Goal: Task Accomplishment & Management: Complete application form

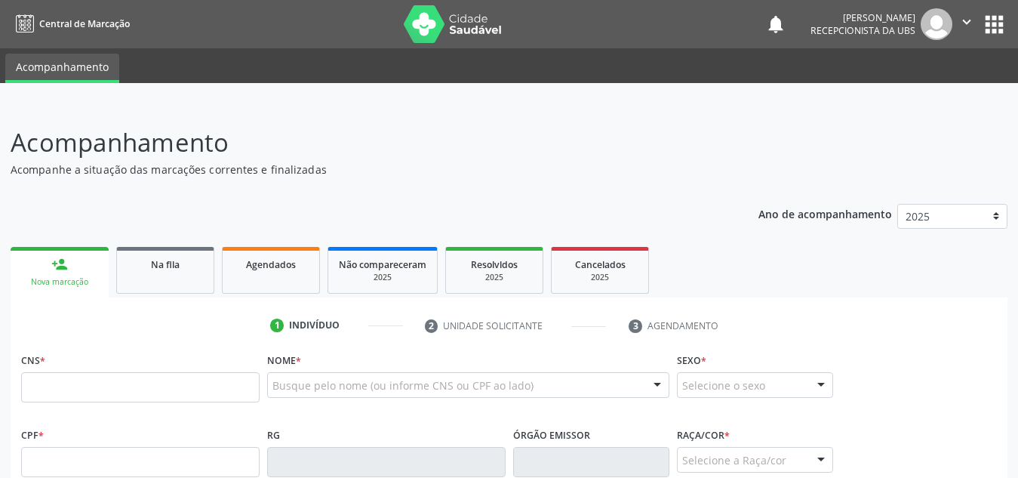
scroll to position [47, 0]
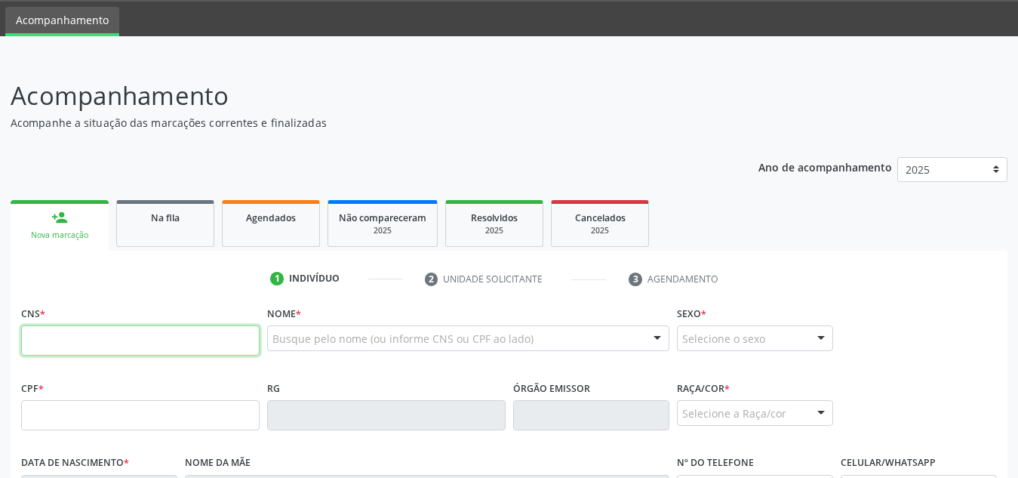
click at [114, 342] on input "text" at bounding box center [140, 340] width 238 height 30
type input "708 9037 3183 0010"
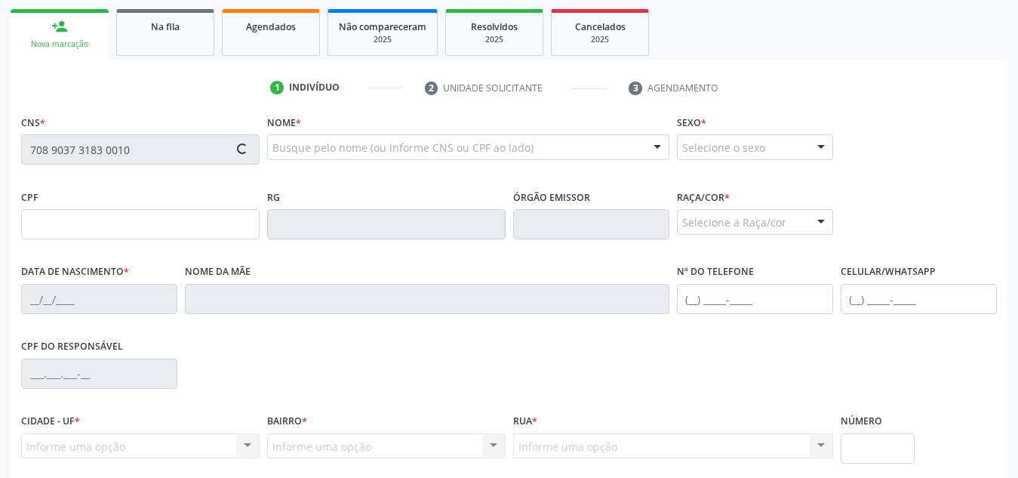
scroll to position [240, 0]
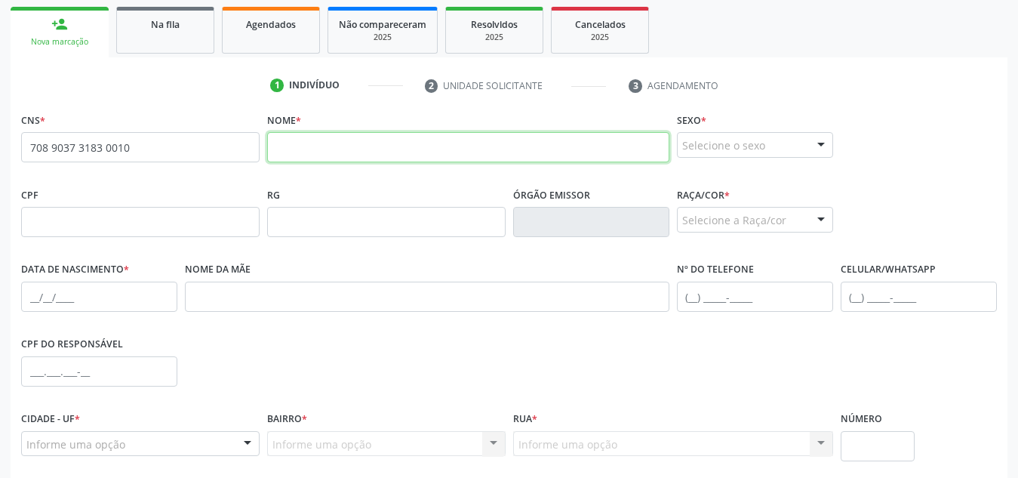
click at [330, 155] on input "text" at bounding box center [468, 147] width 402 height 30
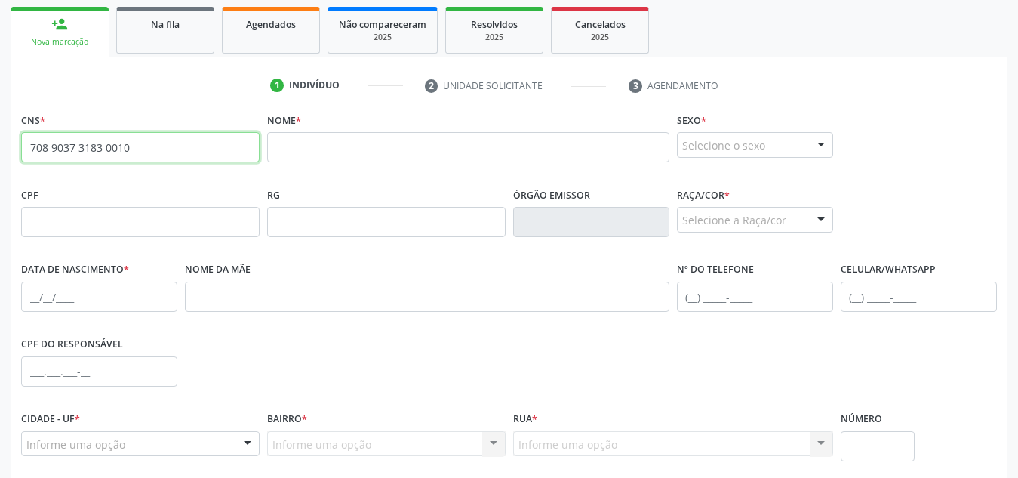
drag, startPoint x: 172, startPoint y: 158, endPoint x: 19, endPoint y: 152, distance: 153.3
click at [19, 152] on div "CNS * 708 9037 3183 0010 none" at bounding box center [140, 146] width 246 height 75
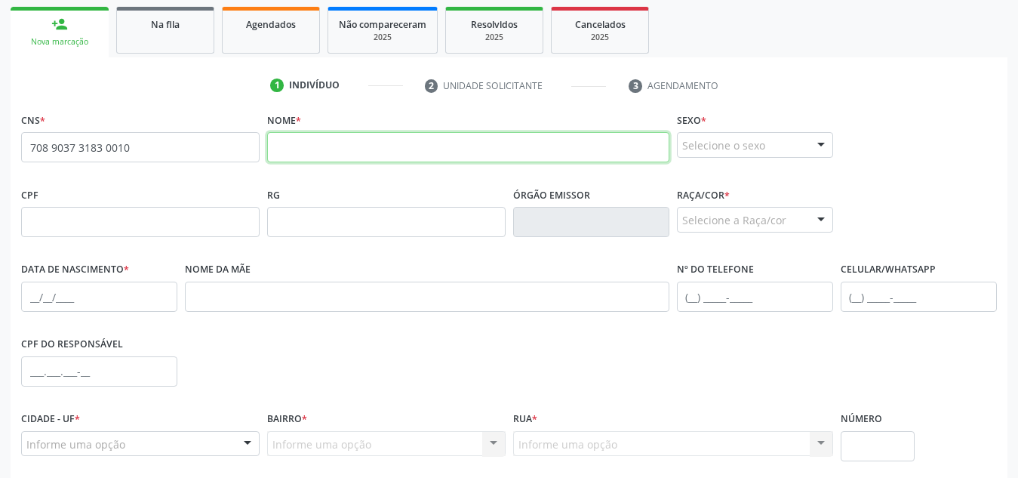
click at [371, 144] on input "text" at bounding box center [468, 147] width 402 height 30
paste input "[PERSON_NAME]"
type input "[PERSON_NAME]"
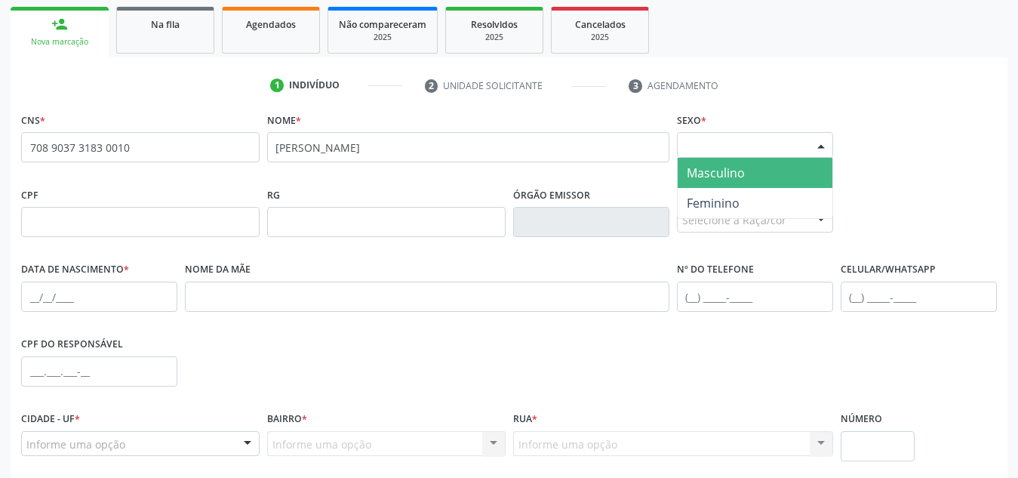
click at [809, 152] on div "Selecione o sexo Masculino Feminino Nenhum resultado encontrado para: " " Não h…" at bounding box center [755, 145] width 156 height 26
click at [796, 177] on span "Masculino" at bounding box center [754, 173] width 155 height 30
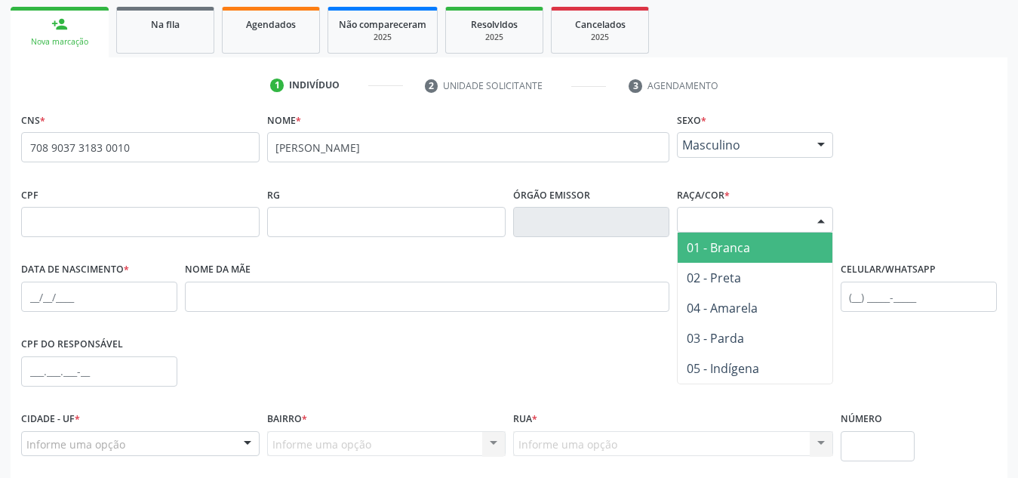
click at [743, 226] on div "Selecione a Raça/cor" at bounding box center [755, 220] width 156 height 26
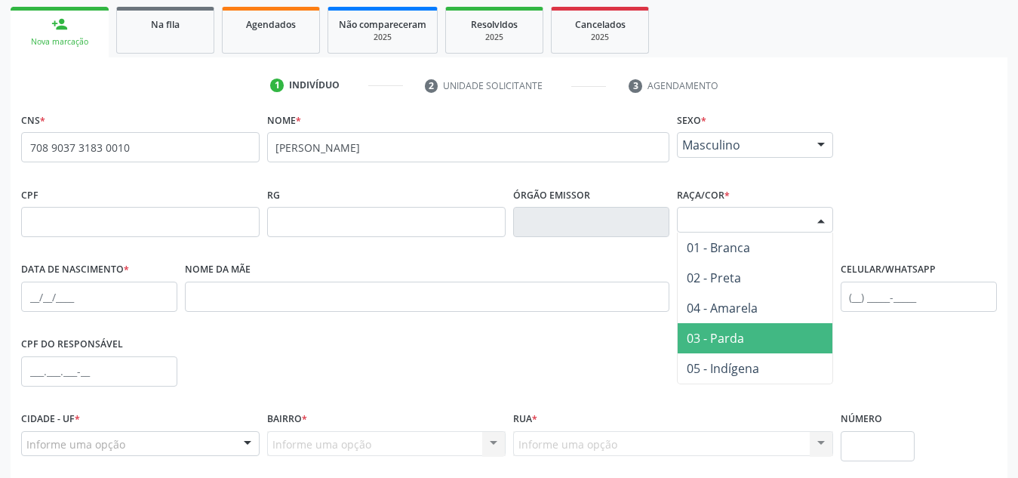
click at [735, 335] on span "03 - Parda" at bounding box center [714, 338] width 57 height 17
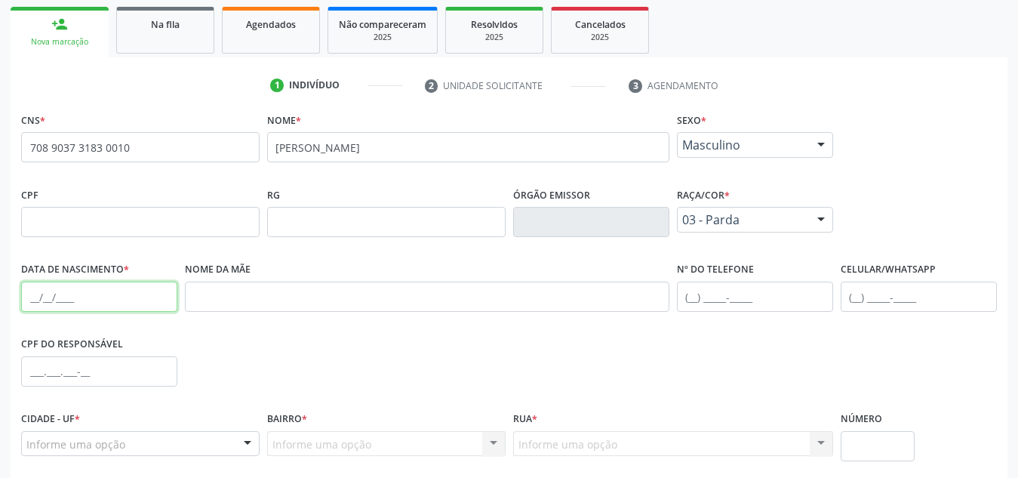
click at [122, 303] on input "text" at bounding box center [99, 296] width 156 height 30
paste input "15/01/1949"
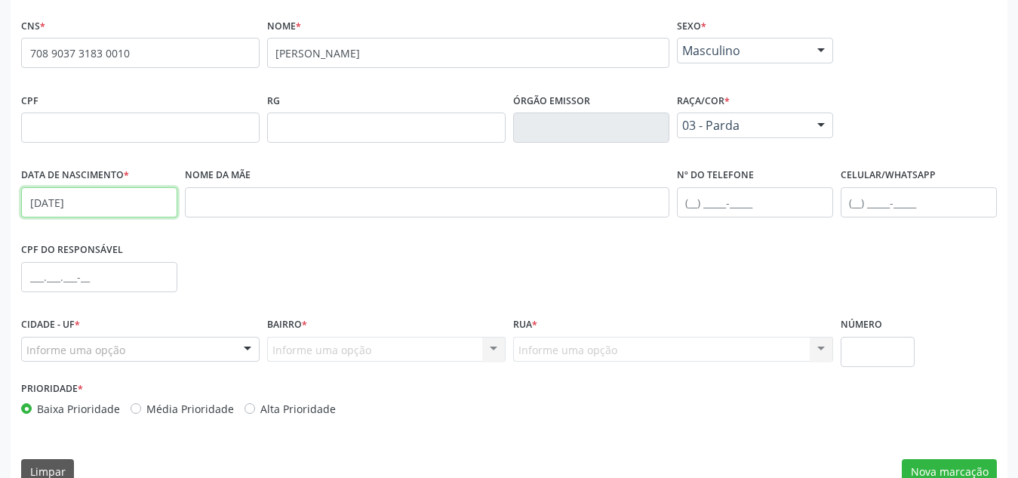
scroll to position [361, 0]
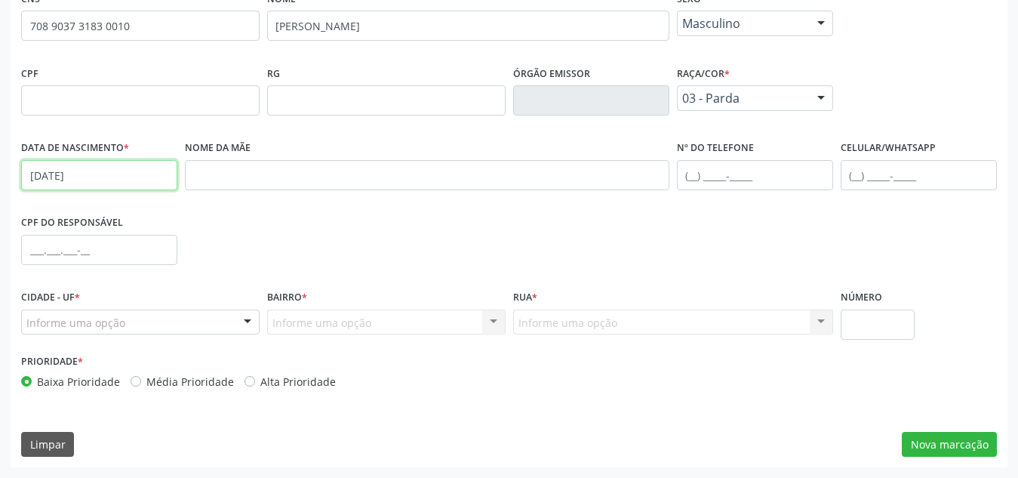
type input "15/01/1949"
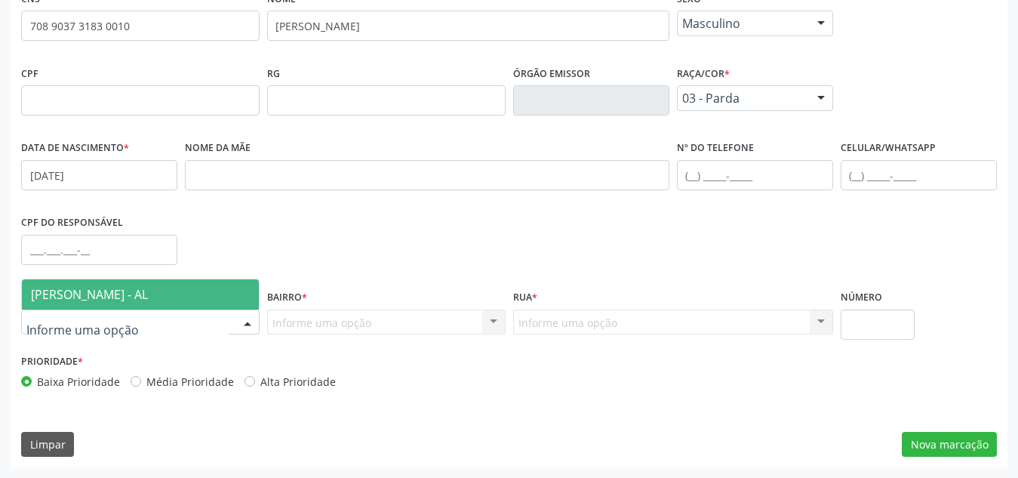
click at [144, 322] on div at bounding box center [140, 322] width 238 height 26
click at [191, 303] on span "Marechal Deodoro - AL" at bounding box center [140, 294] width 237 height 30
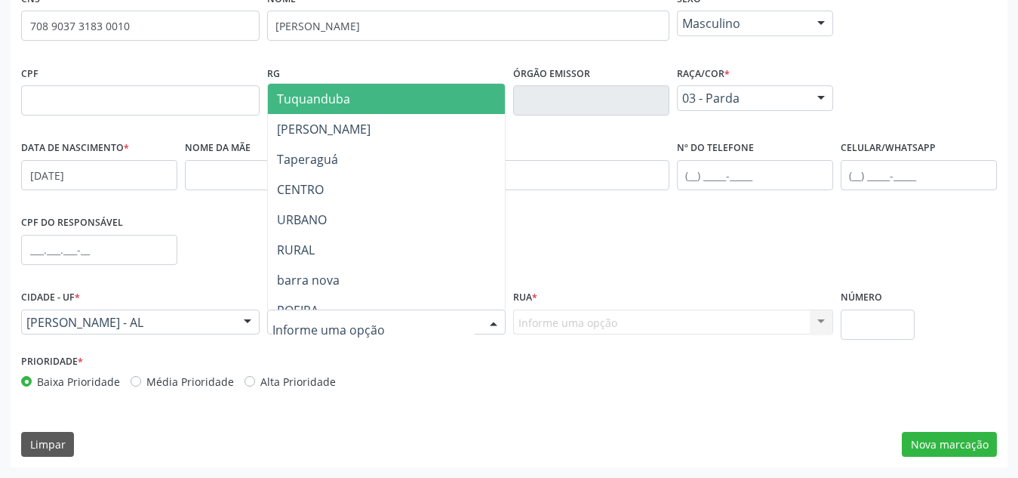
click at [324, 331] on div at bounding box center [386, 322] width 238 height 26
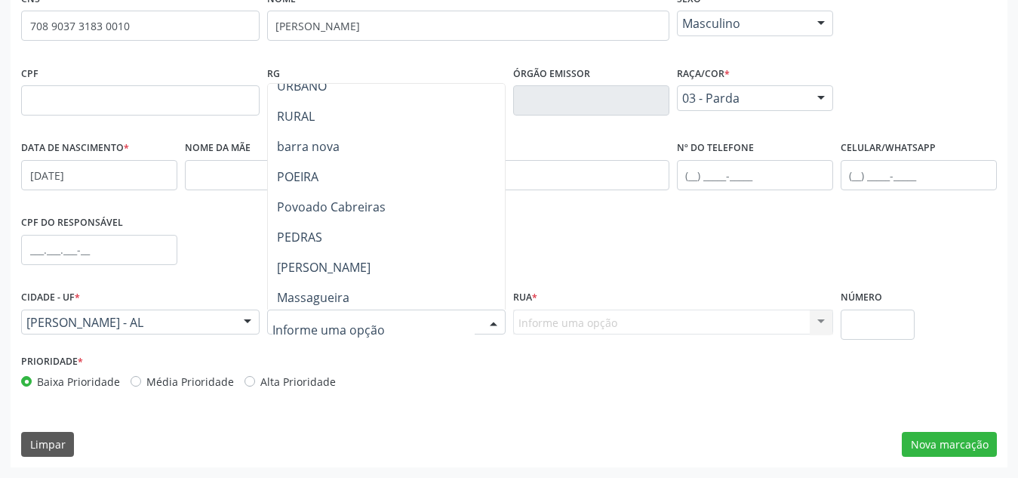
scroll to position [133, 0]
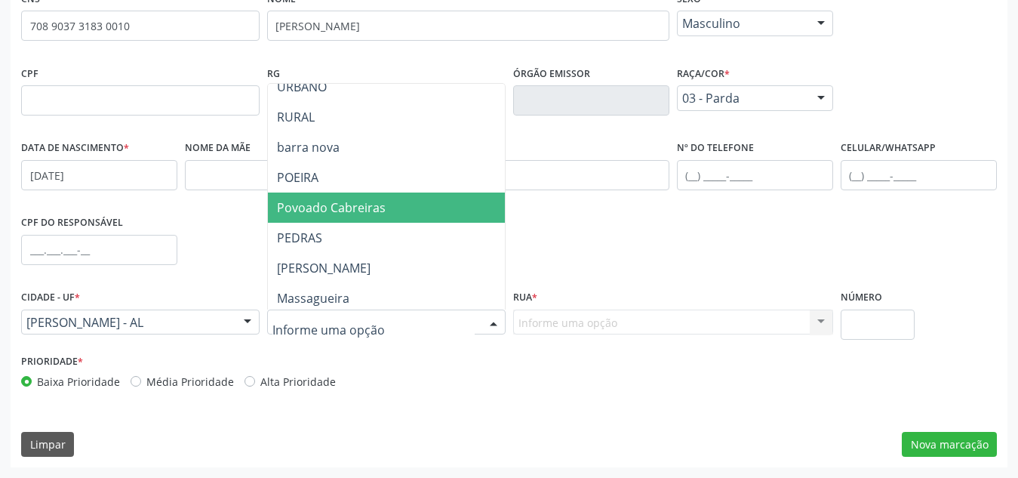
click at [404, 204] on span "Povoado Cabreiras" at bounding box center [386, 207] width 237 height 30
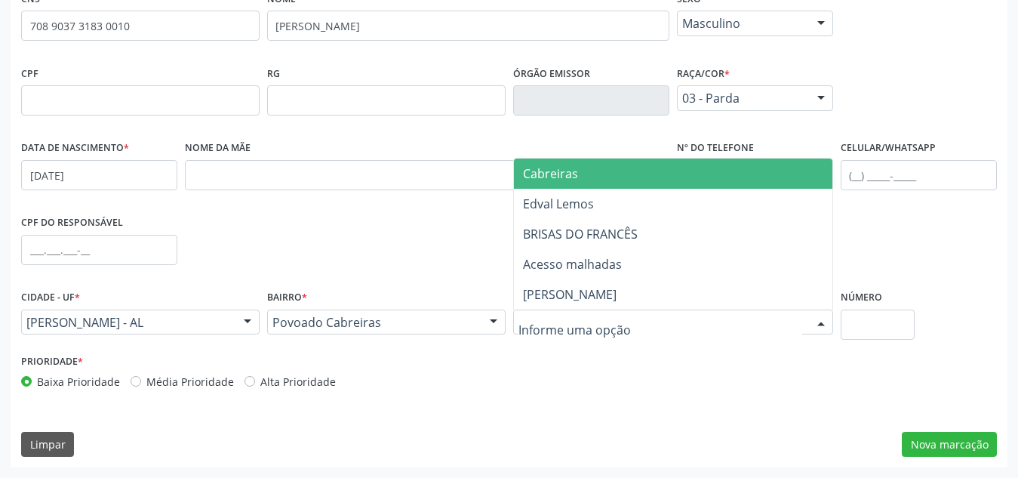
click at [604, 313] on div at bounding box center [673, 322] width 320 height 26
click at [603, 161] on span "Cabreiras" at bounding box center [673, 173] width 318 height 30
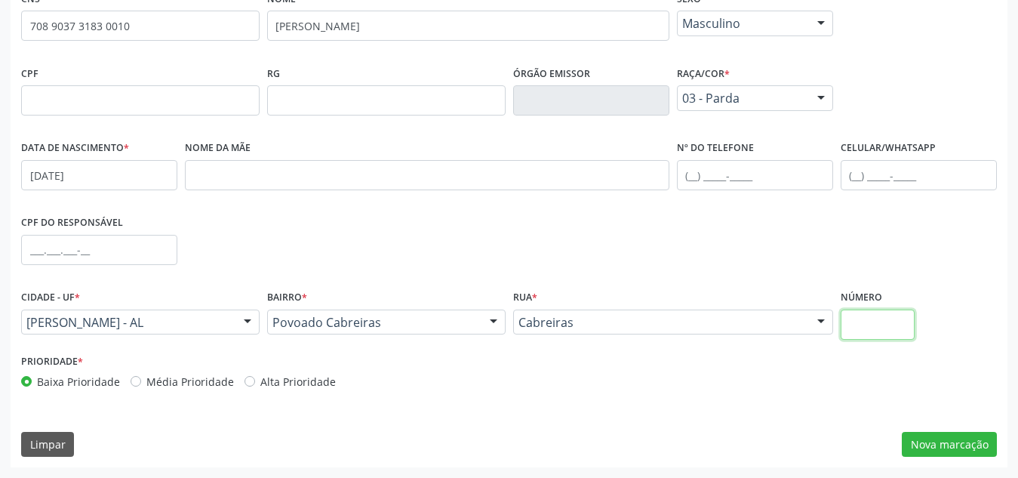
click at [892, 324] on input "text" at bounding box center [877, 324] width 75 height 30
type input "s"
type input "S/N"
click at [929, 447] on button "Nova marcação" at bounding box center [948, 445] width 95 height 26
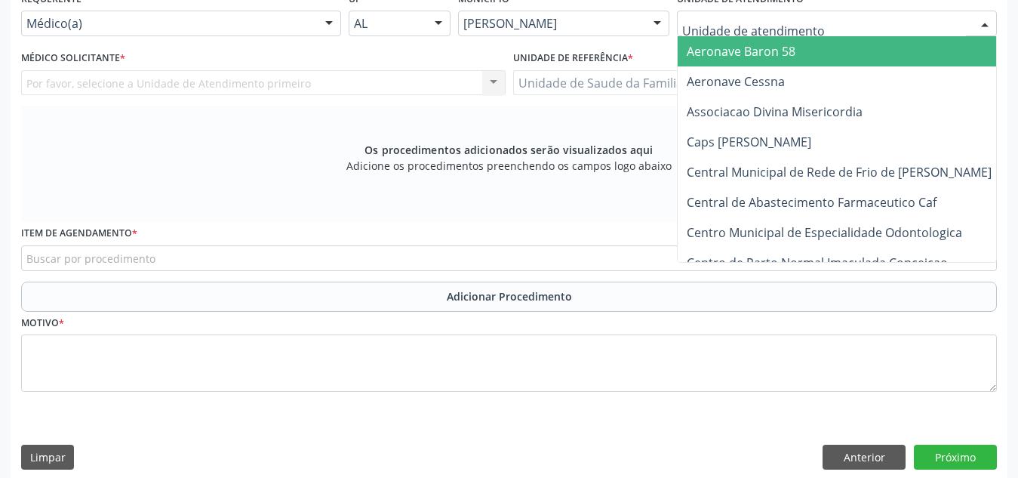
click at [862, 29] on div at bounding box center [837, 24] width 320 height 26
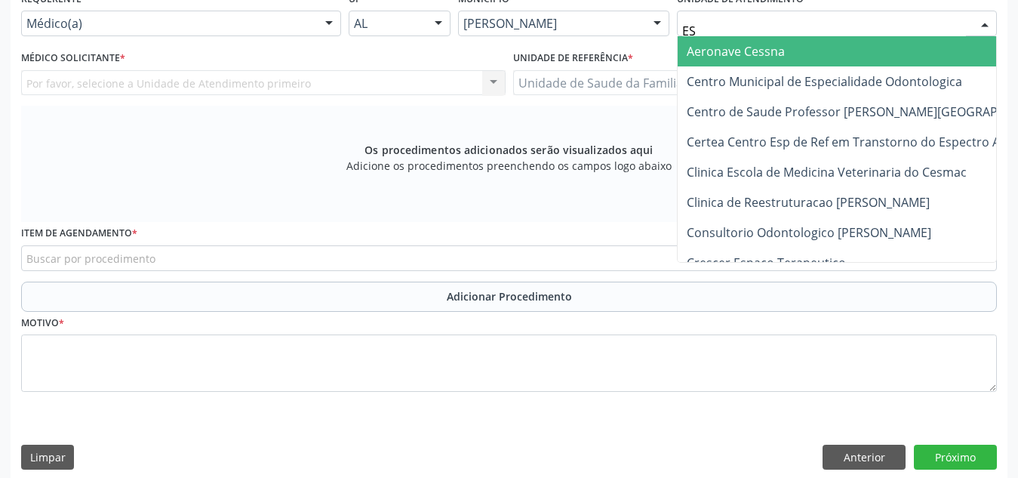
type input "EST"
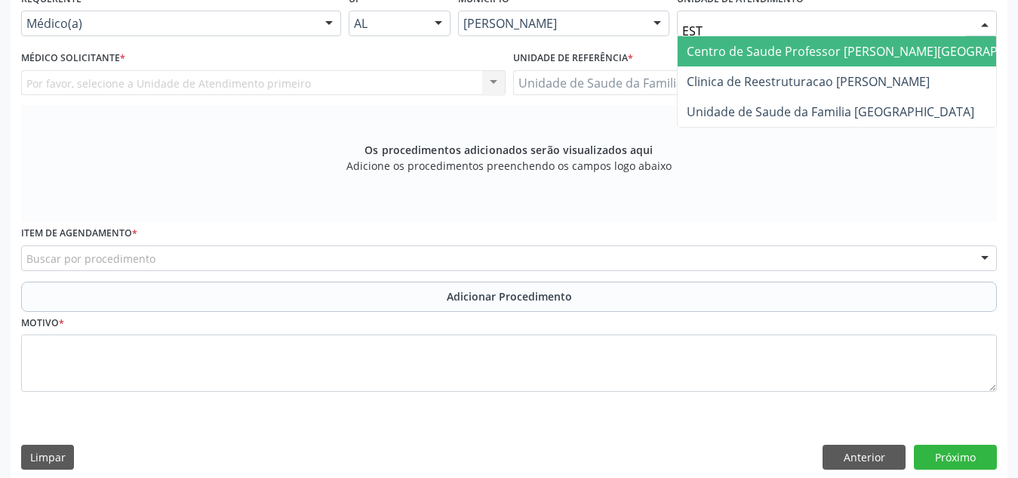
click at [859, 50] on span "Centro de Saude Professor Estacio de Lima" at bounding box center [871, 51] width 370 height 17
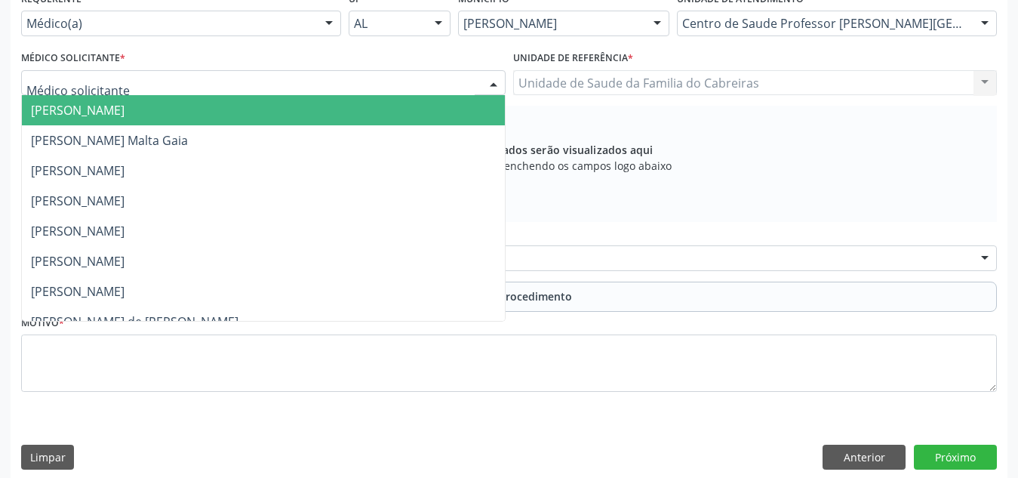
click at [432, 93] on div at bounding box center [263, 83] width 484 height 26
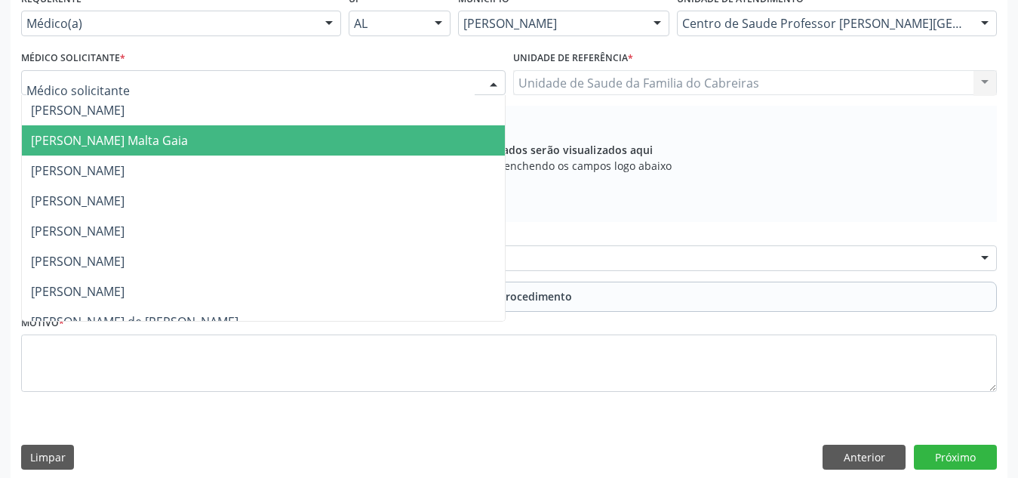
type input "L"
type input "E"
type input "eli"
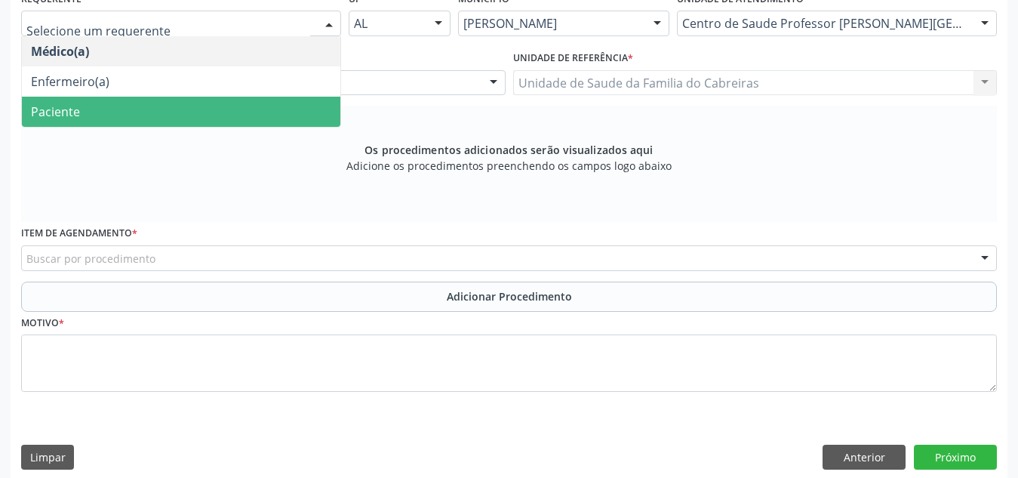
click at [247, 97] on span "Paciente" at bounding box center [181, 112] width 318 height 30
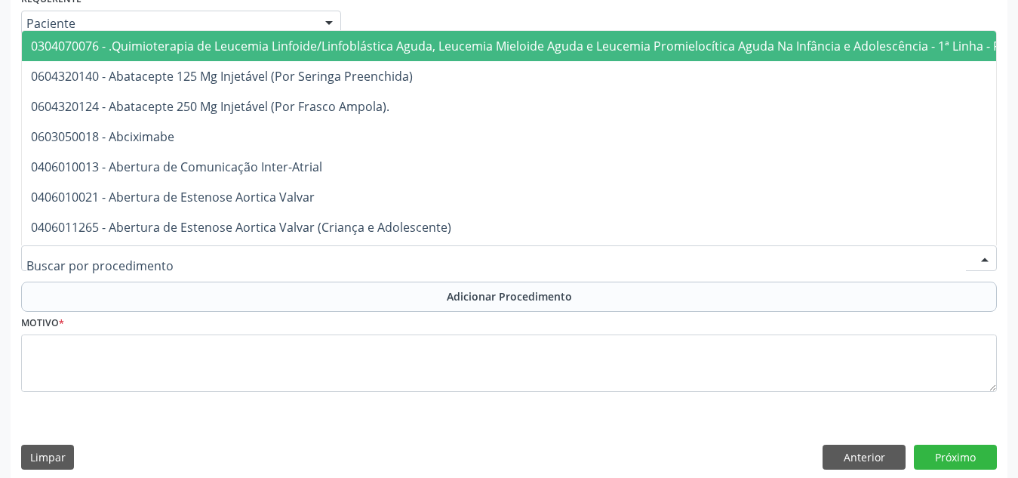
click at [243, 256] on div at bounding box center [508, 258] width 975 height 26
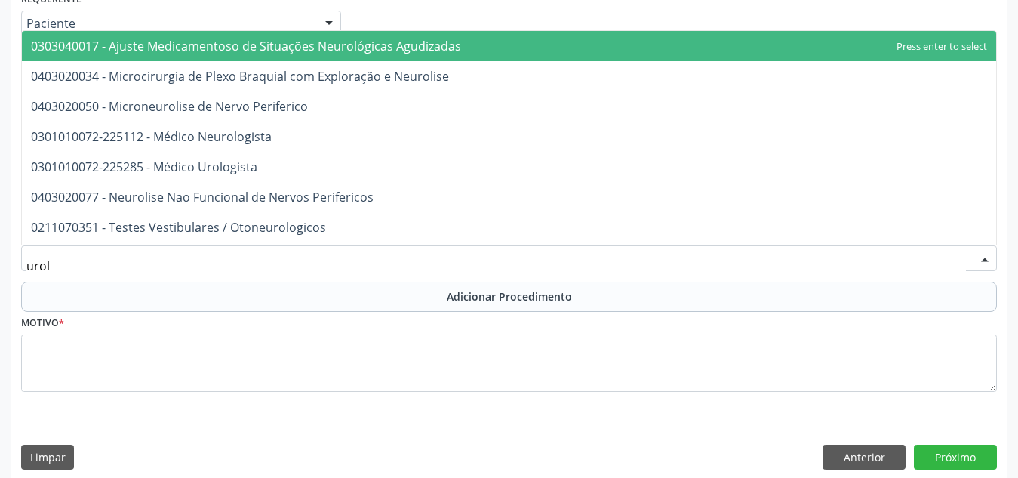
type input "urolo"
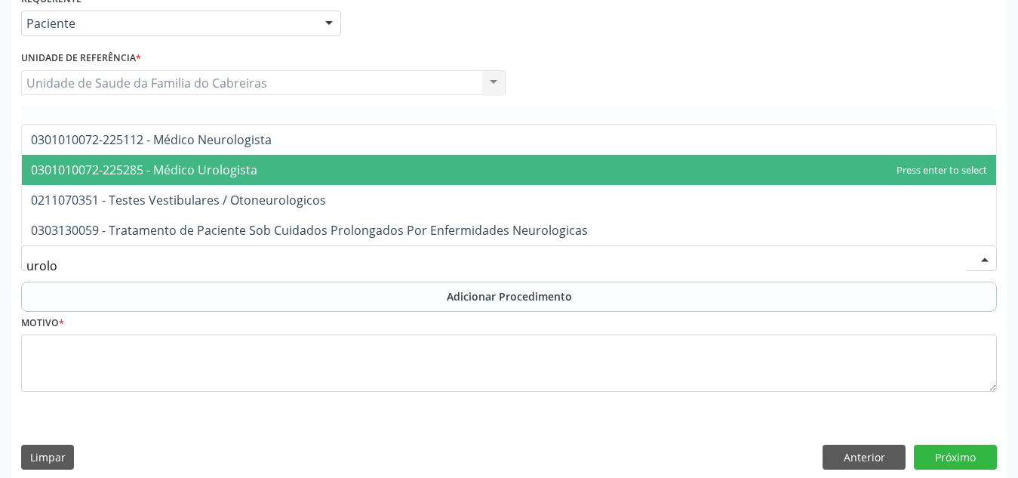
click at [298, 177] on span "0301010072-225285 - Médico Urologista" at bounding box center [509, 170] width 974 height 30
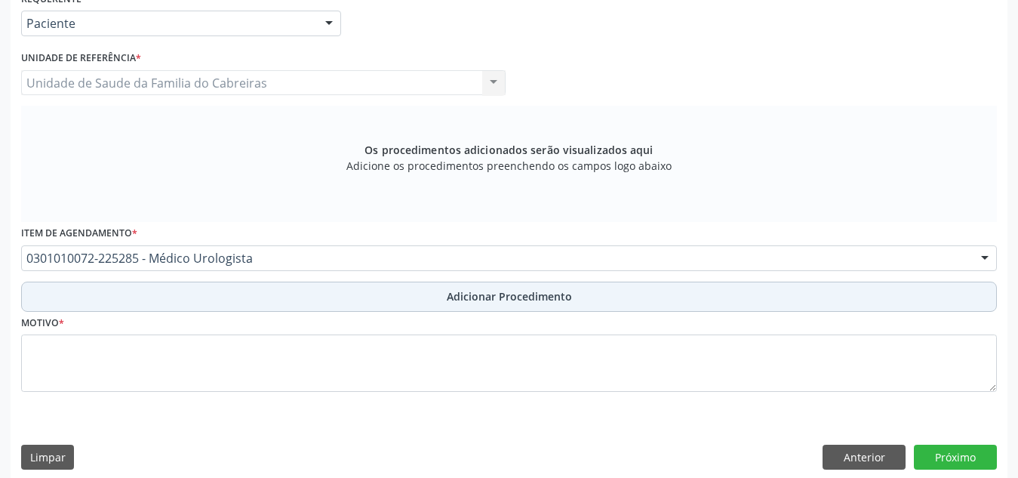
click at [341, 295] on button "Adicionar Procedimento" at bounding box center [508, 296] width 975 height 30
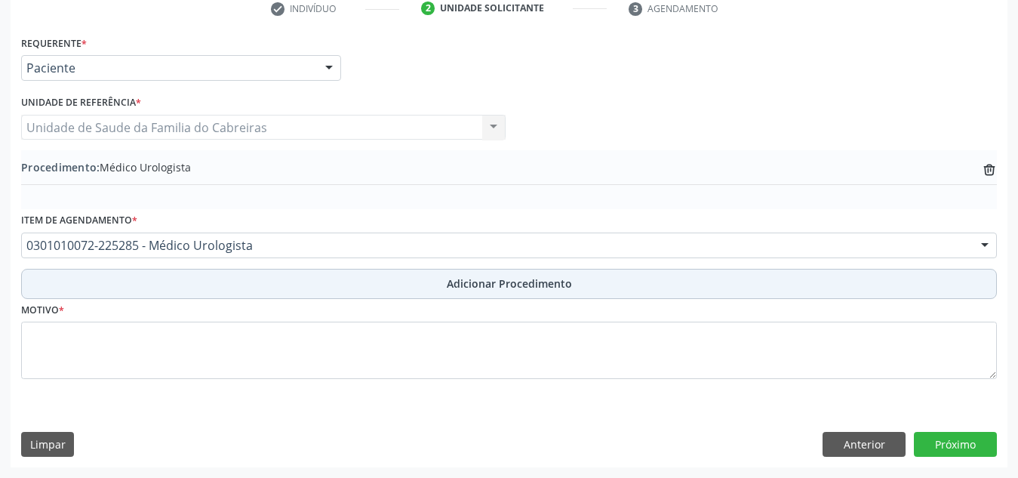
scroll to position [317, 0]
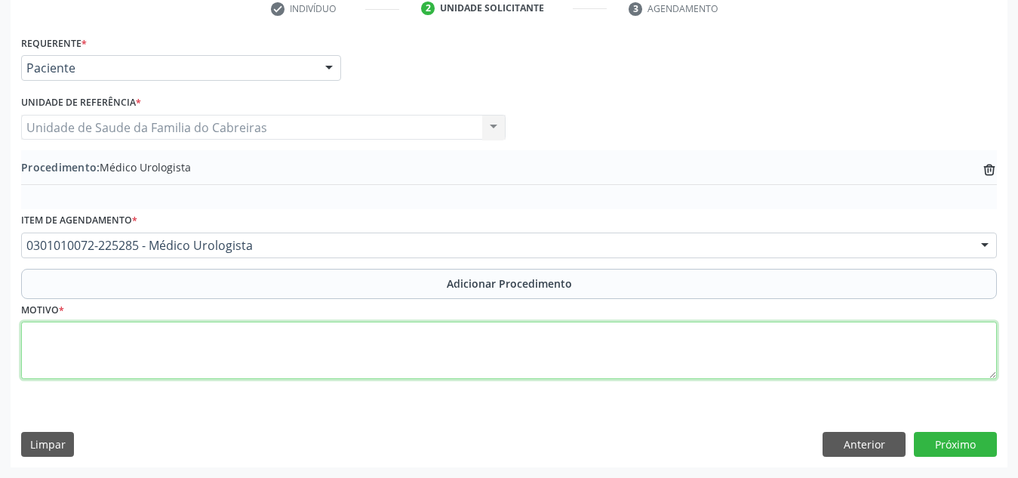
click at [328, 358] on textarea at bounding box center [508, 349] width 975 height 57
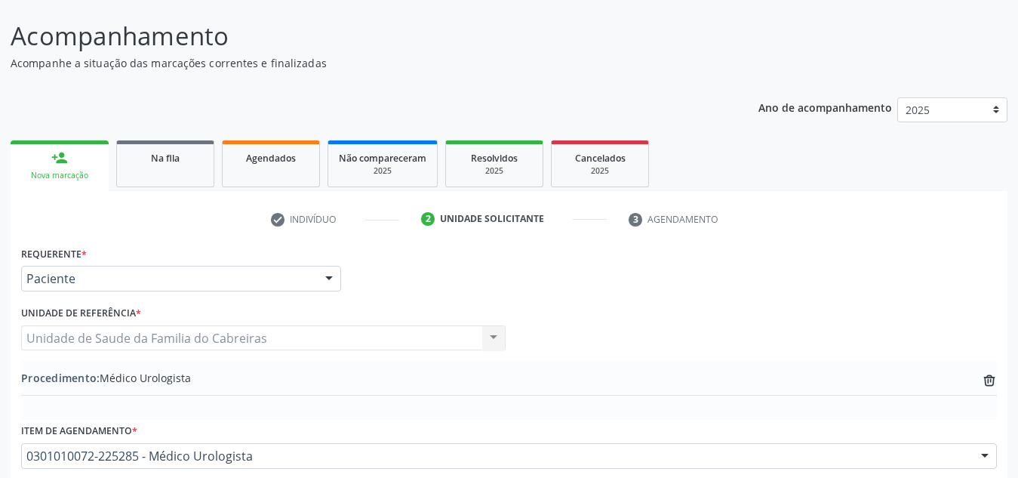
scroll to position [79, 0]
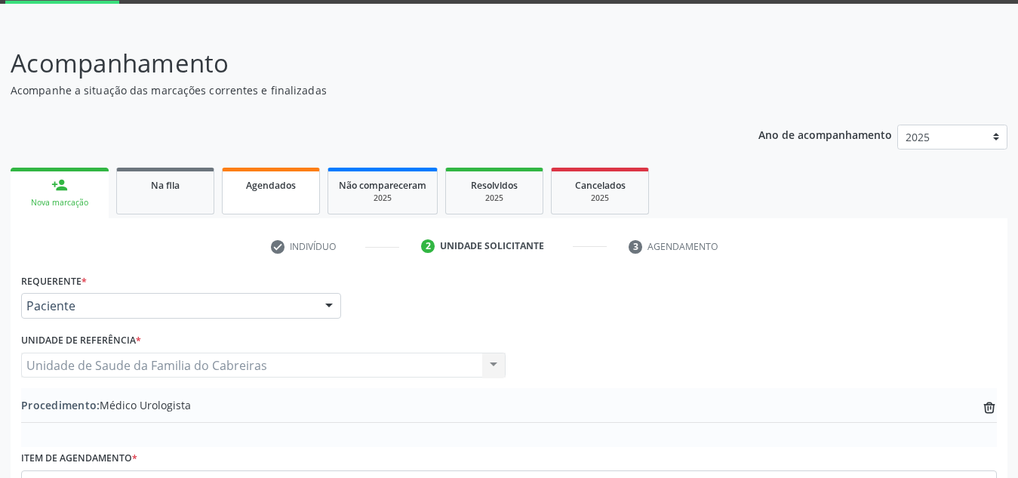
click at [237, 177] on div "Agendados" at bounding box center [270, 185] width 75 height 16
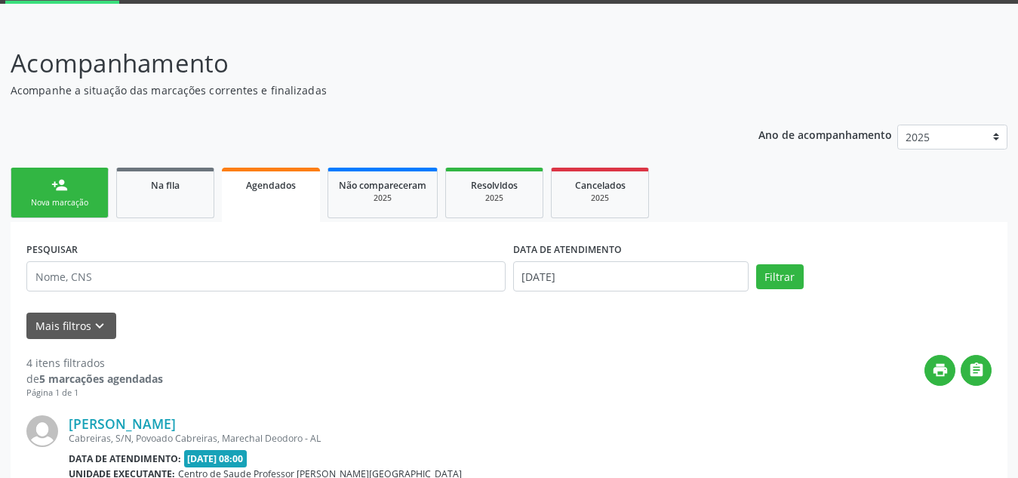
click at [57, 177] on div "person_add" at bounding box center [59, 185] width 17 height 17
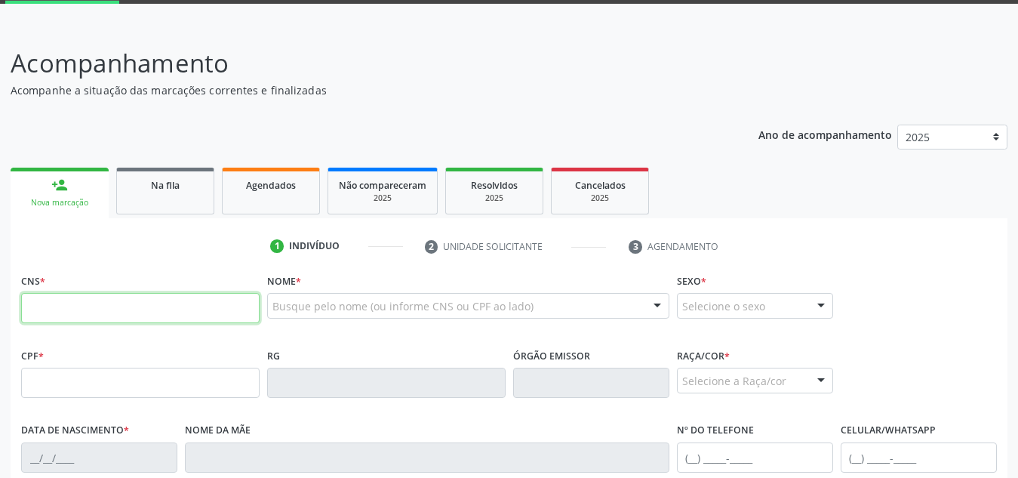
click at [183, 300] on input "text" at bounding box center [140, 308] width 238 height 30
type input "700 0003 8515 1408"
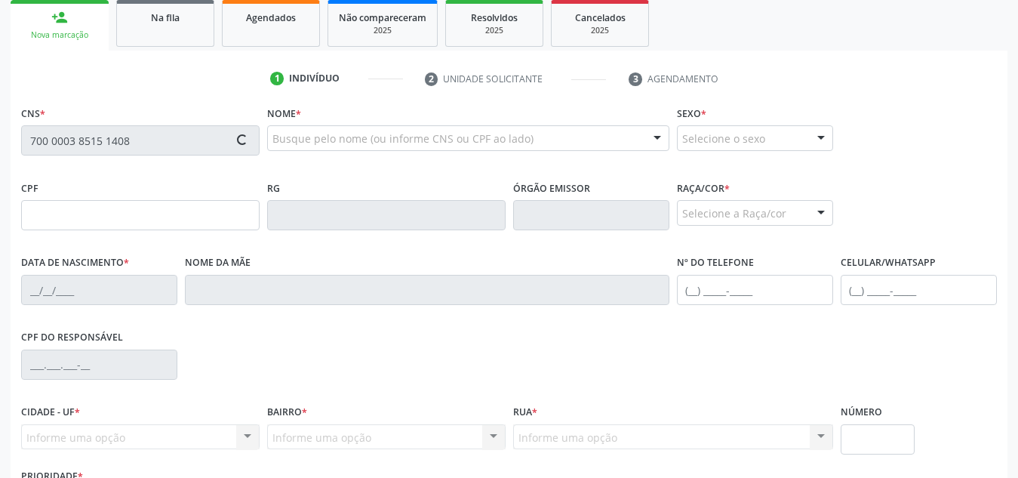
scroll to position [247, 0]
type input "30/09/1978"
type input "Idean Passos dos Santos"
type input "(82) 99117-6695"
type input "S/N"
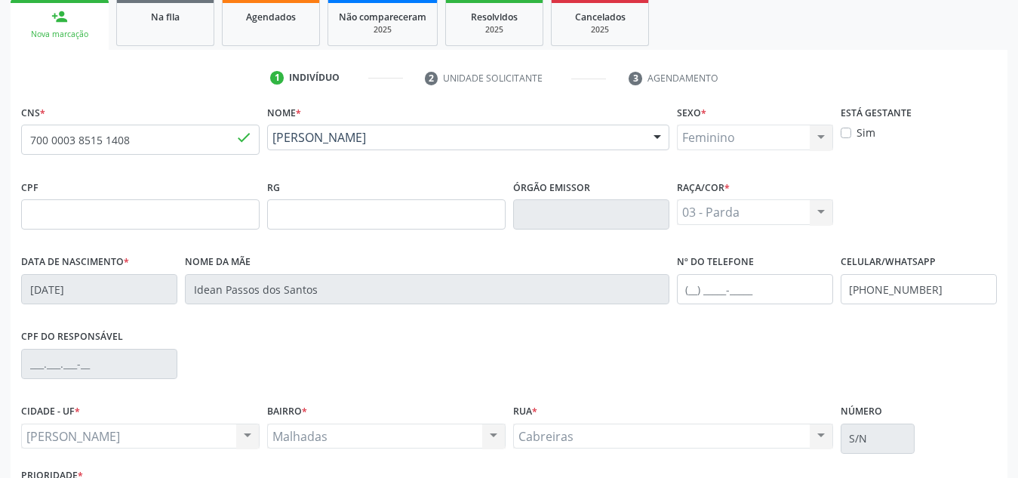
scroll to position [361, 0]
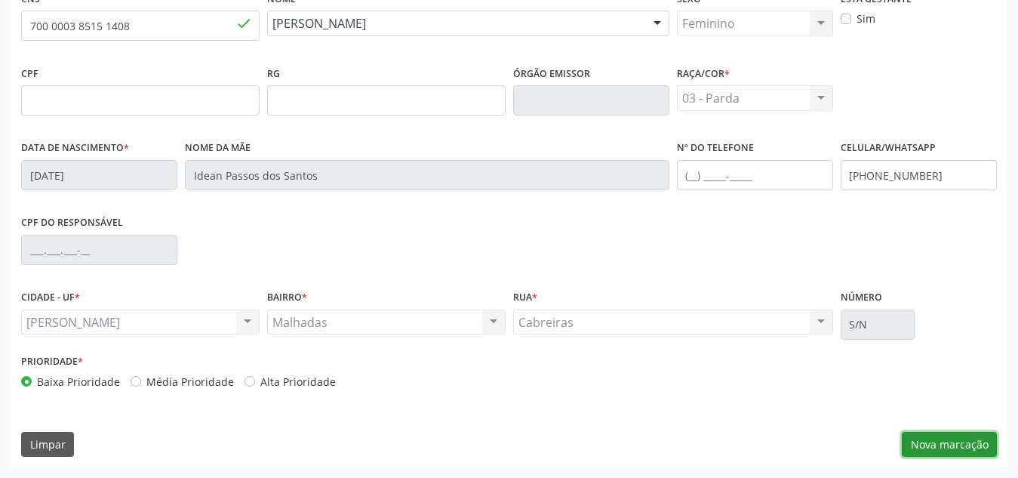
click at [960, 436] on button "Nova marcação" at bounding box center [948, 445] width 95 height 26
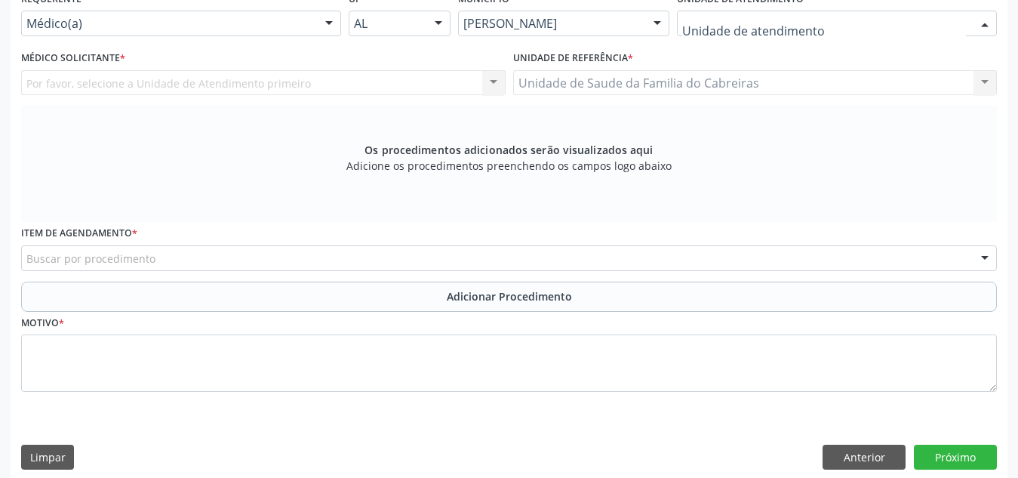
click at [845, 22] on div at bounding box center [837, 24] width 320 height 26
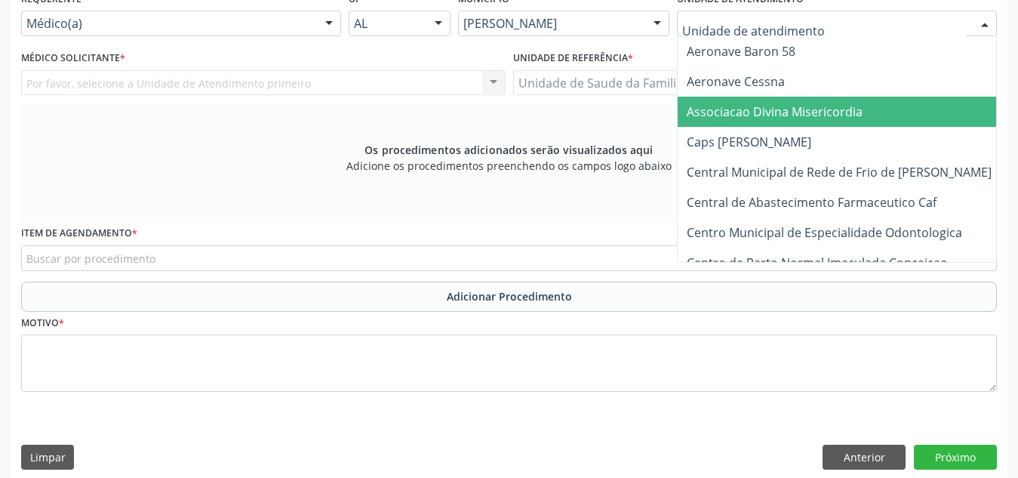
click at [807, 112] on span "Associacao Divina Misericordia" at bounding box center [774, 111] width 176 height 17
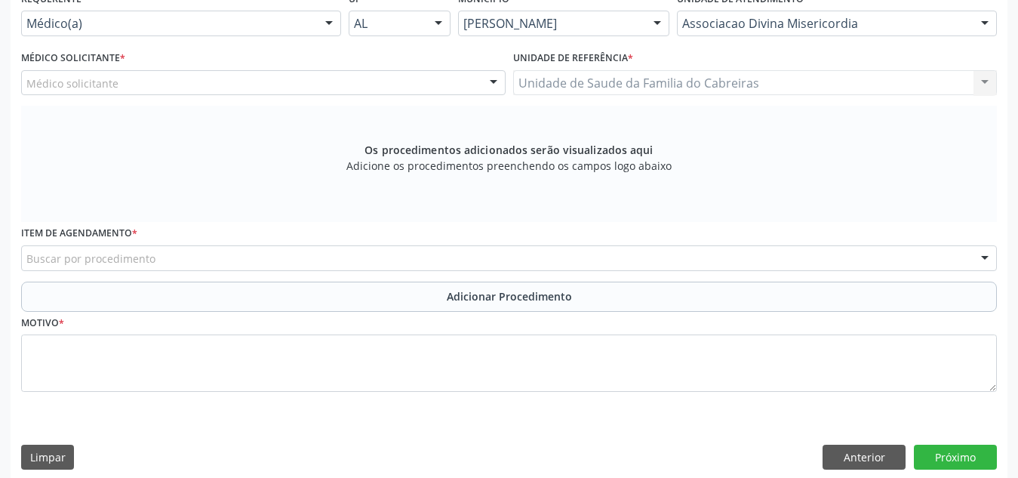
click at [410, 258] on div "Buscar por procedimento" at bounding box center [508, 258] width 975 height 26
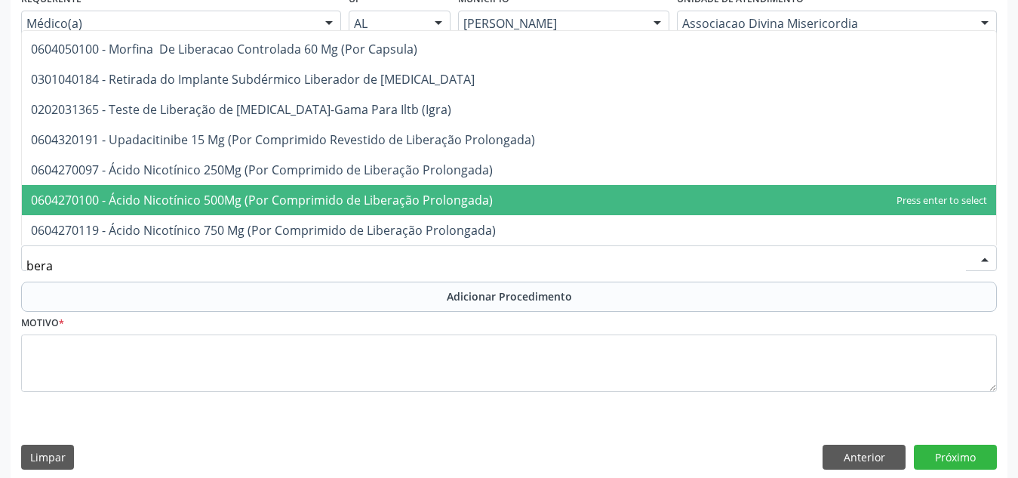
scroll to position [374, 0]
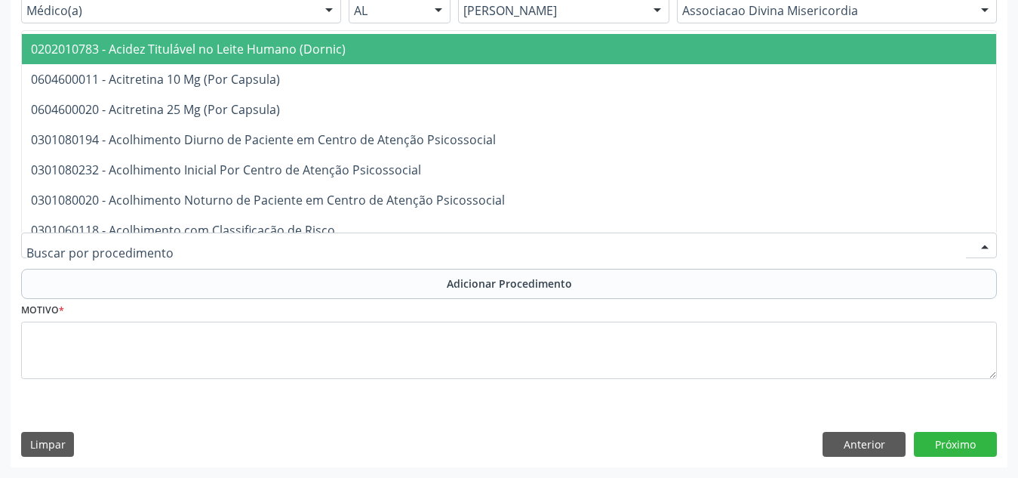
click at [328, 248] on div at bounding box center [508, 245] width 975 height 26
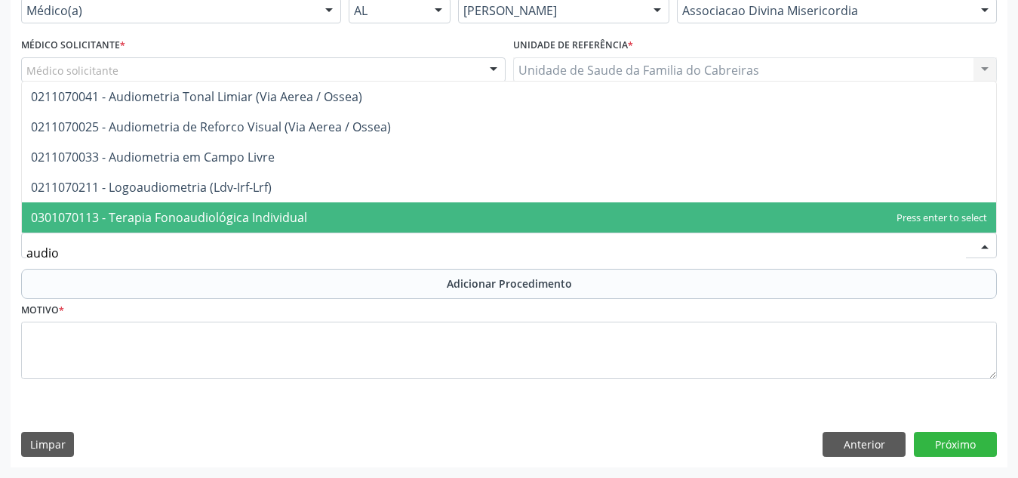
scroll to position [0, 0]
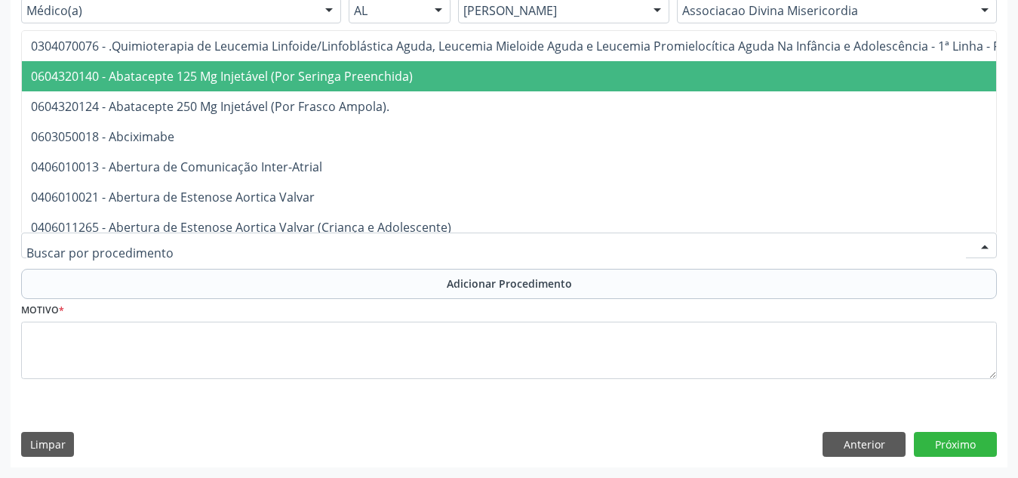
click at [164, 250] on div at bounding box center [508, 245] width 975 height 26
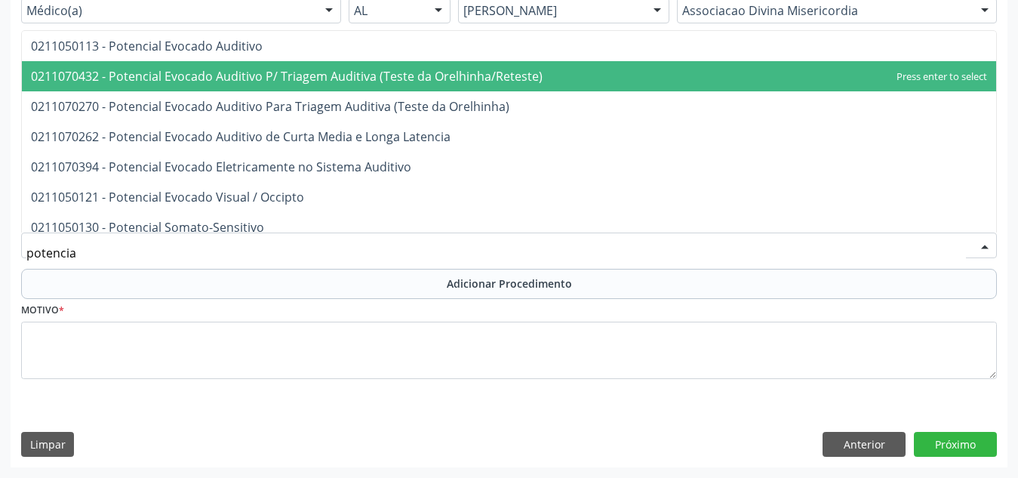
type input "potencial"
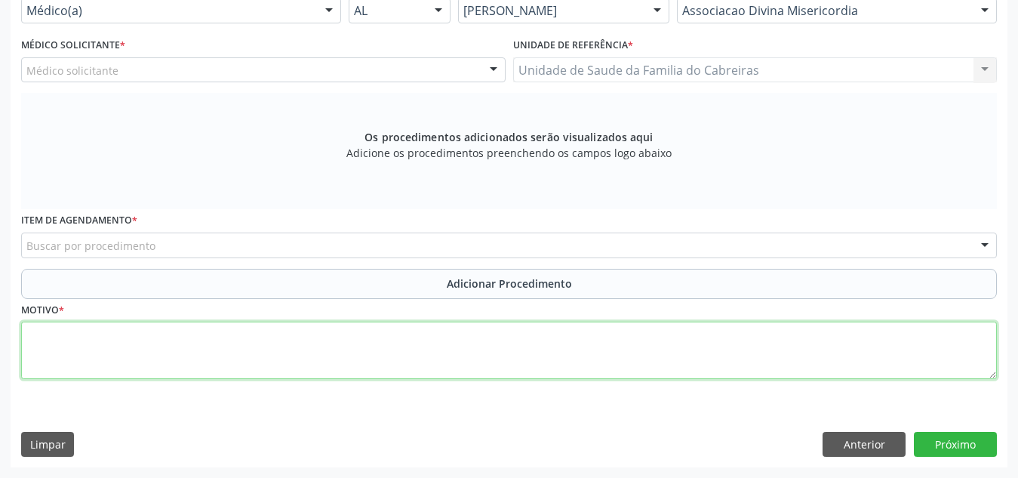
click at [292, 376] on textarea at bounding box center [508, 349] width 975 height 57
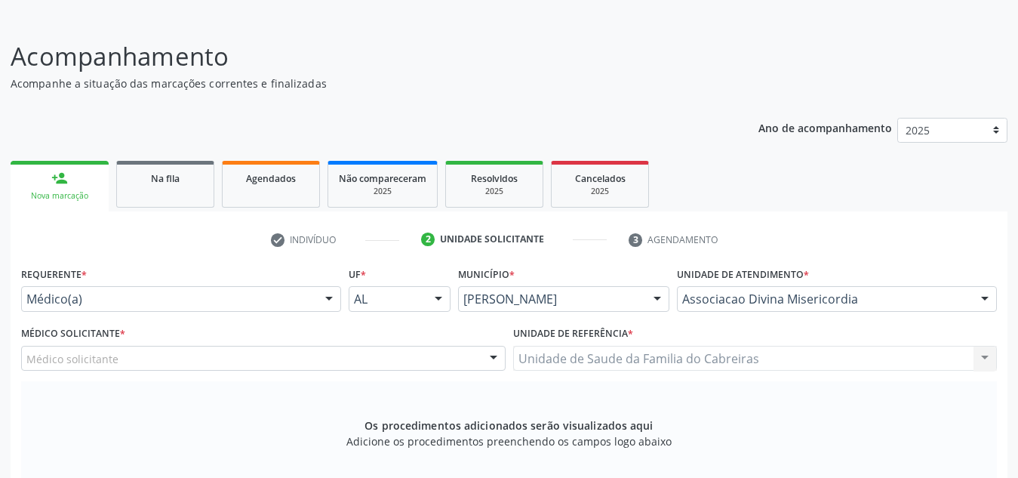
scroll to position [69, 0]
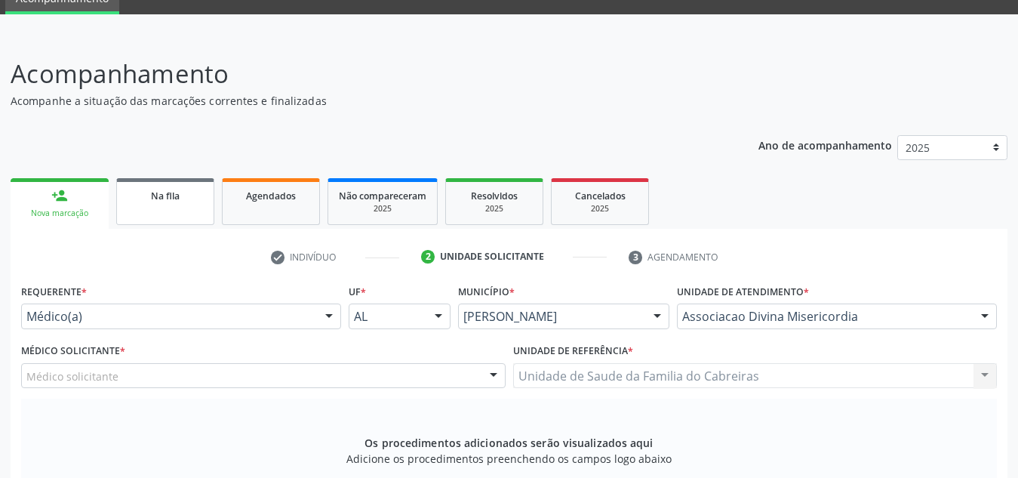
click at [139, 196] on div "Na fila" at bounding box center [164, 195] width 75 height 16
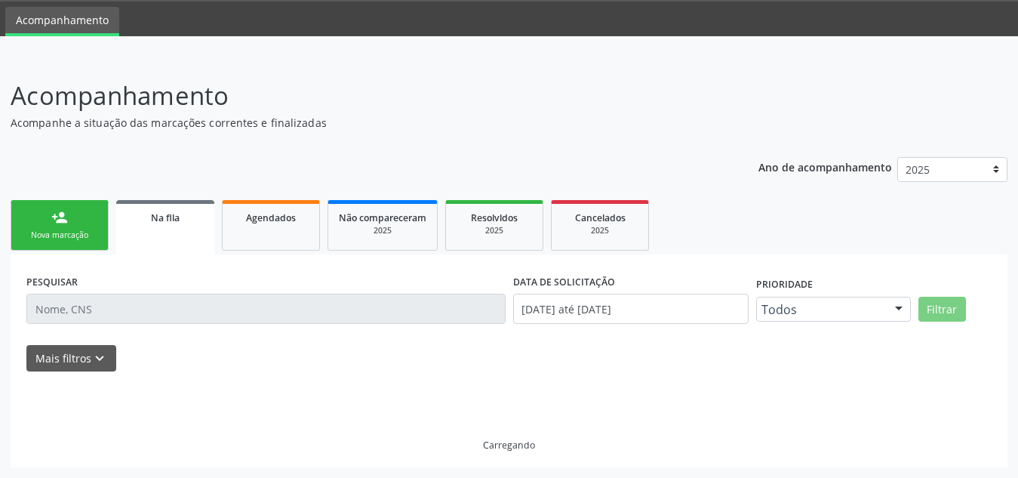
scroll to position [47, 0]
click at [59, 202] on link "person_add Nova marcação" at bounding box center [60, 225] width 98 height 51
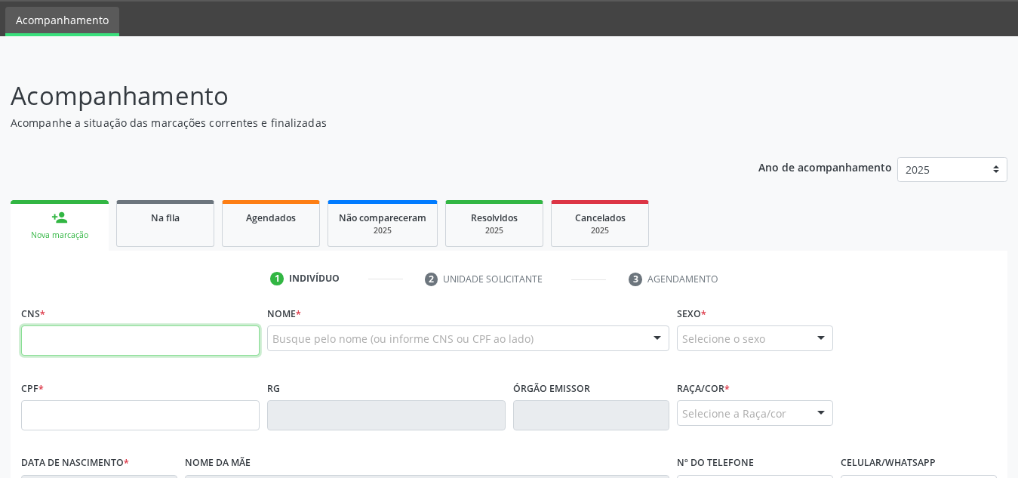
click at [95, 349] on input "text" at bounding box center [140, 340] width 238 height 30
paste input "700 3079 7617 1838"
type input "700 3079 7617 1838"
type input "068.841.454-04"
type input "17/02/1975"
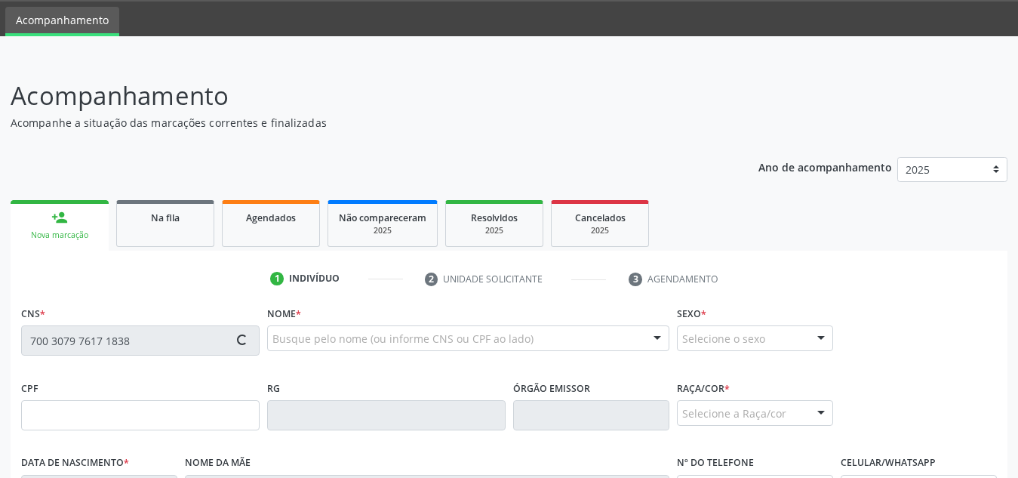
type input "Jandira Maria da Conceição"
type input "(82) 99302-4893"
type input "S/N"
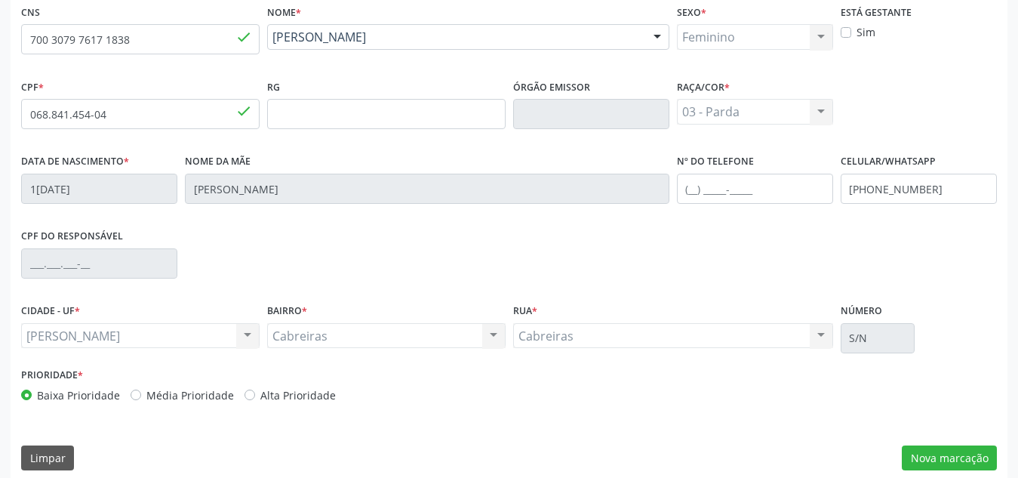
scroll to position [361, 0]
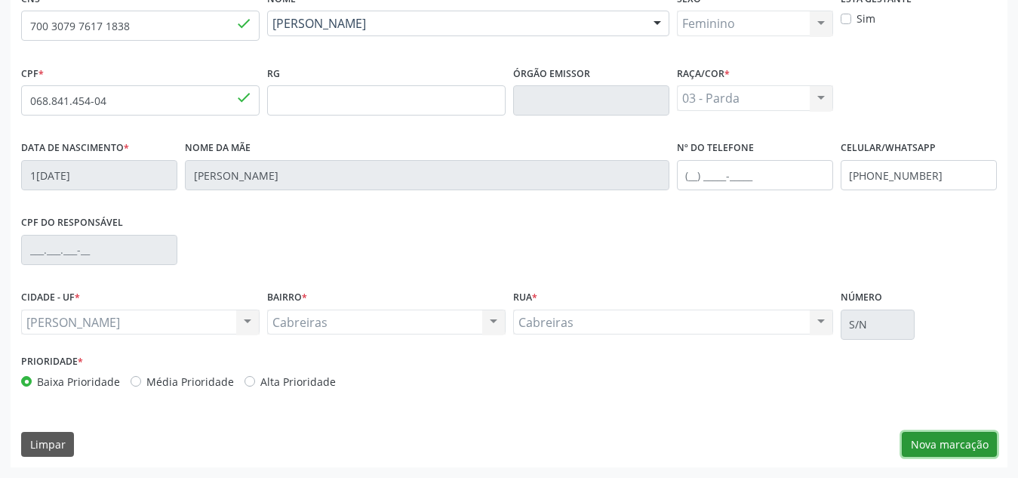
click at [952, 435] on button "Nova marcação" at bounding box center [948, 445] width 95 height 26
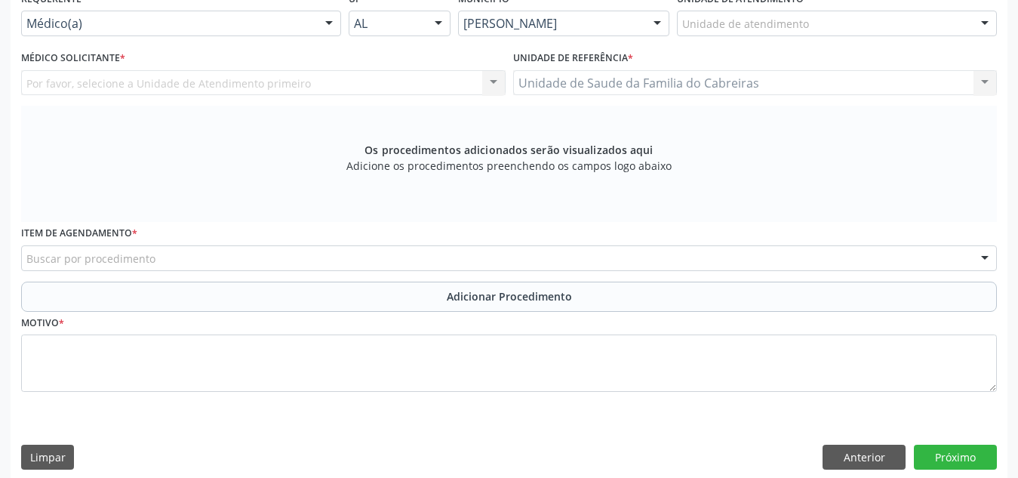
click at [844, 35] on div "Unidade de atendimento Aeronave Baron 58 Aeronave Cessna Associacao Divina Mise…" at bounding box center [837, 24] width 320 height 26
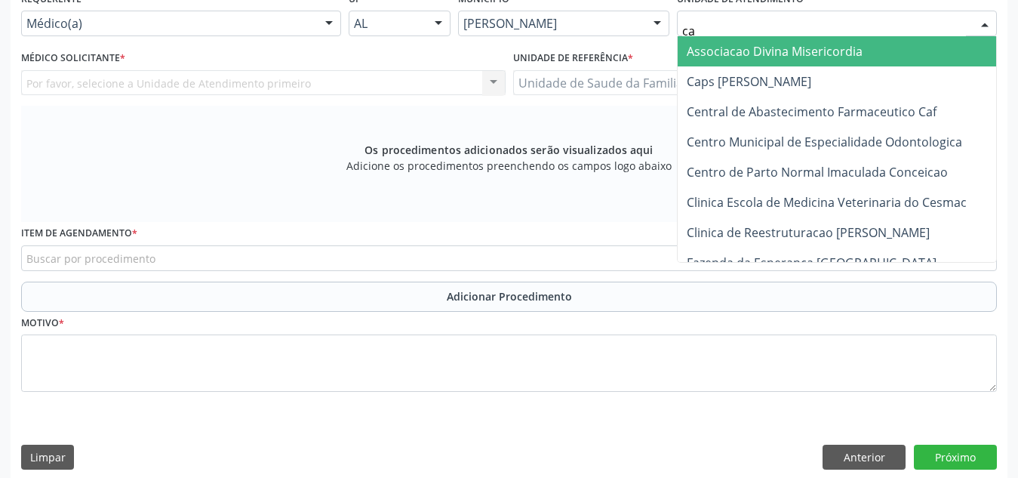
type input "cab"
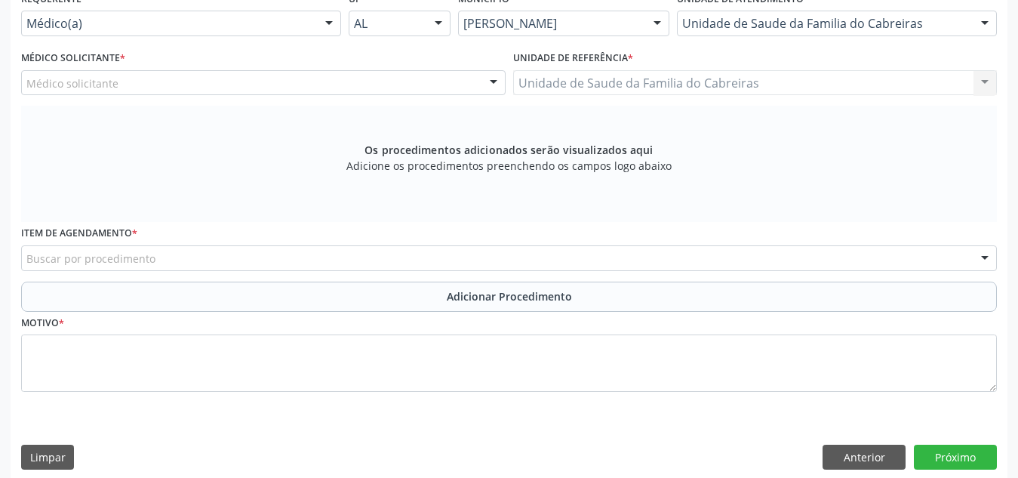
click at [417, 68] on div "Médico Solicitante * Médico solicitante Dan Reuter Ferraz de Araujo Leticia Car…" at bounding box center [263, 71] width 484 height 48
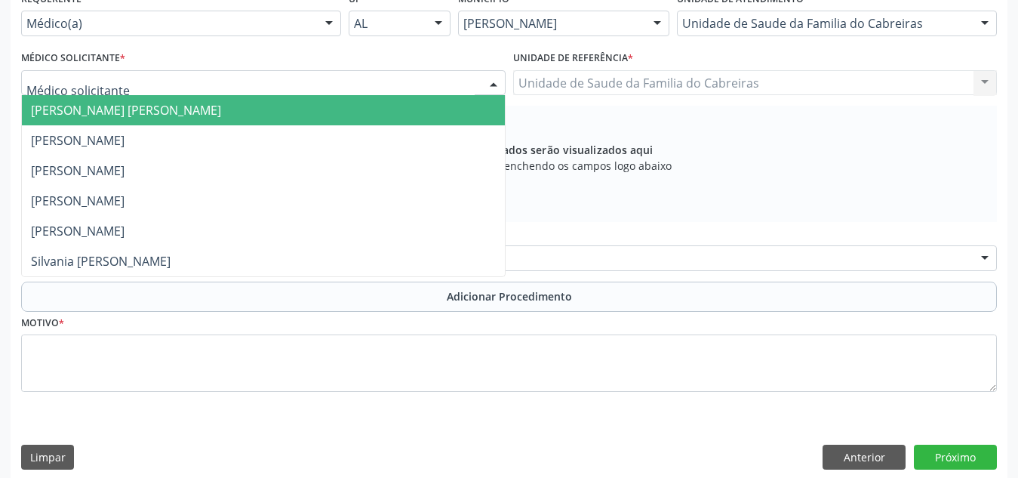
click at [420, 92] on div at bounding box center [263, 83] width 484 height 26
type input "le"
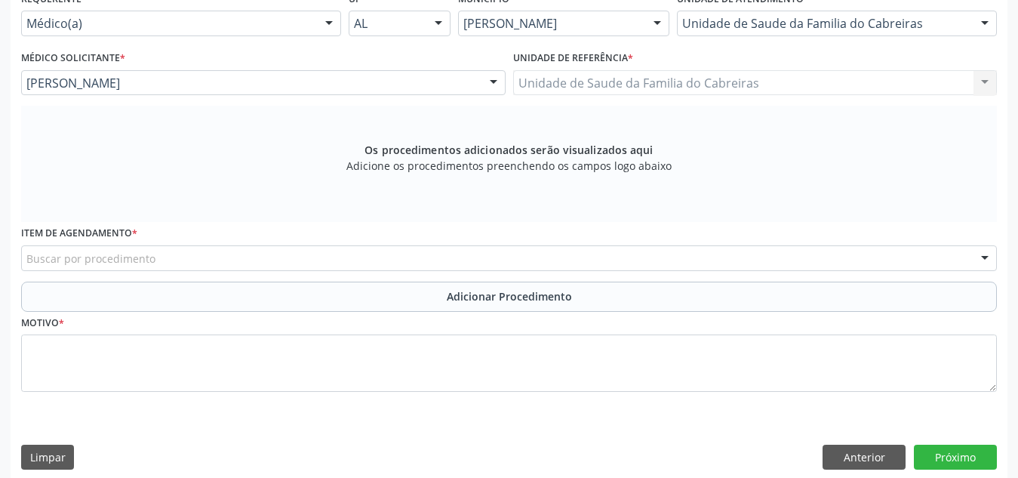
click at [339, 255] on div "Buscar por procedimento" at bounding box center [508, 258] width 975 height 26
type input "r"
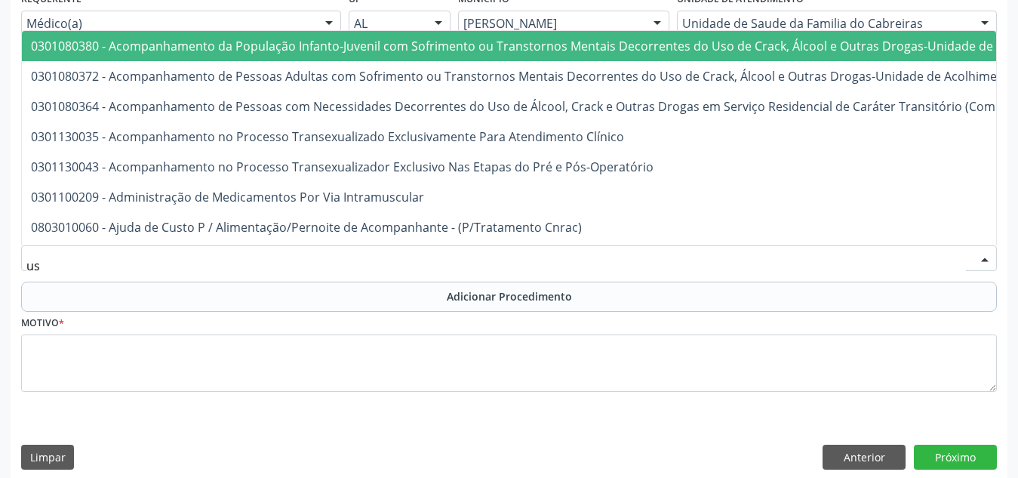
type input "usg"
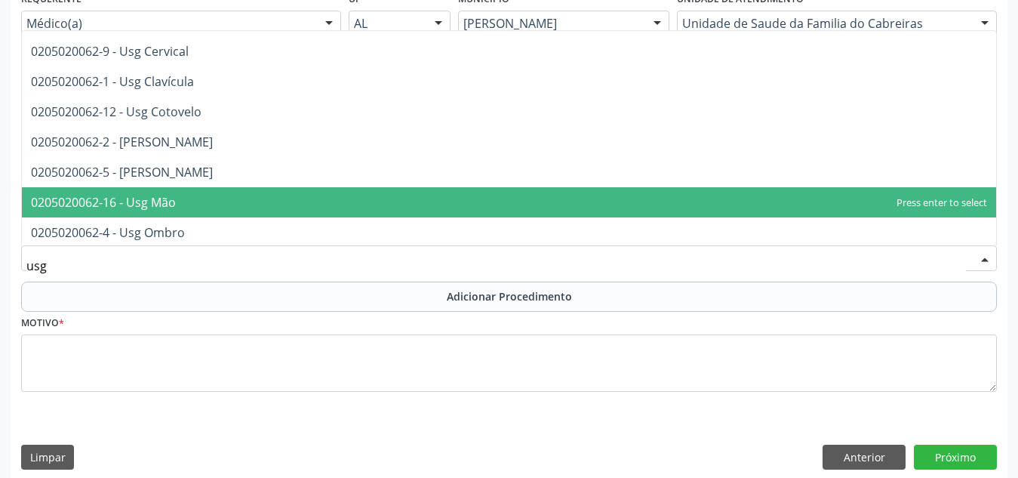
scroll to position [84, 0]
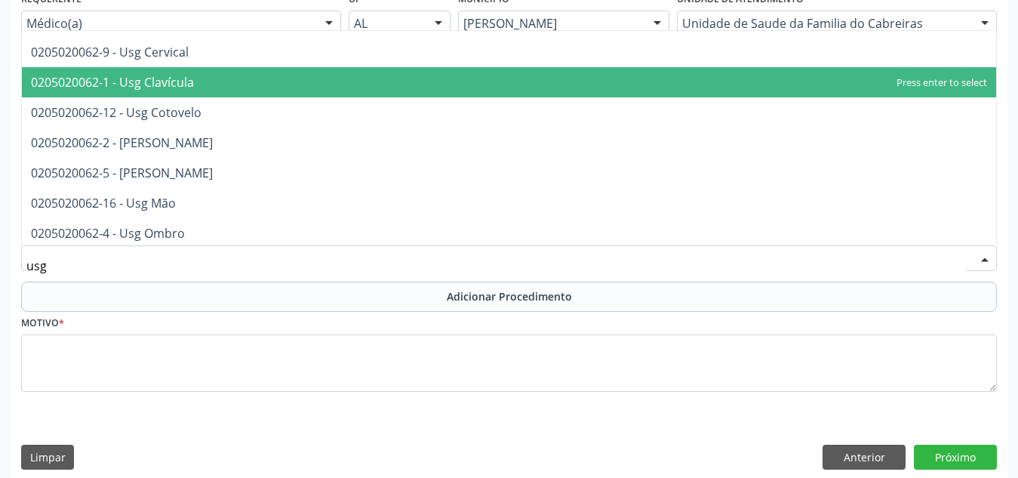
click at [337, 87] on span "0205020062-1 - Usg Clavícula" at bounding box center [509, 82] width 974 height 30
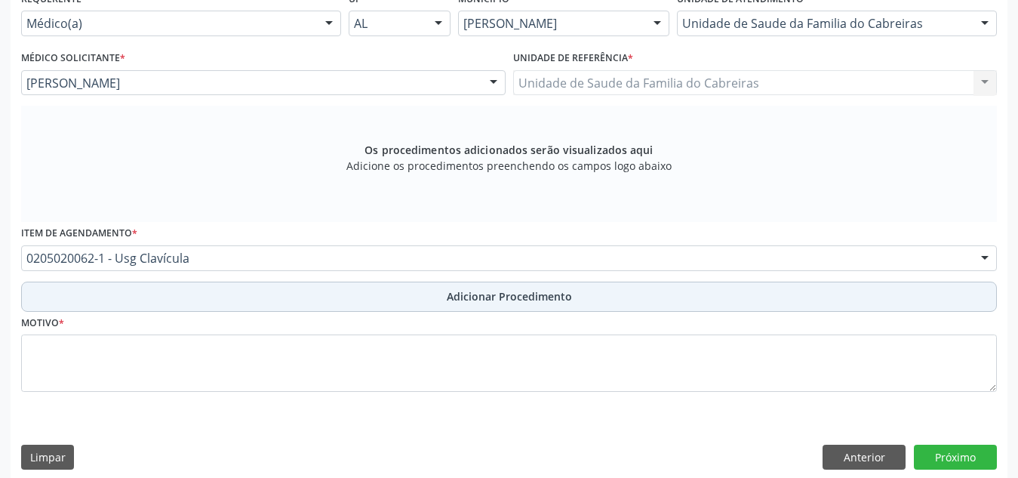
click at [376, 303] on button "Adicionar Procedimento" at bounding box center [508, 296] width 975 height 30
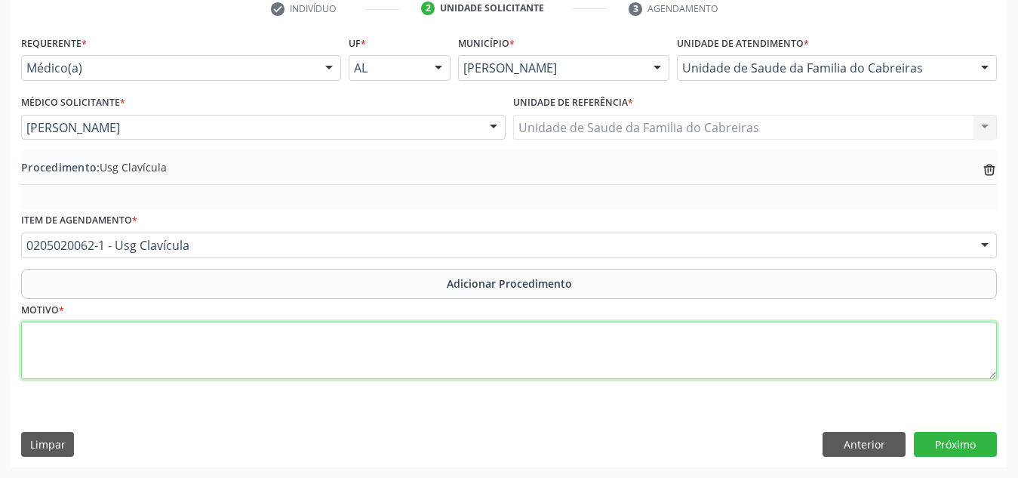
click at [382, 345] on textarea at bounding box center [508, 349] width 975 height 57
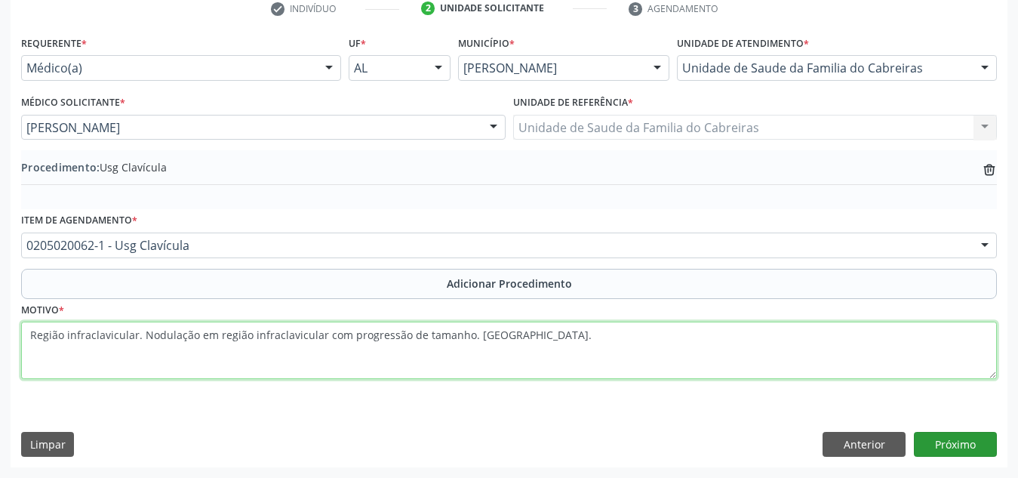
type textarea "Região infraclavicular. Nodulação em região infraclavicular com progressão de t…"
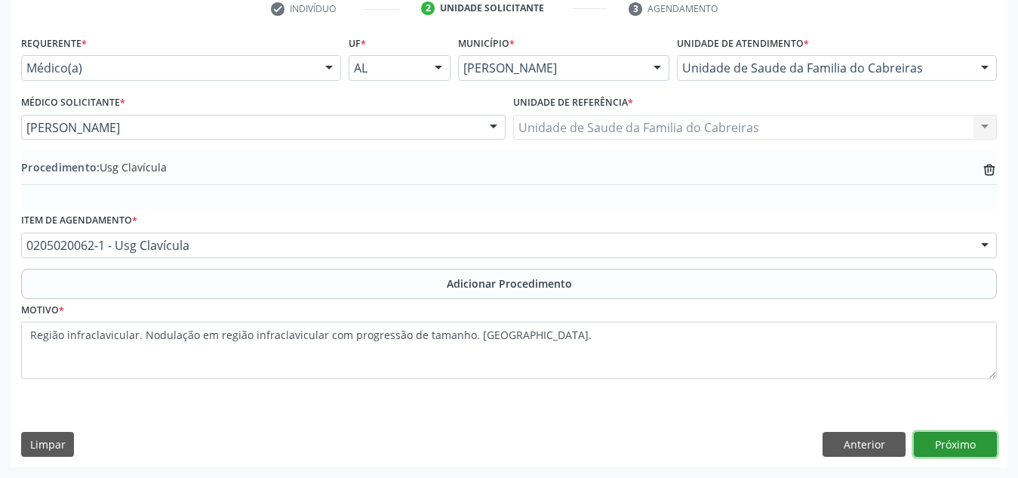
click at [956, 439] on button "Próximo" at bounding box center [955, 445] width 83 height 26
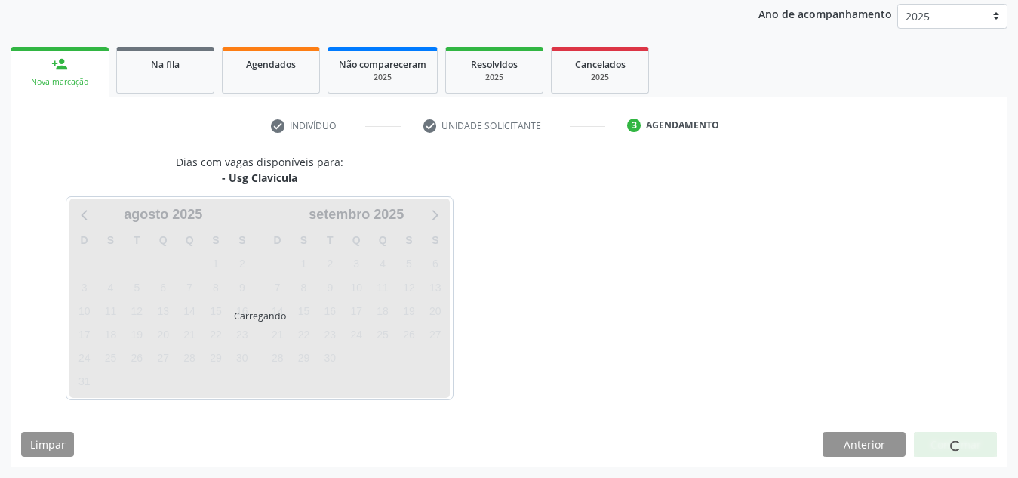
scroll to position [244, 0]
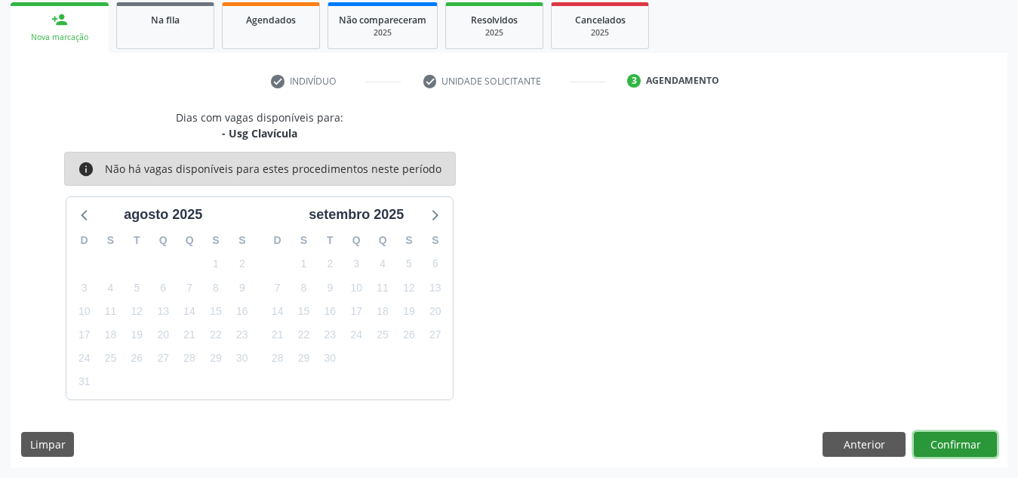
click at [956, 439] on button "Confirmar" at bounding box center [955, 445] width 83 height 26
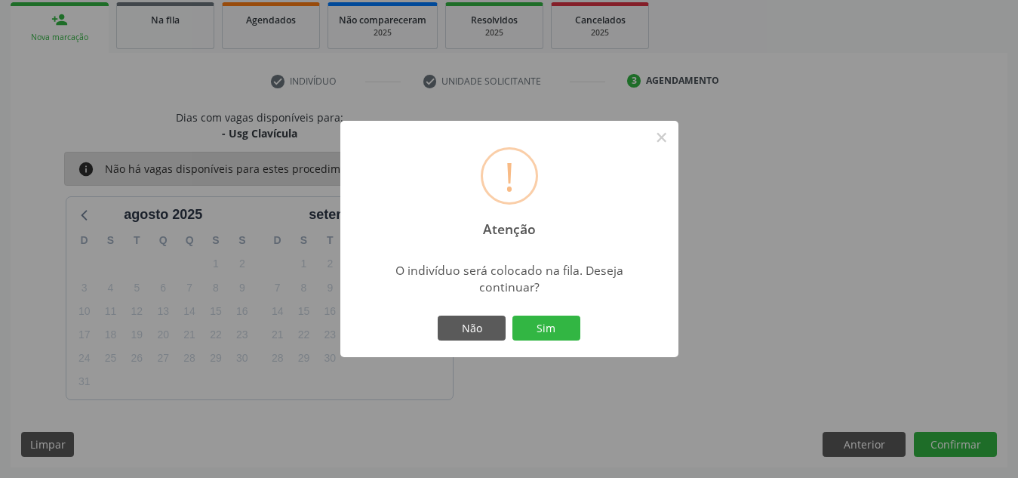
click at [512, 315] on button "Sim" at bounding box center [546, 328] width 68 height 26
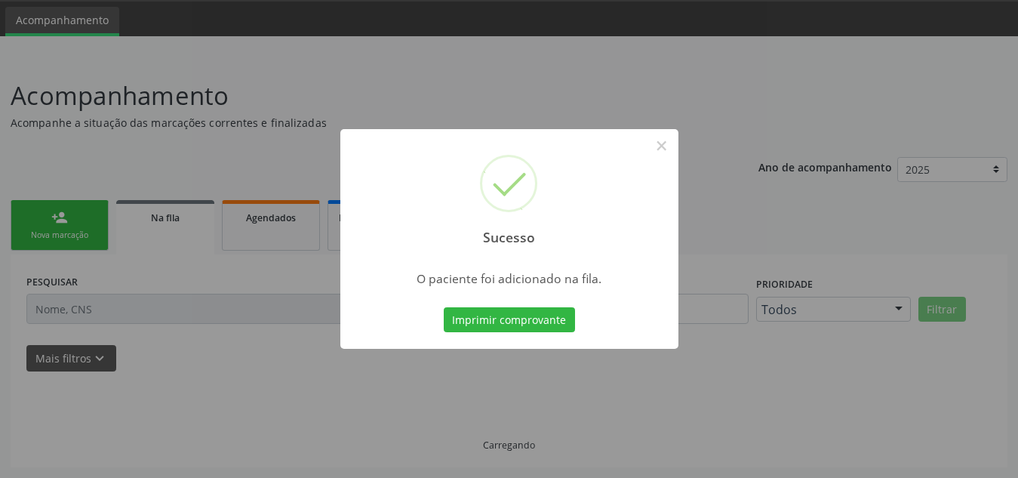
scroll to position [47, 0]
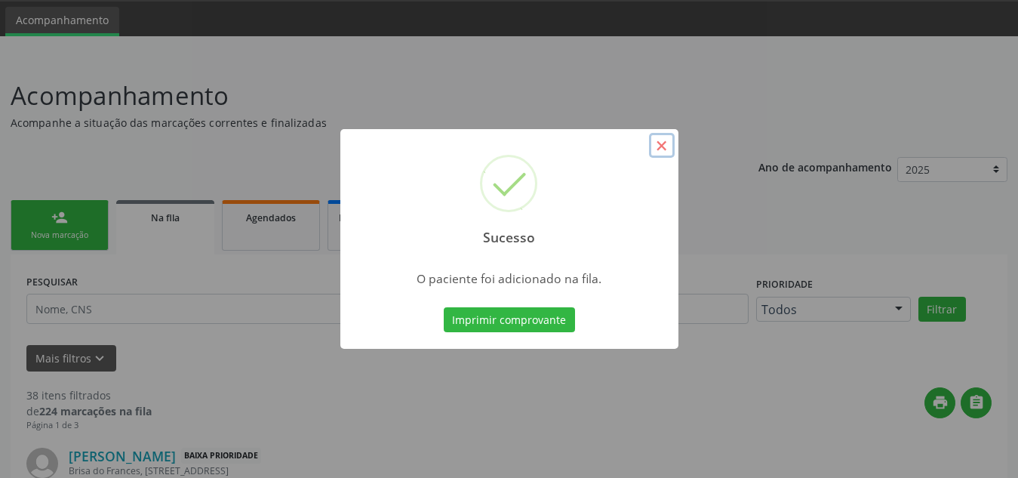
click at [662, 143] on button "×" at bounding box center [662, 146] width 26 height 26
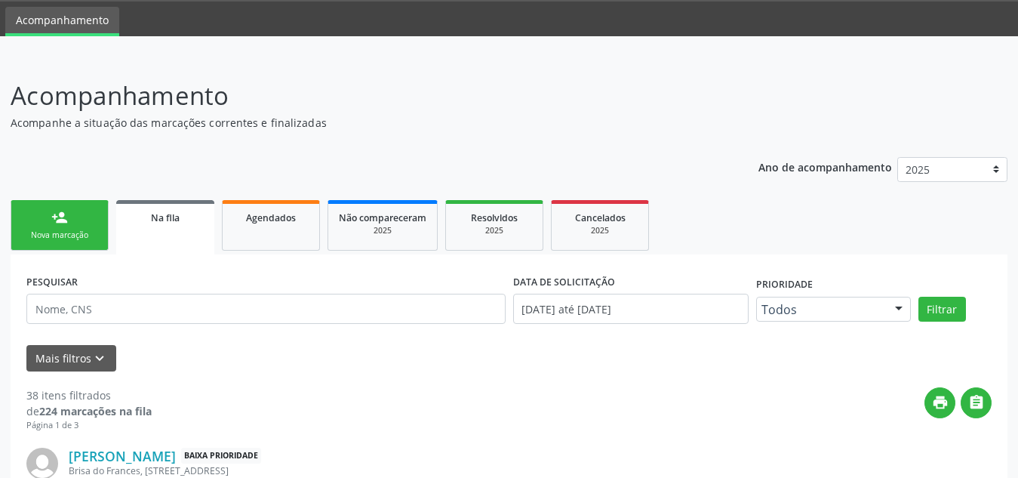
click at [73, 228] on link "person_add Nova marcação" at bounding box center [60, 225] width 98 height 51
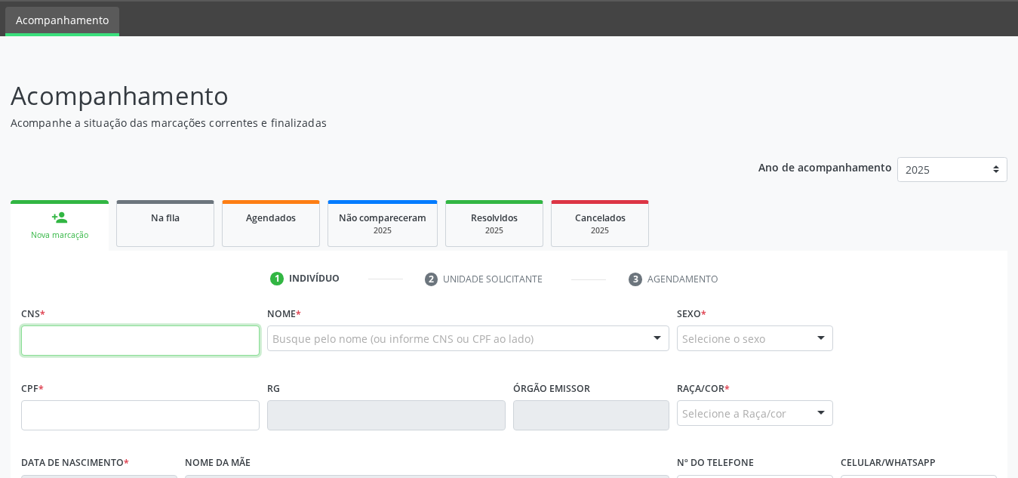
click at [122, 337] on input "text" at bounding box center [140, 340] width 238 height 30
type input "702 9075 6450 2471"
type input "270.012.614-91"
type input "11/11/1947"
type input "Danilia Mauricio Mendes"
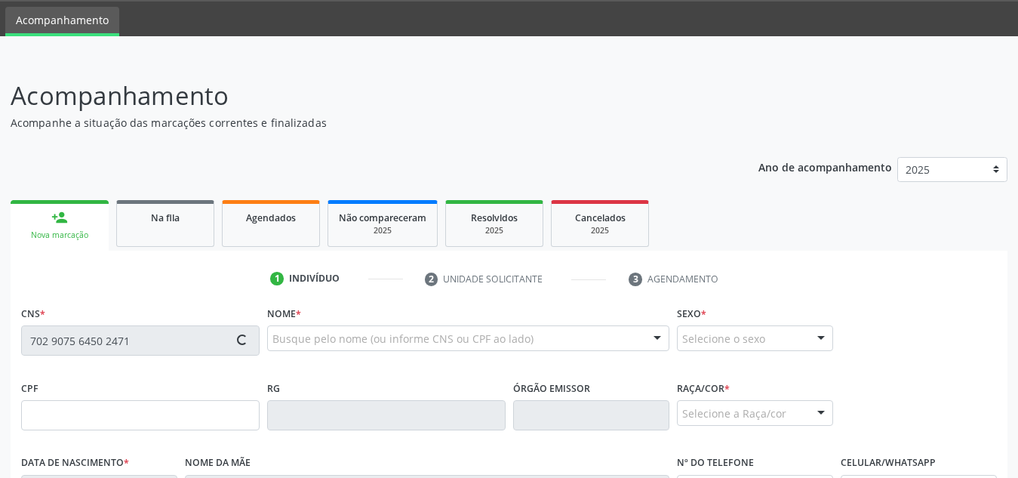
type input "(82) 8827-6350"
type input "S/N"
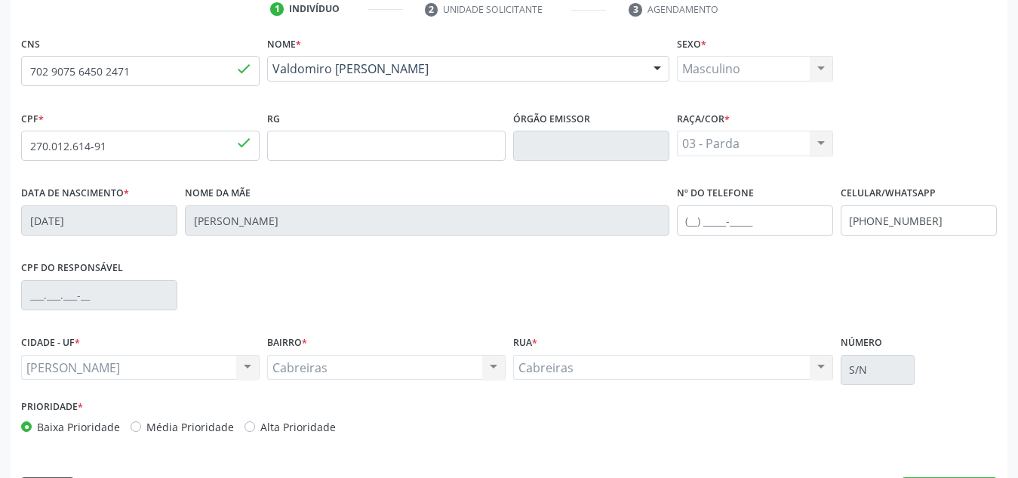
scroll to position [361, 0]
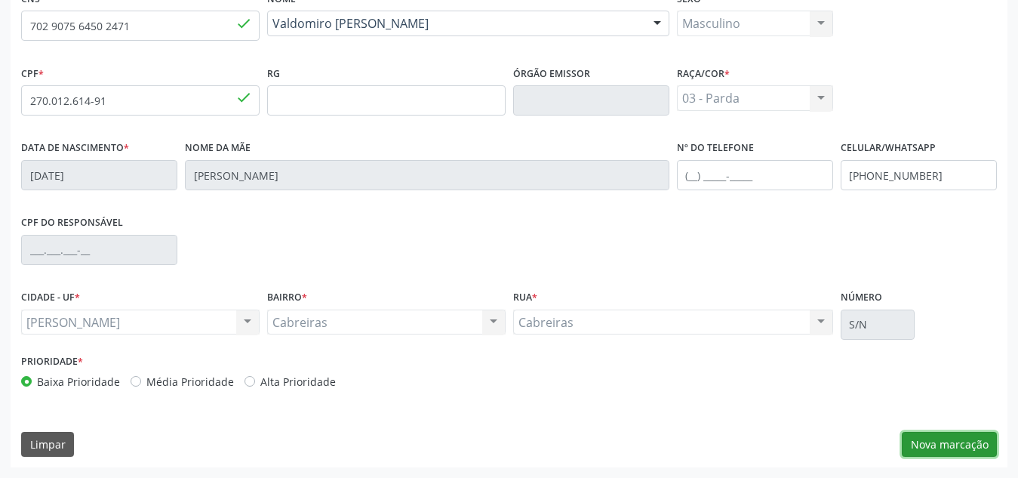
click at [954, 453] on button "Nova marcação" at bounding box center [948, 445] width 95 height 26
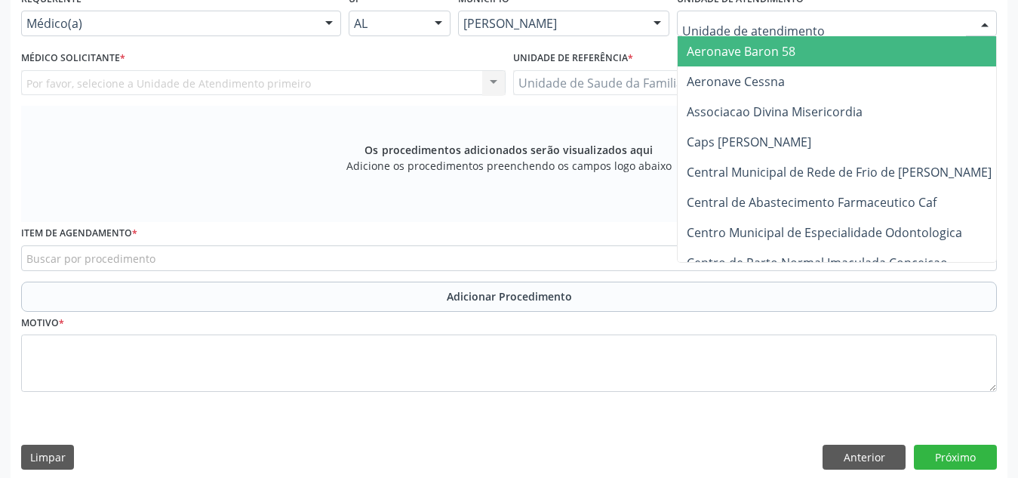
click at [831, 22] on div at bounding box center [837, 24] width 320 height 26
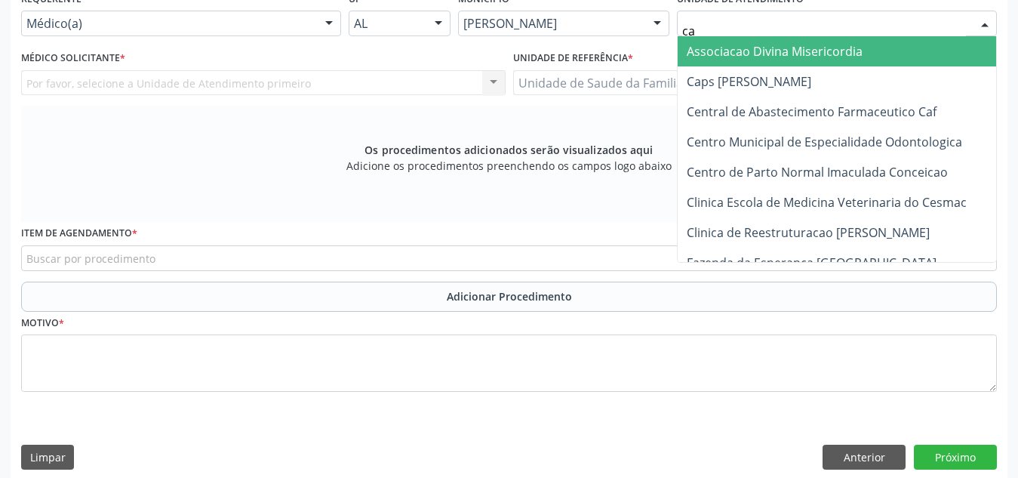
type input "cab"
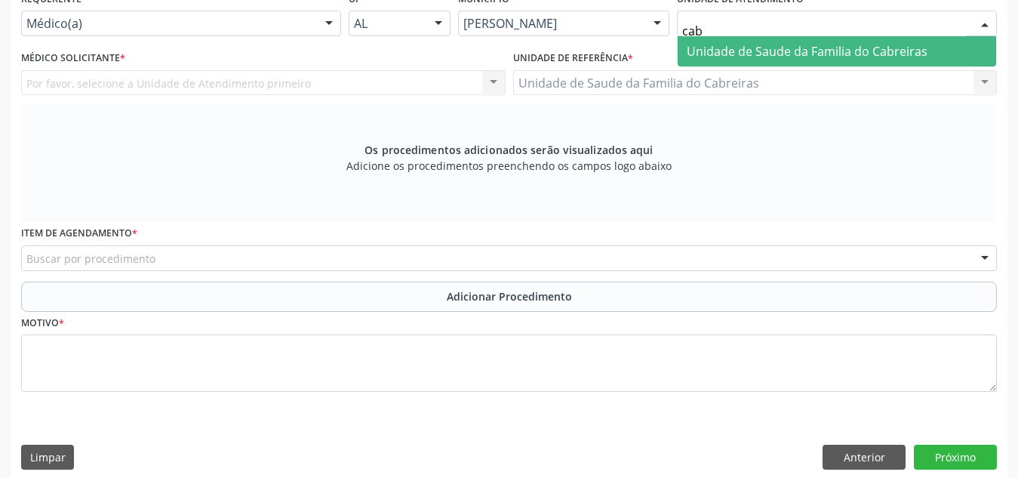
click at [827, 62] on span "Unidade de Saude da Familia do Cabreiras" at bounding box center [836, 51] width 318 height 30
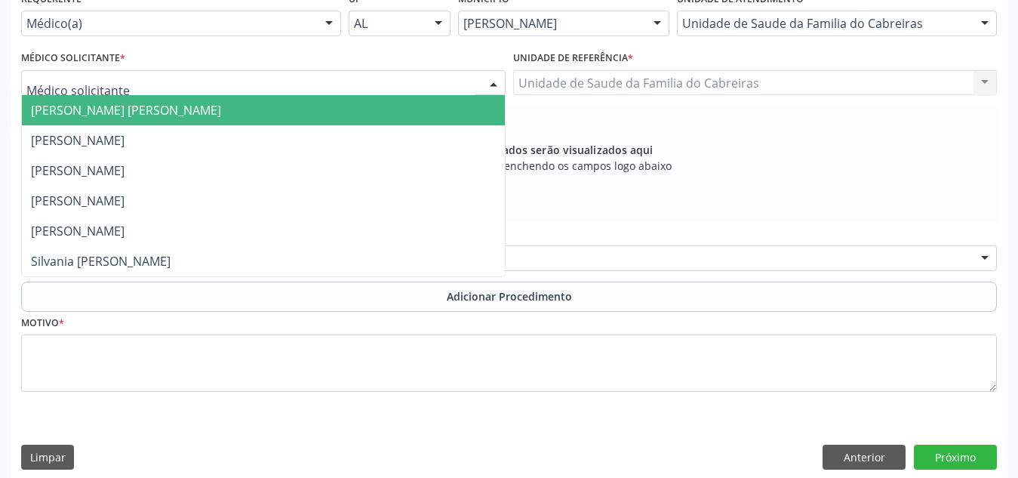
click at [327, 88] on div at bounding box center [263, 83] width 484 height 26
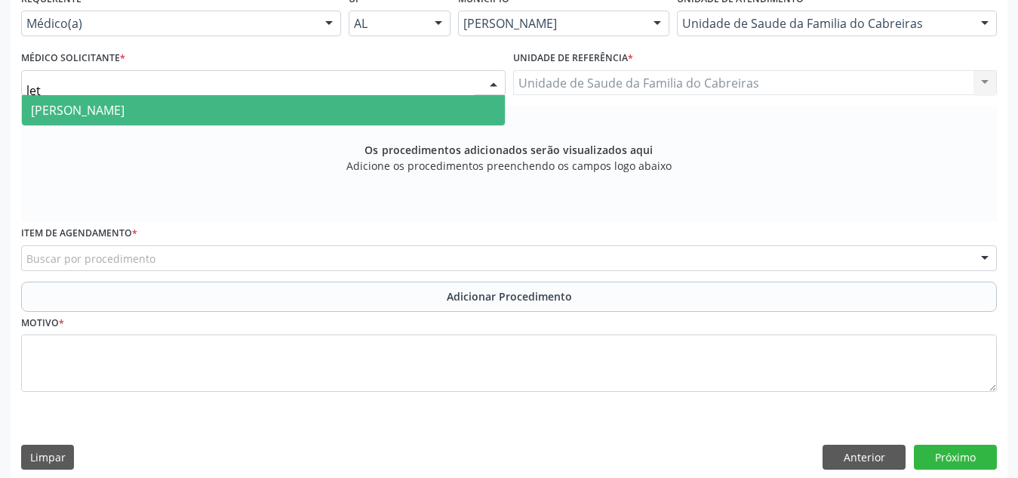
type input "leti"
click at [329, 118] on span "Leticia Carla de Lima Cavalcante" at bounding box center [263, 110] width 483 height 30
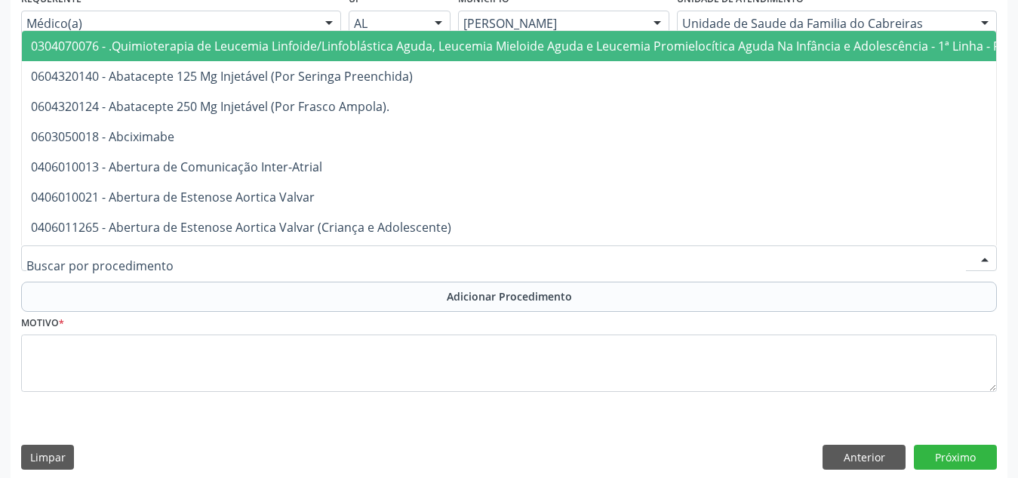
click at [284, 268] on div at bounding box center [508, 258] width 975 height 26
click at [284, 268] on input "text" at bounding box center [495, 265] width 939 height 30
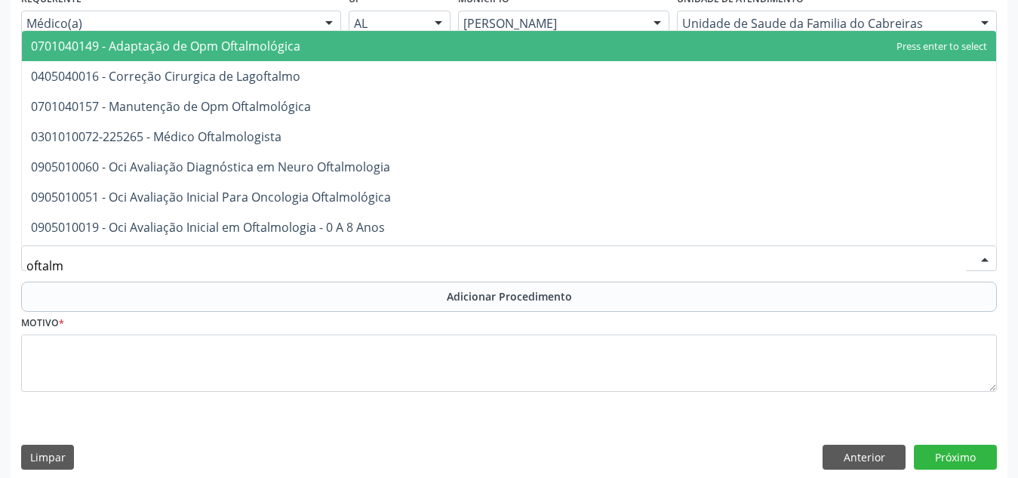
type input "oftalmo"
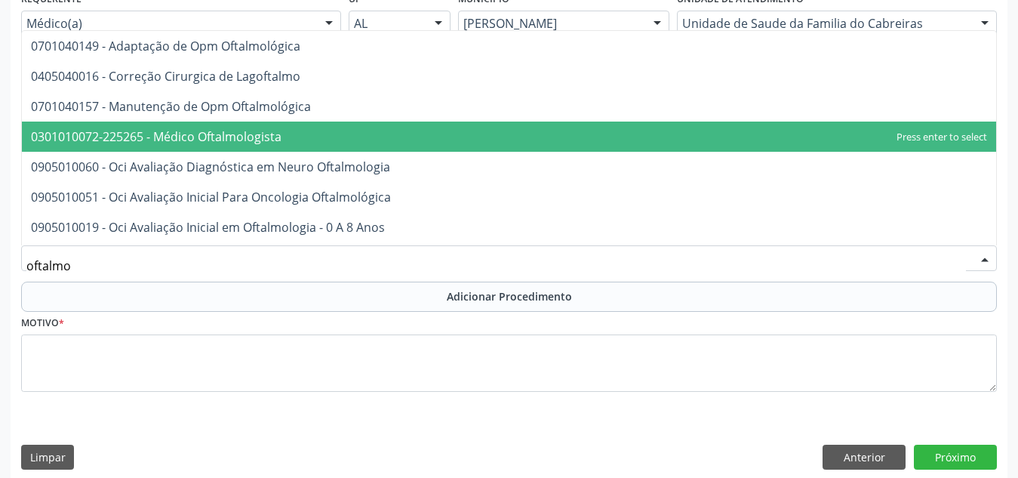
click at [397, 136] on span "0301010072-225265 - Médico Oftalmologista" at bounding box center [509, 136] width 974 height 30
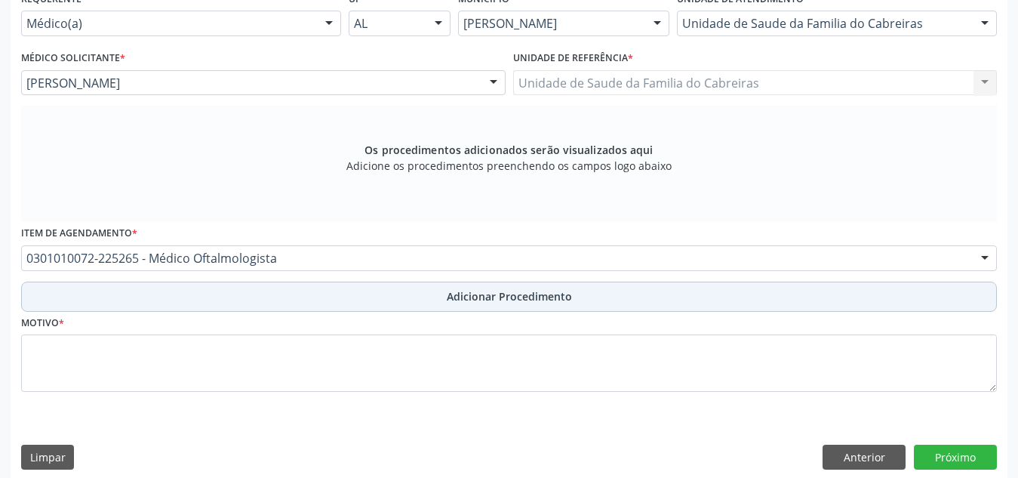
click at [419, 298] on button "Adicionar Procedimento" at bounding box center [508, 296] width 975 height 30
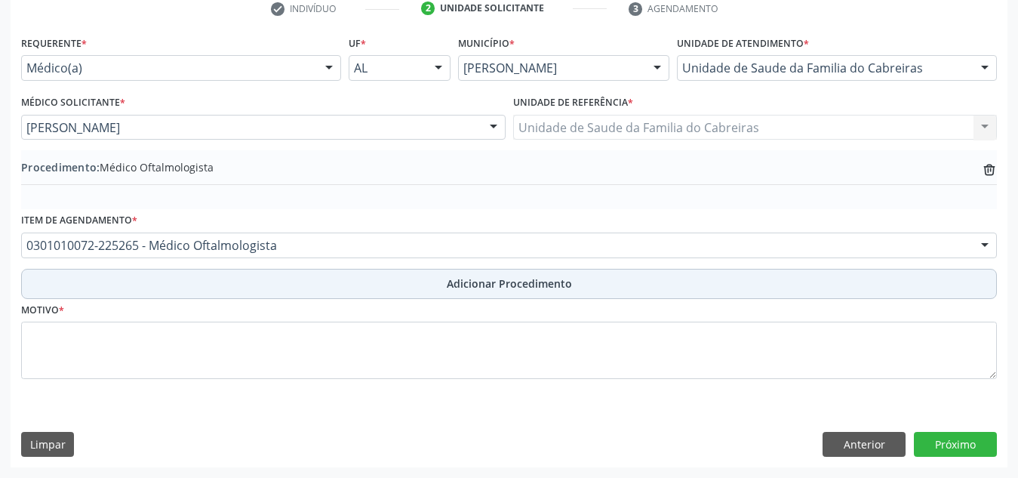
scroll to position [317, 0]
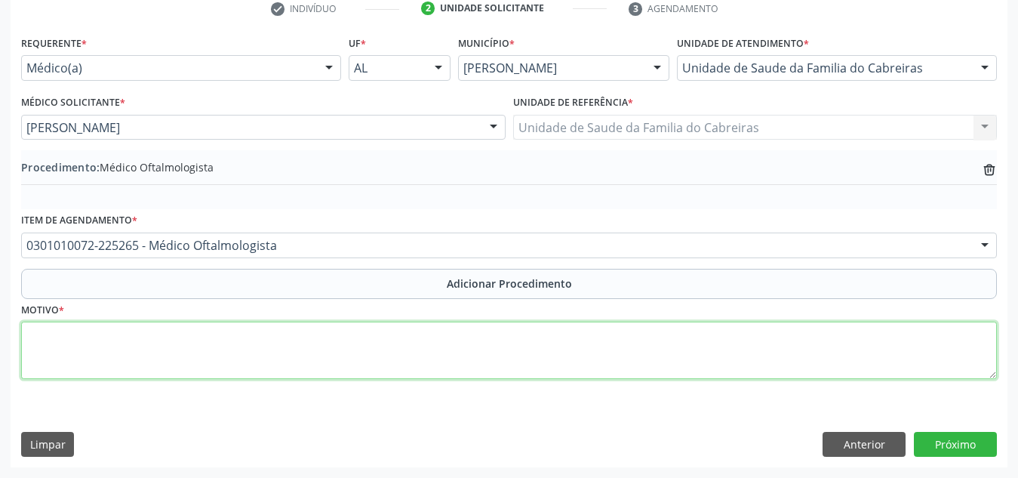
click at [392, 349] on textarea at bounding box center [508, 349] width 975 height 57
type textarea "Exame dos olhos e da visão"
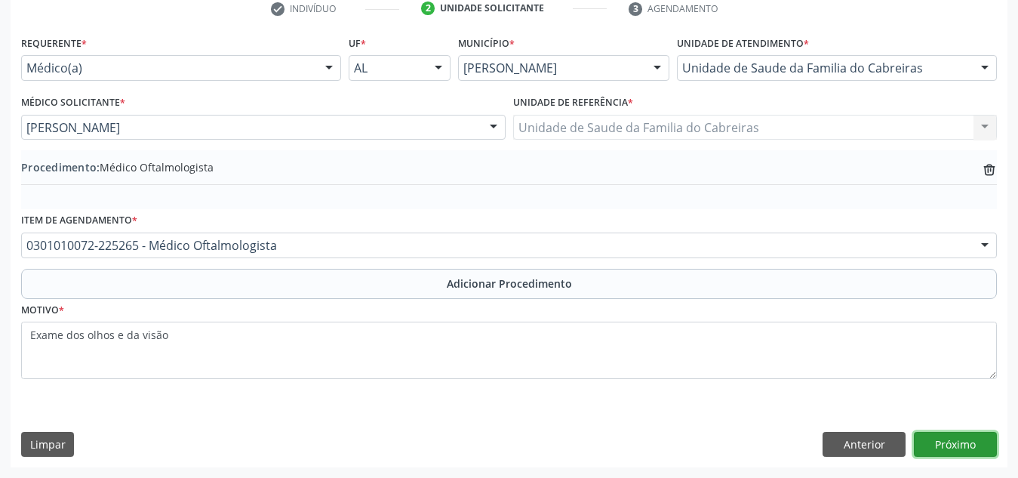
click at [954, 447] on button "Próximo" at bounding box center [955, 445] width 83 height 26
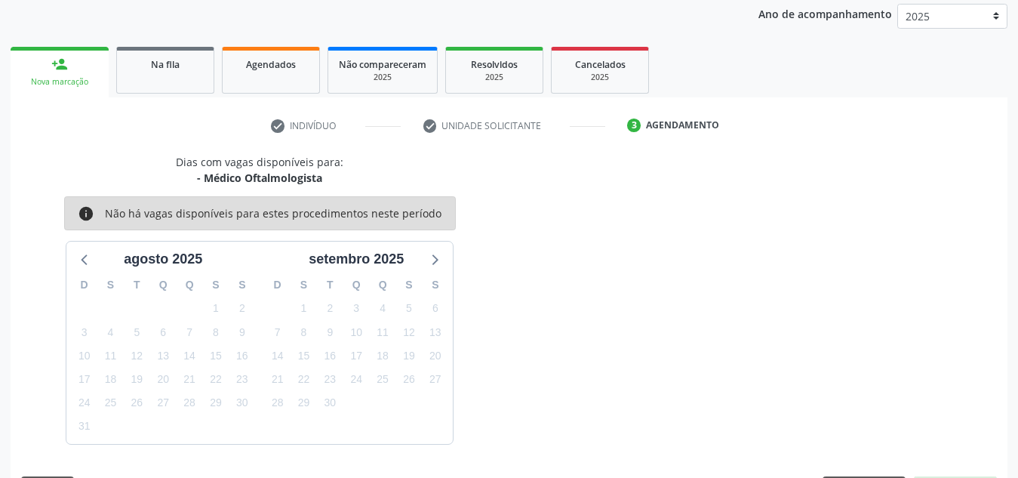
scroll to position [244, 0]
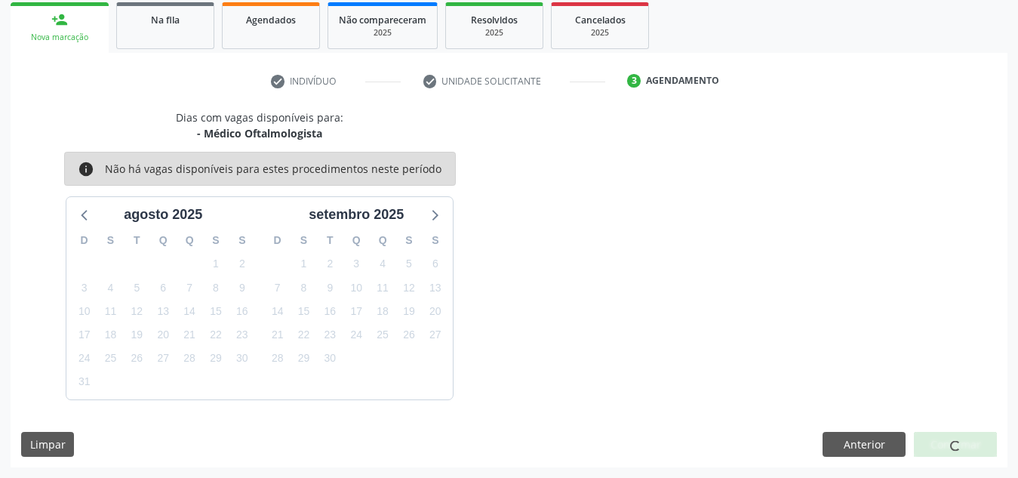
click at [954, 447] on span at bounding box center [955, 446] width 12 height 12
click at [954, 447] on button "Confirmar" at bounding box center [955, 445] width 83 height 26
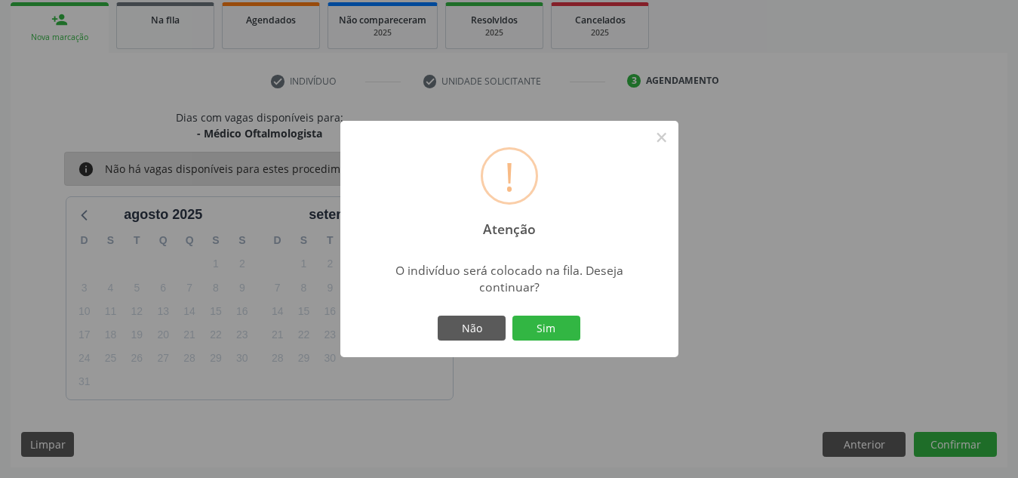
click at [512, 315] on button "Sim" at bounding box center [546, 328] width 68 height 26
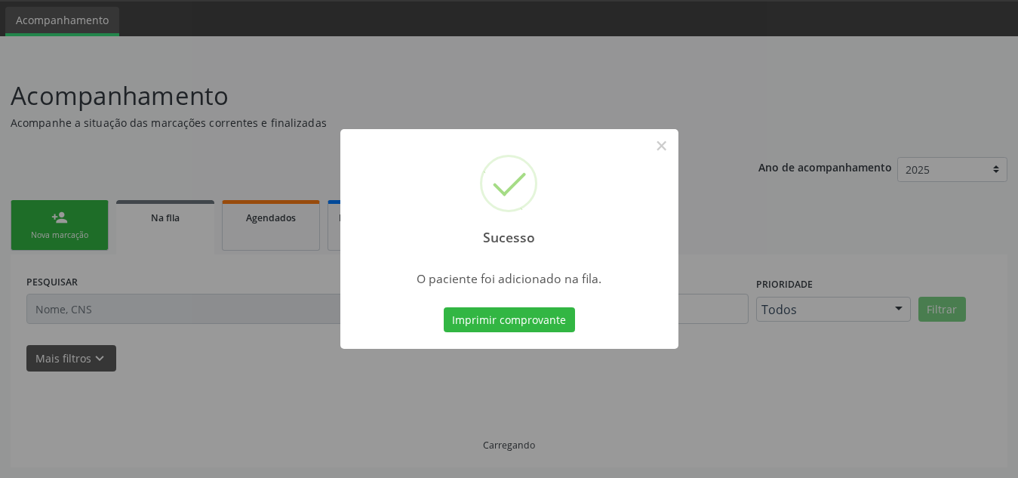
scroll to position [47, 0]
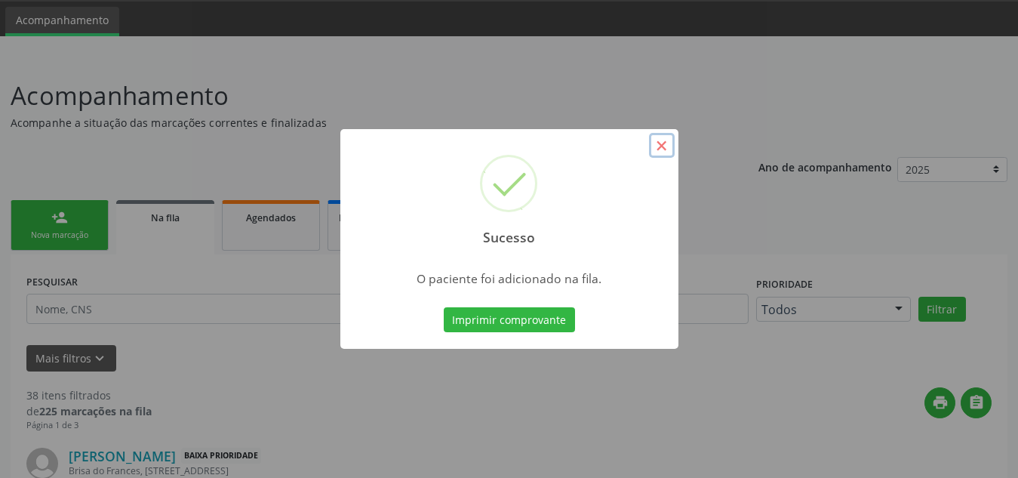
click at [657, 147] on button "×" at bounding box center [662, 146] width 26 height 26
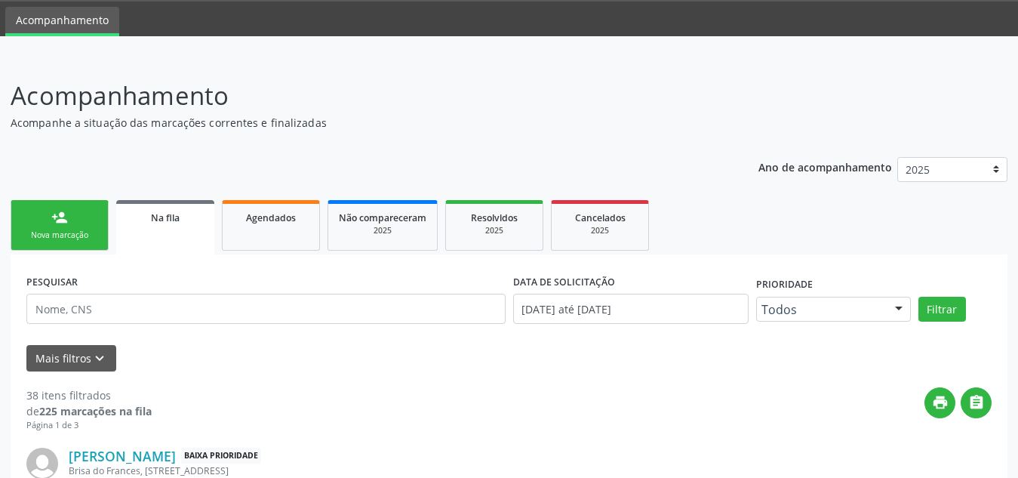
click at [60, 235] on div "Nova marcação" at bounding box center [59, 234] width 75 height 11
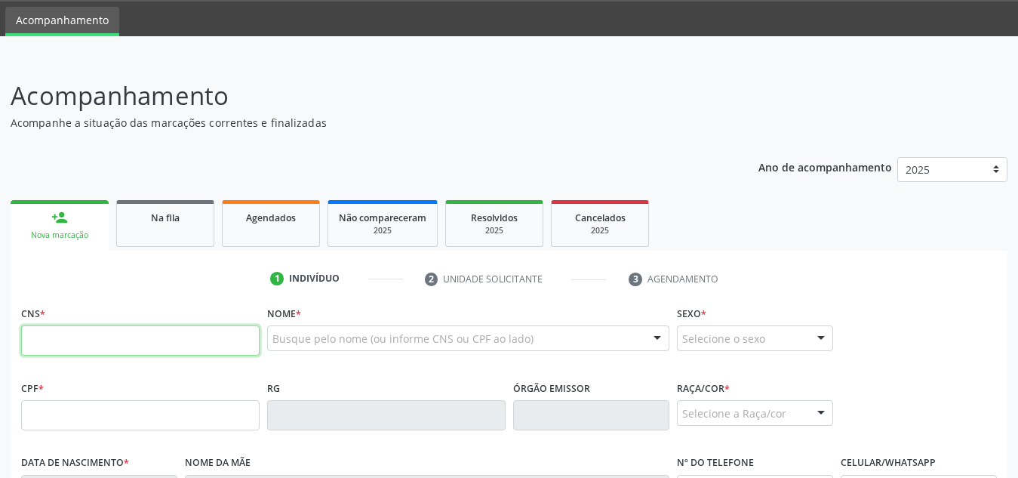
click at [81, 331] on input "text" at bounding box center [140, 340] width 238 height 30
type input "705 8044 7298 8532"
type input "30/09/1975"
type input "Genira Lindalva da Conceicao"
type input "(82) 99326-7051"
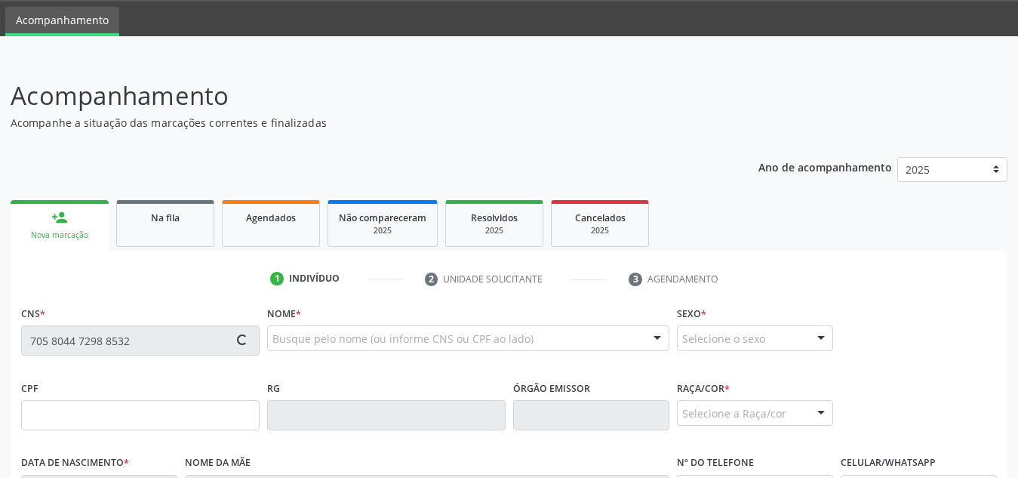
type input "S/N"
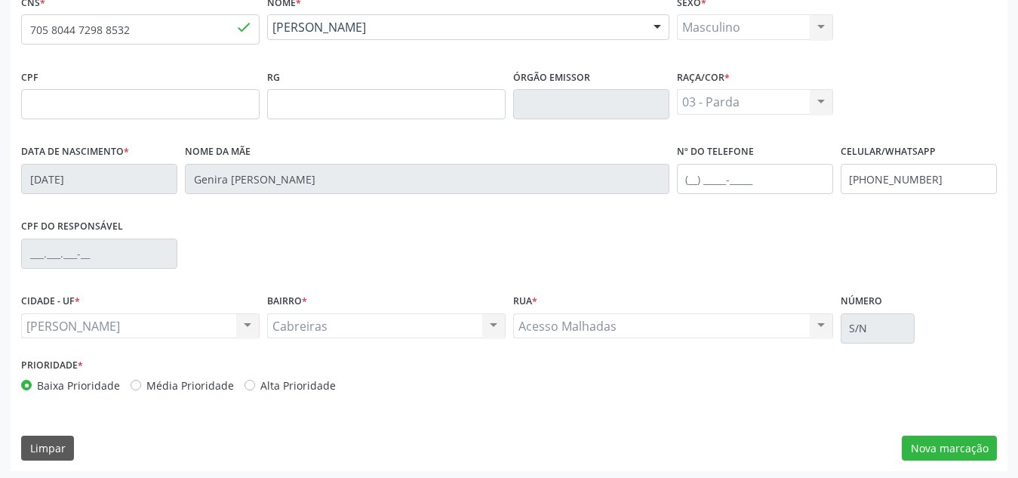
scroll to position [358, 0]
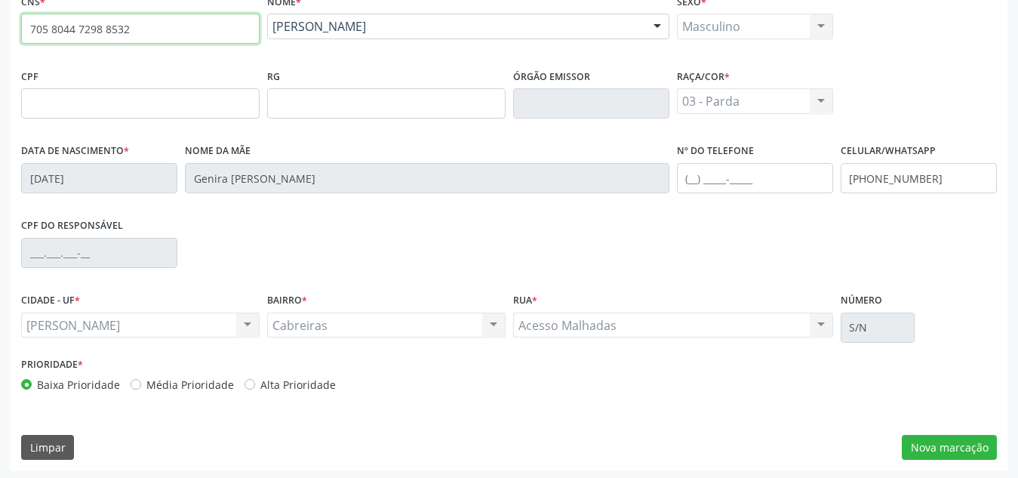
drag, startPoint x: 195, startPoint y: 29, endPoint x: 0, endPoint y: 41, distance: 195.0
click at [0, 41] on div "Acompanhamento Acompanhe a situação das marcações correntes e finalizadas Relat…" at bounding box center [509, 113] width 1018 height 735
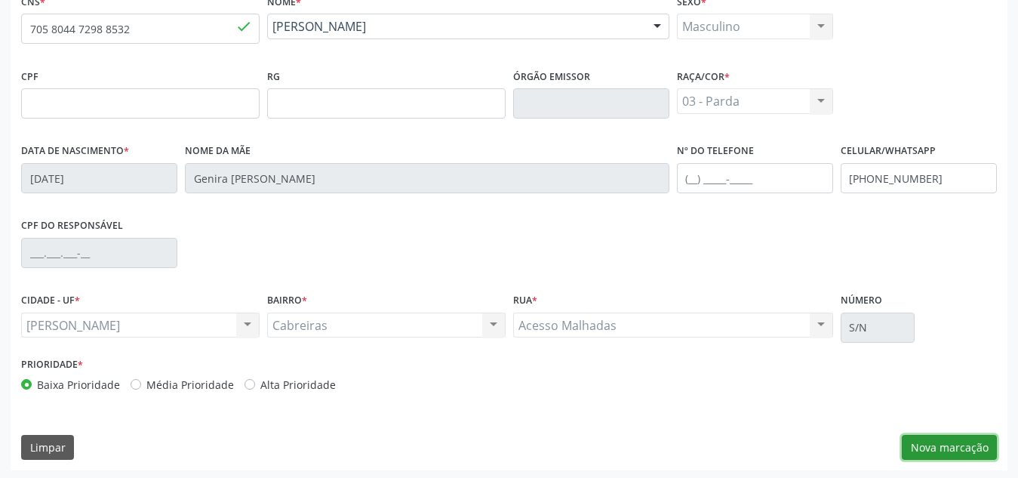
click at [951, 438] on button "Nova marcação" at bounding box center [948, 448] width 95 height 26
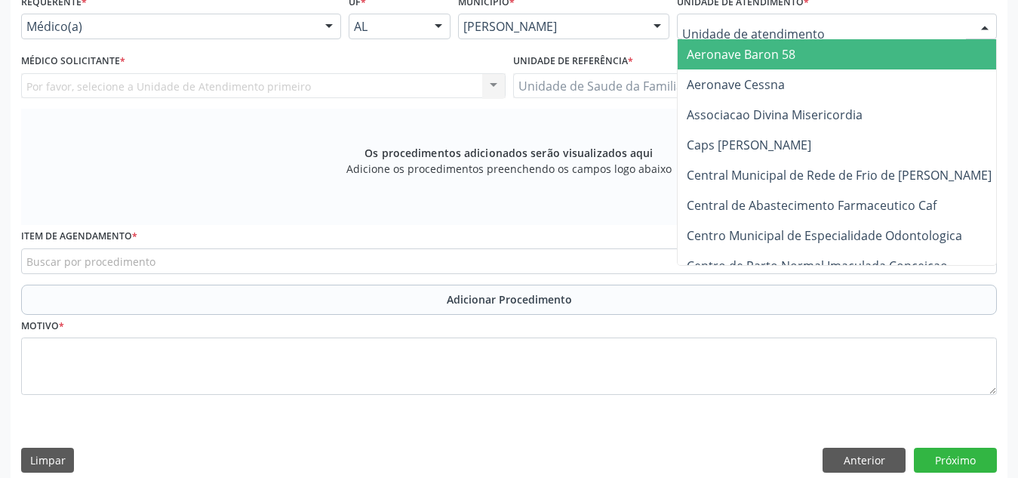
click at [902, 32] on div at bounding box center [837, 27] width 320 height 26
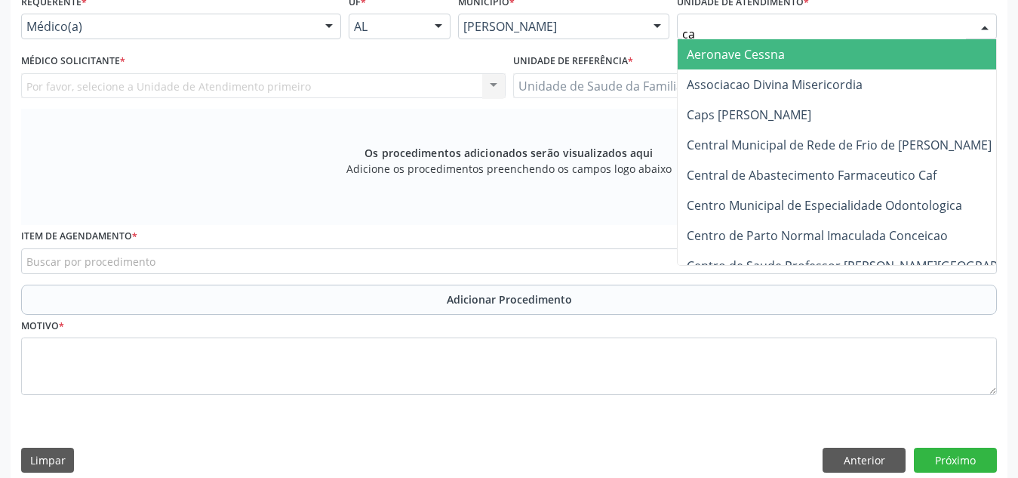
type input "cab"
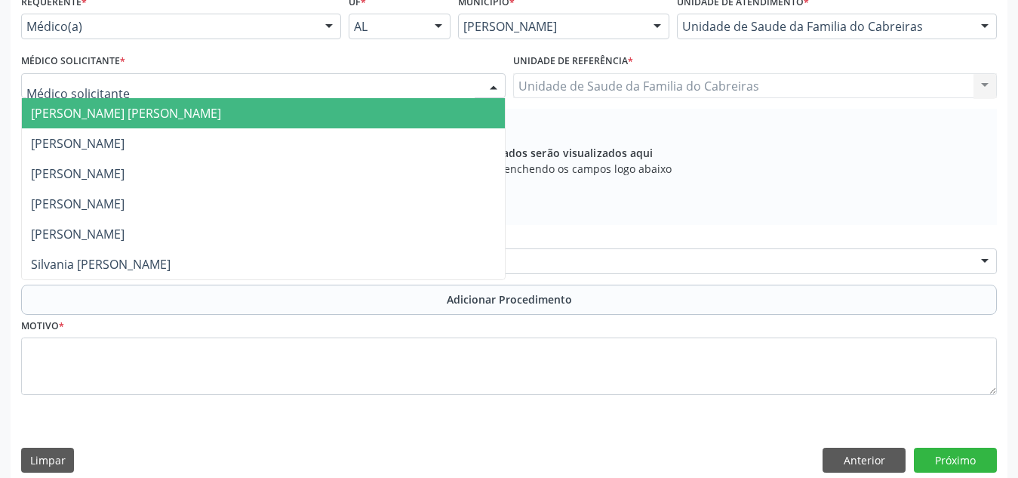
click at [378, 82] on div at bounding box center [263, 86] width 484 height 26
type input "le"
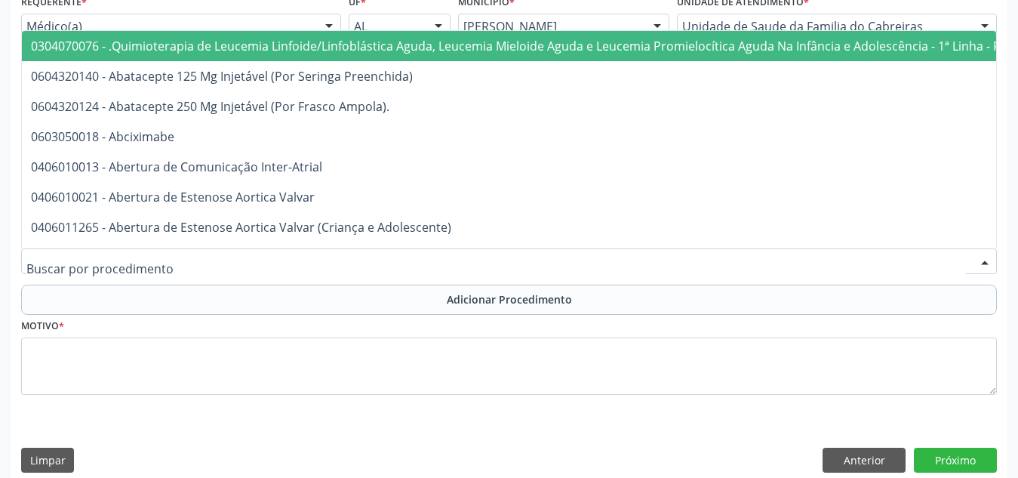
click at [355, 260] on div at bounding box center [508, 261] width 975 height 26
type input "o"
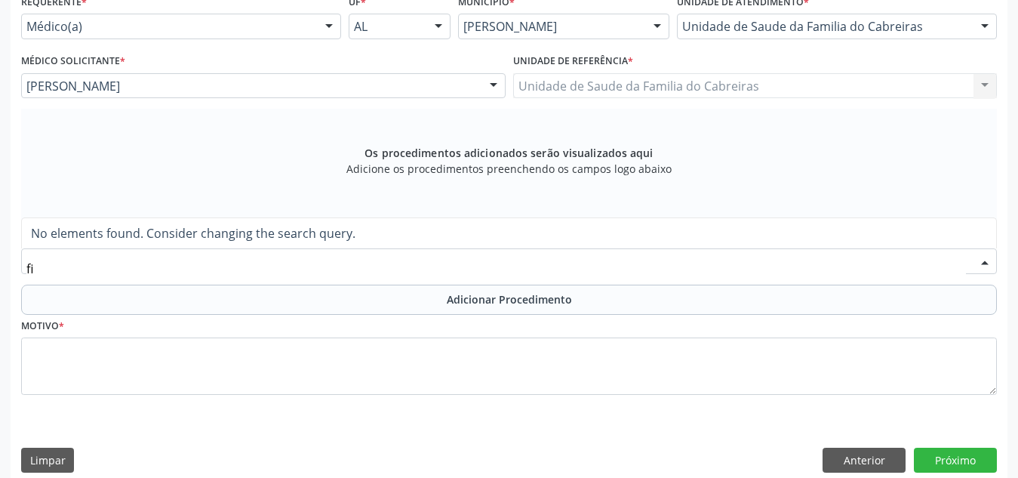
type input "f"
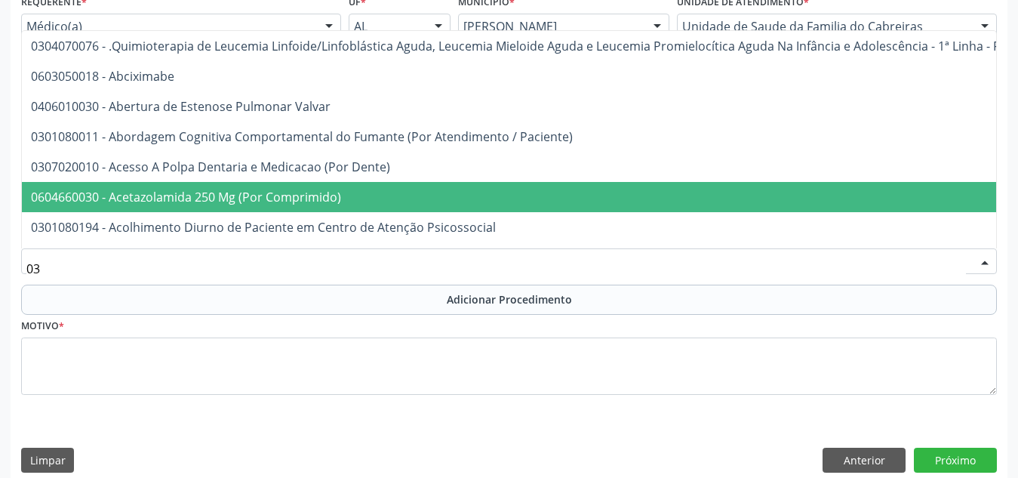
type input "0"
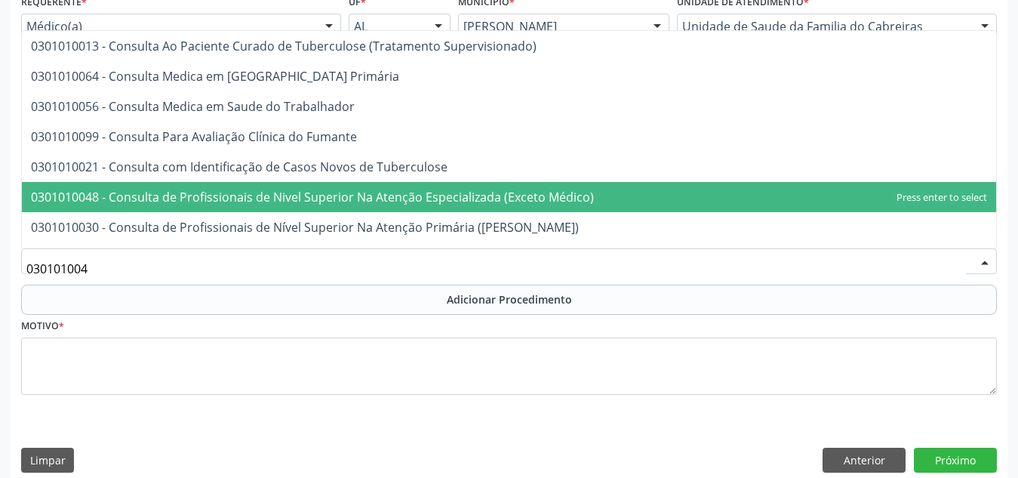
type input "0301010048"
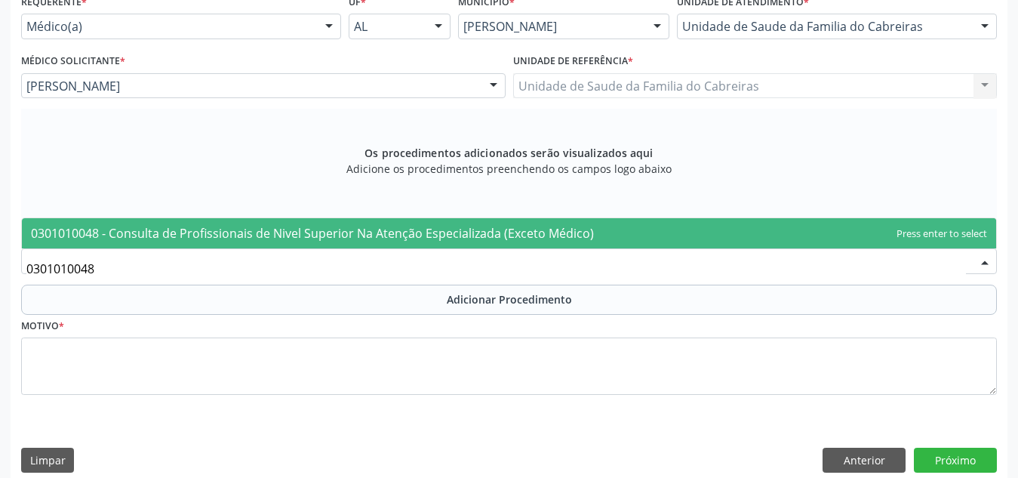
click at [376, 241] on span "0301010048 - Consulta de Profissionais de Nivel Superior Na Atenção Especializa…" at bounding box center [312, 233] width 563 height 17
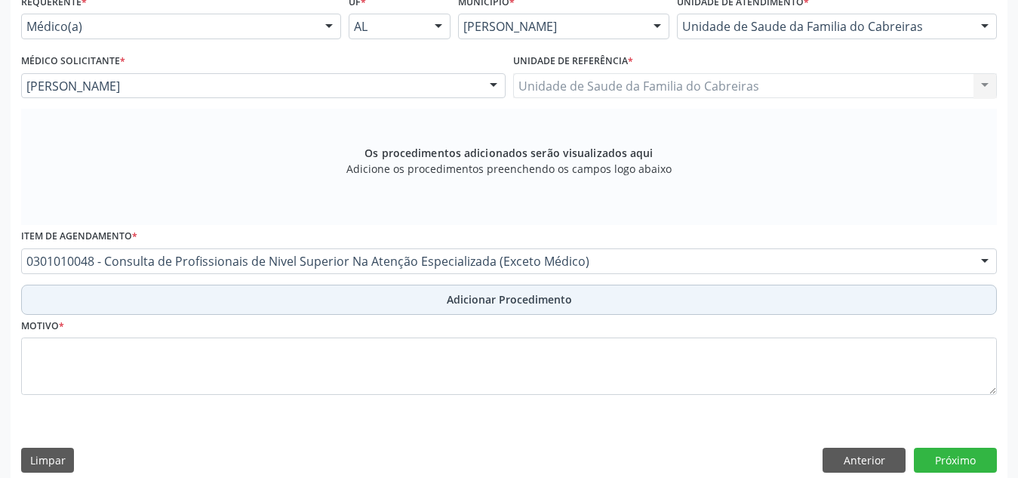
click at [385, 286] on button "Adicionar Procedimento" at bounding box center [508, 299] width 975 height 30
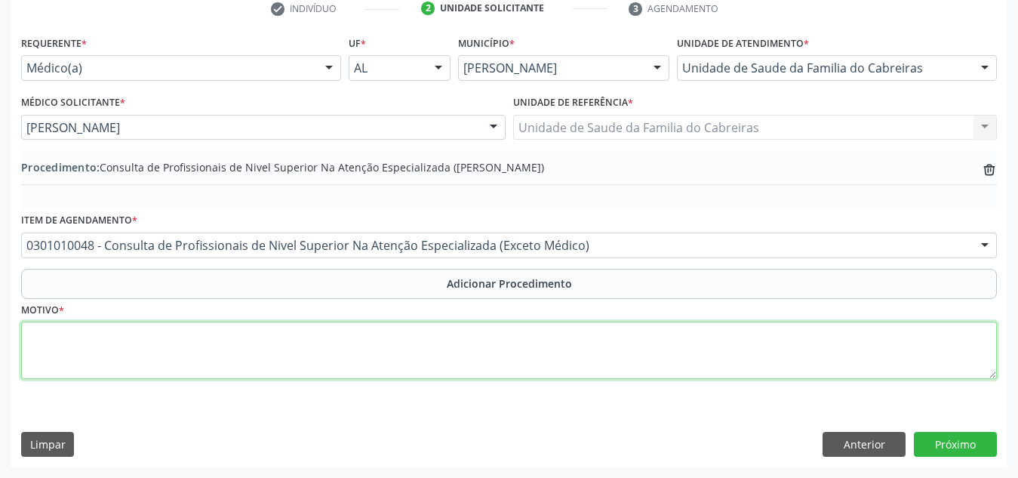
click at [370, 346] on textarea at bounding box center [508, 349] width 975 height 57
click at [100, 333] on textarea "Fisioterapia. Conartrose (artrose do joelho)" at bounding box center [508, 349] width 975 height 57
type textarea "Fisioterapia. Gonartrose (artrose do joelho)"
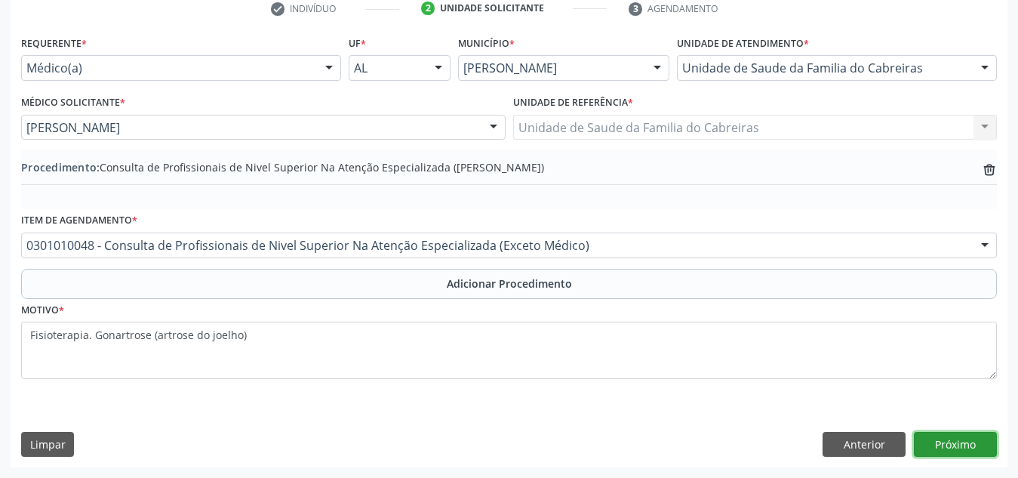
click at [950, 443] on button "Próximo" at bounding box center [955, 445] width 83 height 26
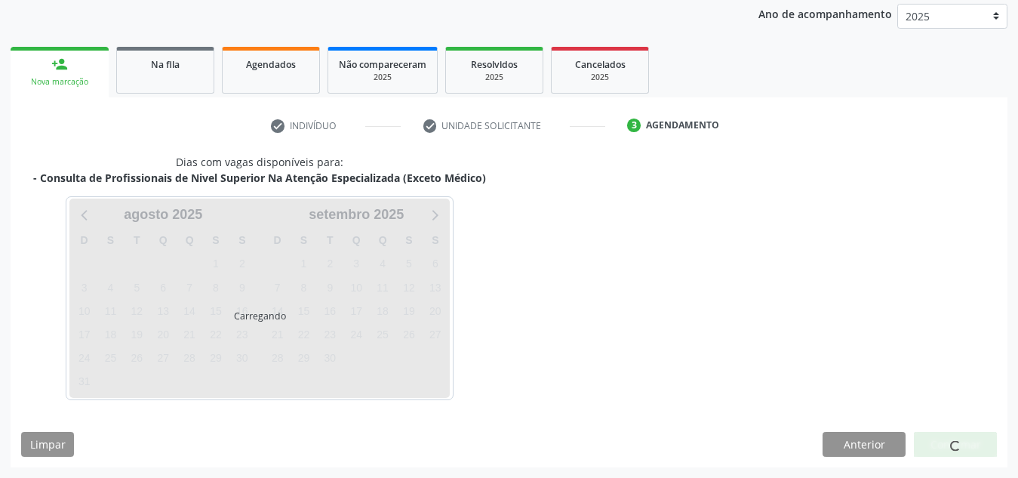
scroll to position [244, 0]
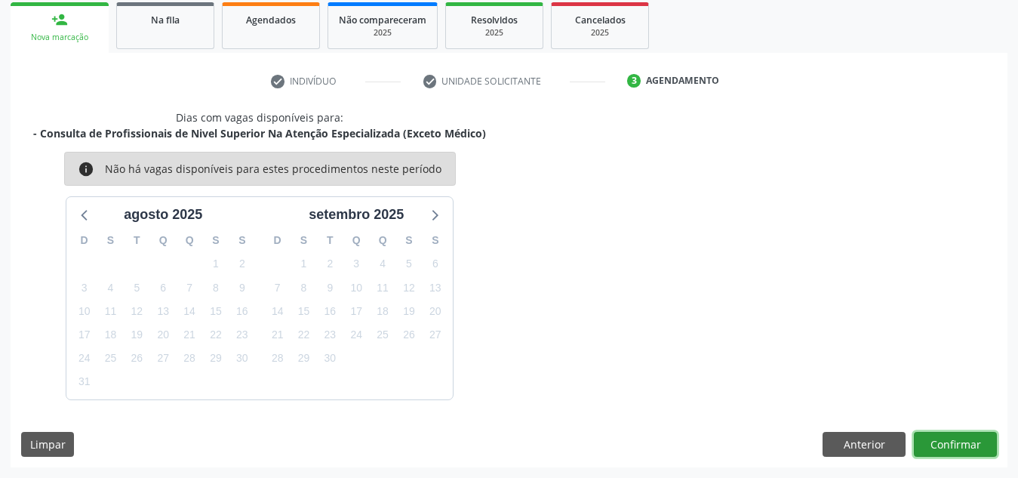
click at [941, 438] on button "Confirmar" at bounding box center [955, 445] width 83 height 26
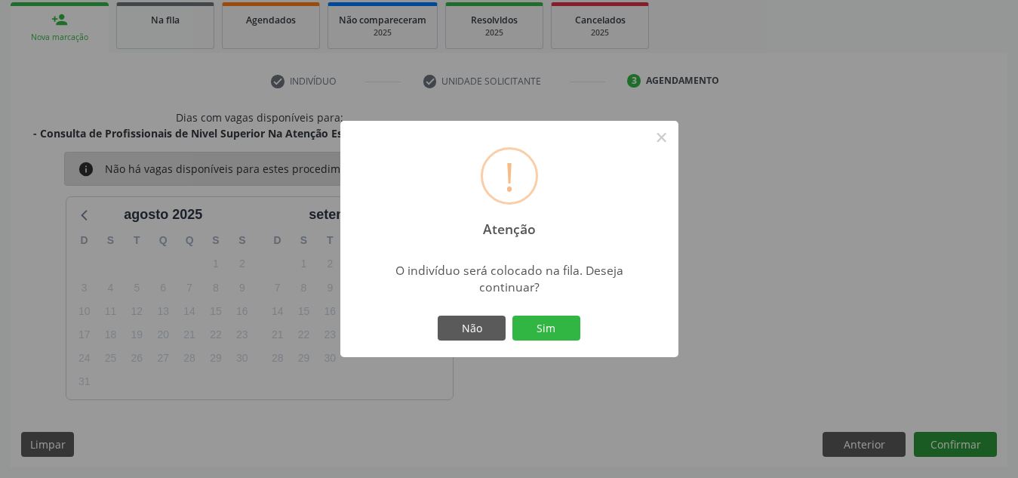
click at [512, 315] on button "Sim" at bounding box center [546, 328] width 68 height 26
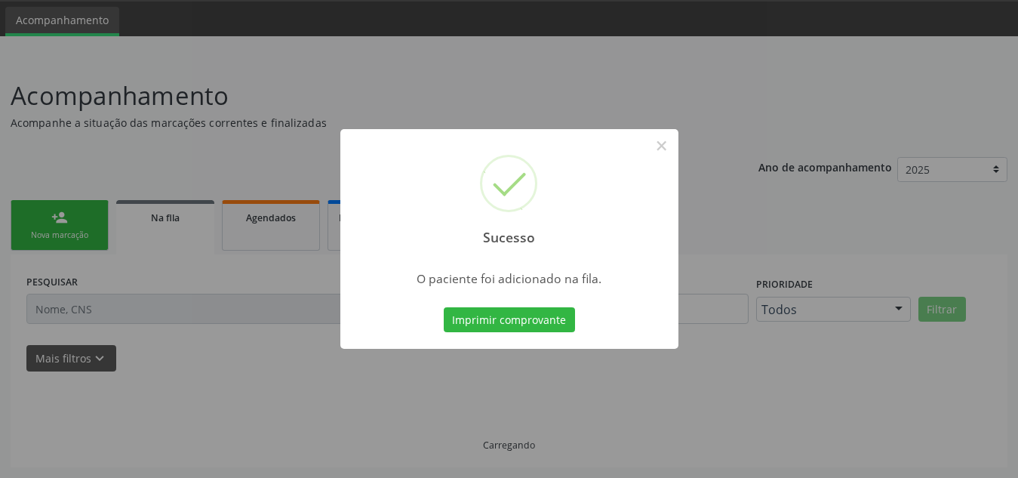
scroll to position [47, 0]
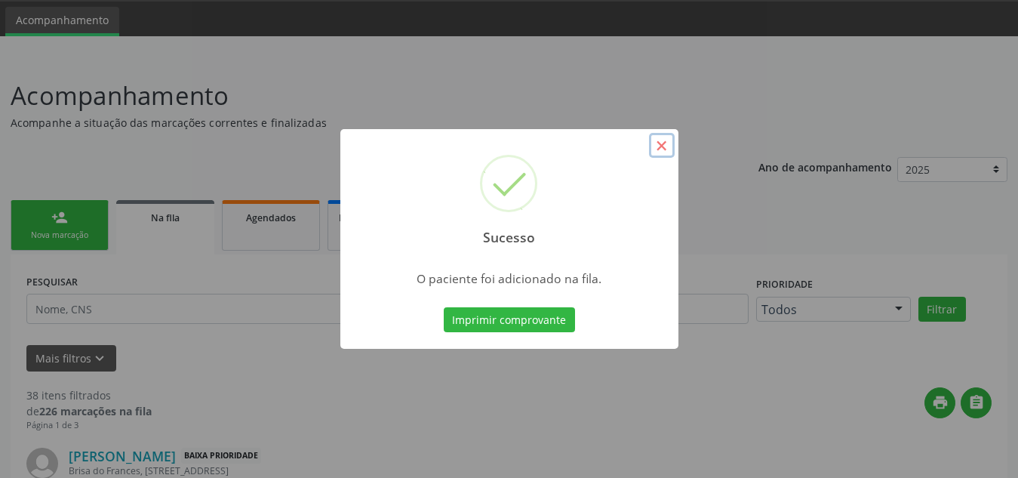
click at [659, 141] on button "×" at bounding box center [662, 146] width 26 height 26
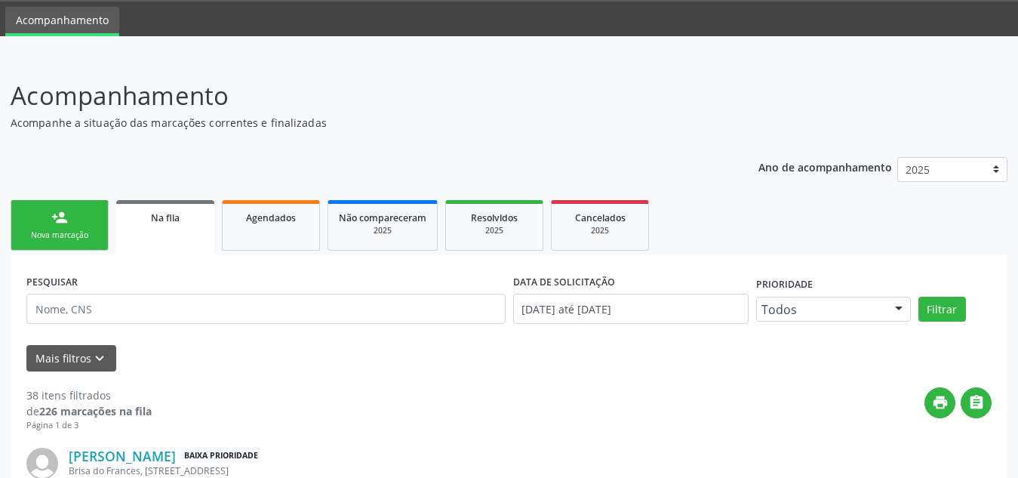
click at [104, 227] on link "person_add Nova marcação" at bounding box center [60, 225] width 98 height 51
click at [84, 226] on link "person_add Nova marcação" at bounding box center [60, 225] width 98 height 51
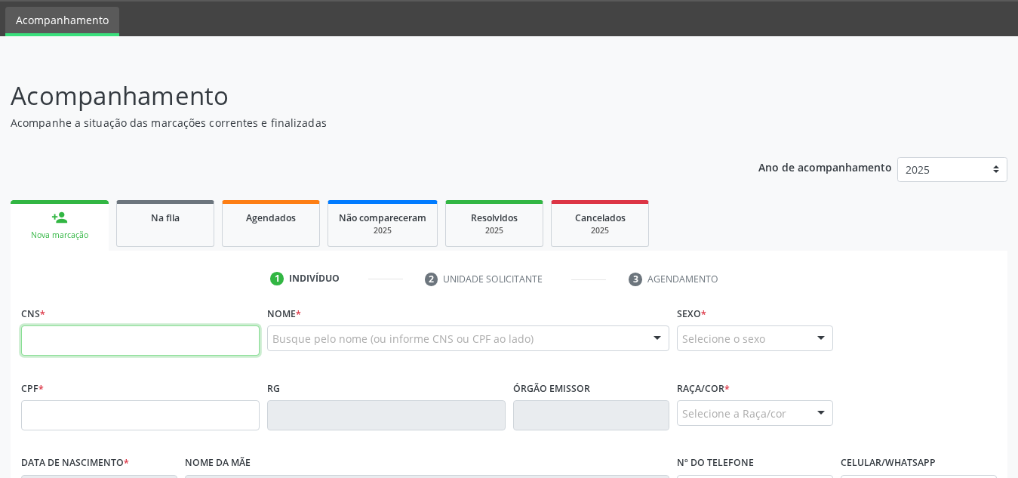
click at [97, 339] on input "text" at bounding box center [140, 340] width 238 height 30
type input "705 8044 7298 8532"
type input "30/09/1975"
type input "Genira Lindalva da Conceicao"
type input "(82) 99326-7051"
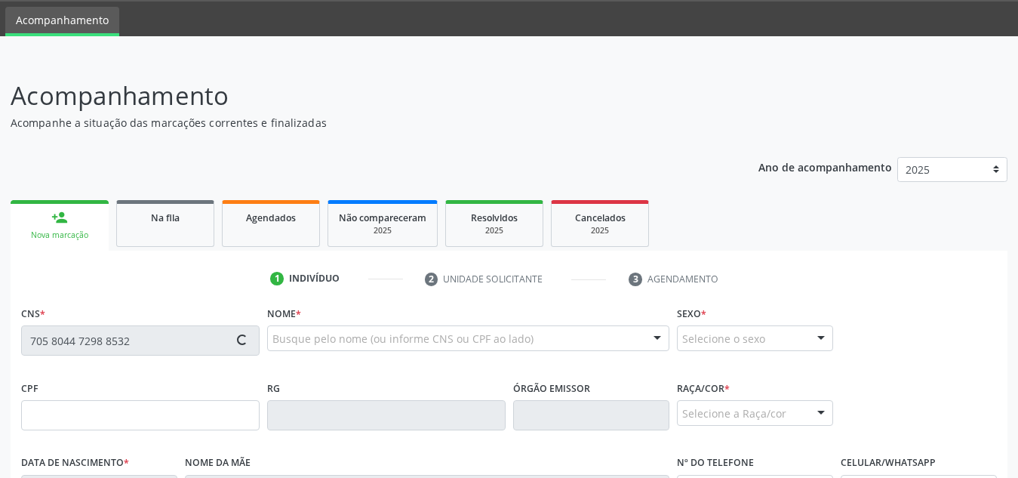
type input "S/N"
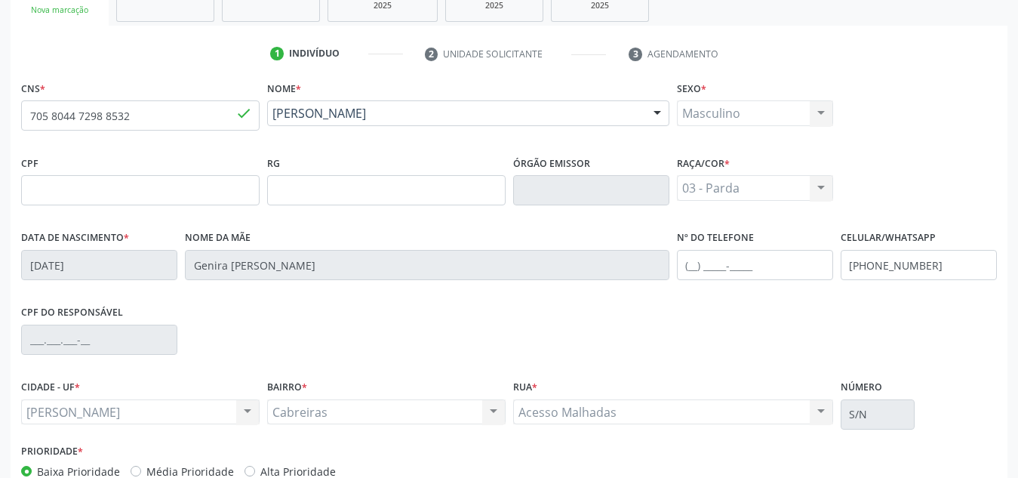
scroll to position [361, 0]
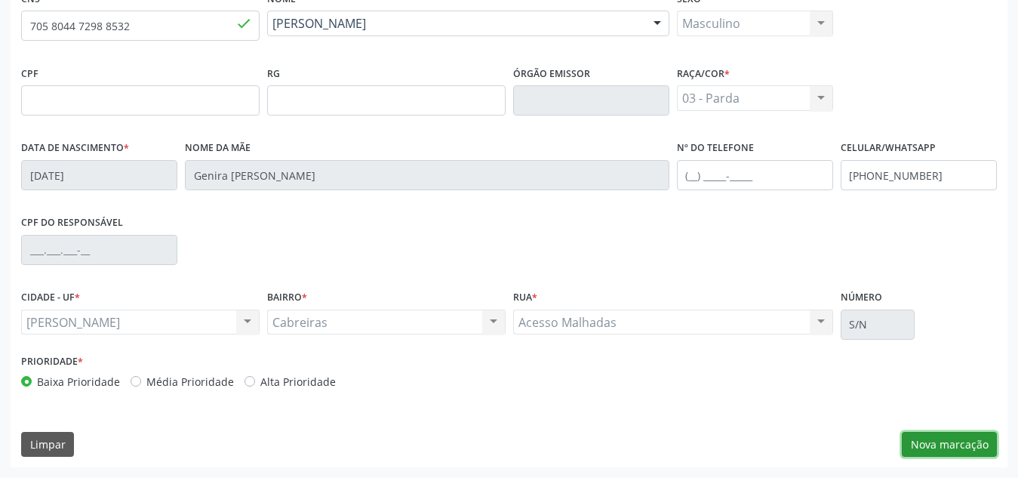
click at [930, 453] on button "Nova marcação" at bounding box center [948, 445] width 95 height 26
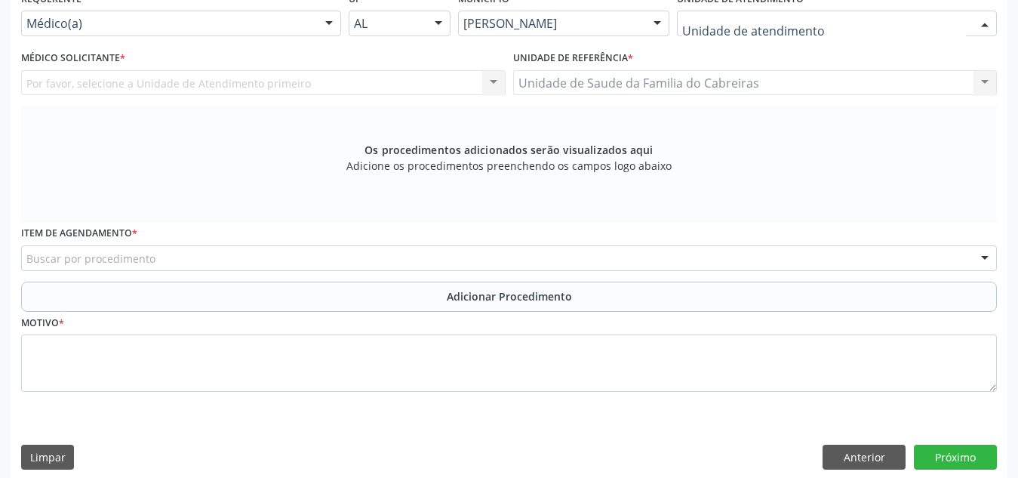
click at [829, 23] on div at bounding box center [837, 24] width 320 height 26
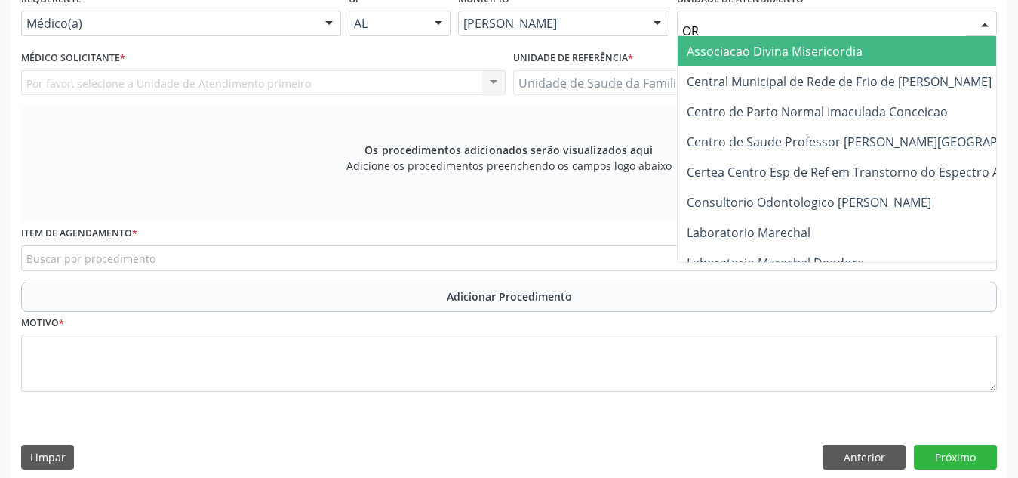
type input "O"
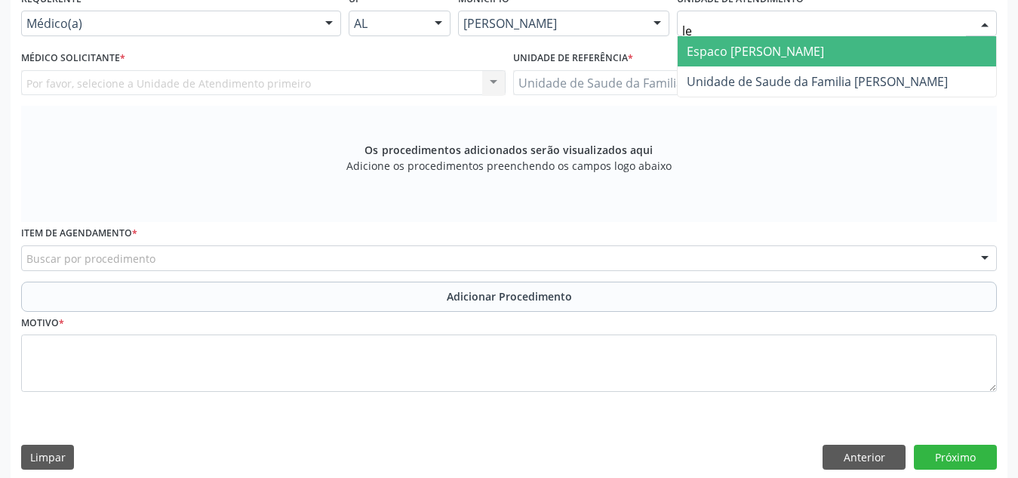
type input "l"
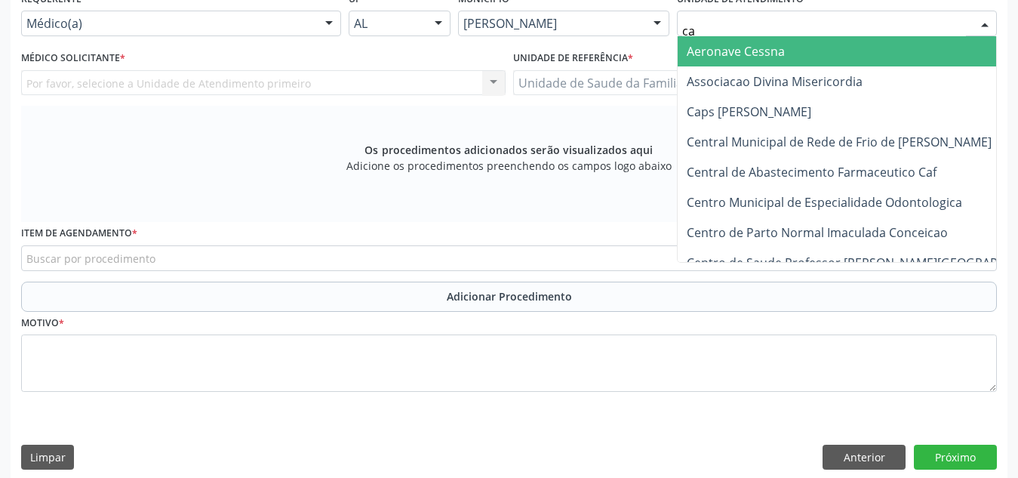
type input "cab"
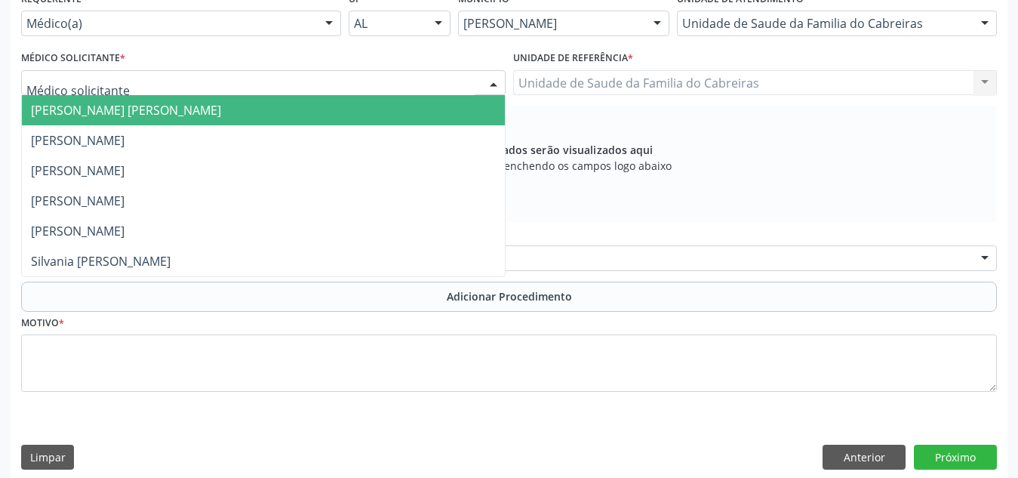
click at [370, 76] on div at bounding box center [263, 83] width 484 height 26
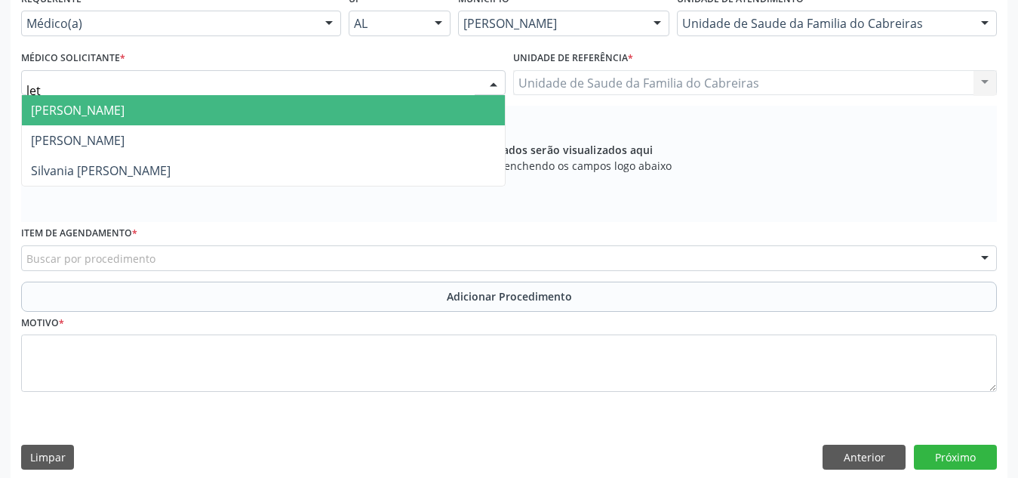
type input "leti"
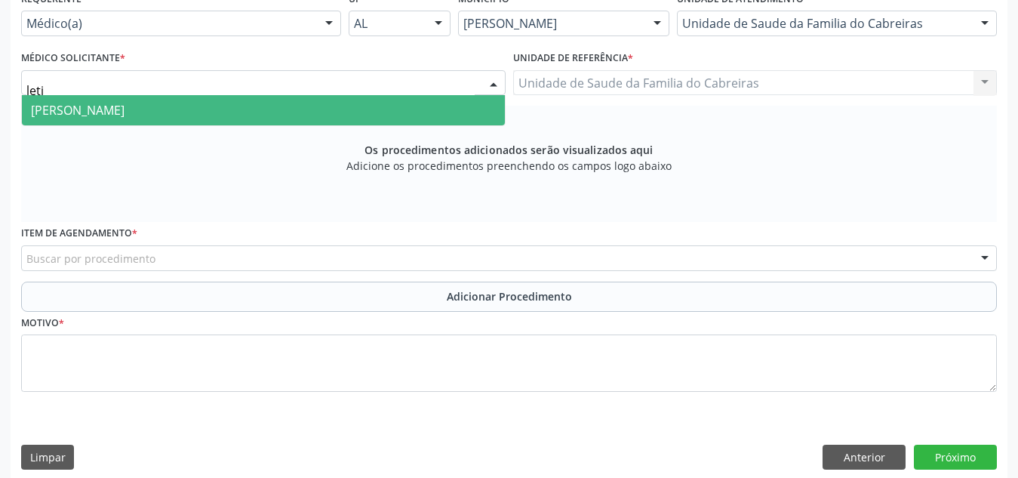
click at [370, 100] on span "Leticia Carla de Lima Cavalcante" at bounding box center [263, 110] width 483 height 30
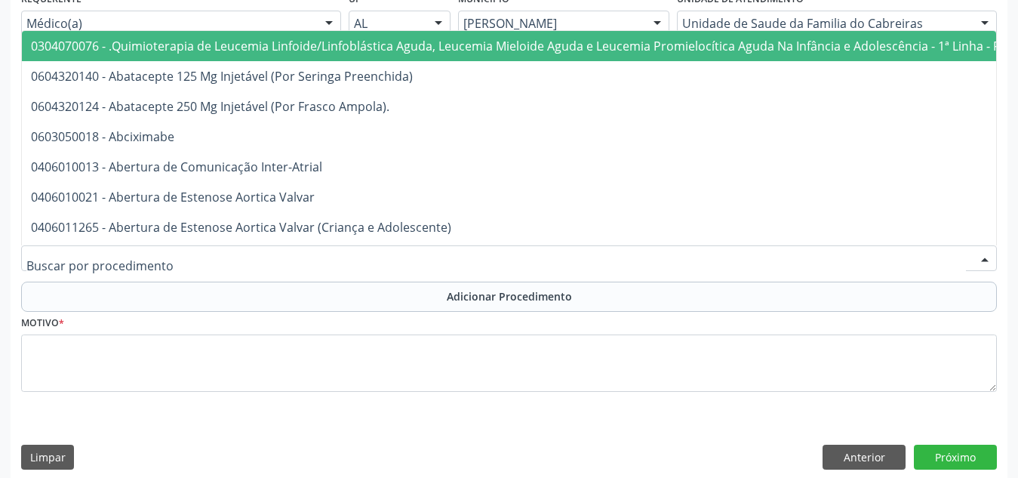
click at [338, 265] on div at bounding box center [508, 258] width 975 height 26
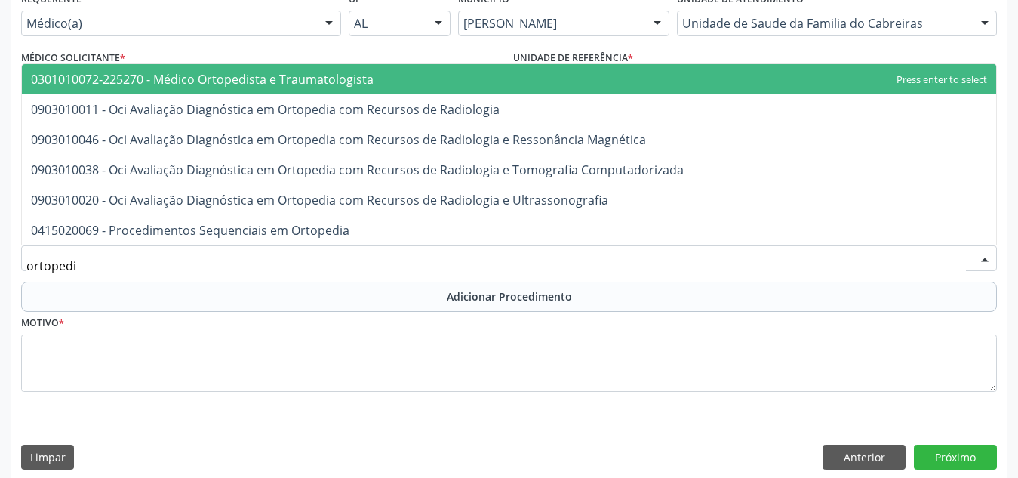
type input "ortopedis"
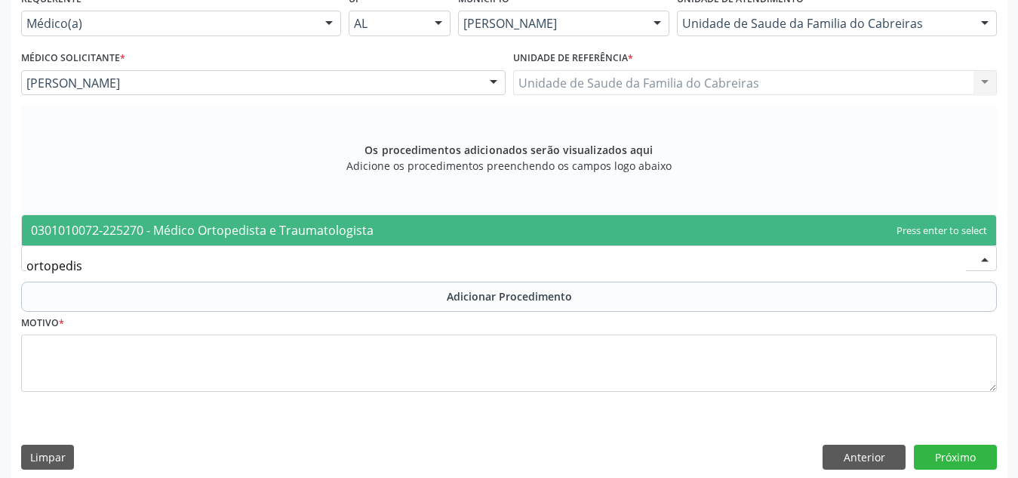
click at [428, 229] on span "0301010072-225270 - Médico Ortopedista e Traumatologista" at bounding box center [509, 230] width 974 height 30
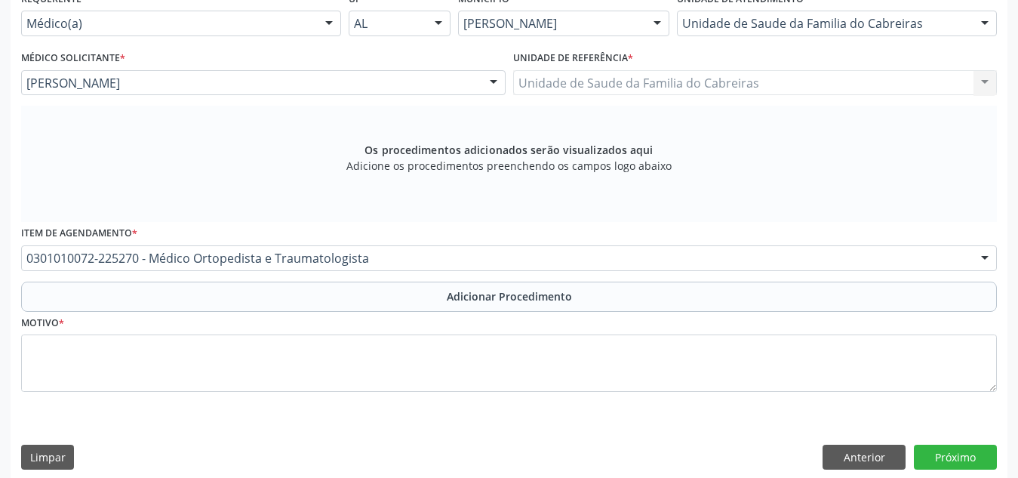
click at [428, 229] on div "Item de agendamento * 0301010072-225270 - Médico Ortopedista e Traumatologista …" at bounding box center [508, 246] width 975 height 48
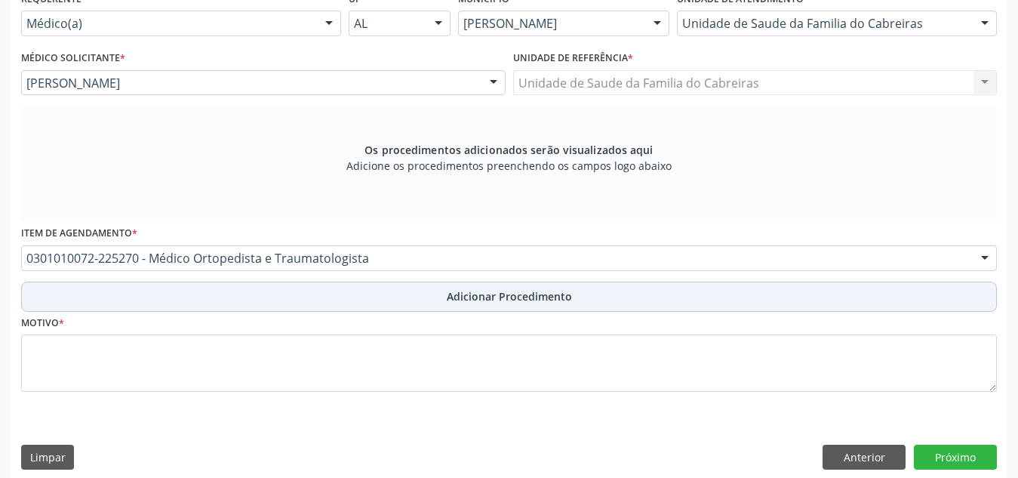
click at [428, 292] on button "Adicionar Procedimento" at bounding box center [508, 296] width 975 height 30
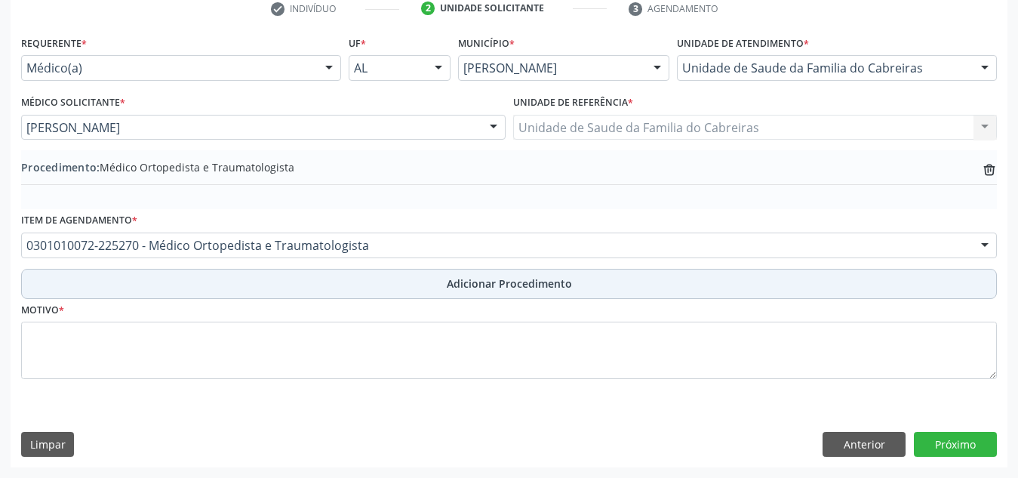
scroll to position [317, 0]
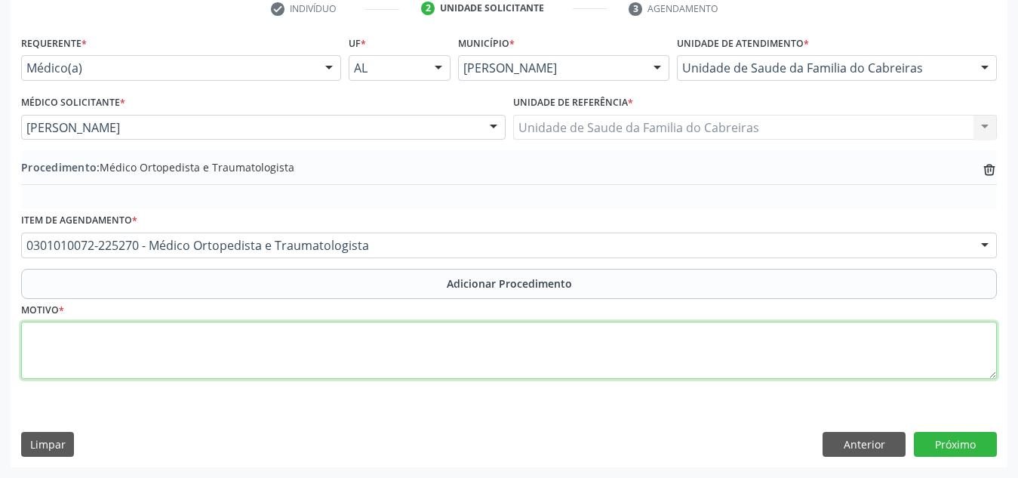
click at [403, 348] on textarea at bounding box center [508, 349] width 975 height 57
type textarea "Gonartrose (artrose do joelho)"
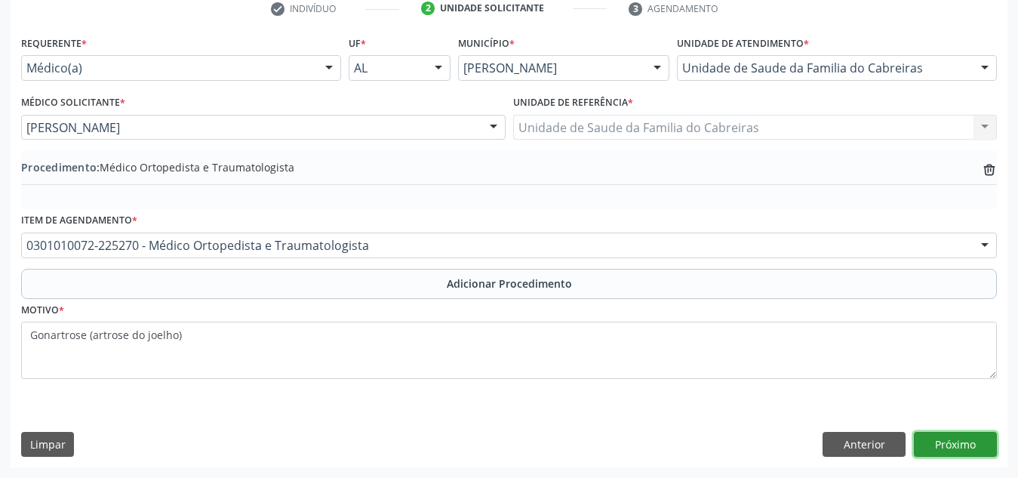
click at [991, 444] on button "Próximo" at bounding box center [955, 445] width 83 height 26
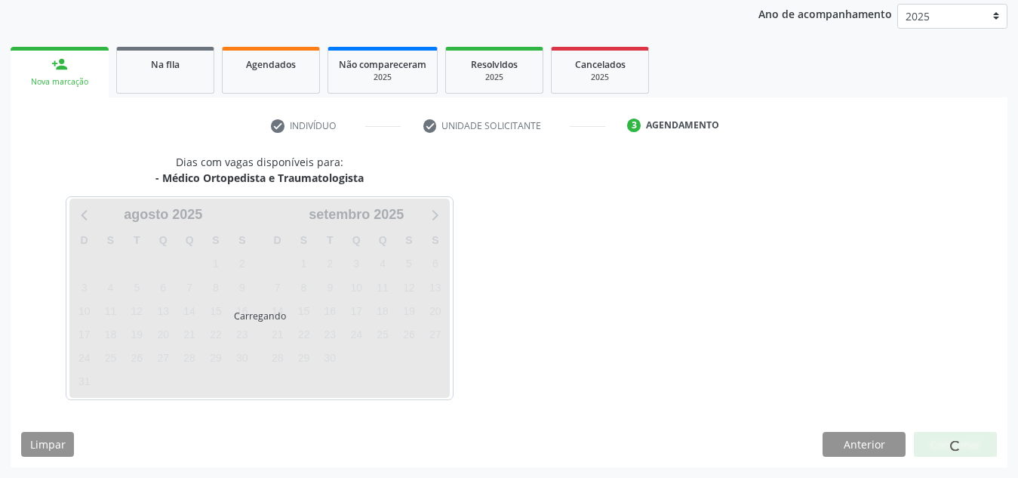
scroll to position [244, 0]
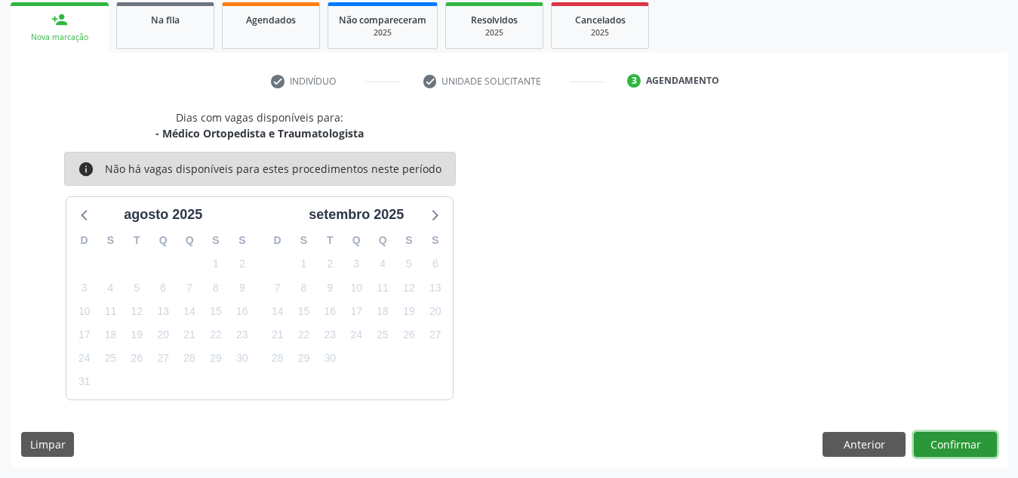
click at [991, 444] on button "Confirmar" at bounding box center [955, 445] width 83 height 26
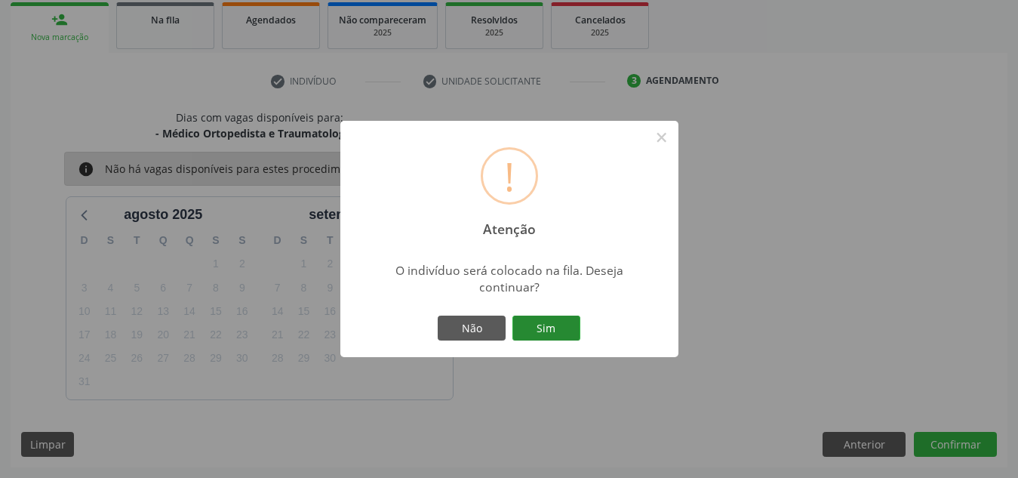
click at [561, 329] on button "Sim" at bounding box center [546, 328] width 68 height 26
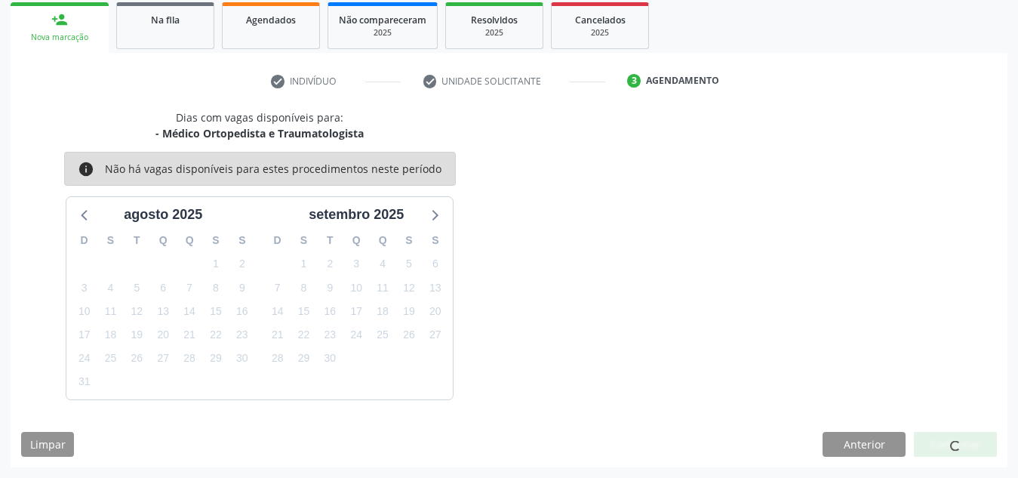
scroll to position [47, 0]
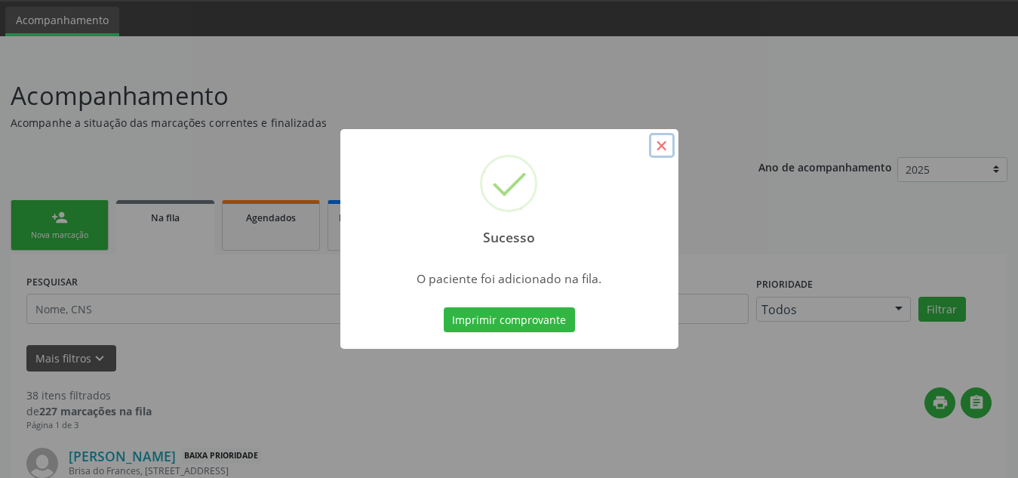
click at [665, 150] on button "×" at bounding box center [662, 146] width 26 height 26
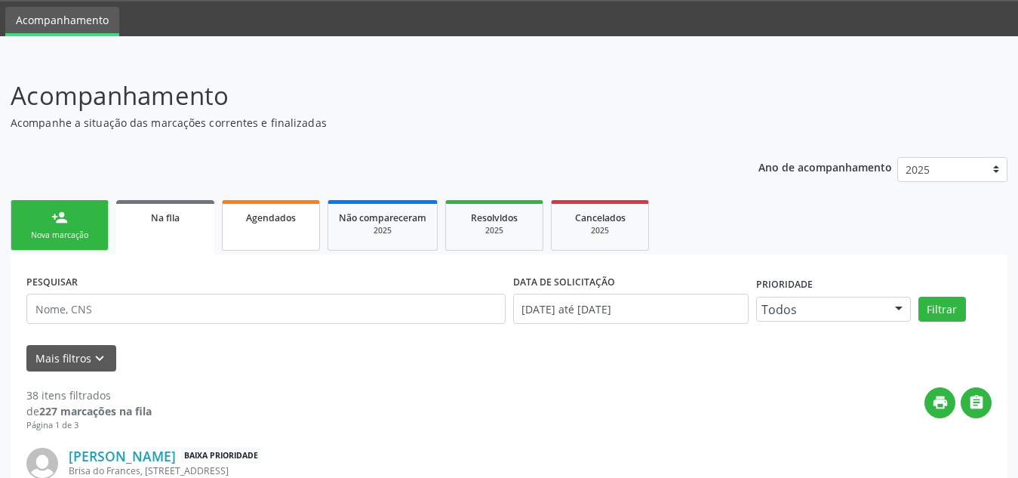
click at [252, 232] on link "Agendados" at bounding box center [271, 225] width 98 height 51
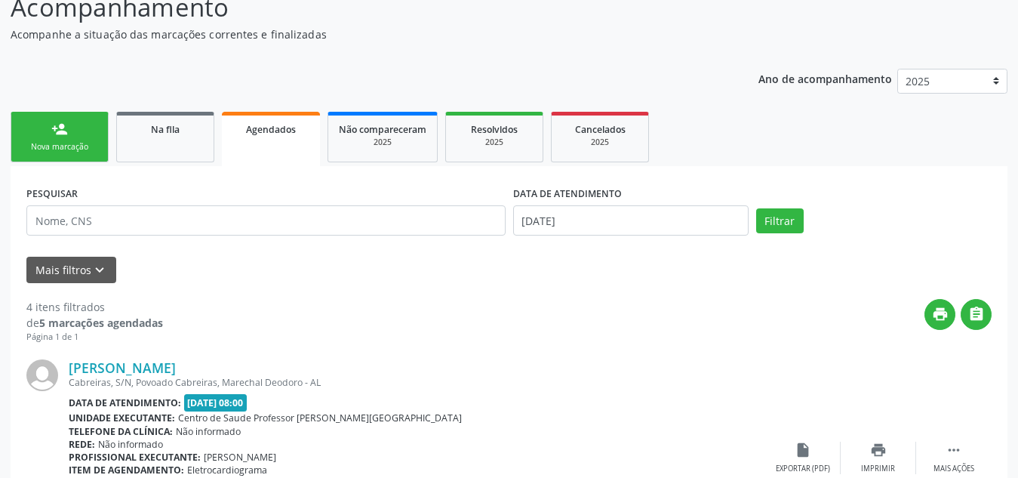
scroll to position [138, 0]
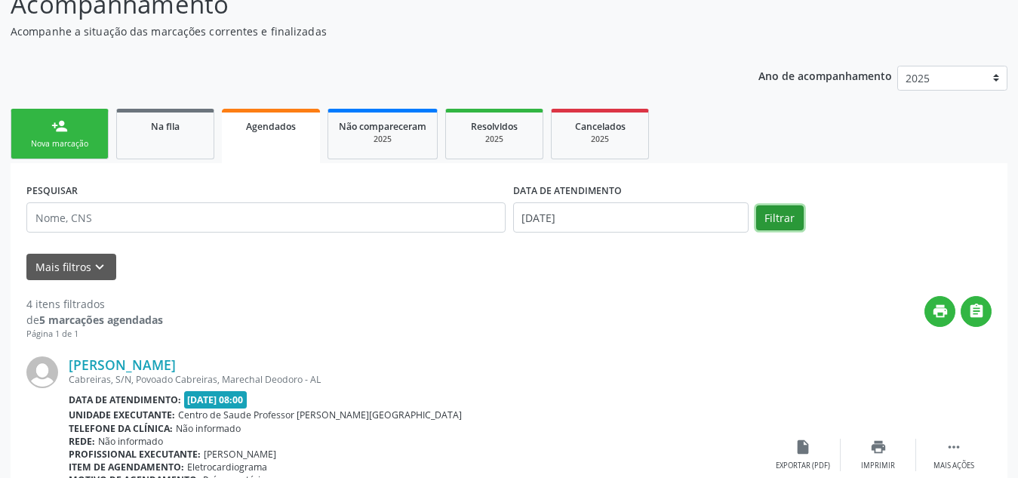
click at [791, 215] on button "Filtrar" at bounding box center [780, 218] width 48 height 26
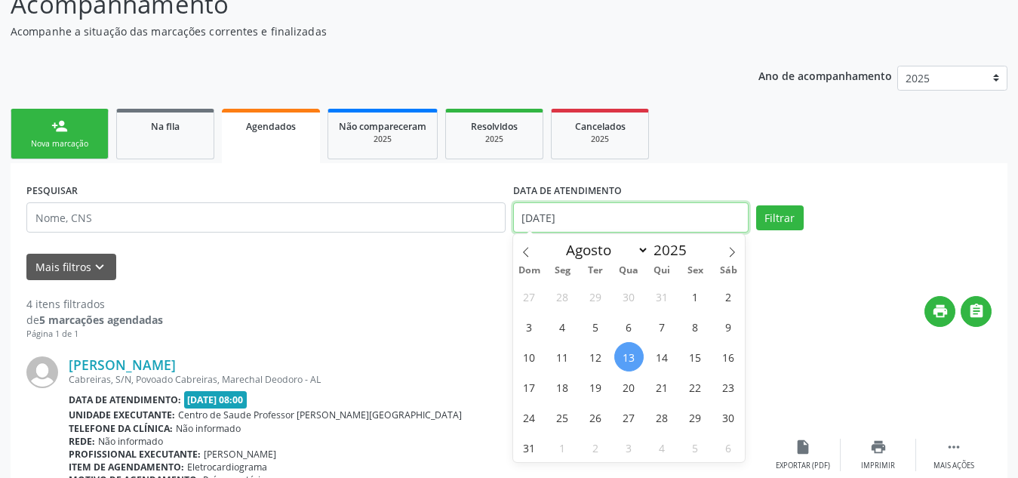
click at [677, 221] on input "13/08/2025" at bounding box center [630, 217] width 235 height 30
click at [531, 243] on span at bounding box center [526, 247] width 26 height 26
select select "6"
click at [597, 303] on span "1" at bounding box center [595, 295] width 29 height 29
type input "01/07/2025"
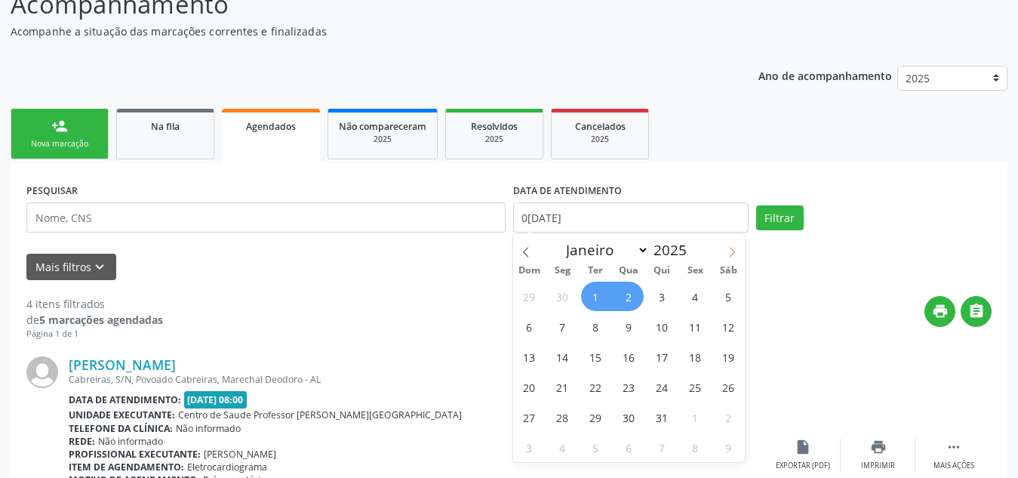
click at [735, 244] on span at bounding box center [732, 247] width 26 height 26
select select "7"
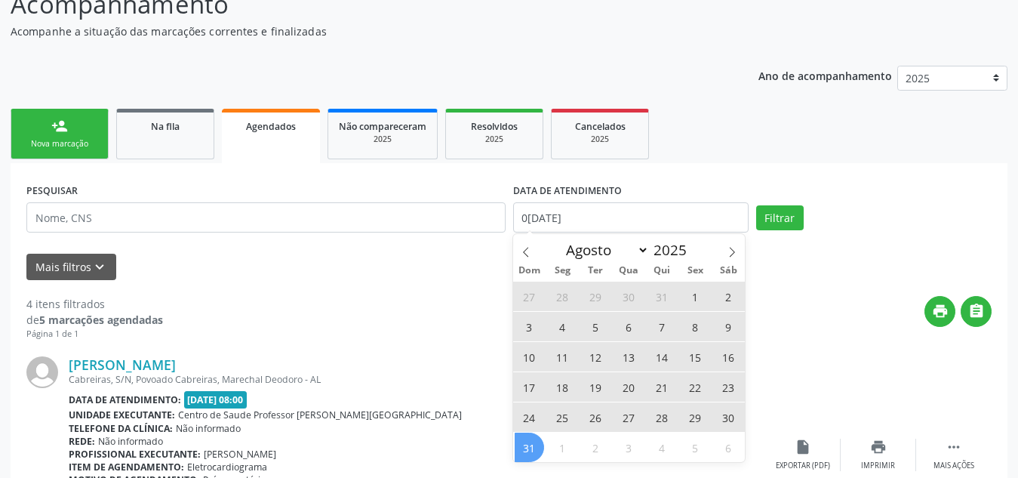
click at [531, 441] on span "31" at bounding box center [528, 446] width 29 height 29
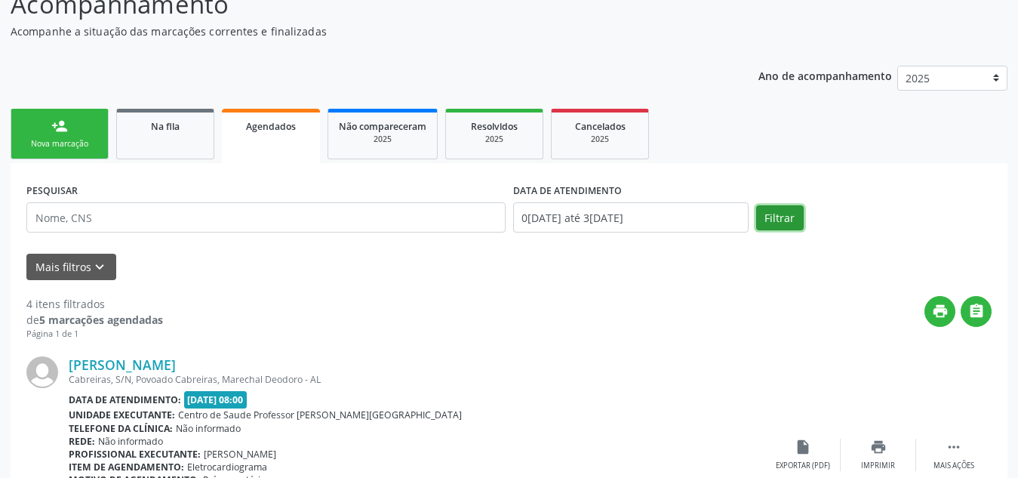
click at [783, 219] on button "Filtrar" at bounding box center [780, 218] width 48 height 26
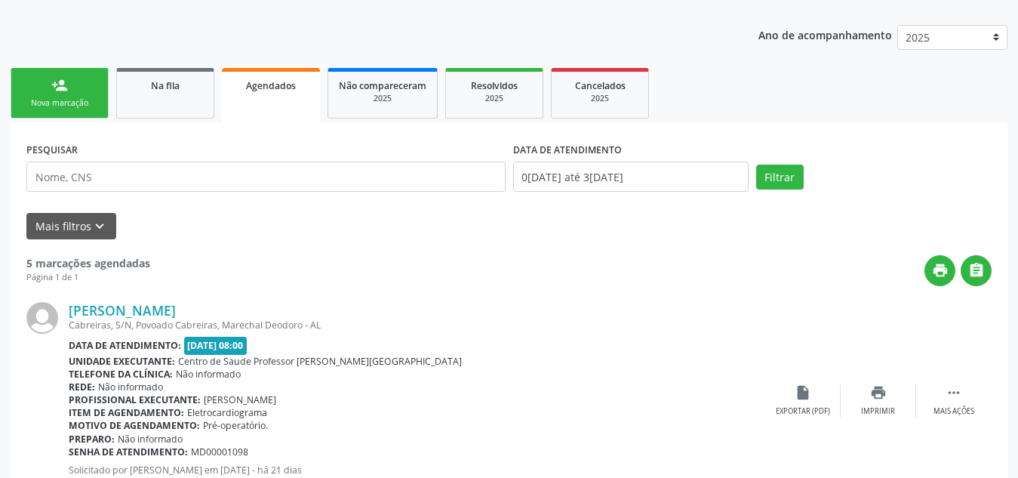
scroll to position [102, 0]
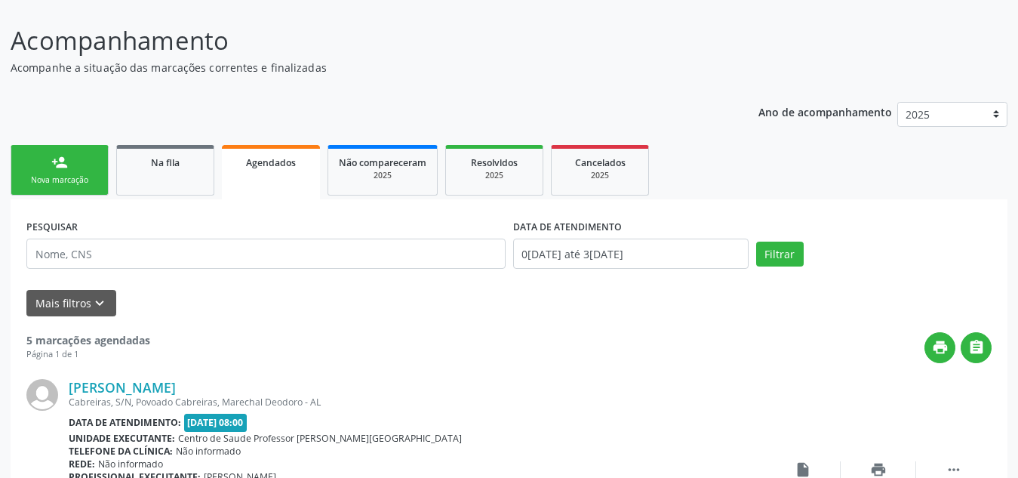
click at [78, 148] on link "person_add Nova marcação" at bounding box center [60, 170] width 98 height 51
click at [173, 163] on span "Na fila" at bounding box center [165, 162] width 29 height 13
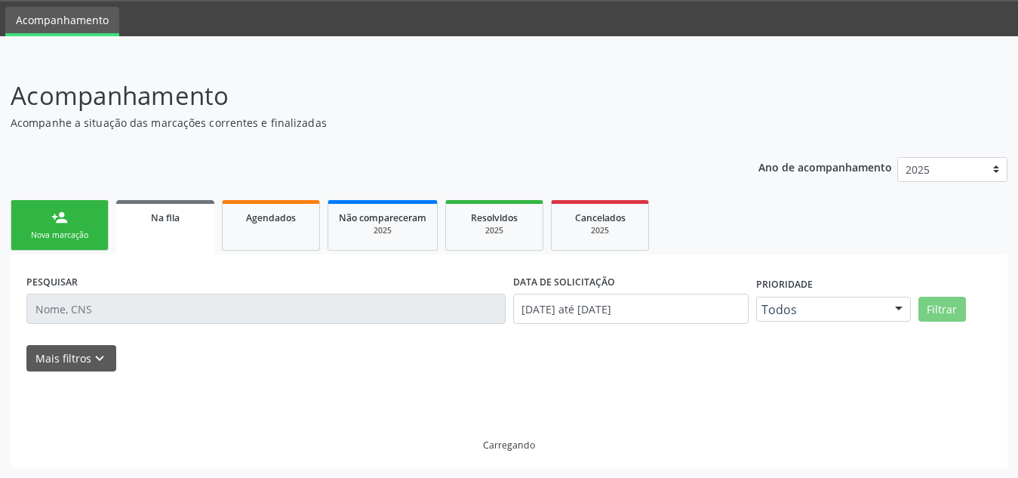
click at [173, 163] on div "Ano de acompanhamento 2025 person_add Nova marcação Na fila Agendados Não compa…" at bounding box center [509, 306] width 997 height 321
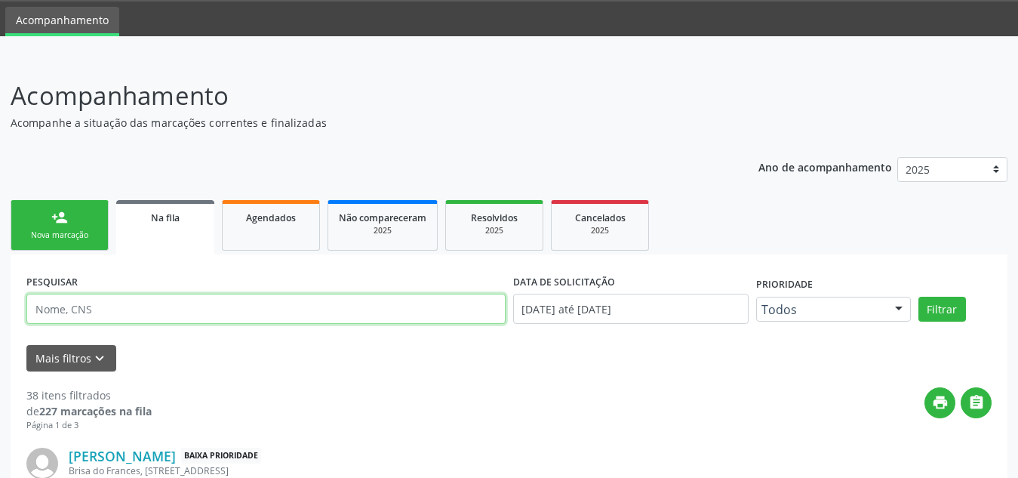
click at [142, 311] on input "text" at bounding box center [265, 308] width 479 height 30
type input "jose roberto ferreira"
click at [918, 296] on button "Filtrar" at bounding box center [942, 309] width 48 height 26
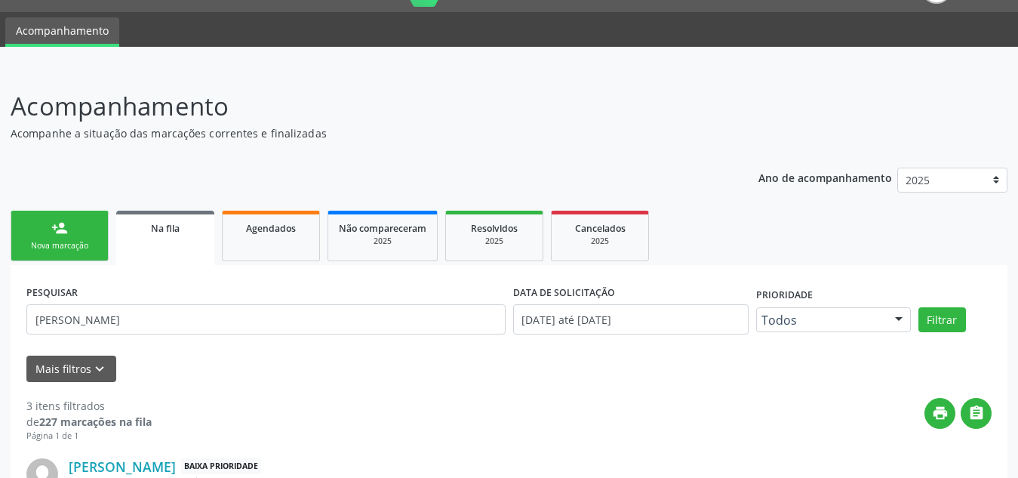
scroll to position [0, 0]
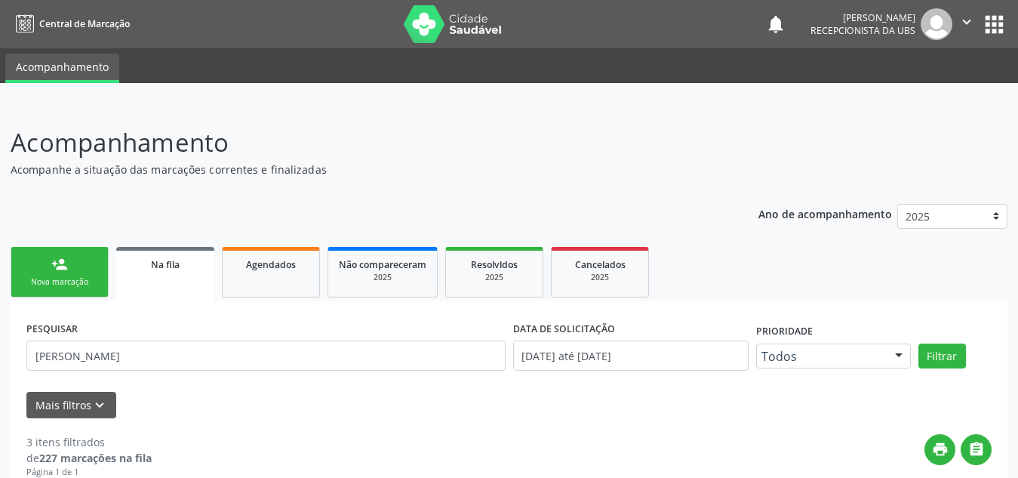
click at [72, 263] on link "person_add Nova marcação" at bounding box center [60, 272] width 98 height 51
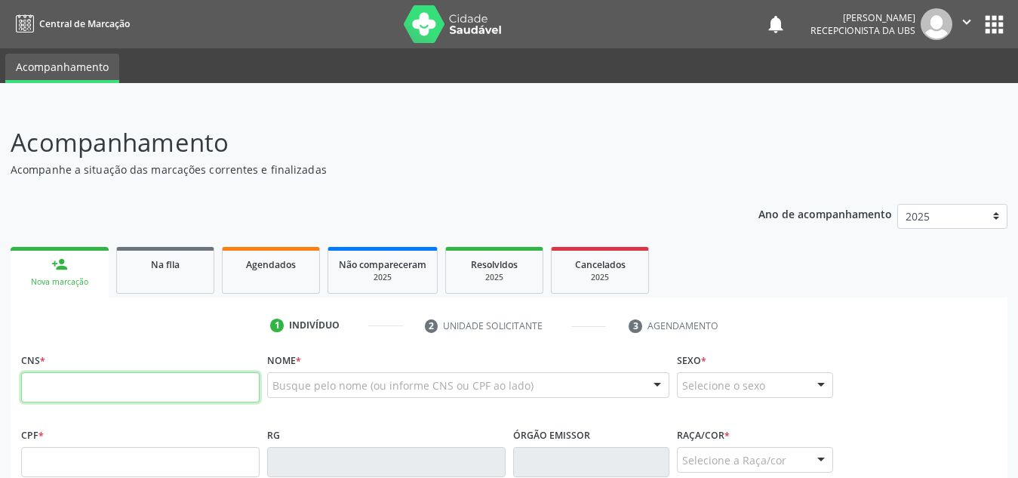
click at [85, 382] on input "text" at bounding box center [140, 387] width 238 height 30
type input "703 2006 3932 9699"
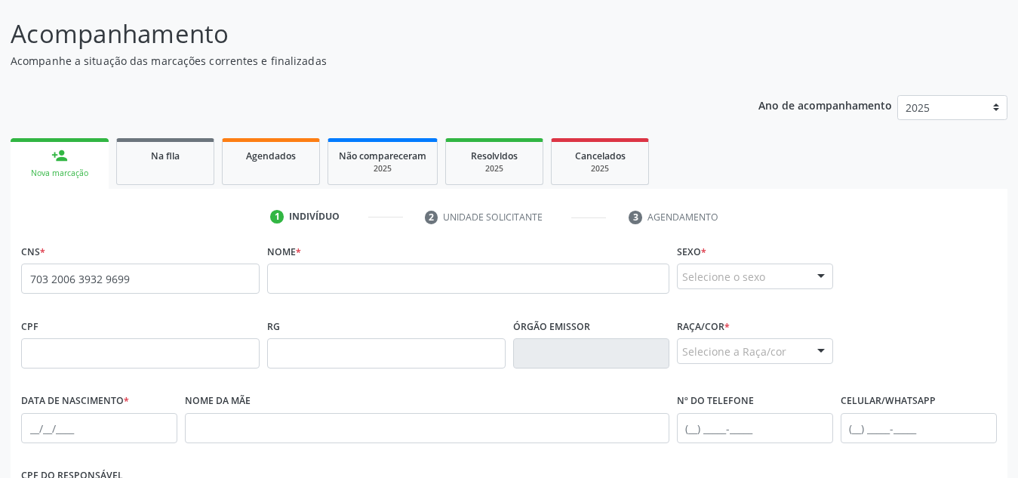
scroll to position [109, 0]
drag, startPoint x: 158, startPoint y: 281, endPoint x: 0, endPoint y: 284, distance: 158.5
click at [0, 284] on div "Acompanhamento Acompanhe a situação das marcações correntes e finalizadas Relat…" at bounding box center [509, 362] width 1018 height 735
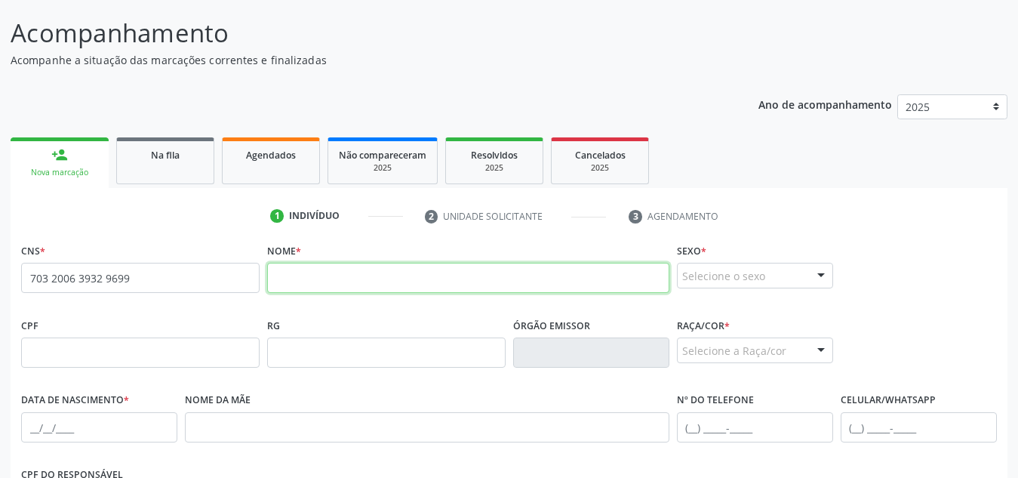
click at [348, 274] on input "text" at bounding box center [468, 278] width 402 height 30
paste input "Lohane Manuelly Oliveira da Silva"
type input "Lohane Manuelly Oliveira da Silva"
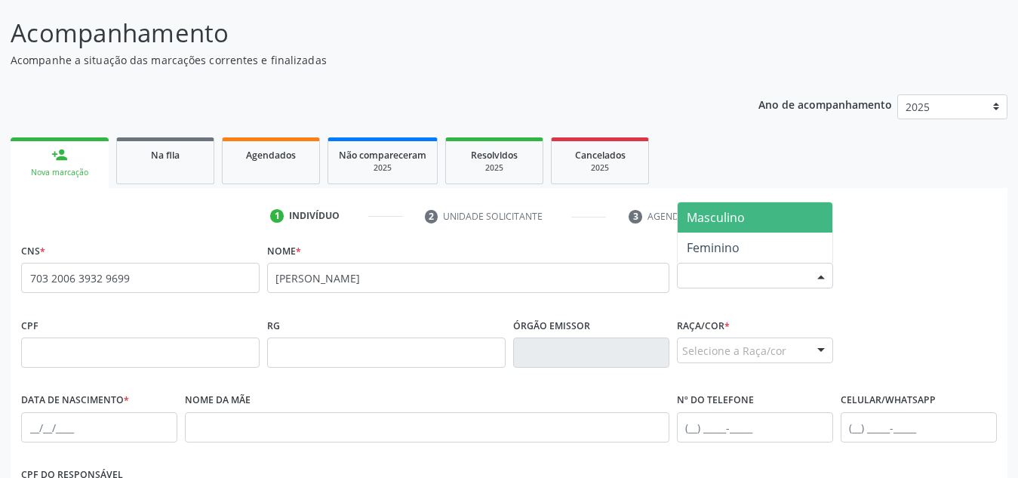
click at [705, 278] on div "Selecione o sexo" at bounding box center [755, 276] width 156 height 26
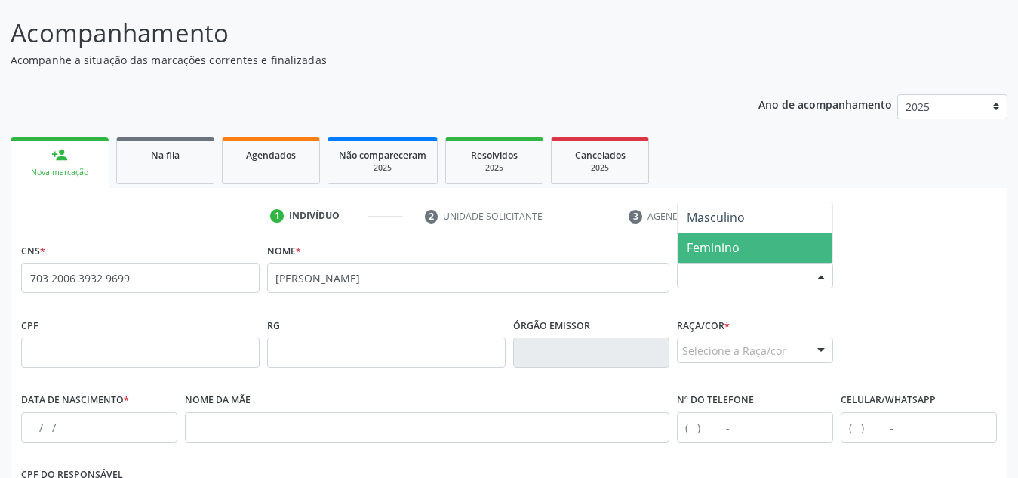
click at [734, 248] on span "Feminino" at bounding box center [712, 247] width 53 height 17
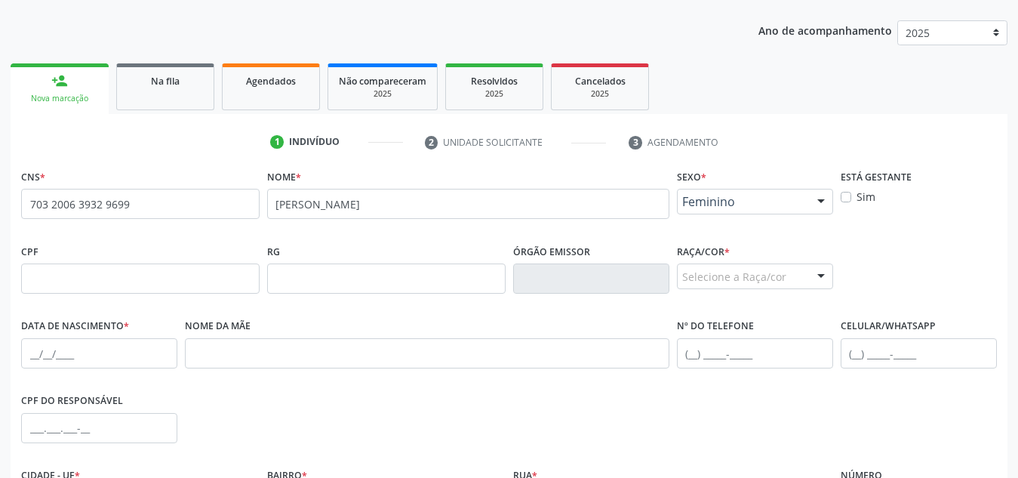
scroll to position [186, 0]
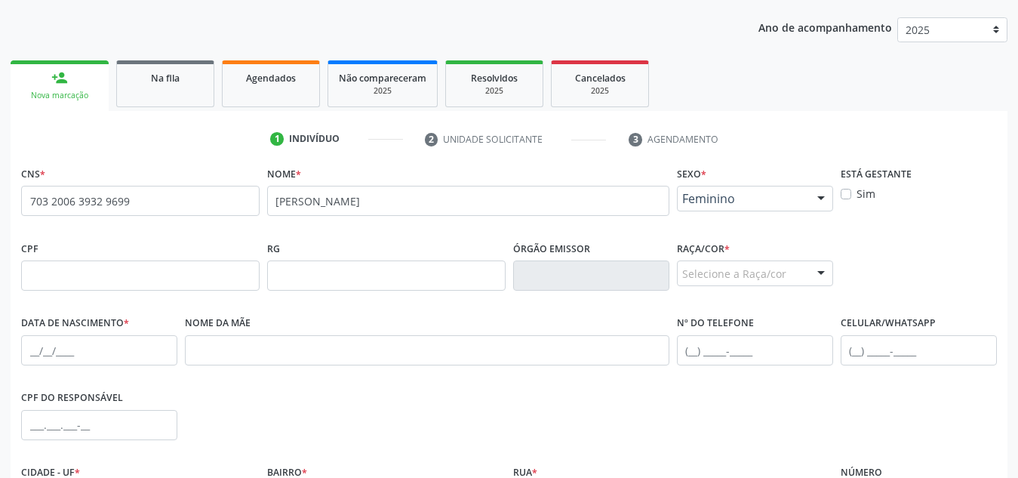
click at [737, 279] on div "Selecione a Raça/cor" at bounding box center [755, 273] width 156 height 26
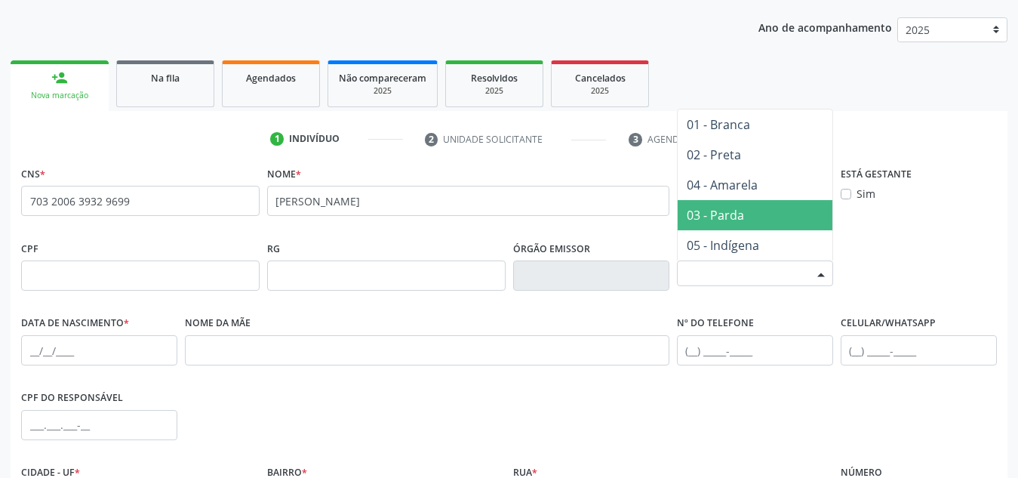
click at [736, 212] on span "03 - Parda" at bounding box center [714, 215] width 57 height 17
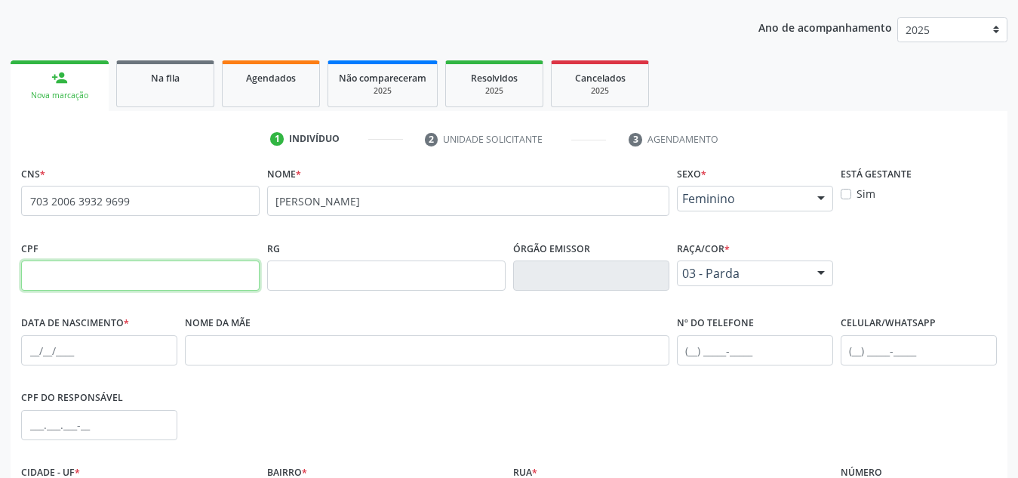
click at [177, 281] on input "text" at bounding box center [140, 275] width 238 height 30
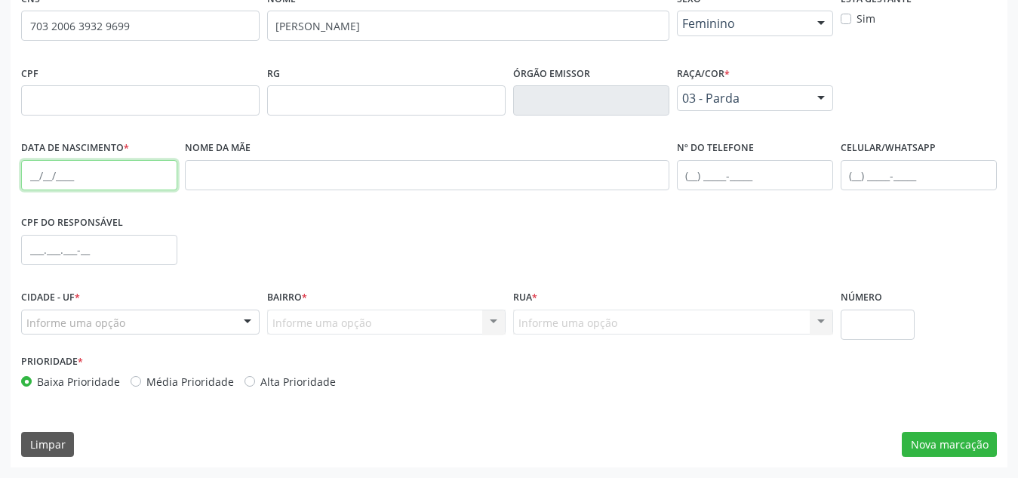
click at [92, 180] on input "text" at bounding box center [99, 175] width 156 height 30
paste input "16/04/2016"
type input "16/04/2016"
click at [131, 322] on div "Informe uma opção" at bounding box center [140, 322] width 238 height 26
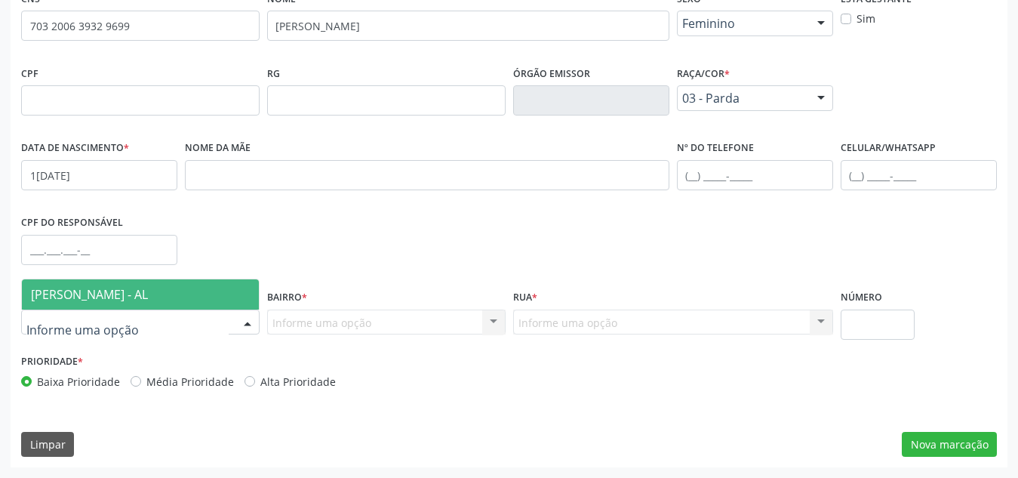
click at [177, 287] on span "Marechal Deodoro - AL" at bounding box center [140, 294] width 237 height 30
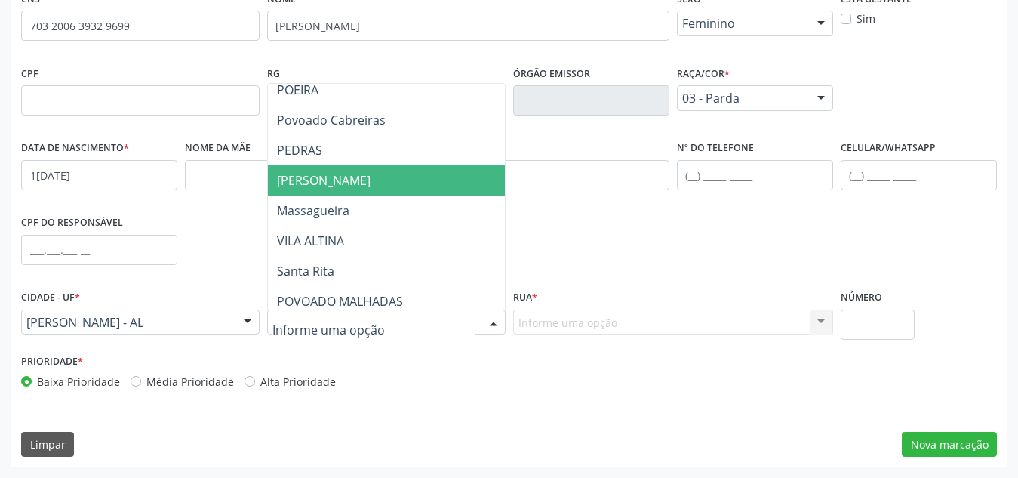
scroll to position [221, 0]
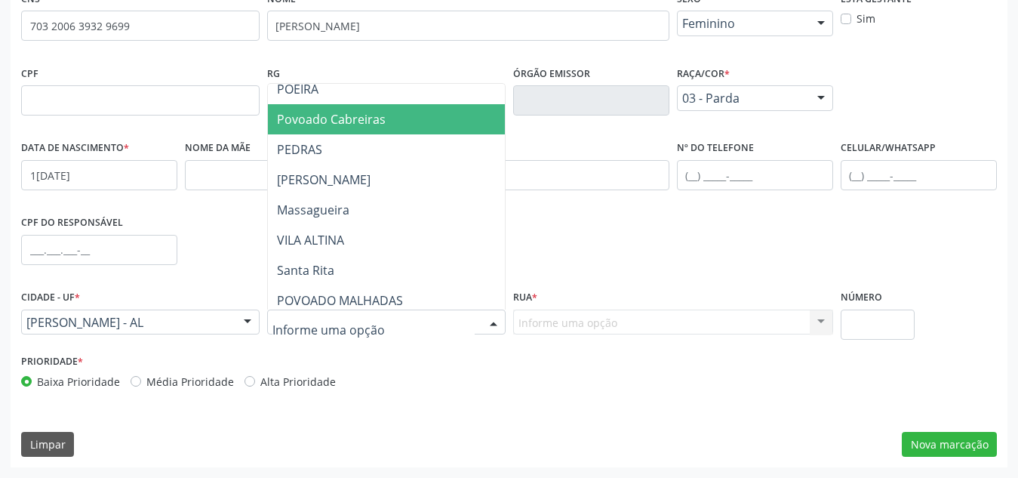
click at [370, 129] on span "Povoado Cabreiras" at bounding box center [386, 119] width 237 height 30
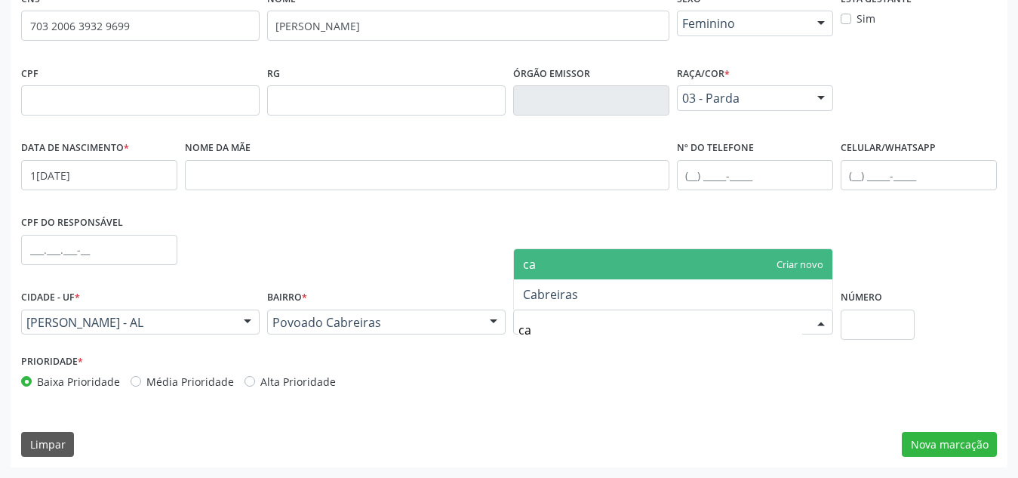
type input "cab"
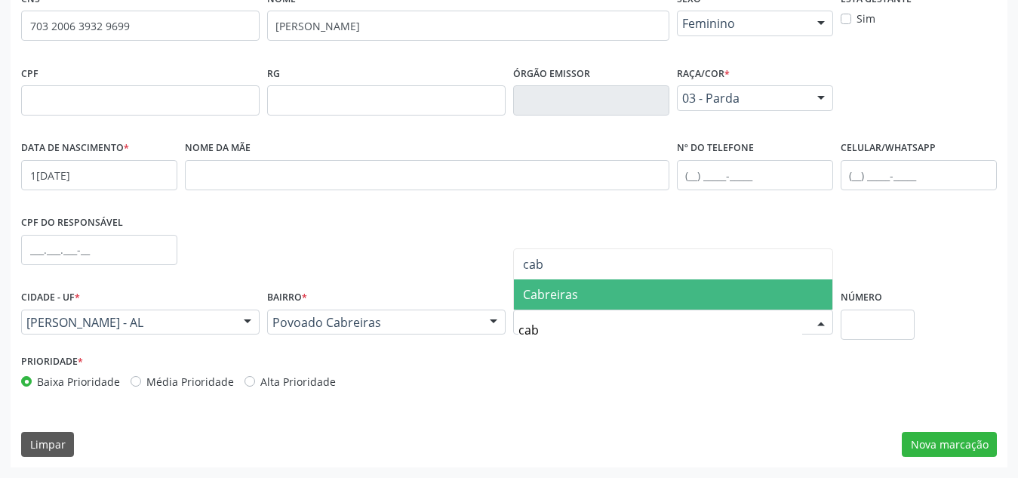
click at [620, 297] on span "Cabreiras" at bounding box center [673, 294] width 318 height 30
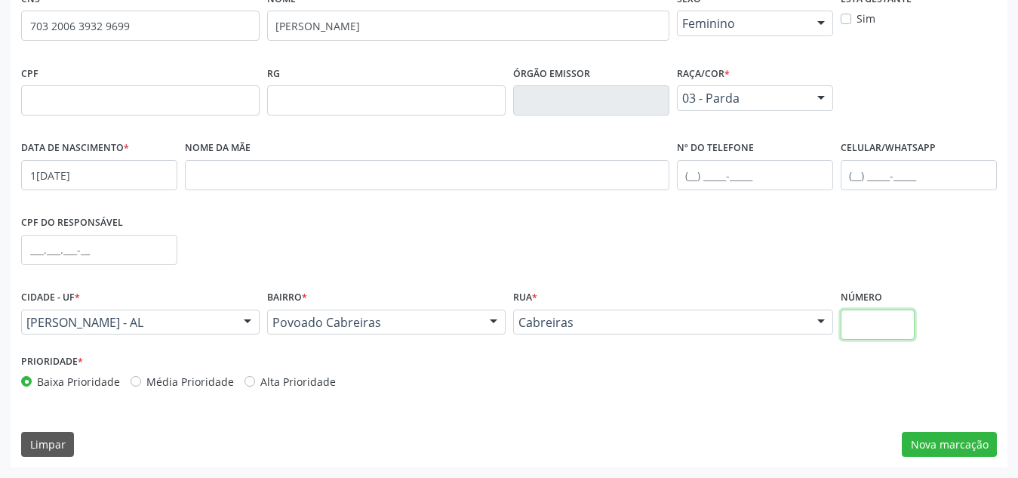
click at [865, 313] on input "text" at bounding box center [877, 324] width 75 height 30
type input "S/N"
click at [916, 438] on button "Nova marcação" at bounding box center [948, 445] width 95 height 26
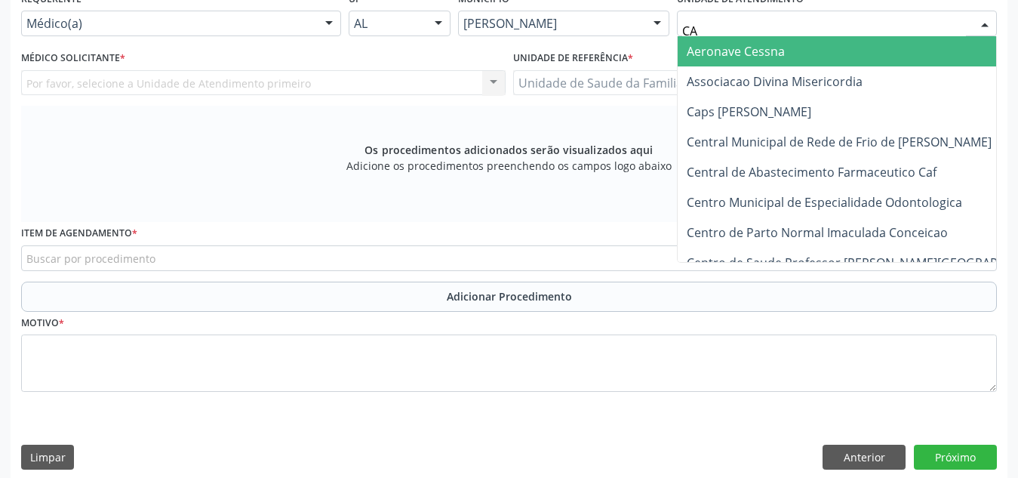
type input "CAB"
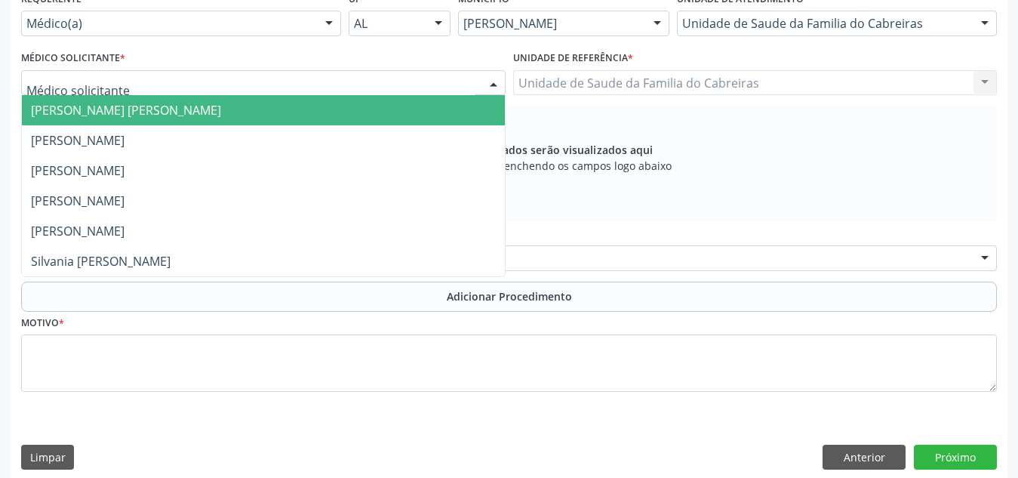
click at [293, 84] on div at bounding box center [263, 83] width 484 height 26
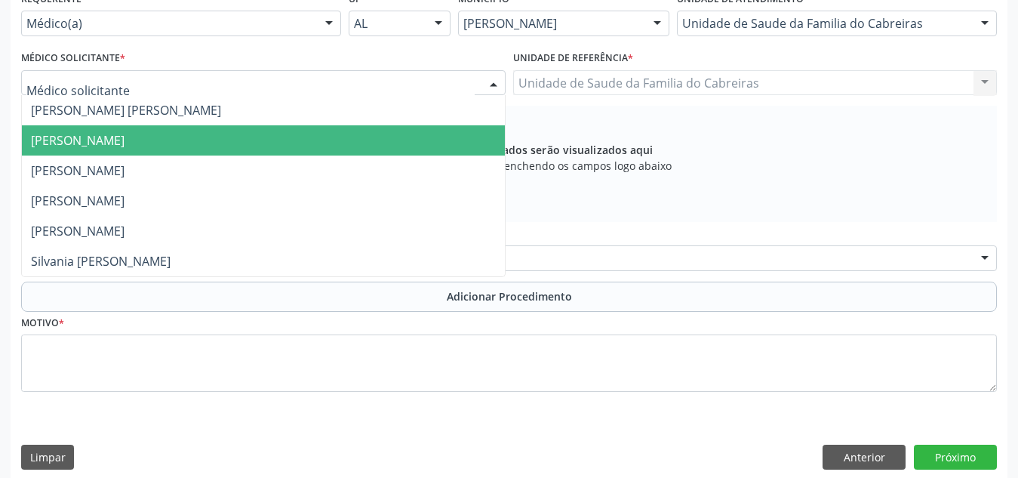
click at [287, 143] on span "Leticia Carla de Lima Cavalcante" at bounding box center [263, 140] width 483 height 30
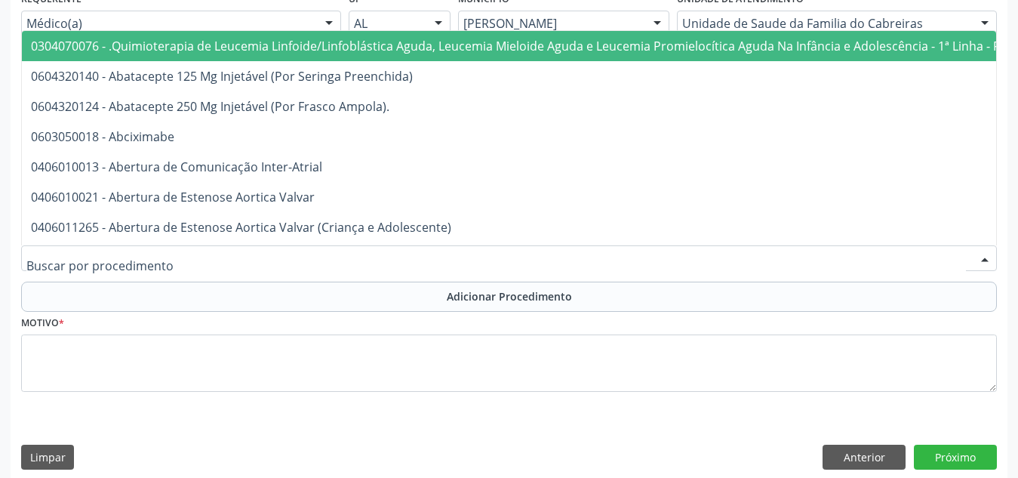
click at [319, 267] on div at bounding box center [508, 258] width 975 height 26
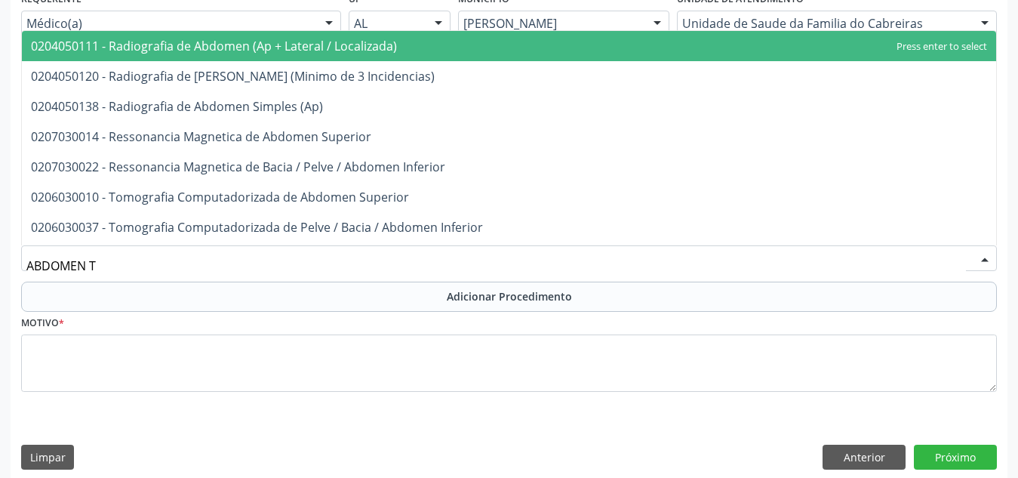
type input "ABDOMEN TO"
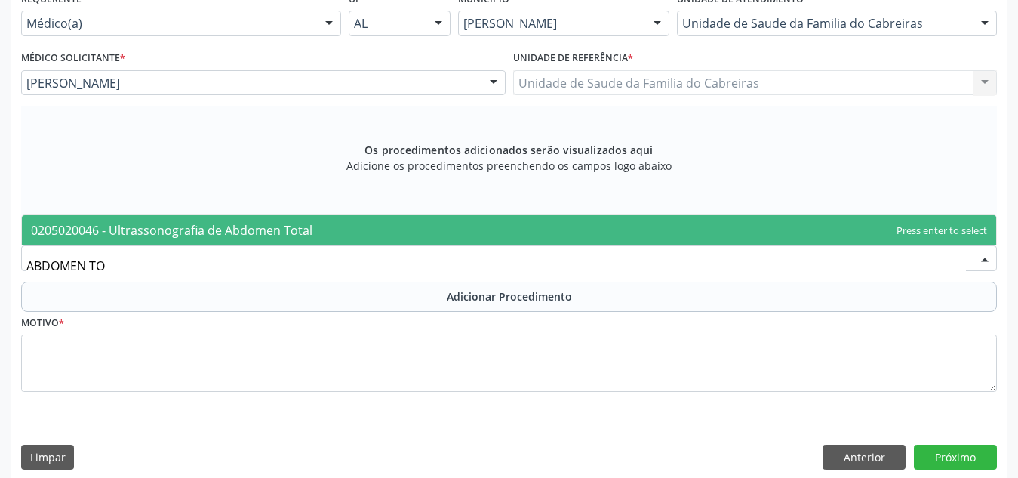
click at [365, 226] on span "0205020046 - Ultrassonografia de Abdomen Total" at bounding box center [509, 230] width 974 height 30
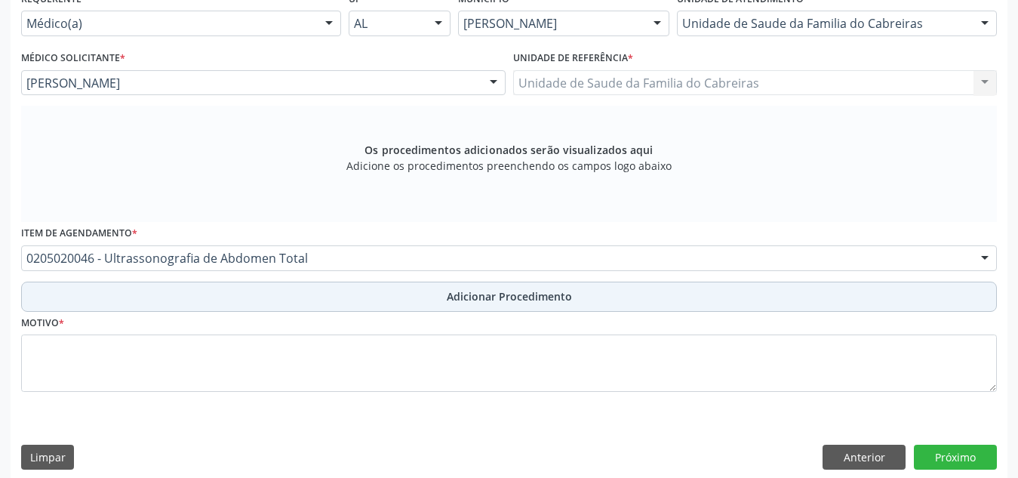
click at [405, 290] on button "Adicionar Procedimento" at bounding box center [508, 296] width 975 height 30
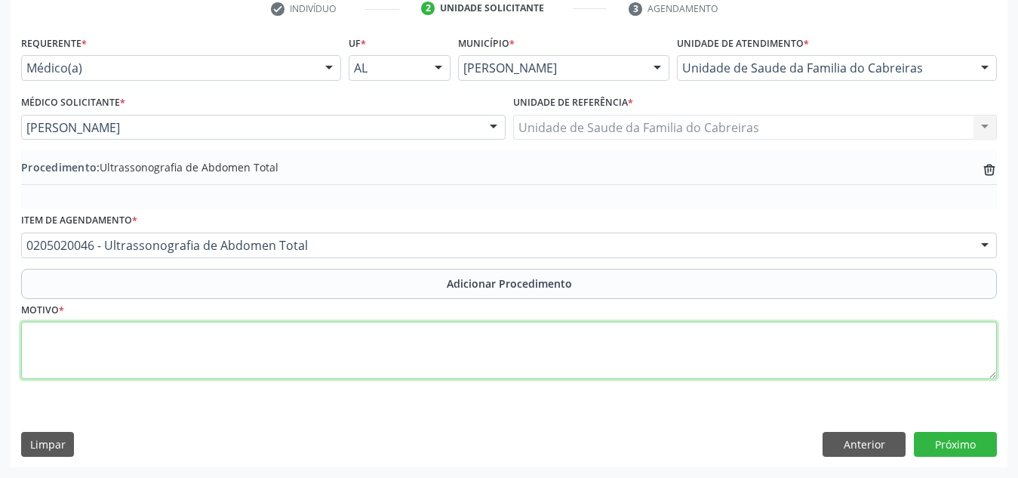
click at [361, 361] on textarea at bounding box center [508, 349] width 975 height 57
type textarea "c"
type textarea "Constipação crônica."
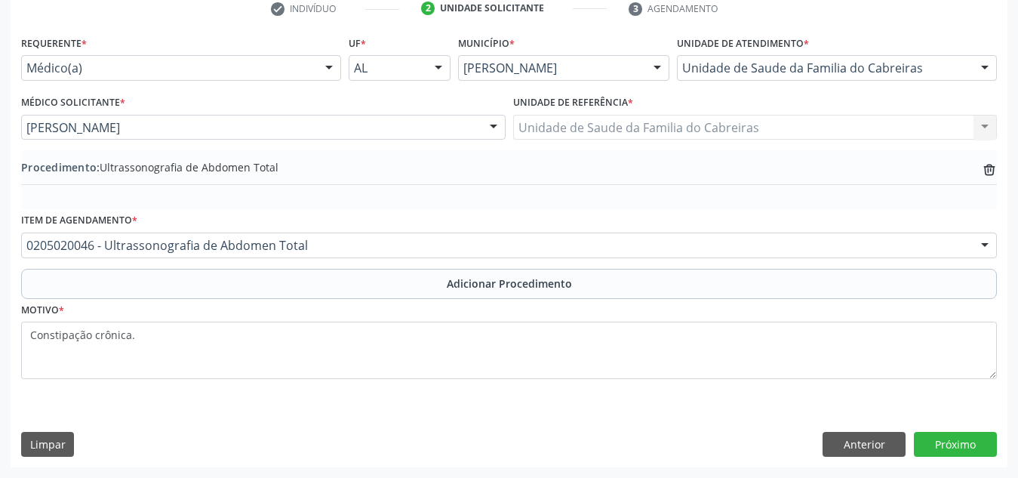
click at [956, 427] on div "Requerente * Médico(a) Médico(a) Enfermeiro(a) Paciente Nenhum resultado encont…" at bounding box center [509, 249] width 997 height 435
click at [956, 432] on button "Próximo" at bounding box center [955, 445] width 83 height 26
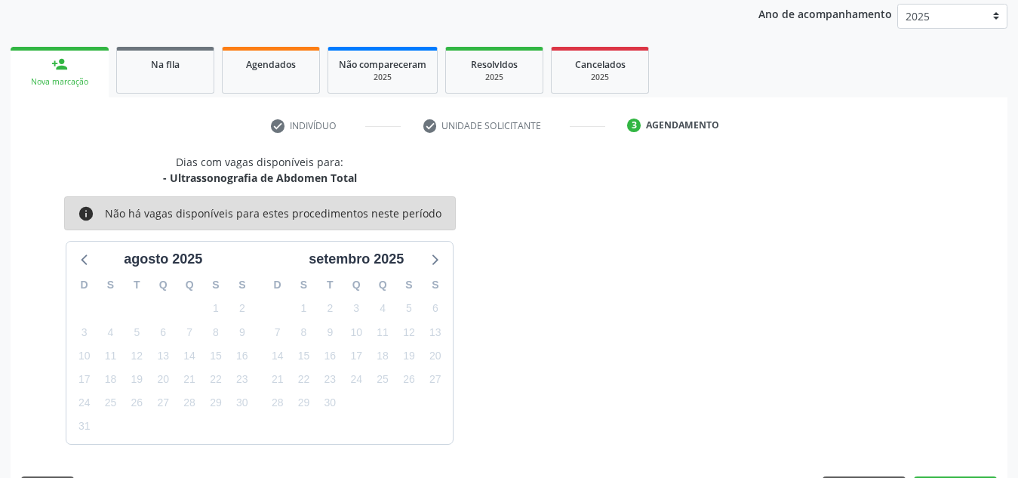
scroll to position [244, 0]
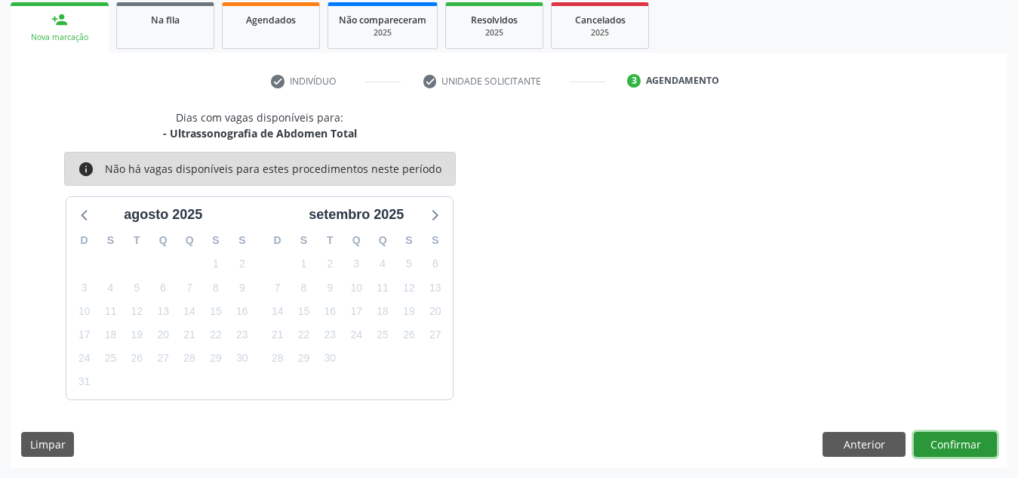
click at [951, 447] on button "Confirmar" at bounding box center [955, 445] width 83 height 26
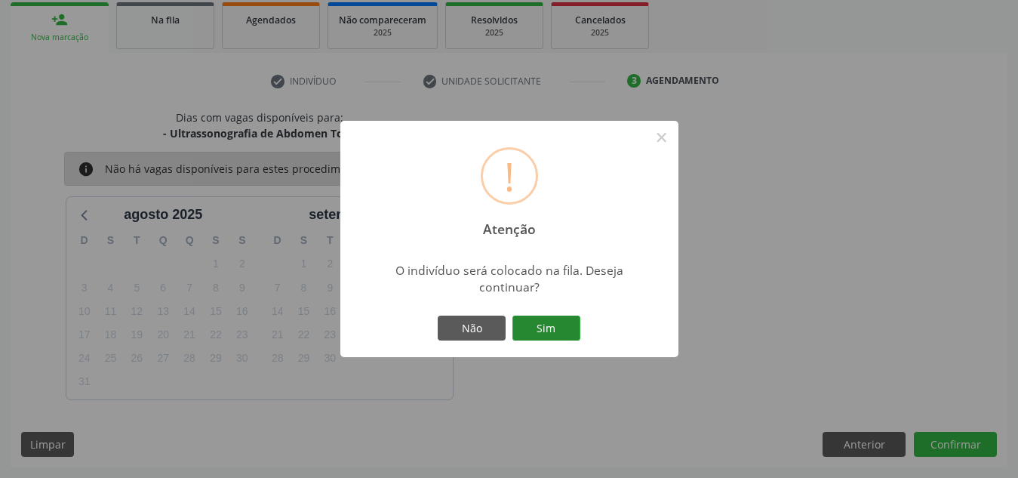
click at [533, 318] on button "Sim" at bounding box center [546, 328] width 68 height 26
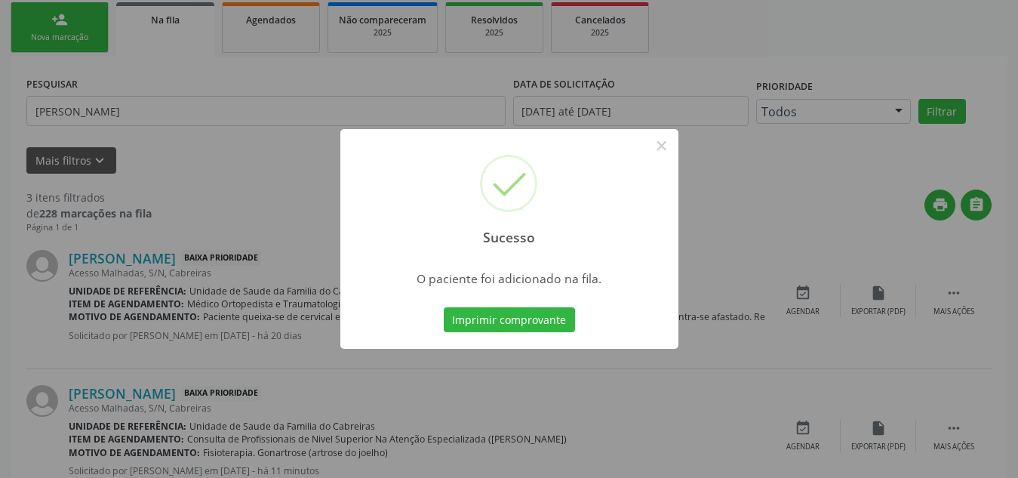
scroll to position [47, 0]
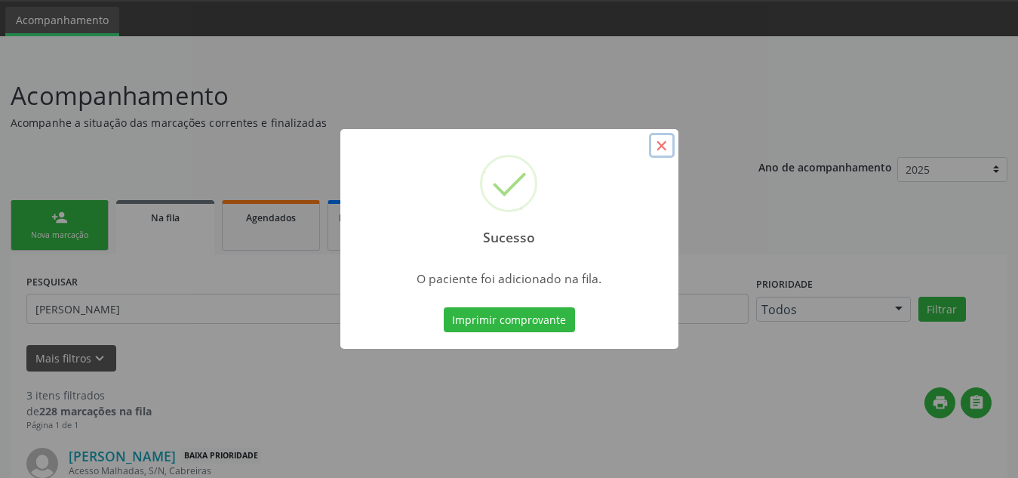
click at [666, 139] on button "×" at bounding box center [662, 146] width 26 height 26
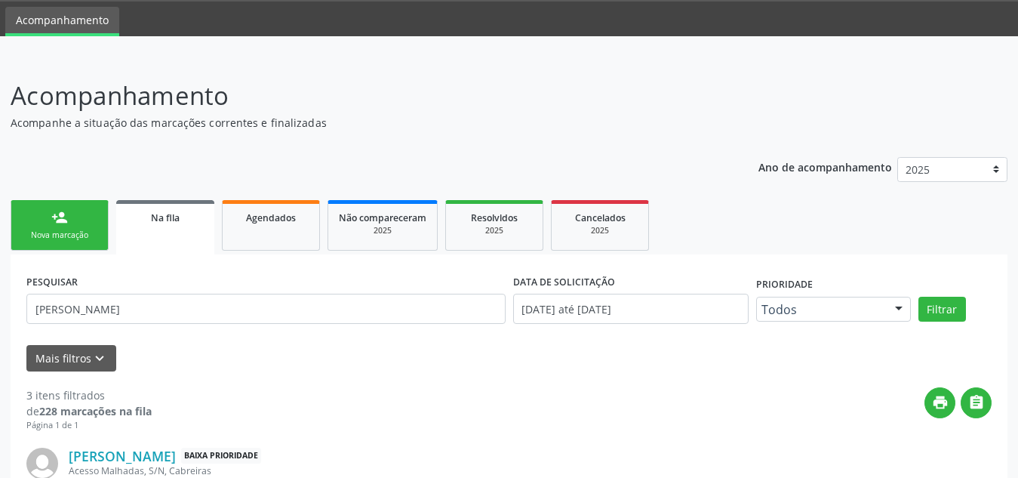
click at [61, 232] on div "Nova marcação" at bounding box center [59, 234] width 75 height 11
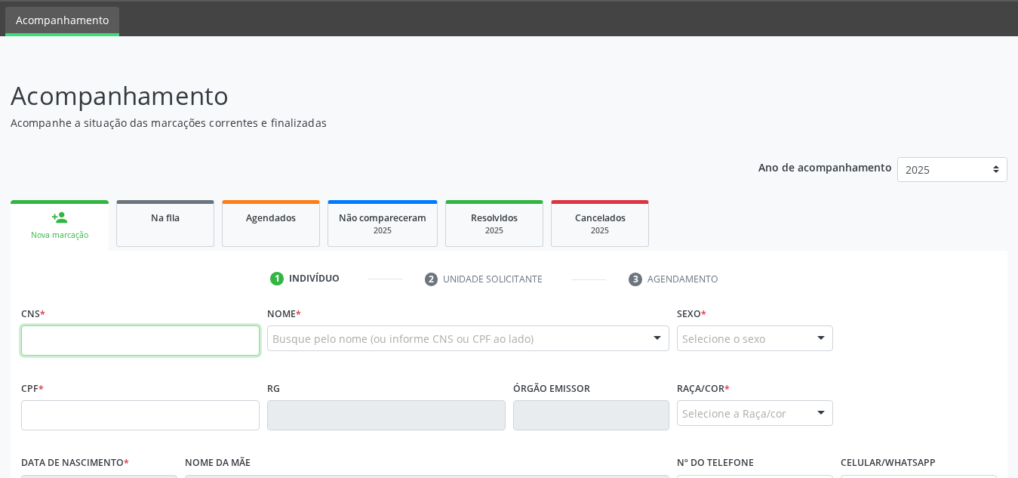
click at [205, 330] on input "text" at bounding box center [140, 340] width 238 height 30
type input "703 2006 3932 9699"
type input "16/04/2016"
type input "S/N"
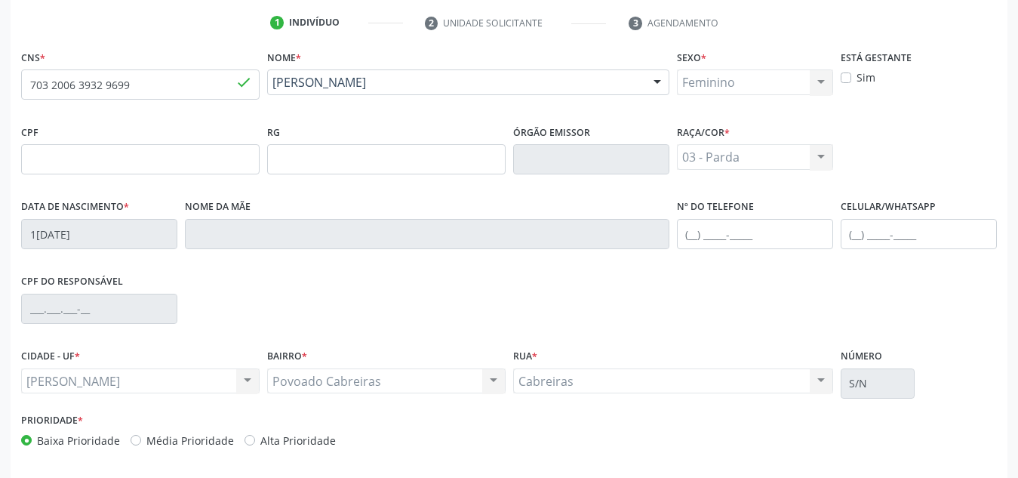
scroll to position [303, 0]
click at [855, 229] on input "text" at bounding box center [918, 233] width 156 height 30
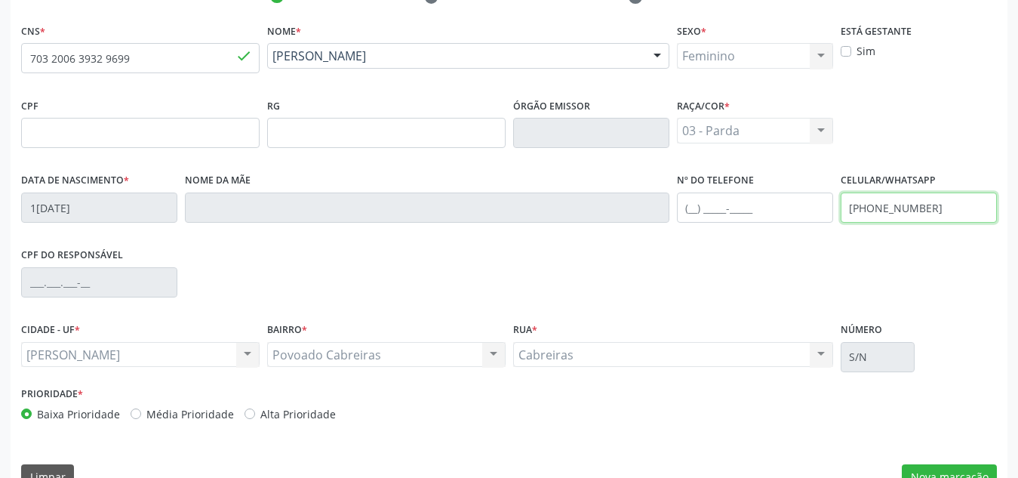
scroll to position [361, 0]
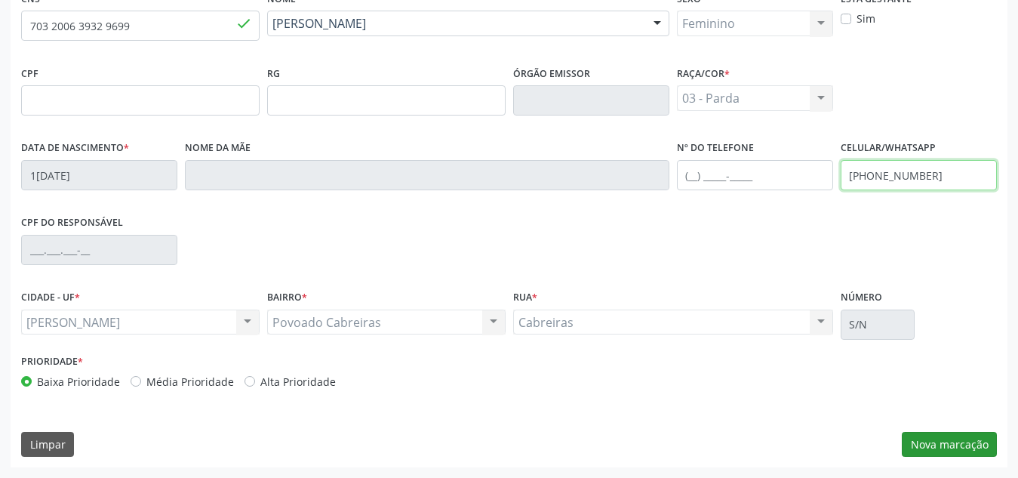
type input "(82) 99407-9995"
click at [963, 445] on button "Nova marcação" at bounding box center [948, 445] width 95 height 26
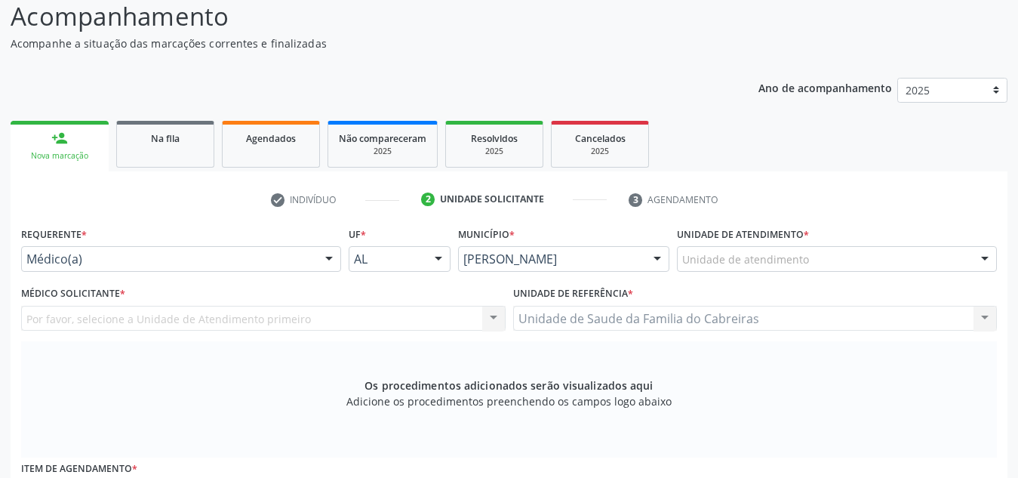
scroll to position [111, 0]
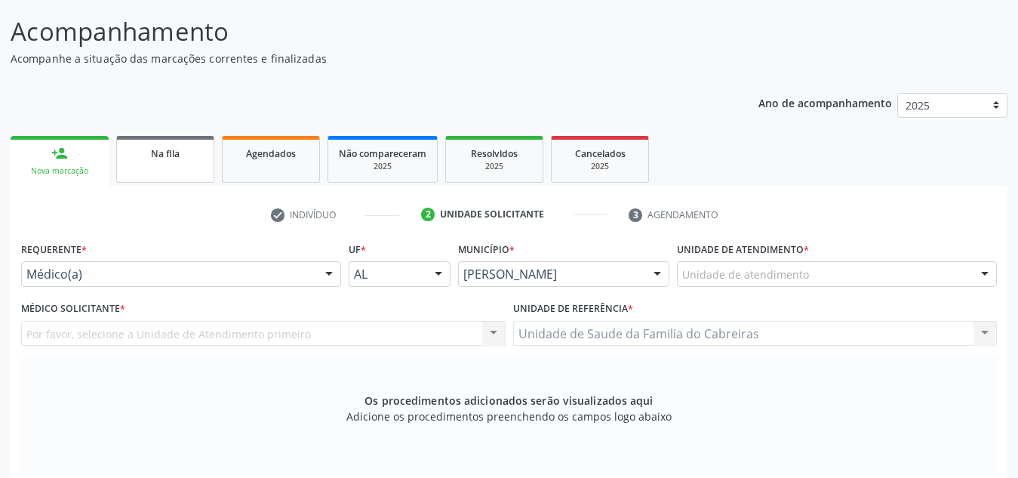
click at [185, 144] on link "Na fila" at bounding box center [165, 159] width 98 height 47
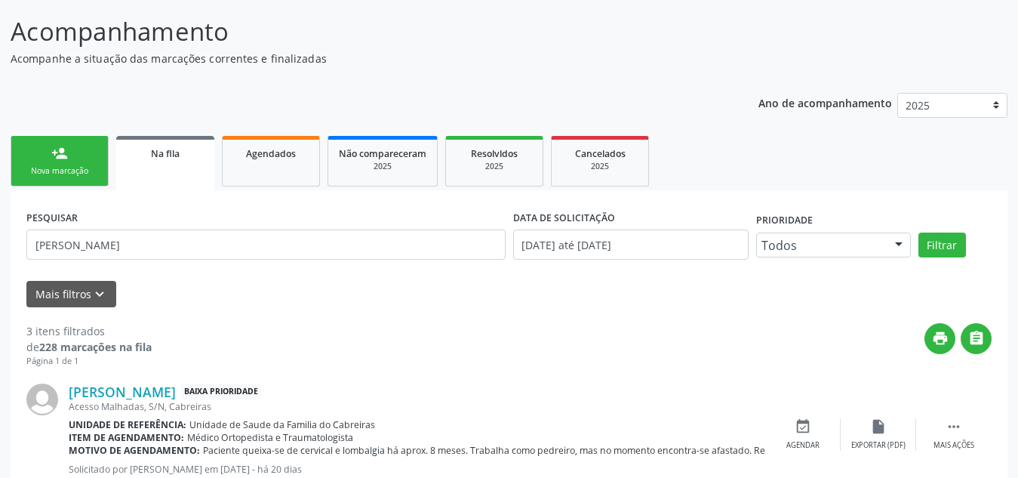
click at [70, 155] on link "person_add Nova marcação" at bounding box center [60, 161] width 98 height 51
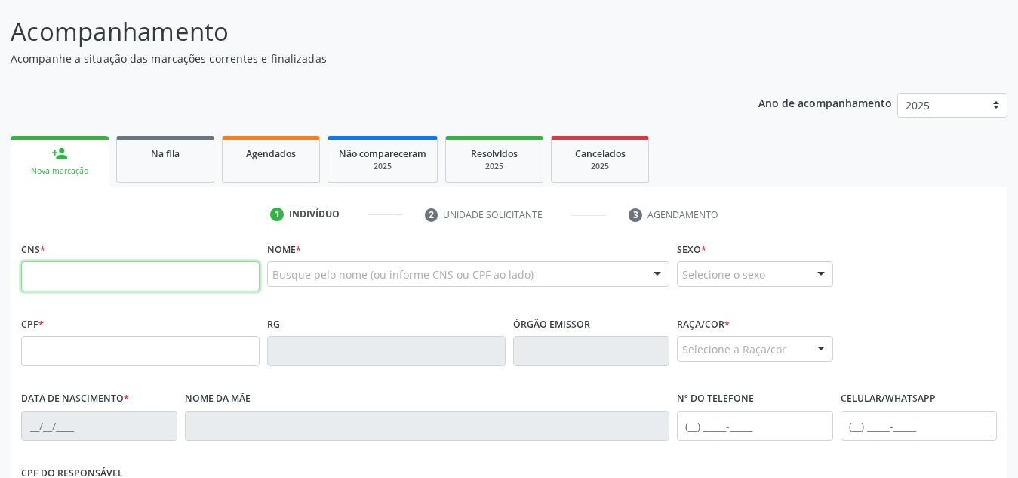
click at [71, 268] on input "text" at bounding box center [140, 276] width 238 height 30
type input "707 6052 9570 4099"
type input "16/10/2020"
type input "Ana Patrícia da Silva"
type input "(82) 99100-0082"
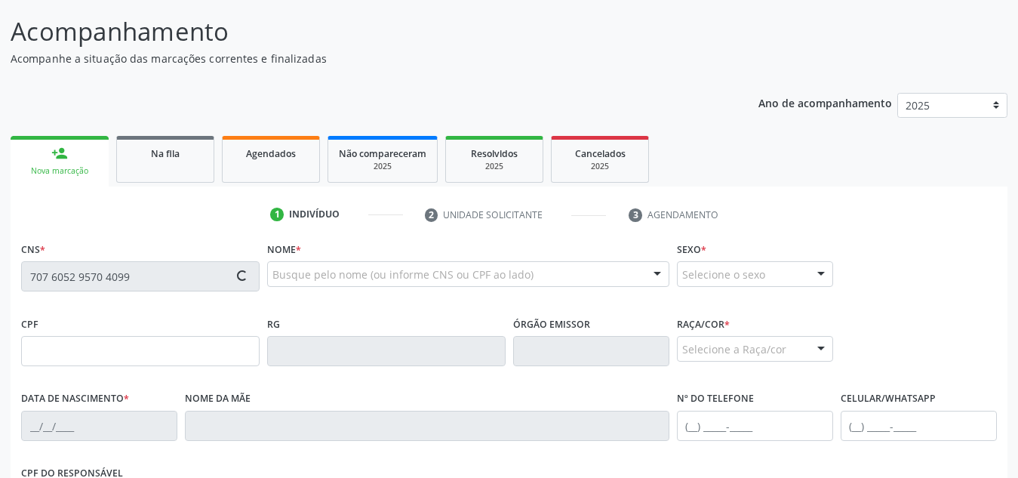
type input "S/N"
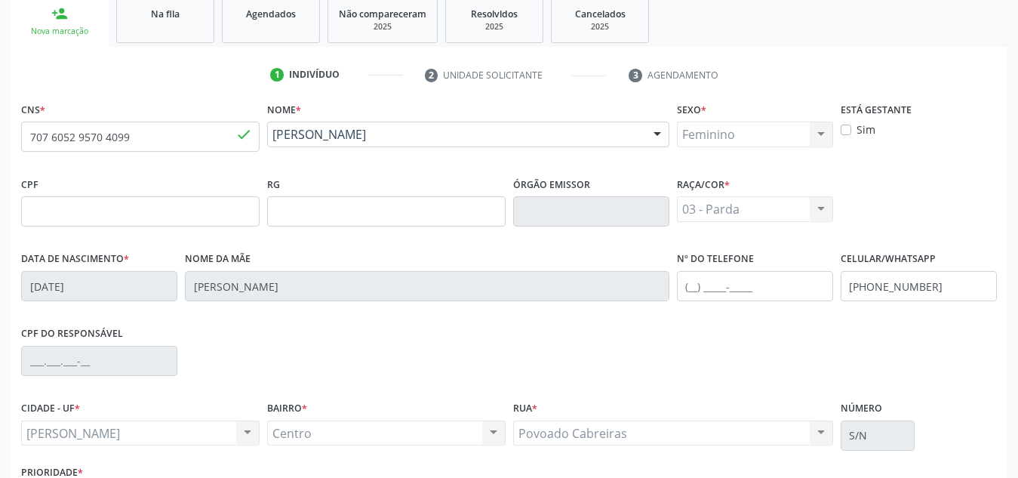
scroll to position [361, 0]
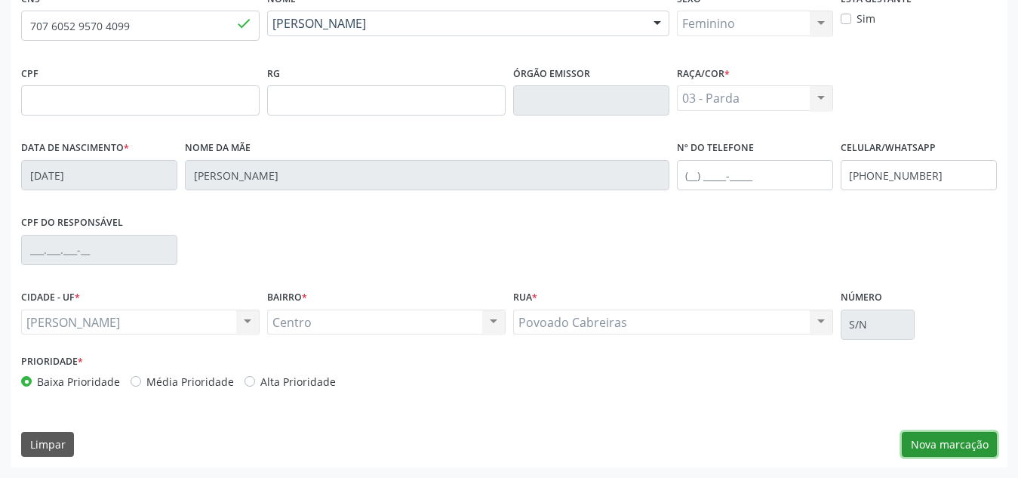
click at [923, 438] on button "Nova marcação" at bounding box center [948, 445] width 95 height 26
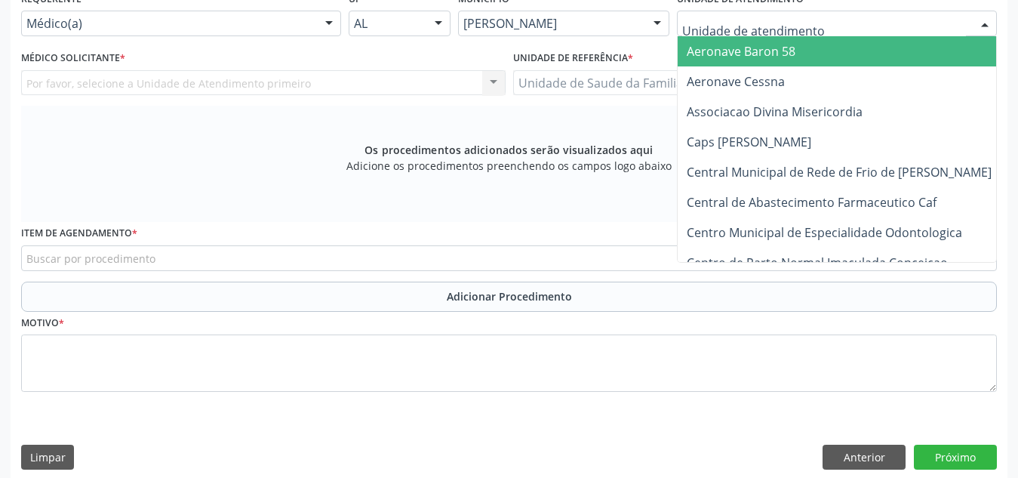
click at [847, 25] on div at bounding box center [837, 24] width 320 height 26
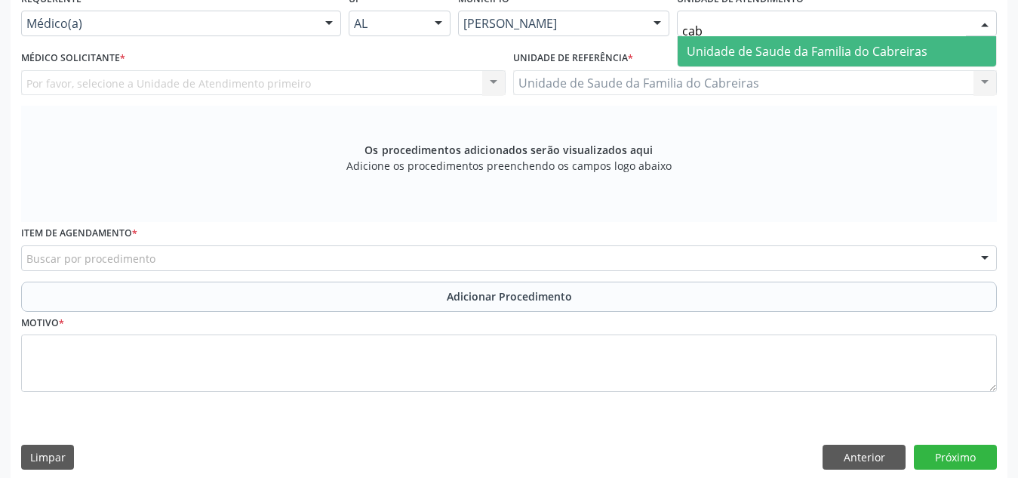
click at [847, 43] on span "Unidade de Saude da Familia do Cabreiras" at bounding box center [806, 51] width 241 height 17
type input "fisio"
click at [772, 55] on span "Unidade Municipal de Fisioterapia" at bounding box center [782, 51] width 193 height 17
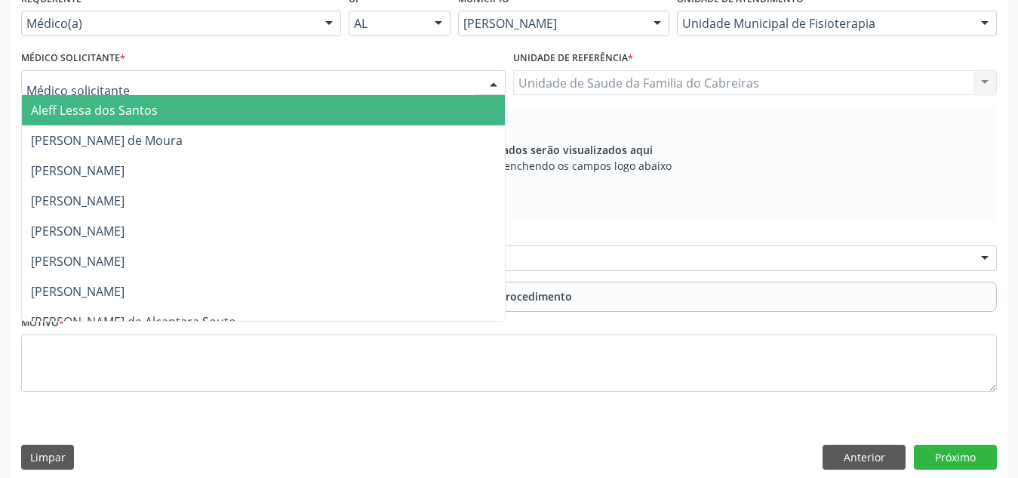
click at [351, 78] on div at bounding box center [263, 83] width 484 height 26
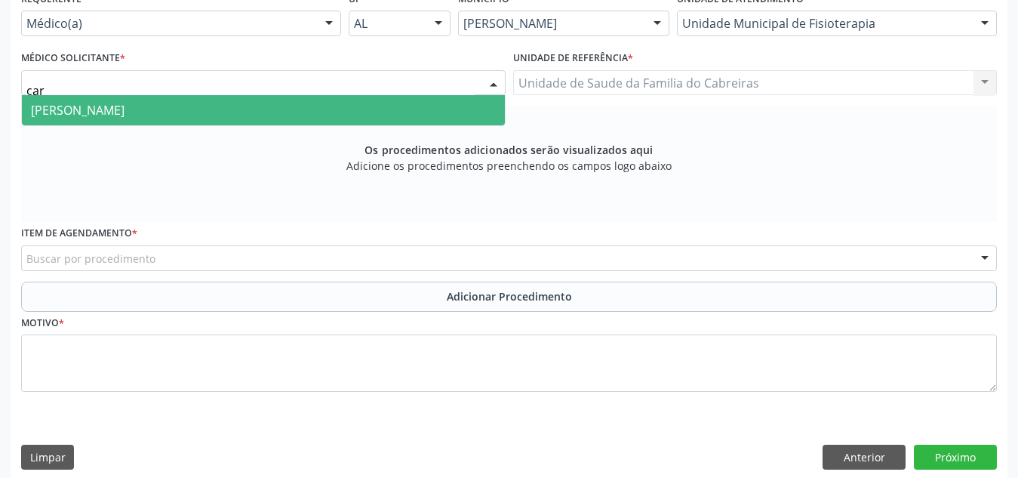
type input "caro"
click at [301, 102] on span "Caroline de Araujo Miranda" at bounding box center [263, 110] width 483 height 30
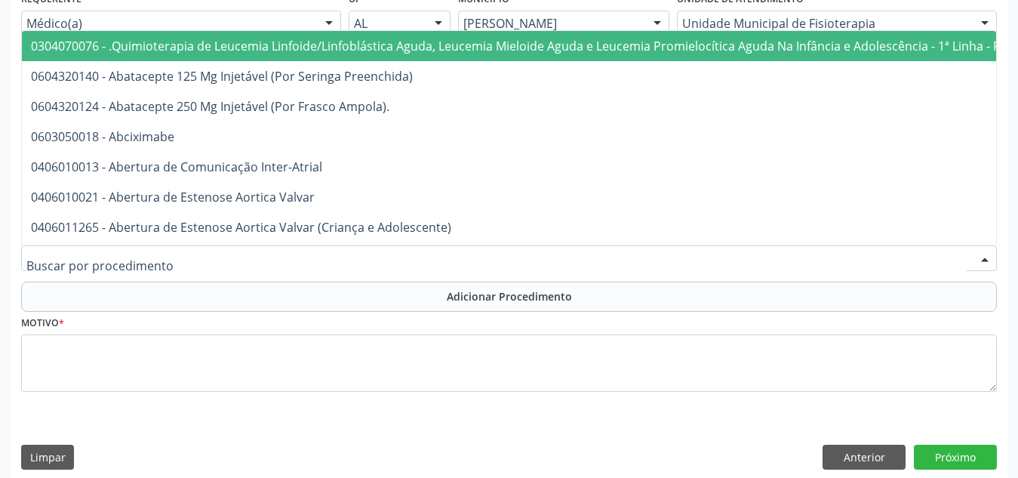
click at [283, 262] on div at bounding box center [508, 258] width 975 height 26
type input "F"
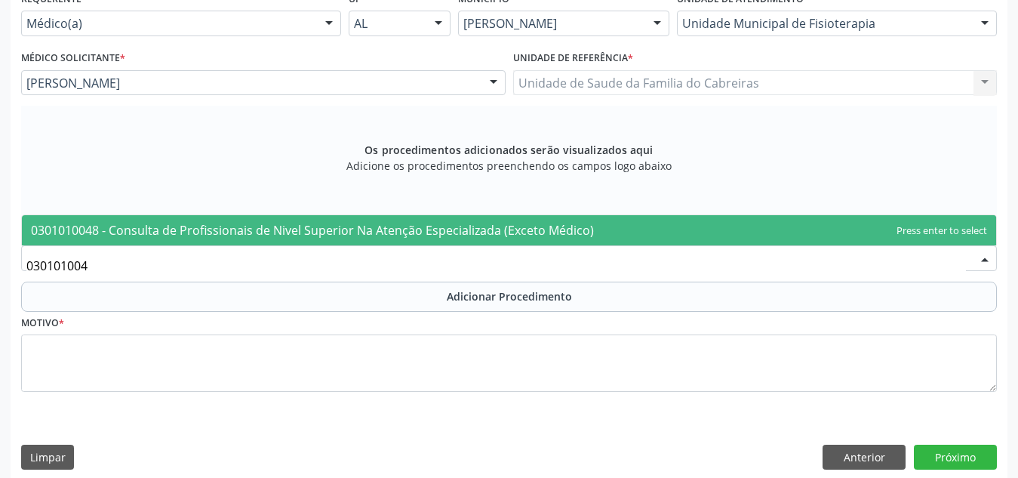
type input "0301010048"
click at [351, 225] on span "0301010048 - Consulta de Profissionais de Nivel Superior Na Atenção Especializa…" at bounding box center [312, 230] width 563 height 17
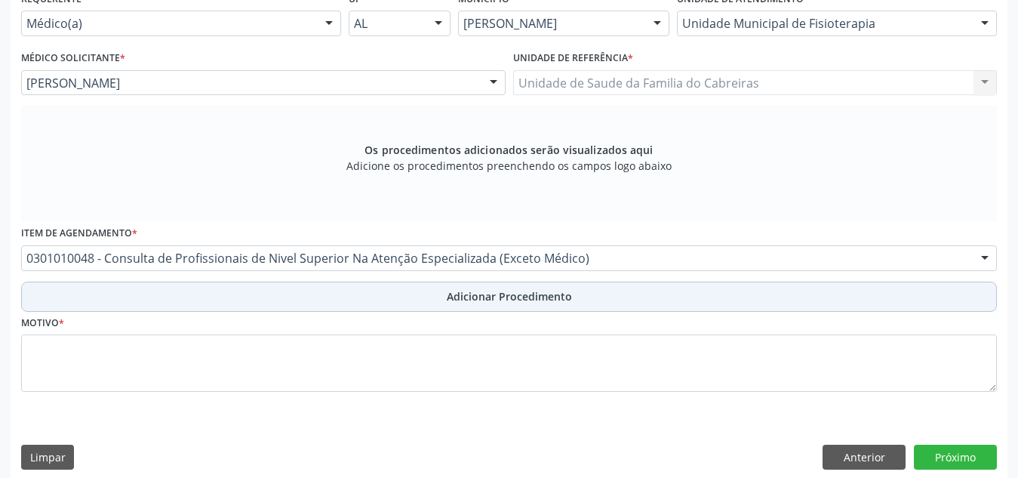
click at [360, 289] on button "Adicionar Procedimento" at bounding box center [508, 296] width 975 height 30
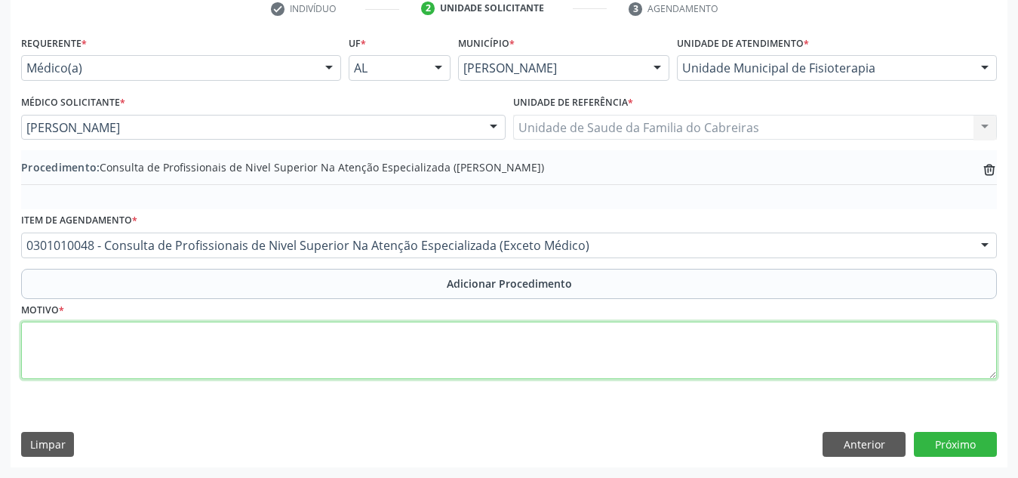
click at [341, 342] on textarea at bounding box center [508, 349] width 975 height 57
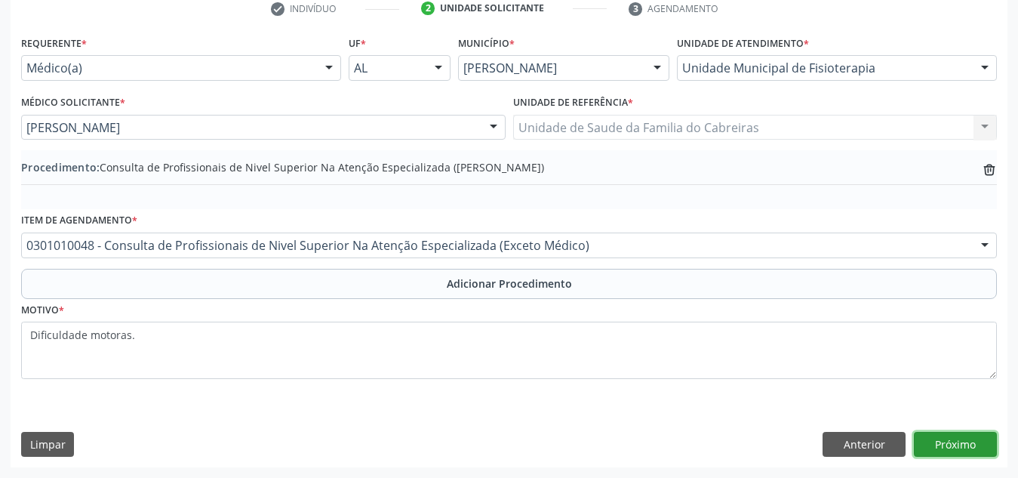
click at [929, 441] on button "Próximo" at bounding box center [955, 445] width 83 height 26
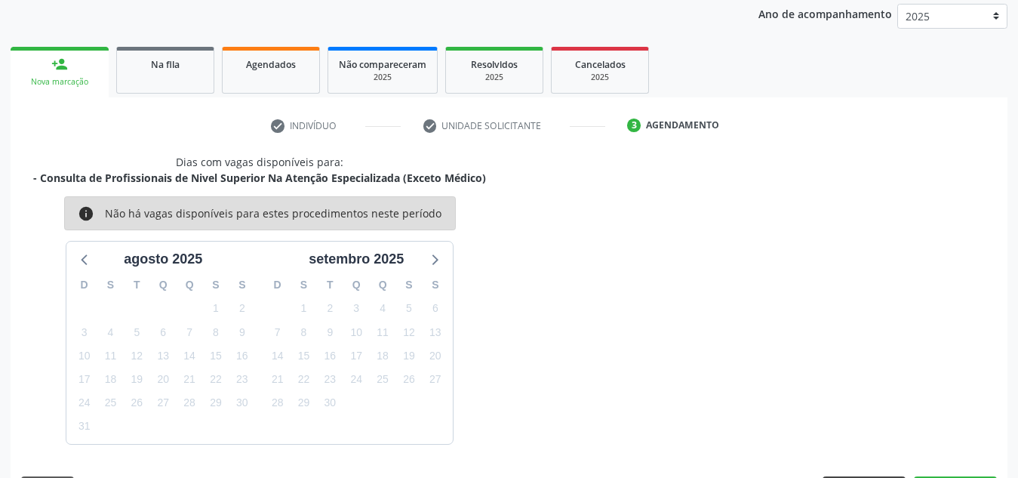
scroll to position [244, 0]
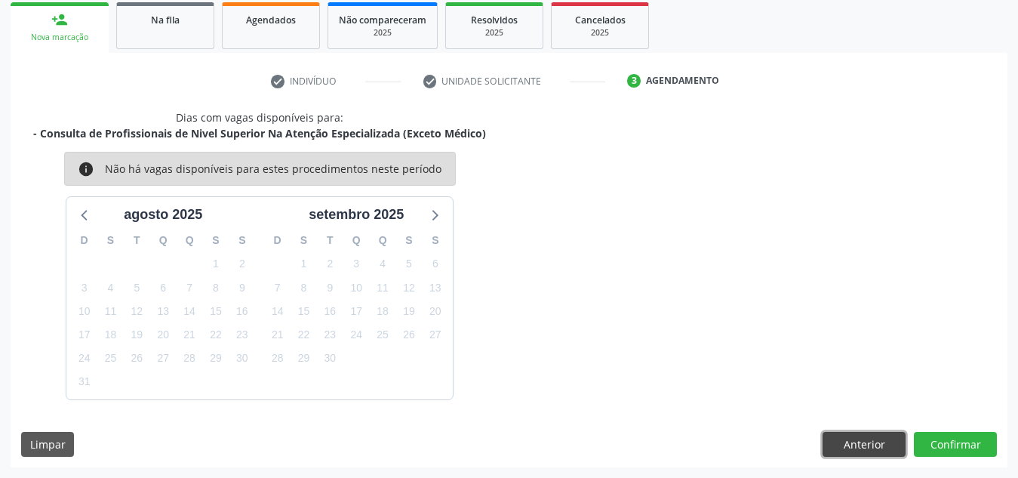
click at [870, 447] on button "Anterior" at bounding box center [863, 445] width 83 height 26
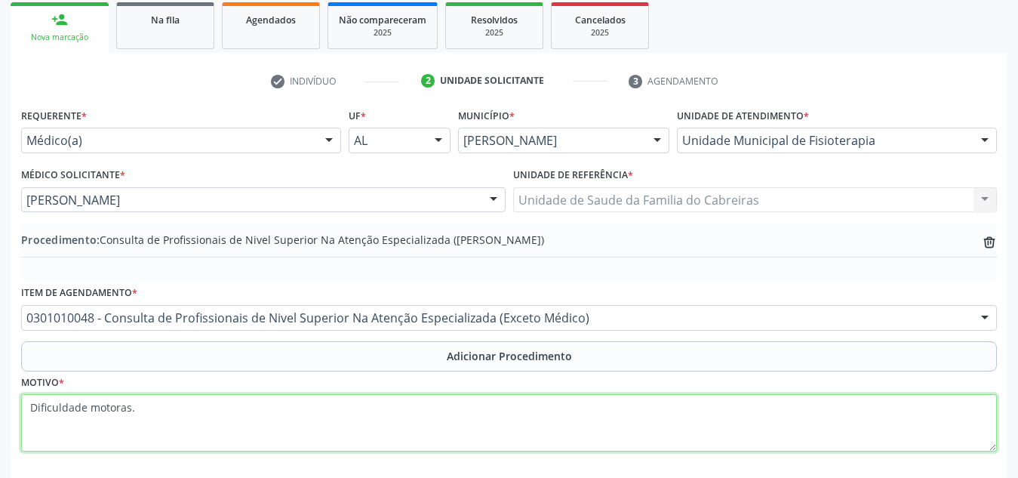
click at [30, 404] on textarea "Dificuldade motoras." at bounding box center [508, 422] width 975 height 57
click at [106, 416] on textarea "Avaliação fisioterapeutica. Dificuldade motoras." at bounding box center [508, 422] width 975 height 57
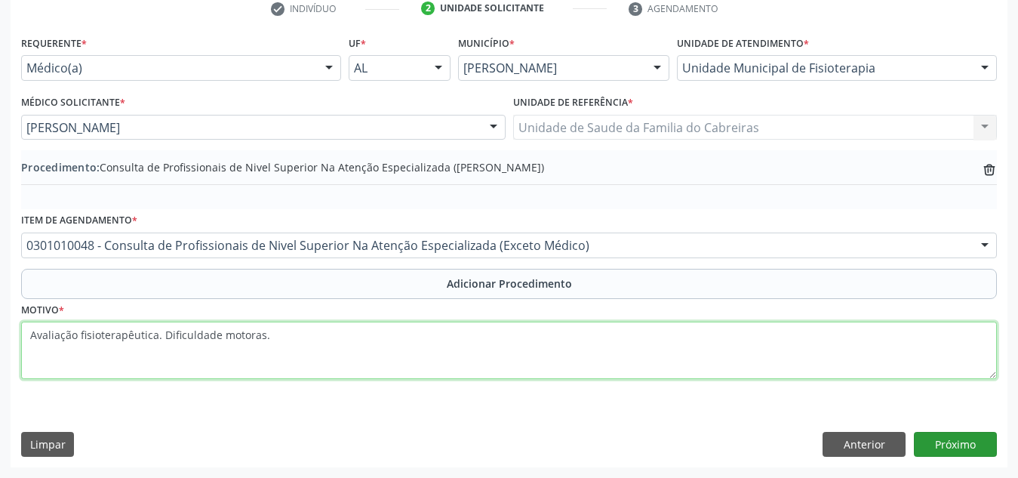
type textarea "Avaliação fisioterapêutica. Dificuldade motoras."
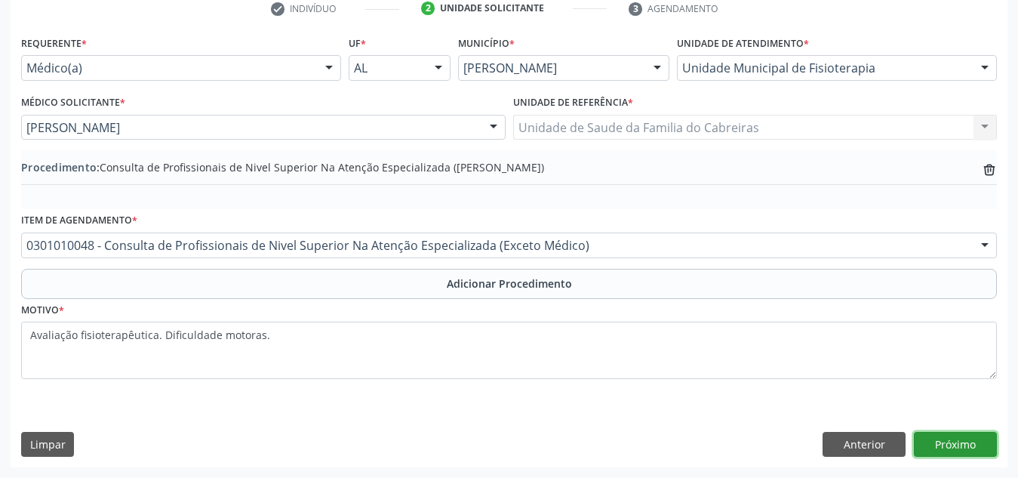
click at [956, 433] on button "Próximo" at bounding box center [955, 445] width 83 height 26
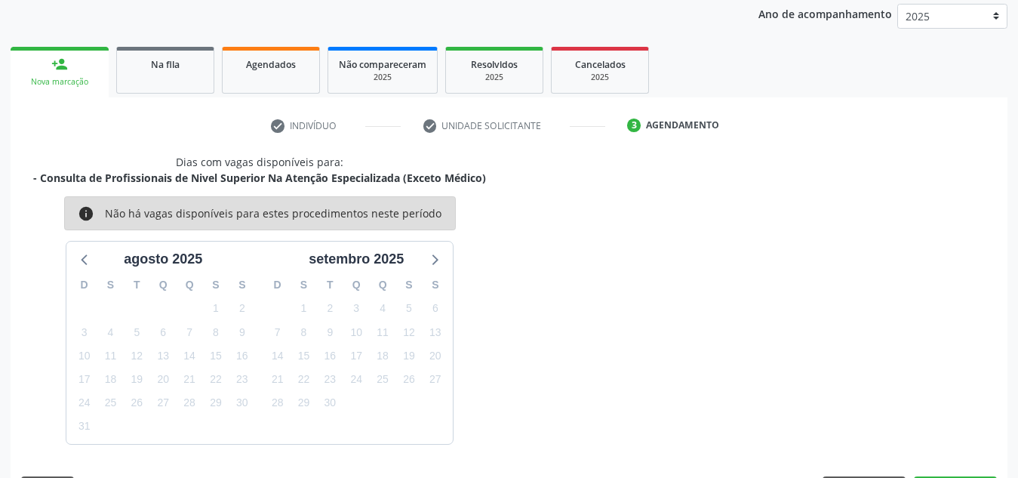
scroll to position [244, 0]
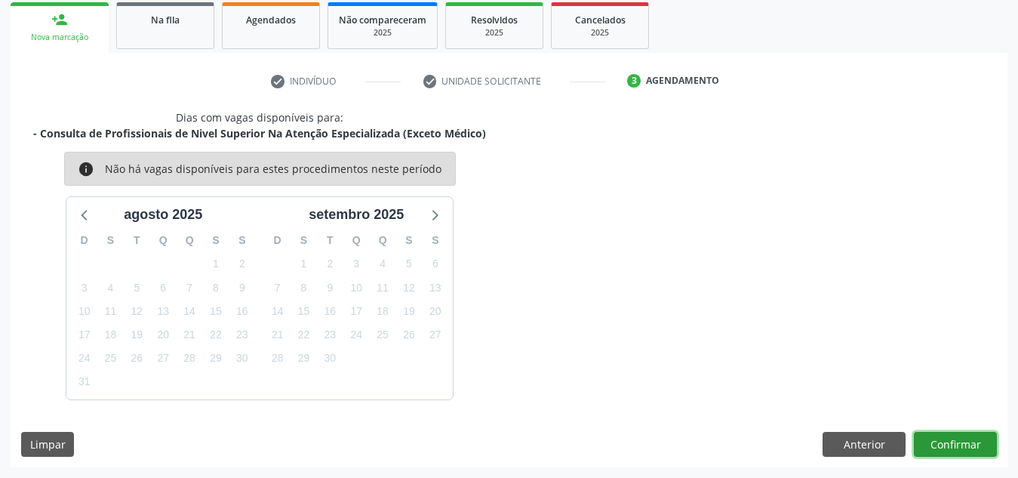
click at [956, 433] on button "Confirmar" at bounding box center [955, 445] width 83 height 26
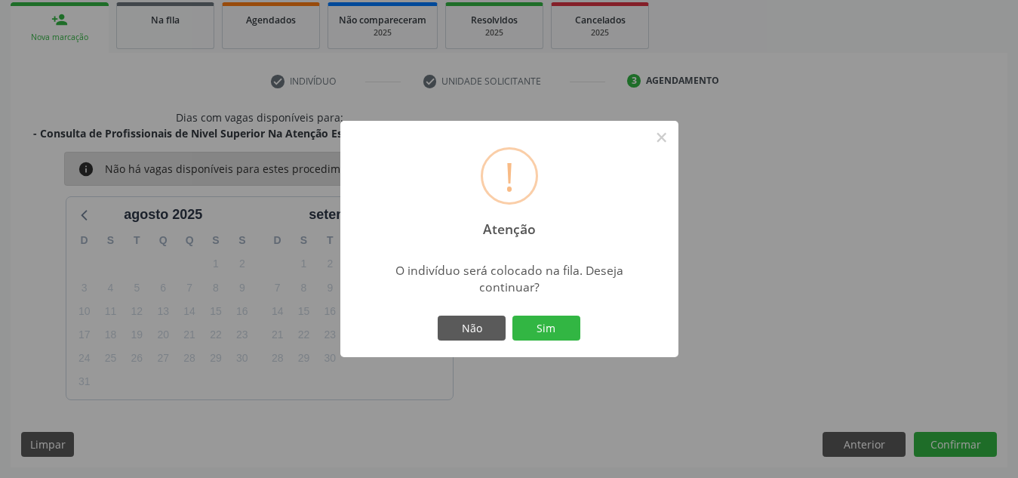
click at [512, 315] on button "Sim" at bounding box center [546, 328] width 68 height 26
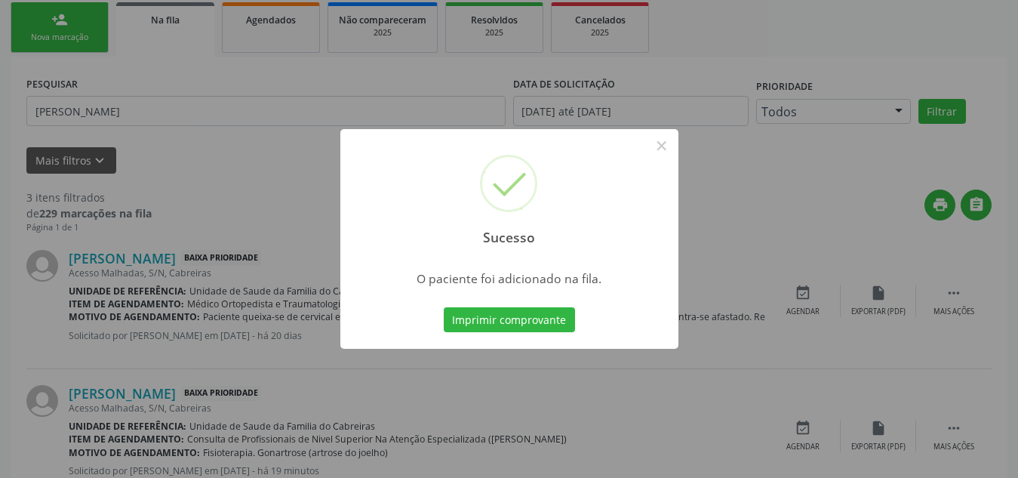
scroll to position [47, 0]
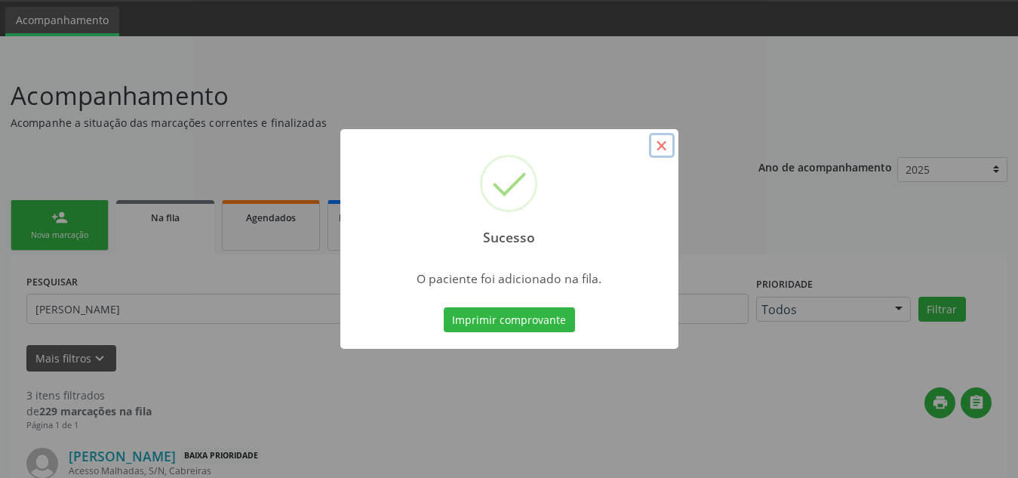
click at [662, 134] on button "×" at bounding box center [662, 146] width 26 height 26
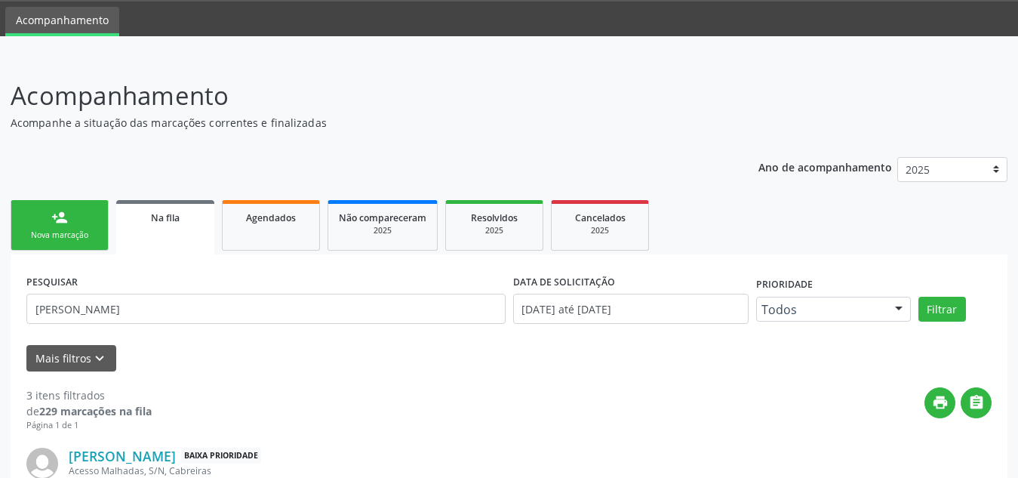
click at [42, 223] on link "person_add Nova marcação" at bounding box center [60, 225] width 98 height 51
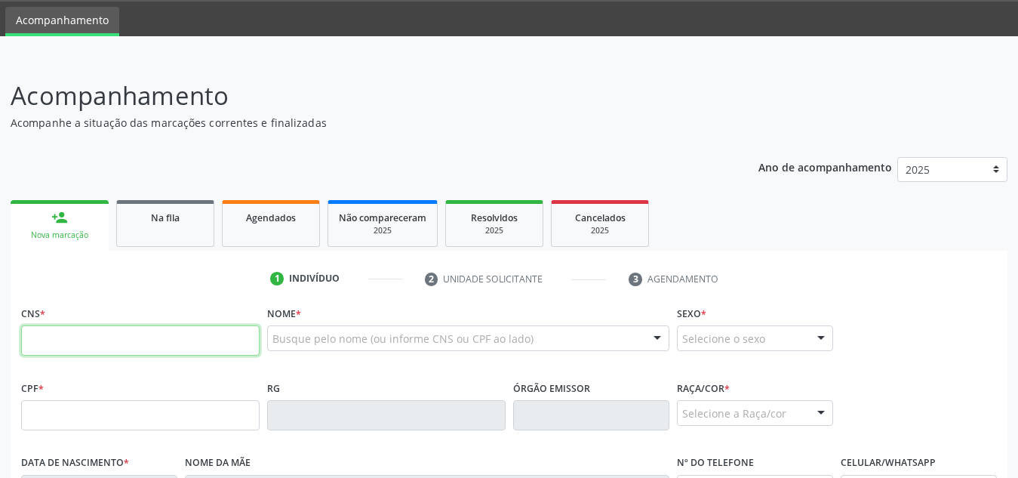
click at [76, 338] on input "text" at bounding box center [140, 340] width 238 height 30
type input "705 0002 3615 2551"
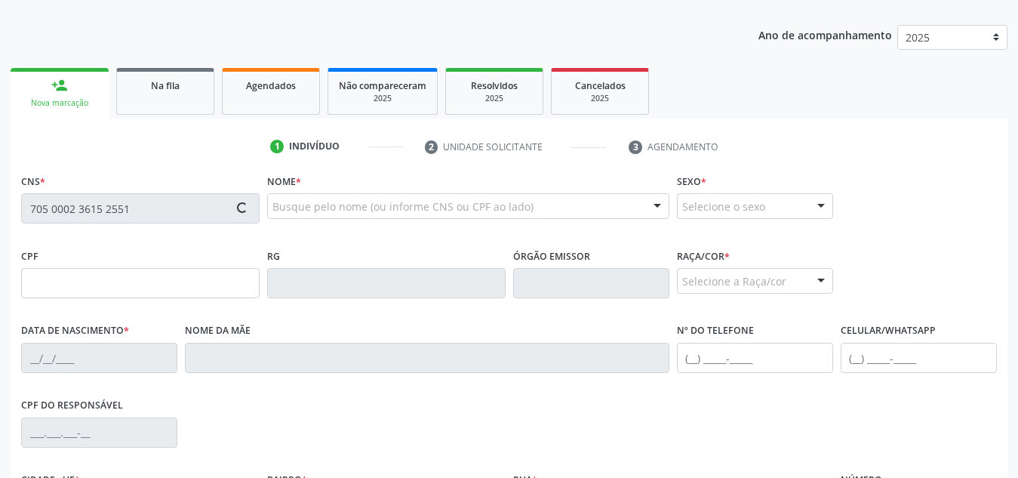
type input "186.045.154-37"
type input "24/07/2023"
type input "Maria Gabriela Araujo Timote"
type input "(82) 99153-3154"
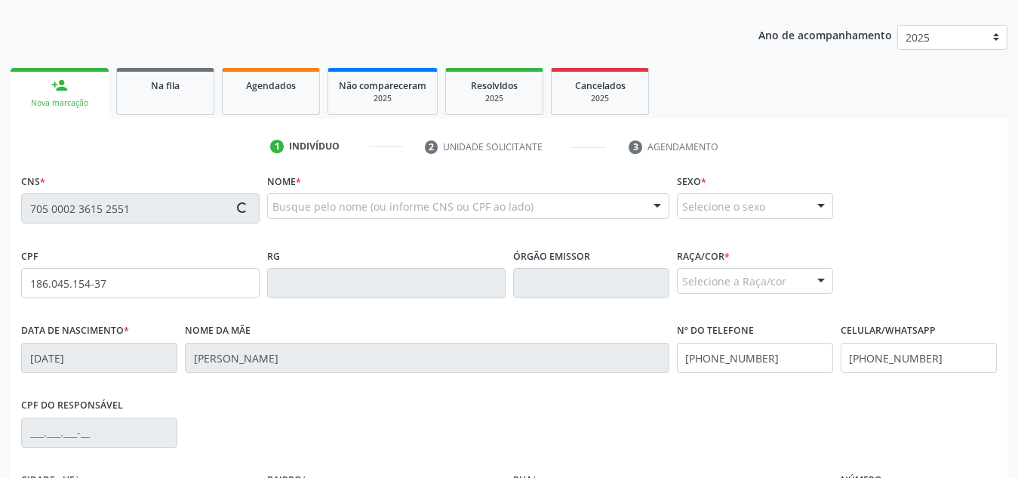
type input "S/N"
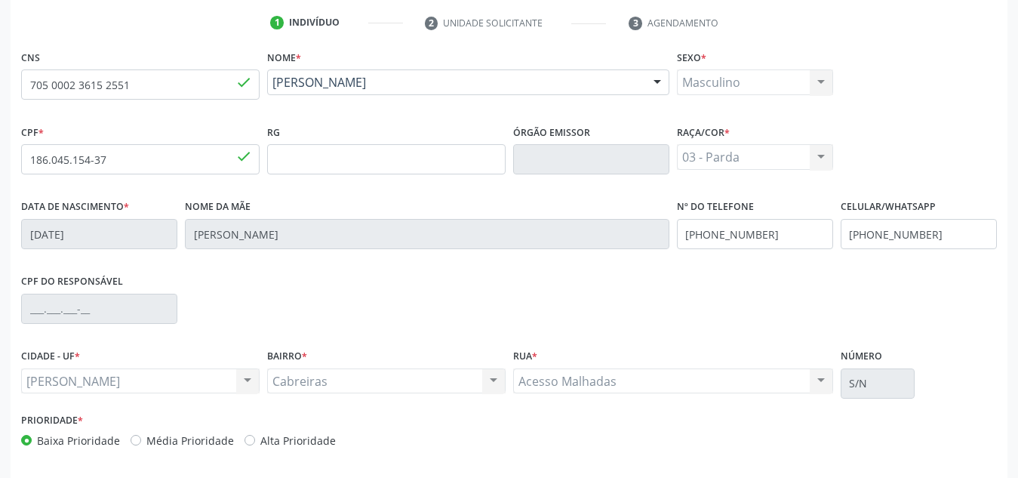
scroll to position [361, 0]
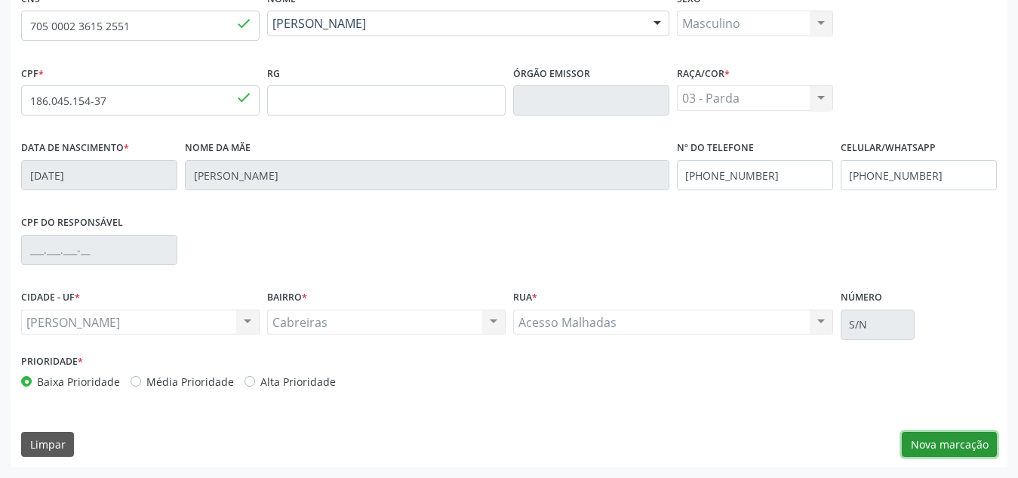
click at [941, 446] on button "Nova marcação" at bounding box center [948, 445] width 95 height 26
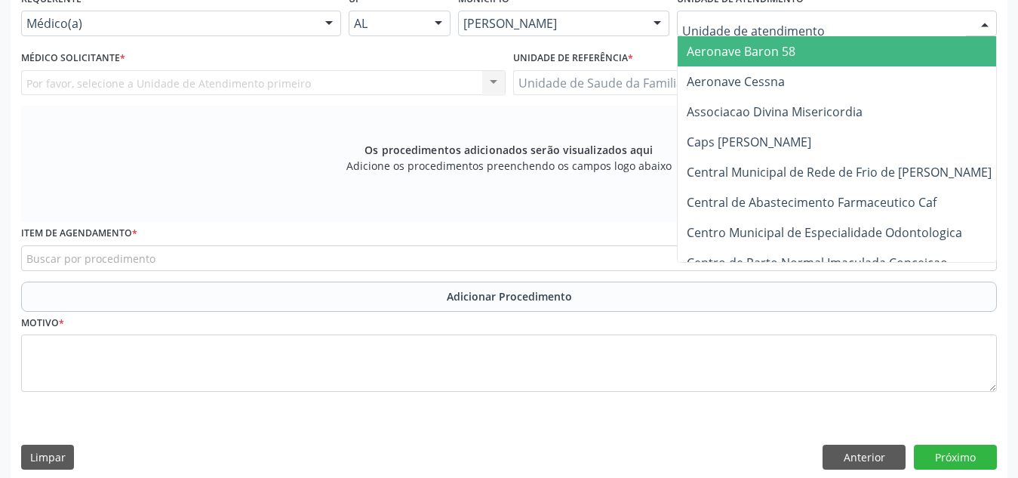
click at [820, 21] on div at bounding box center [837, 24] width 320 height 26
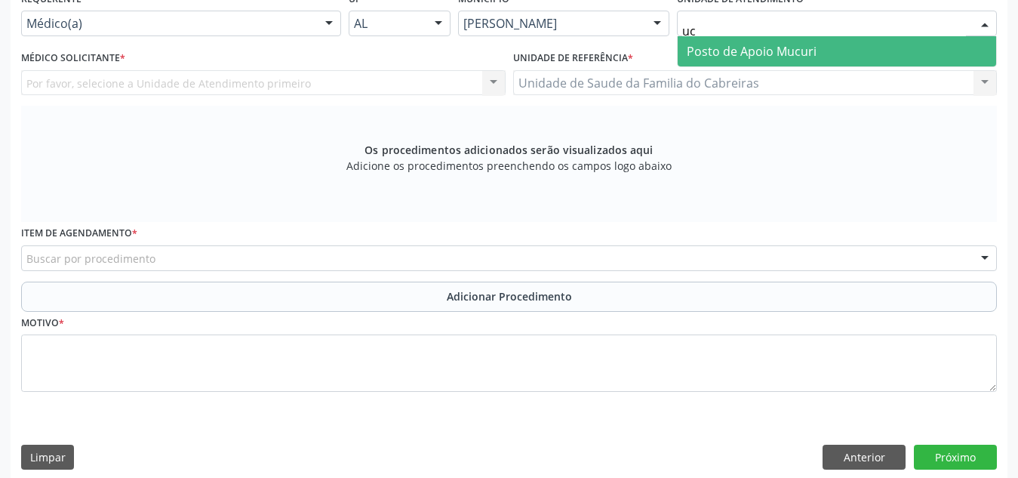
type input "u"
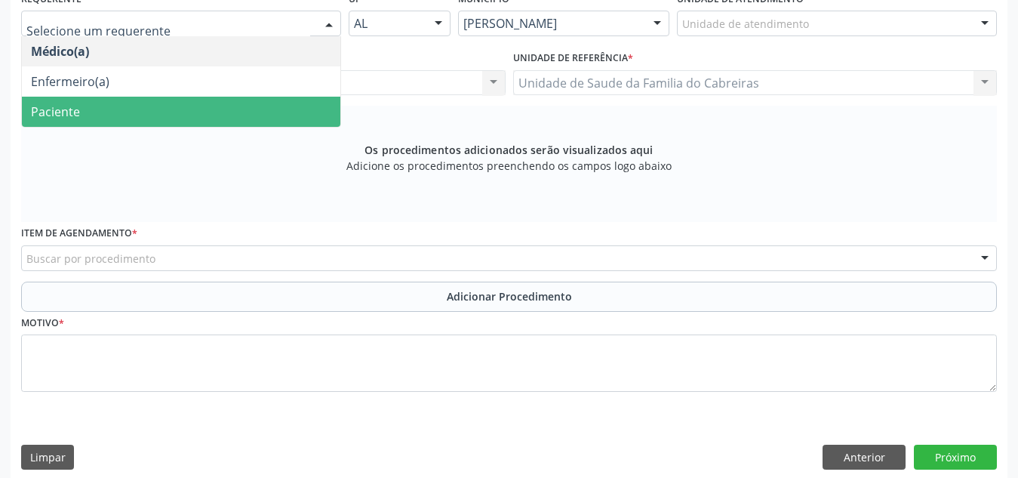
click at [118, 106] on span "Paciente" at bounding box center [181, 112] width 318 height 30
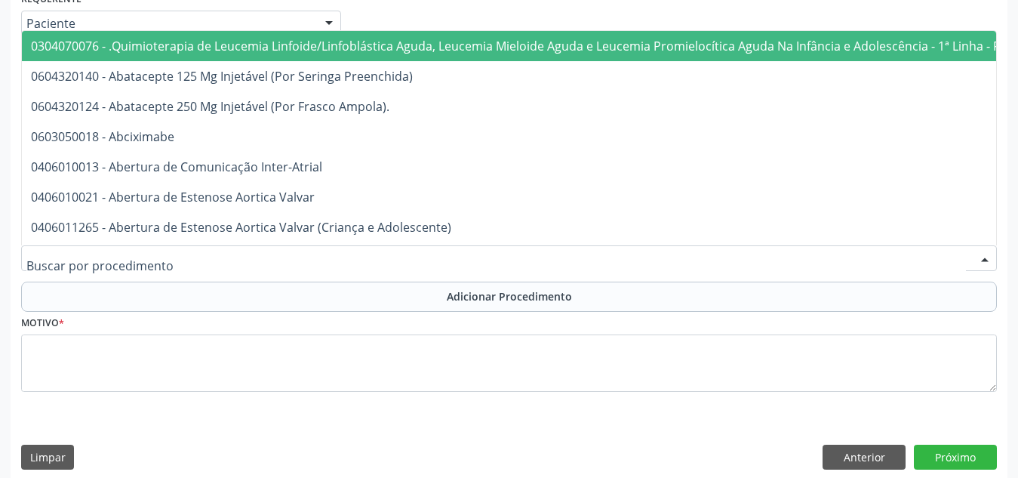
click at [201, 254] on div at bounding box center [508, 258] width 975 height 26
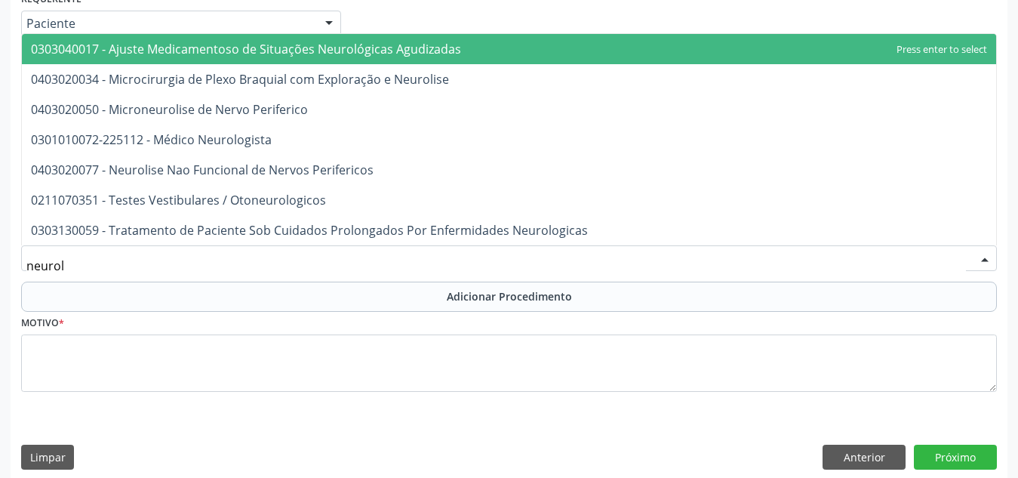
type input "neurolo"
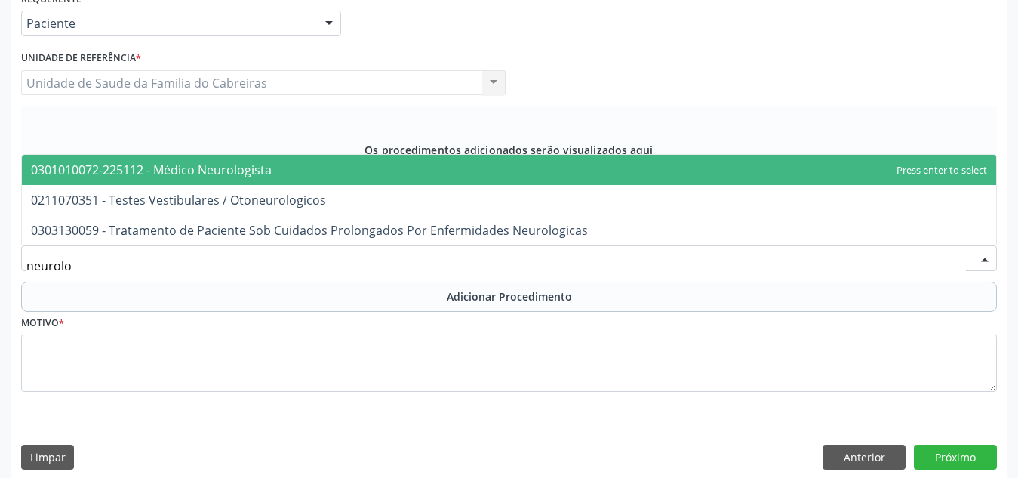
click at [270, 177] on span "0301010072-225112 - Médico Neurologista" at bounding box center [151, 169] width 241 height 17
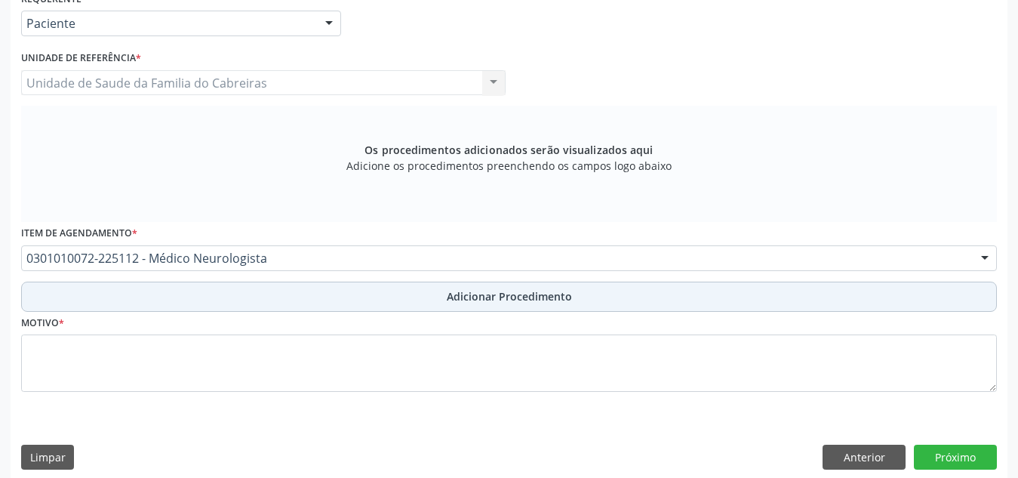
click at [284, 291] on button "Adicionar Procedimento" at bounding box center [508, 296] width 975 height 30
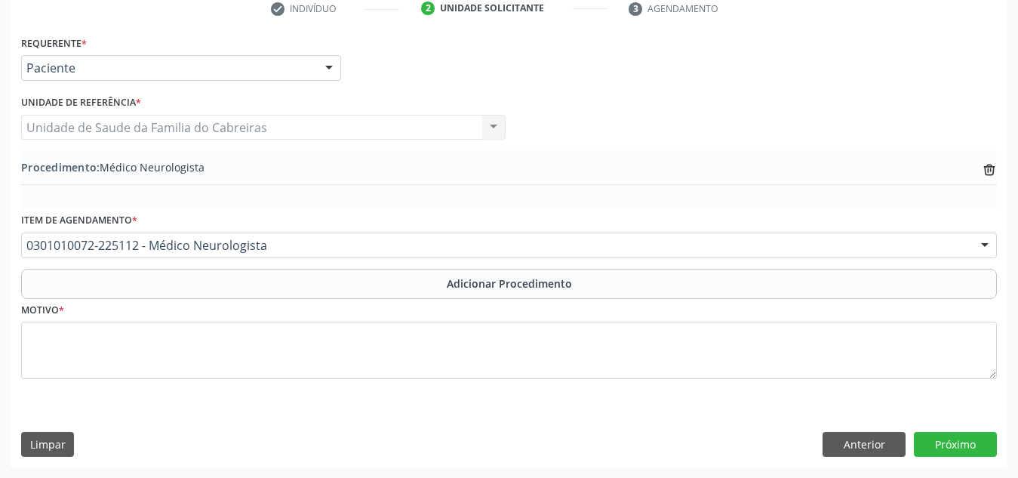
scroll to position [317, 0]
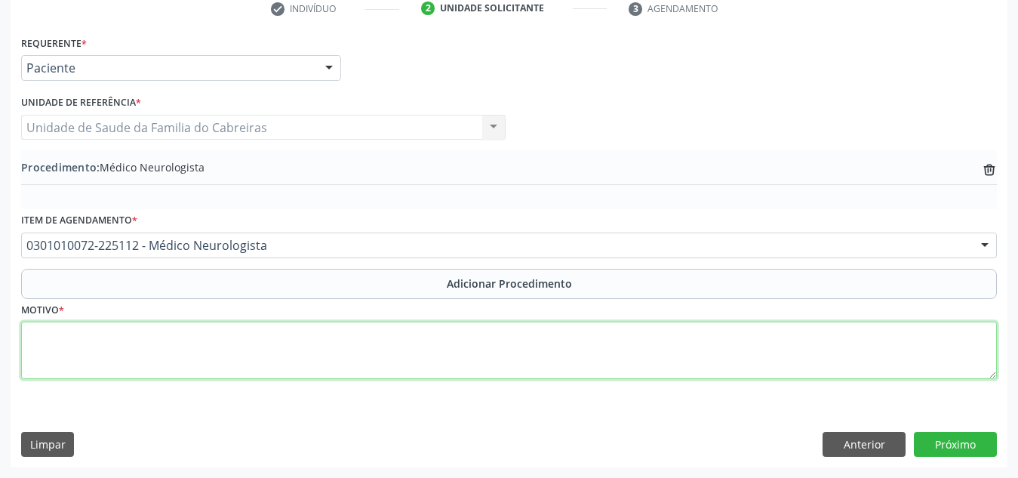
click at [256, 364] on textarea at bounding box center [508, 349] width 975 height 57
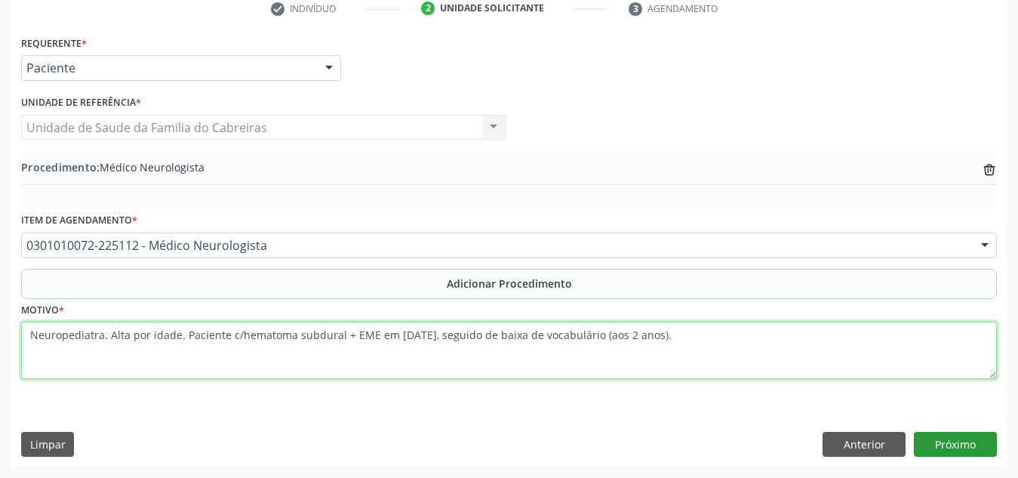
type textarea "Neuropediatra. Alta por idade. Paciente c/hematoma subdural + EME em [DATE], se…"
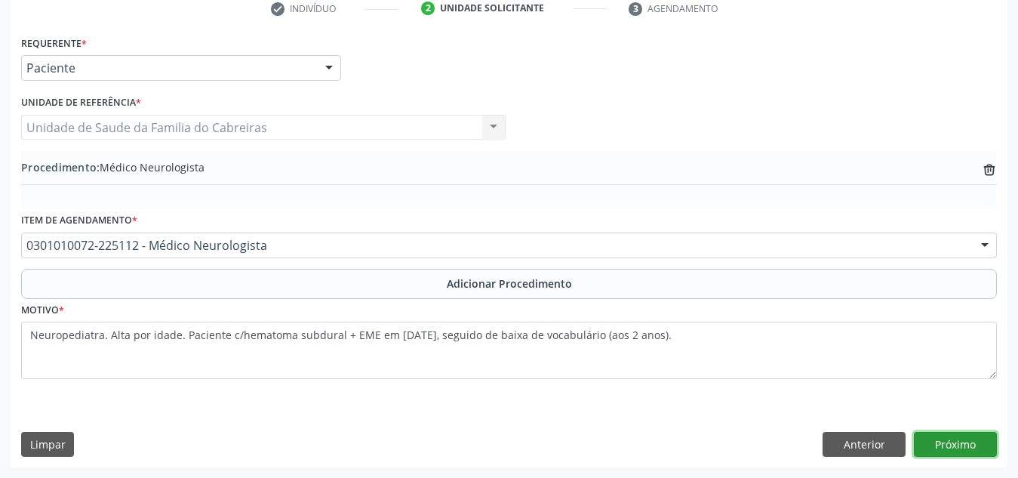
click at [953, 445] on button "Próximo" at bounding box center [955, 445] width 83 height 26
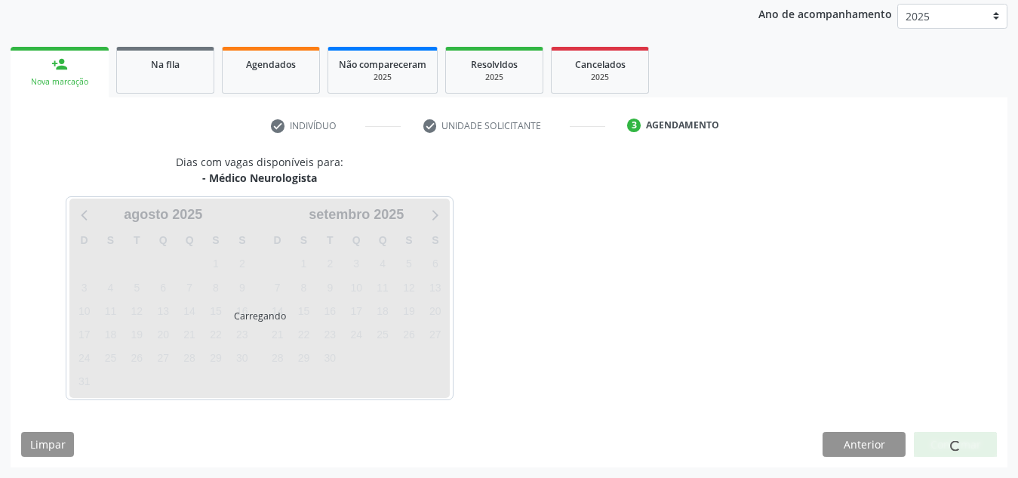
scroll to position [244, 0]
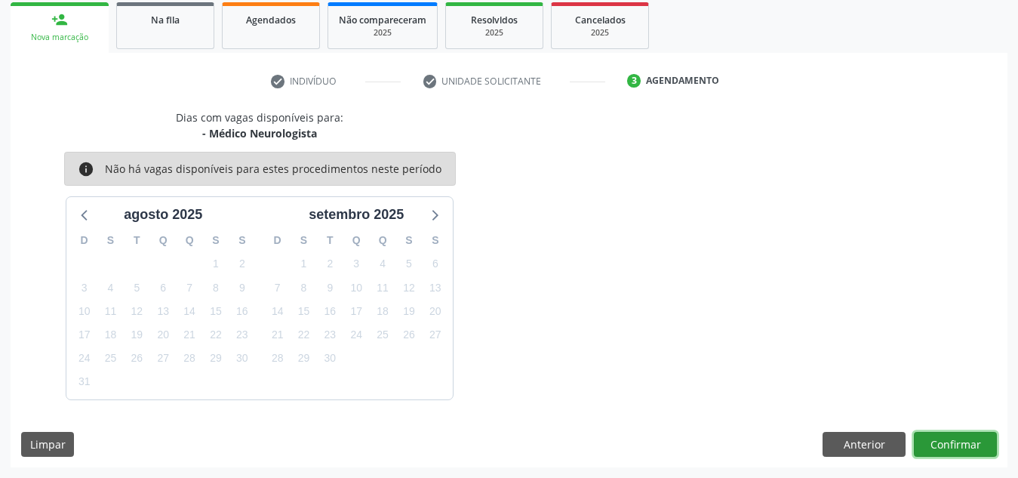
click at [947, 444] on button "Confirmar" at bounding box center [955, 445] width 83 height 26
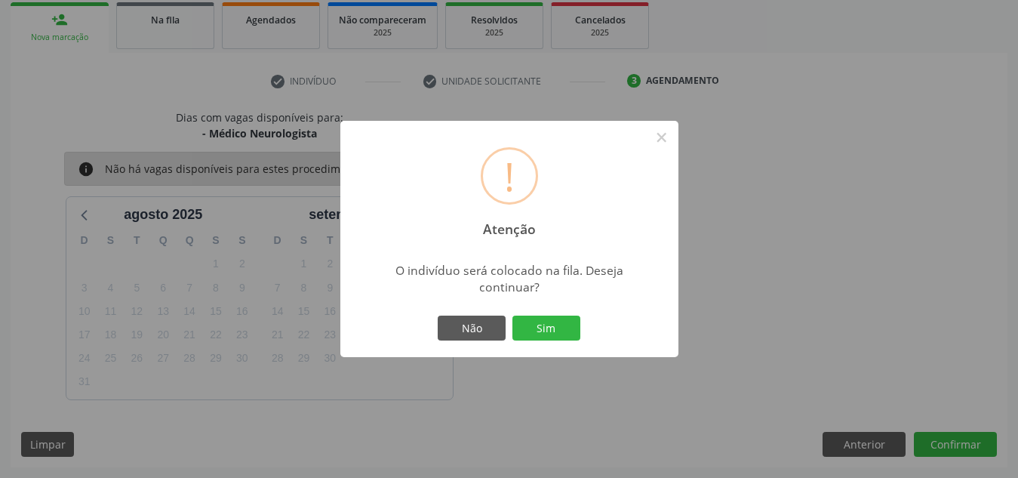
click at [512, 315] on button "Sim" at bounding box center [546, 328] width 68 height 26
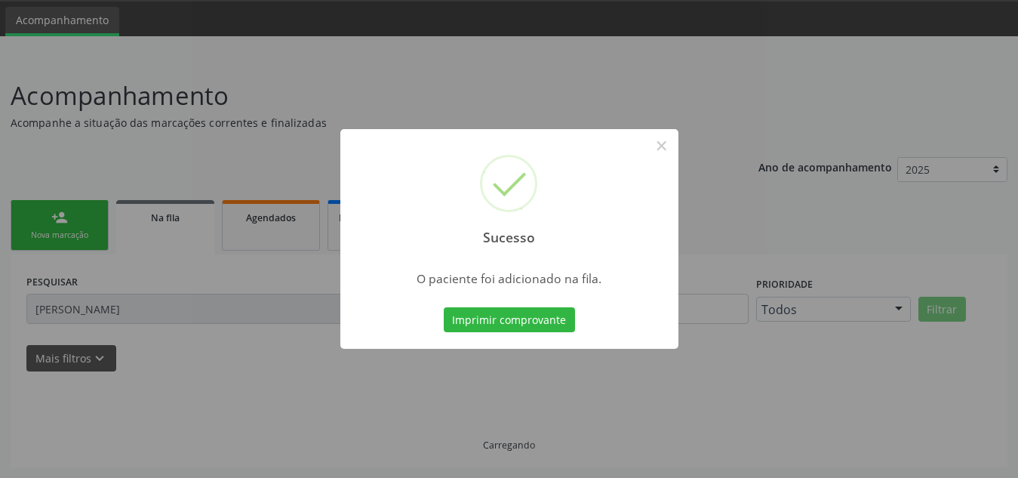
scroll to position [47, 0]
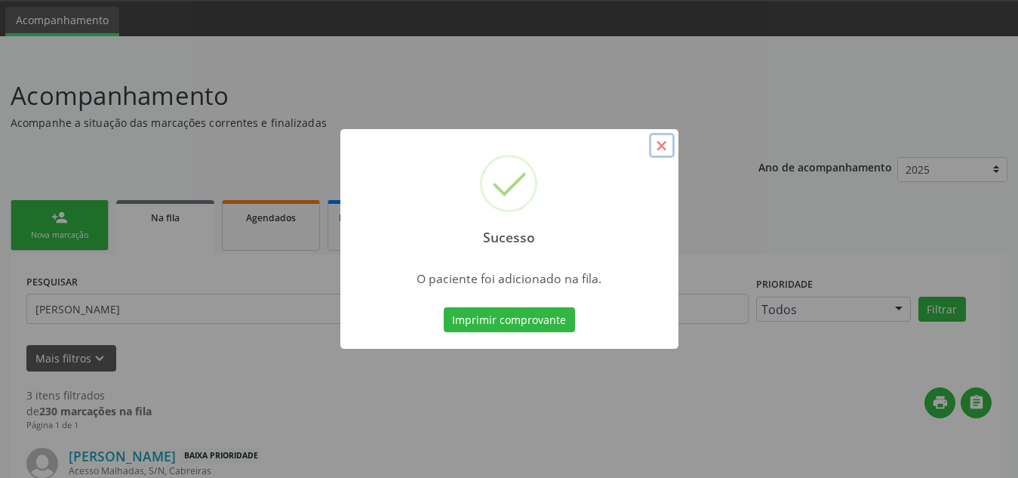
click at [659, 139] on button "×" at bounding box center [662, 146] width 26 height 26
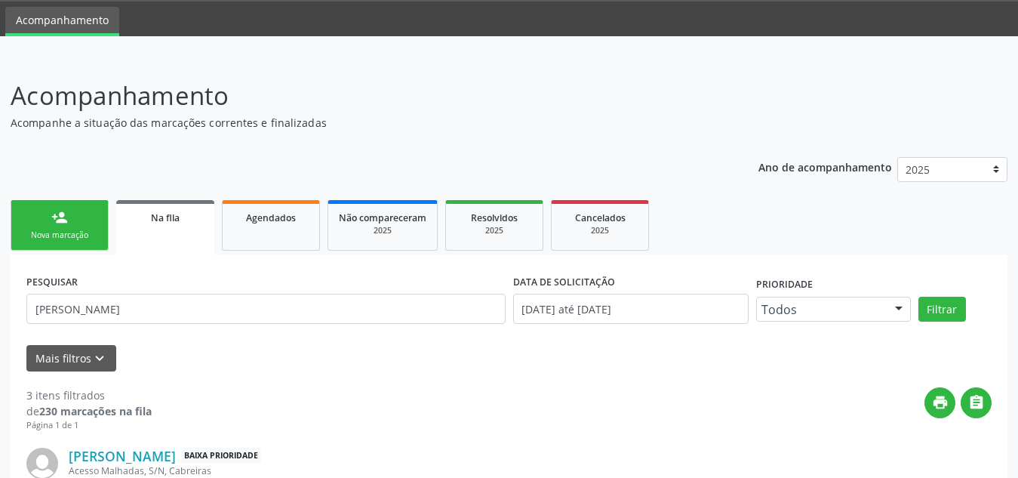
click at [58, 219] on div "person_add" at bounding box center [59, 217] width 17 height 17
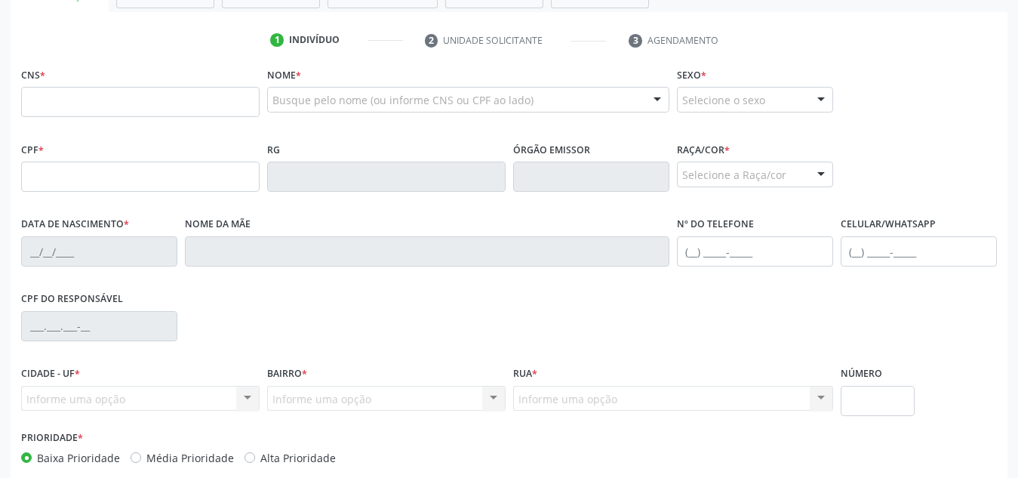
scroll to position [278, 0]
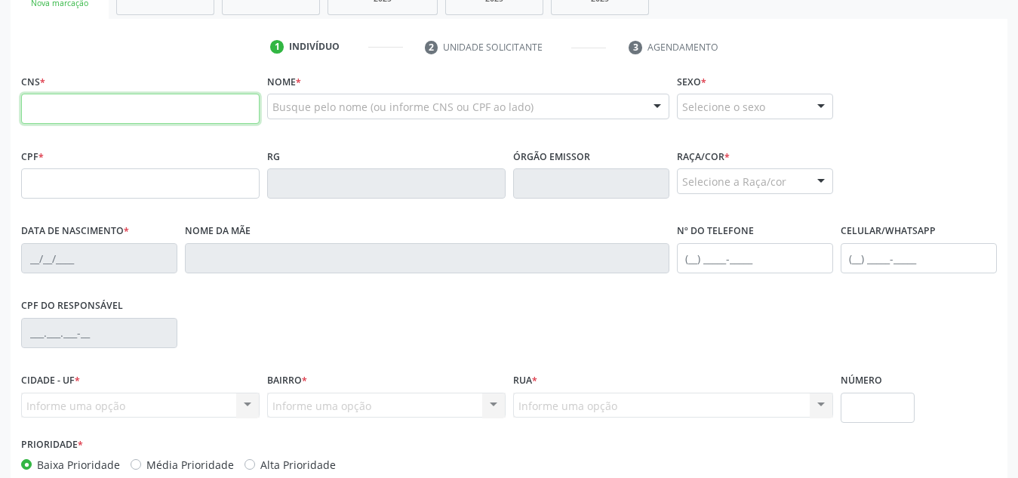
click at [220, 107] on input "text" at bounding box center [140, 109] width 238 height 30
type input "705 0002 3615 2551"
type input "186.045.154-37"
type input "24/07/2023"
type input "Maria Gabriela Araujo Timote"
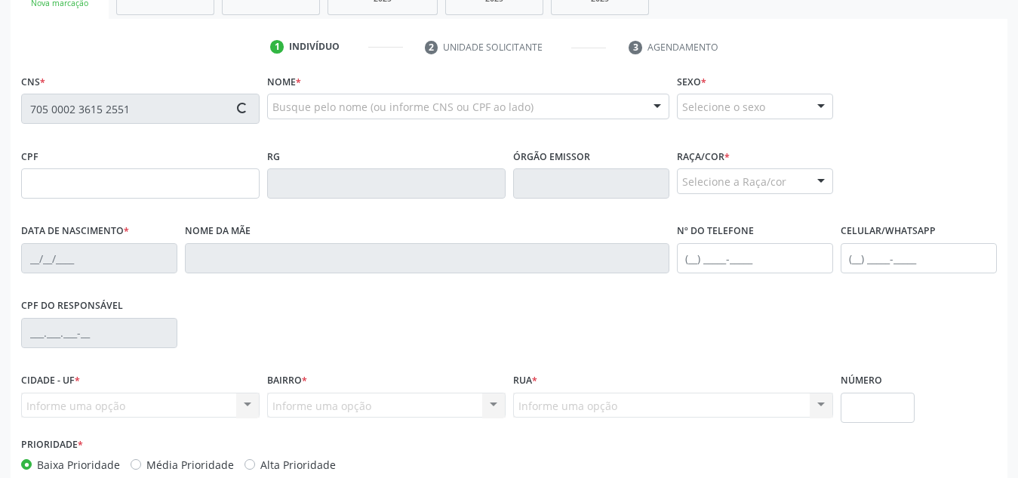
type input "(82) 99153-3154"
type input "S/N"
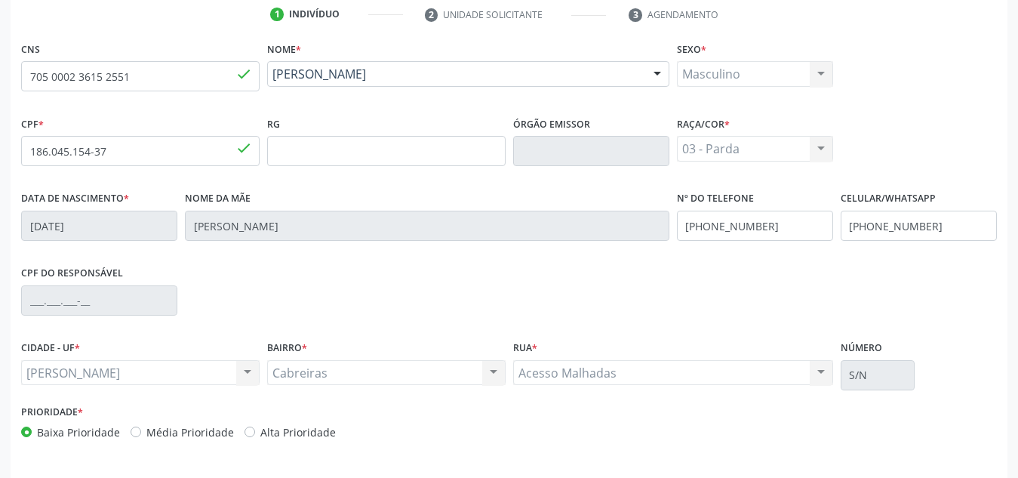
scroll to position [361, 0]
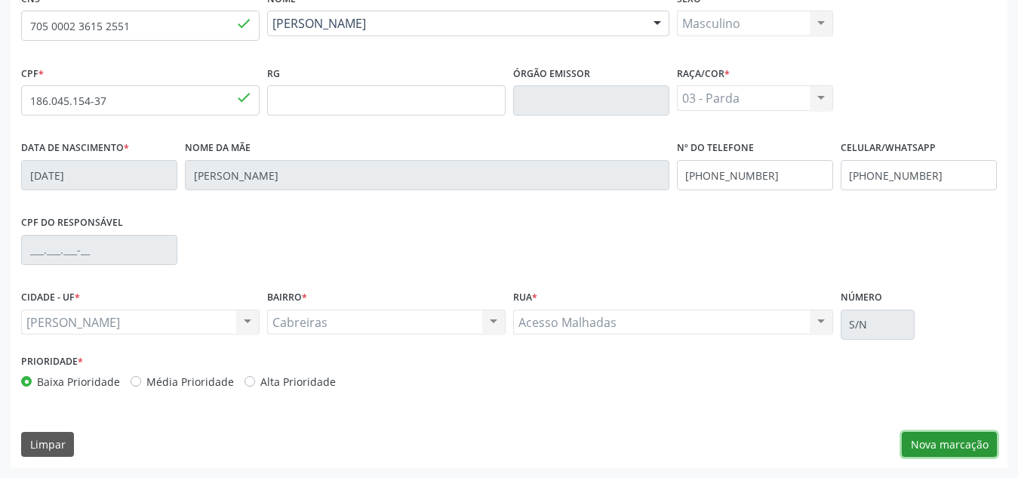
click at [915, 433] on button "Nova marcação" at bounding box center [948, 445] width 95 height 26
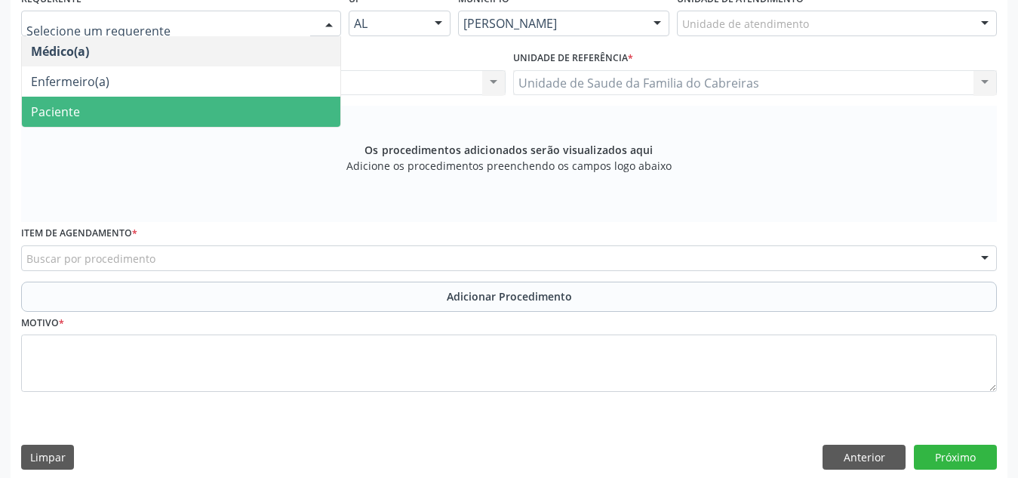
click at [281, 108] on span "Paciente" at bounding box center [181, 112] width 318 height 30
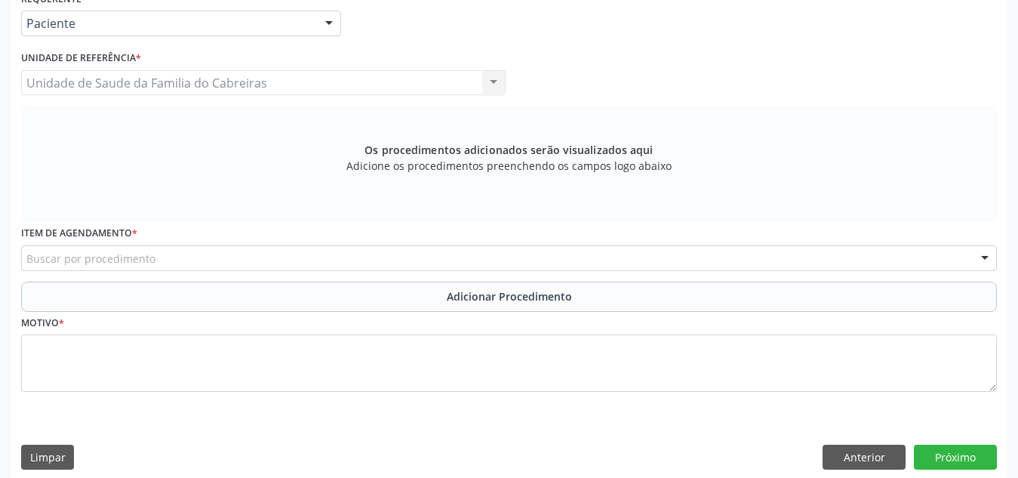
click at [281, 253] on div "Buscar por procedimento" at bounding box center [508, 258] width 975 height 26
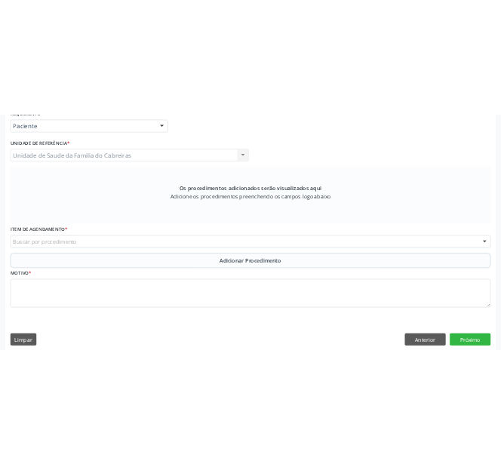
scroll to position [496, 0]
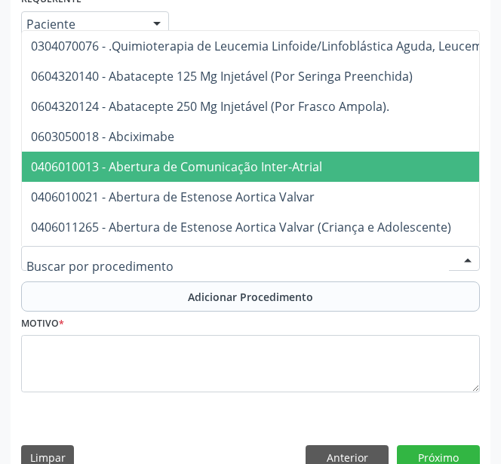
click at [379, 256] on div at bounding box center [250, 259] width 459 height 26
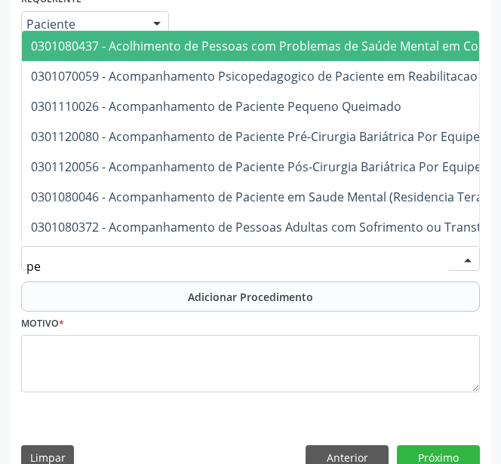
type input "p"
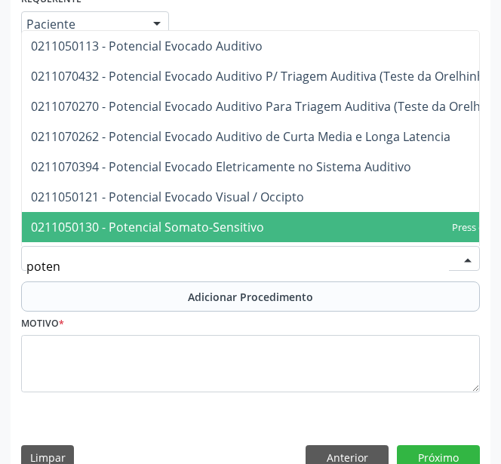
type input "poten"
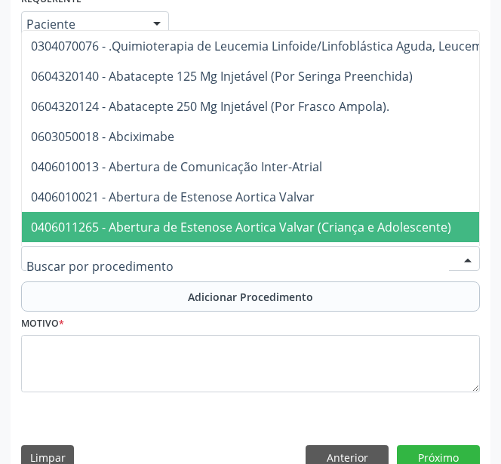
drag, startPoint x: 331, startPoint y: 247, endPoint x: 293, endPoint y: 272, distance: 46.2
click at [293, 272] on div at bounding box center [250, 259] width 459 height 26
click at [293, 272] on input "text" at bounding box center [237, 266] width 422 height 30
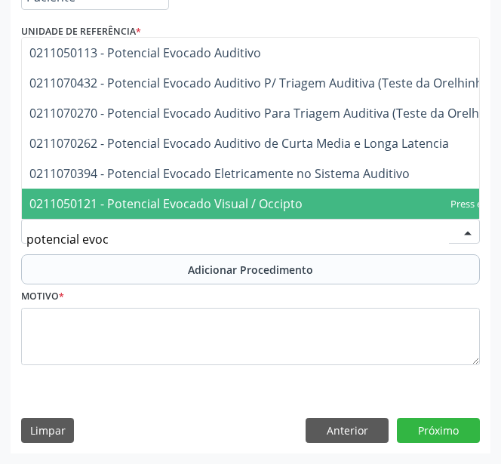
scroll to position [0, 0]
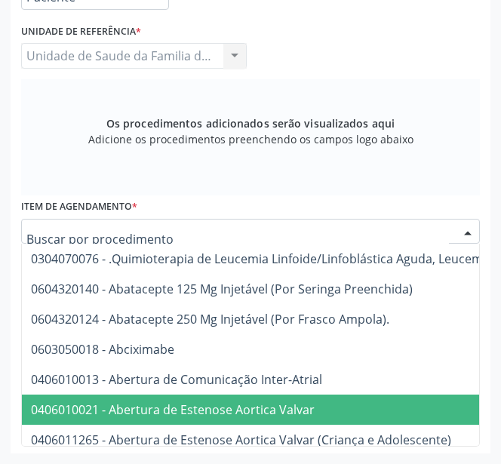
click at [272, 232] on div at bounding box center [250, 232] width 459 height 26
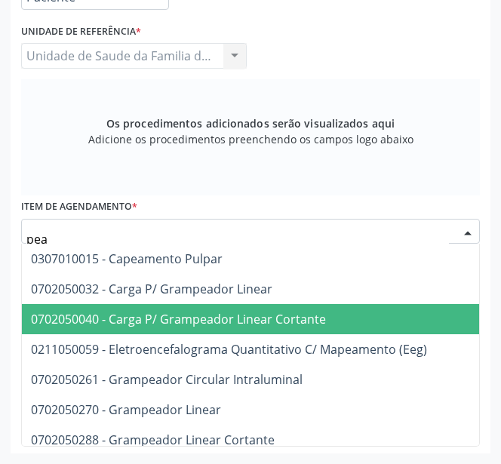
scroll to position [112, 0]
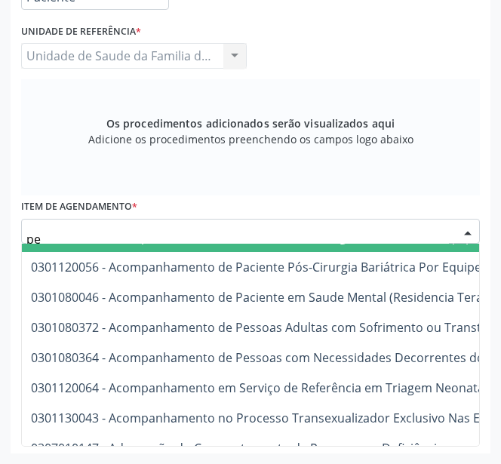
type input "p"
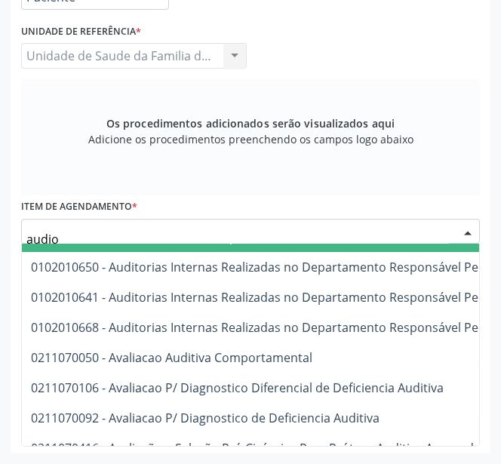
scroll to position [0, 0]
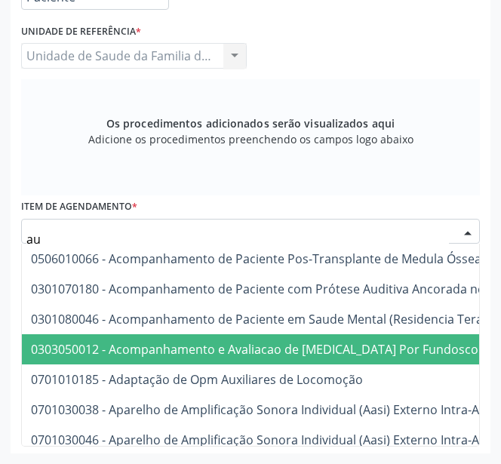
type input "a"
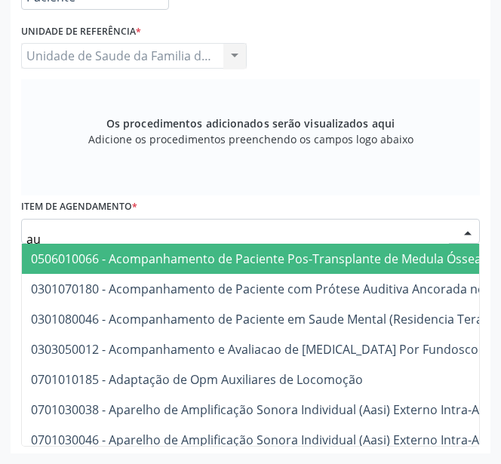
type input "a"
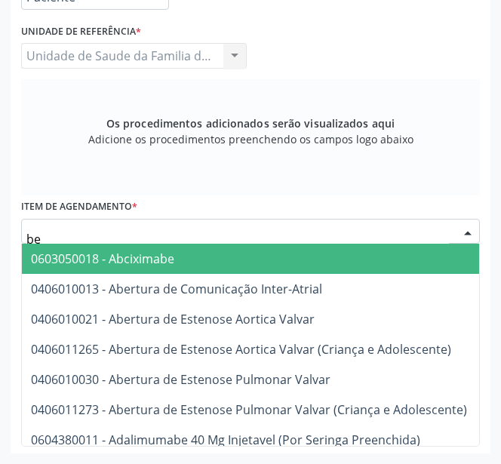
type input "b"
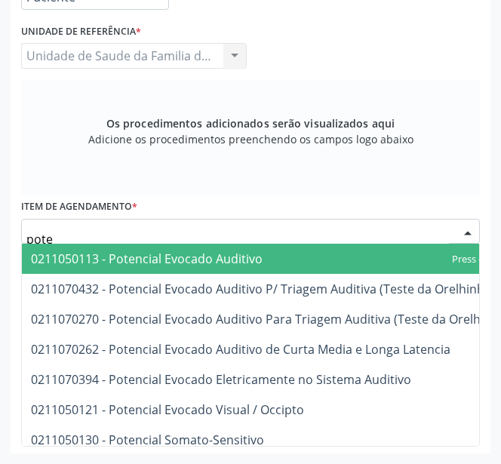
type input "poten"
click at [314, 245] on span "0211050113 - Potencial Evocado Auditivo" at bounding box center [287, 259] width 530 height 30
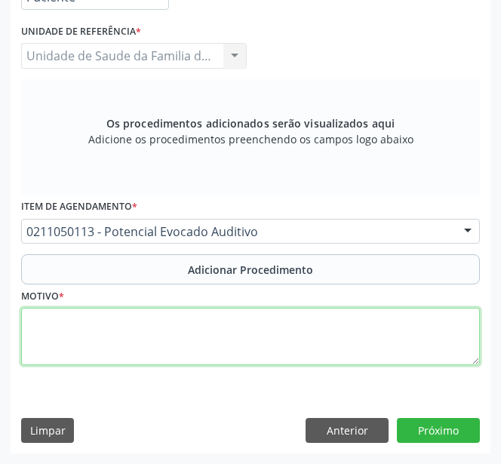
click at [259, 337] on textarea at bounding box center [250, 336] width 459 height 57
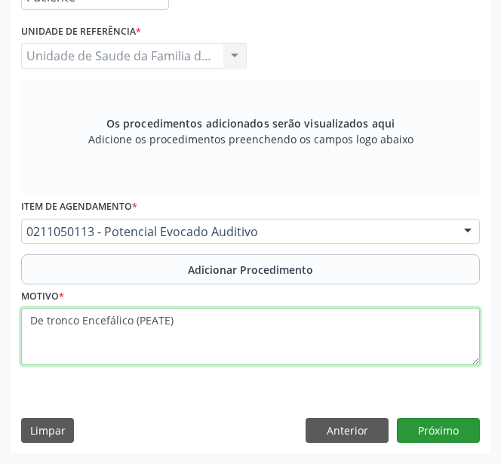
type textarea "De tronco Encefálico (PEATE)"
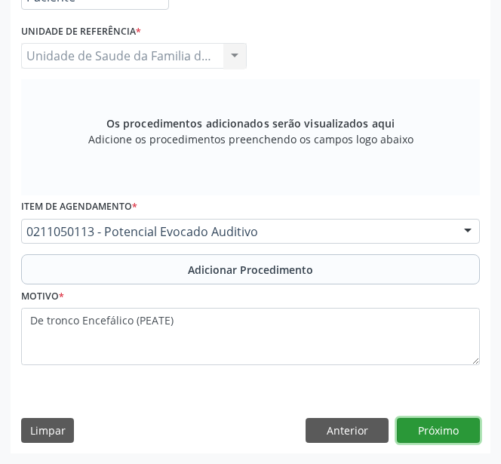
click at [461, 428] on button "Próximo" at bounding box center [438, 431] width 83 height 26
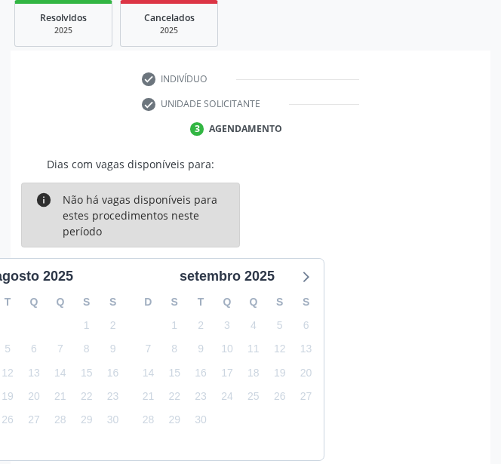
scroll to position [408, 0]
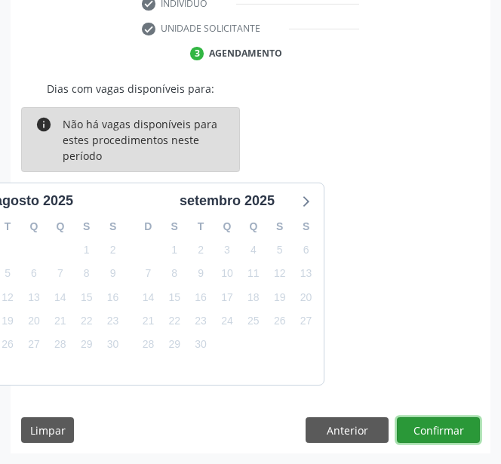
click at [448, 433] on button "Confirmar" at bounding box center [438, 430] width 83 height 26
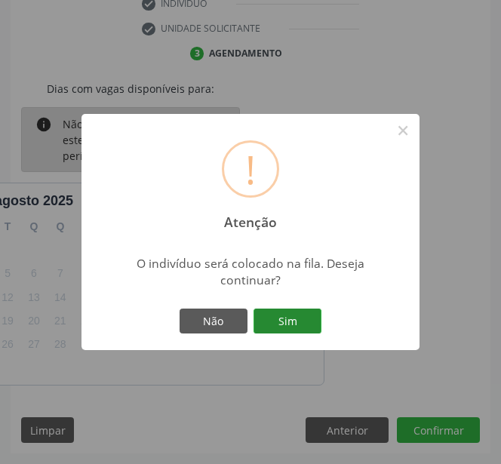
click at [274, 322] on button "Sim" at bounding box center [287, 322] width 68 height 26
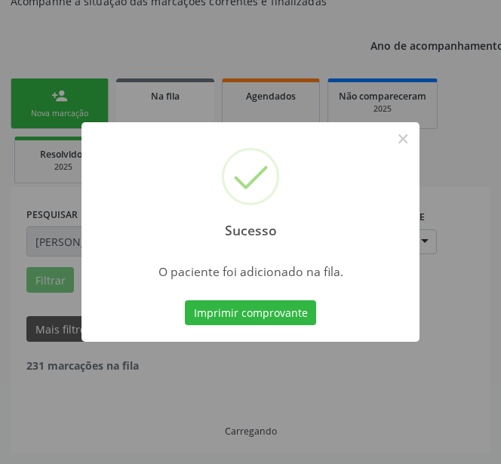
scroll to position [184, 0]
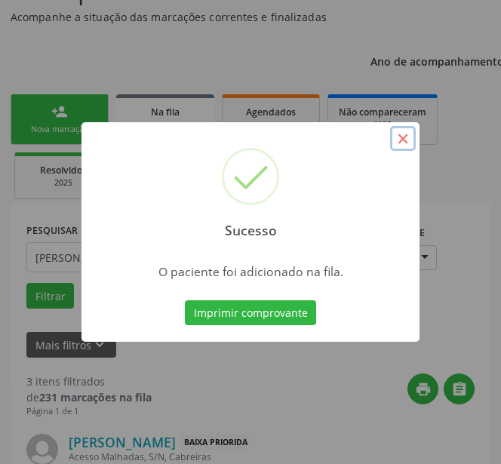
click at [407, 142] on button "×" at bounding box center [403, 139] width 26 height 26
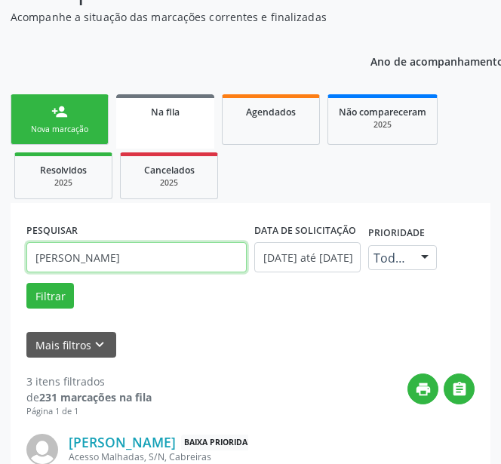
drag, startPoint x: 191, startPoint y: 259, endPoint x: -1, endPoint y: 266, distance: 191.8
click at [0, 266] on html "Central de Marcação notifications Maria Clévia Tenório da Silva Santos Recepcio…" at bounding box center [250, 48] width 501 height 464
type input "k"
type input "[PERSON_NAME]"
click at [26, 283] on button "Filtrar" at bounding box center [50, 296] width 48 height 26
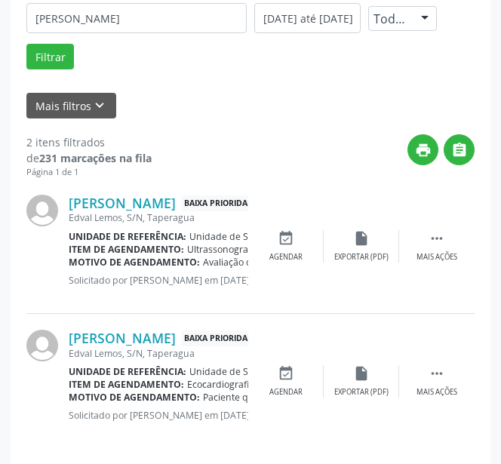
scroll to position [434, 0]
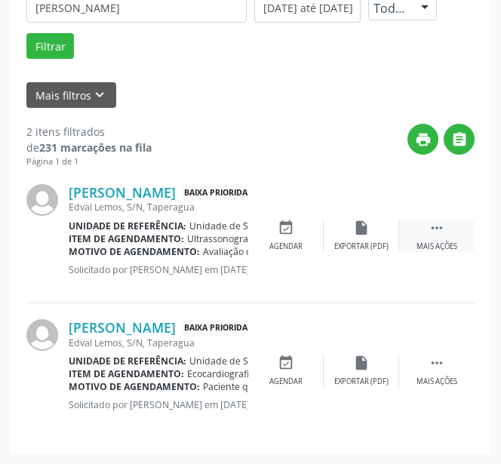
click at [434, 233] on icon "" at bounding box center [436, 228] width 17 height 17
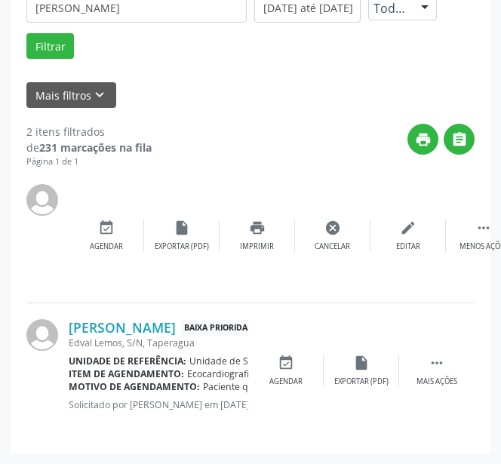
click at [349, 283] on div "Jose Amaro da Silva Bezerra Baixa Prioridade Edval Lemos, S/N, Taperagua Unidad…" at bounding box center [250, 235] width 448 height 135
click at [232, 131] on div "print " at bounding box center [313, 146] width 323 height 45
click at [122, 290] on div "Jose Amaro da Silva Bezerra Baixa Prioridade Edval Lemos, S/N, Taperagua Unidad…" at bounding box center [250, 235] width 448 height 135
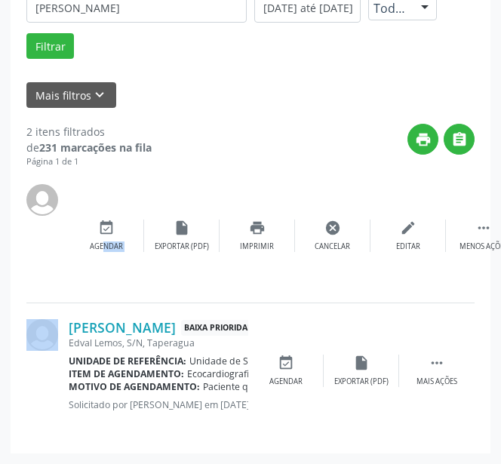
click at [122, 290] on div "Jose Amaro da Silva Bezerra Baixa Prioridade Edval Lemos, S/N, Taperagua Unidad…" at bounding box center [250, 235] width 448 height 135
click at [184, 107] on div "Mais filtros keyboard_arrow_down" at bounding box center [251, 95] width 456 height 26
click at [198, 299] on div "Jose Amaro da Silva Bezerra Baixa Prioridade Edval Lemos, S/N, Taperagua Unidad…" at bounding box center [250, 235] width 448 height 135
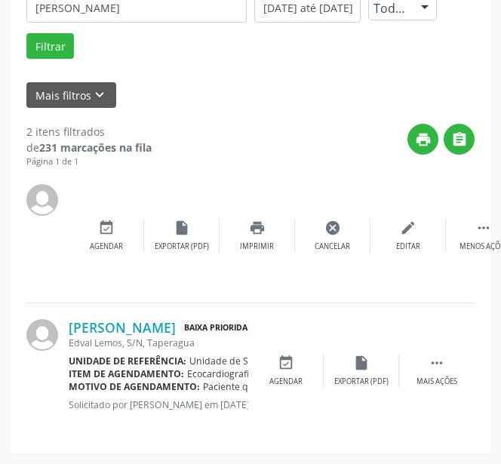
click at [185, 169] on div "Jose Amaro da Silva Bezerra Baixa Prioridade Edval Lemos, S/N, Taperagua Unidad…" at bounding box center [250, 235] width 448 height 135
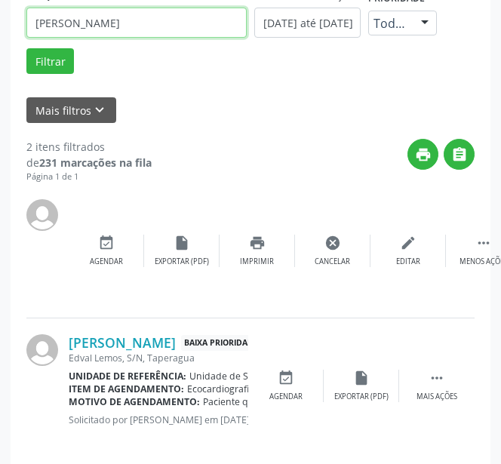
drag, startPoint x: 103, startPoint y: 14, endPoint x: -1, endPoint y: 11, distance: 103.4
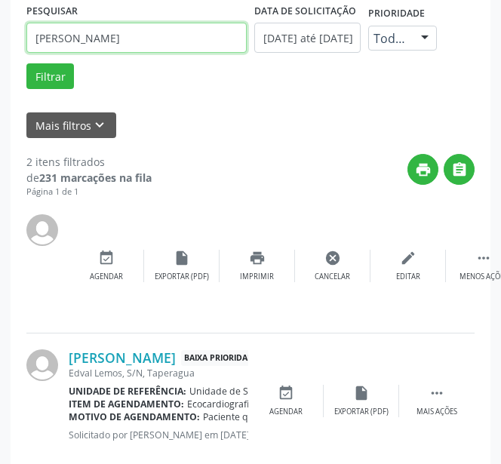
type input "[PERSON_NAME]"
click at [26, 63] on button "Filtrar" at bounding box center [50, 76] width 48 height 26
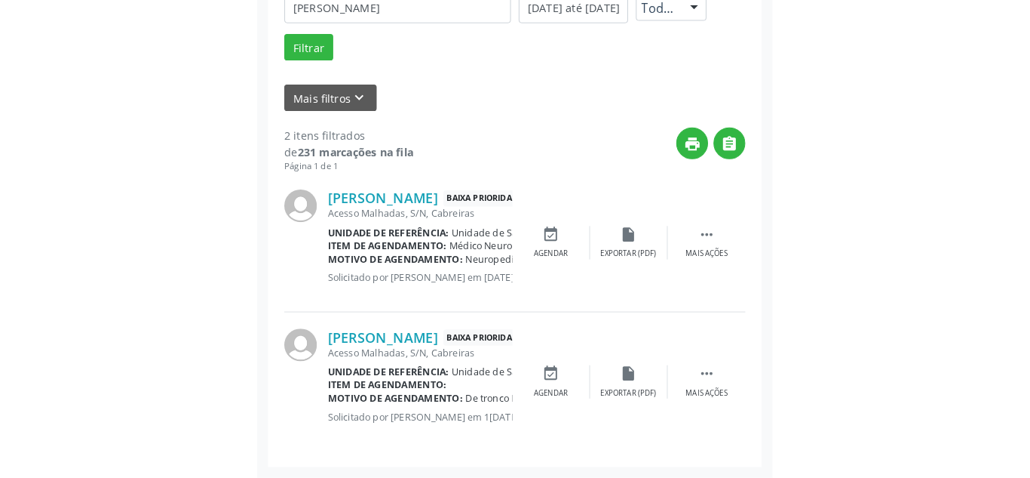
scroll to position [296, 0]
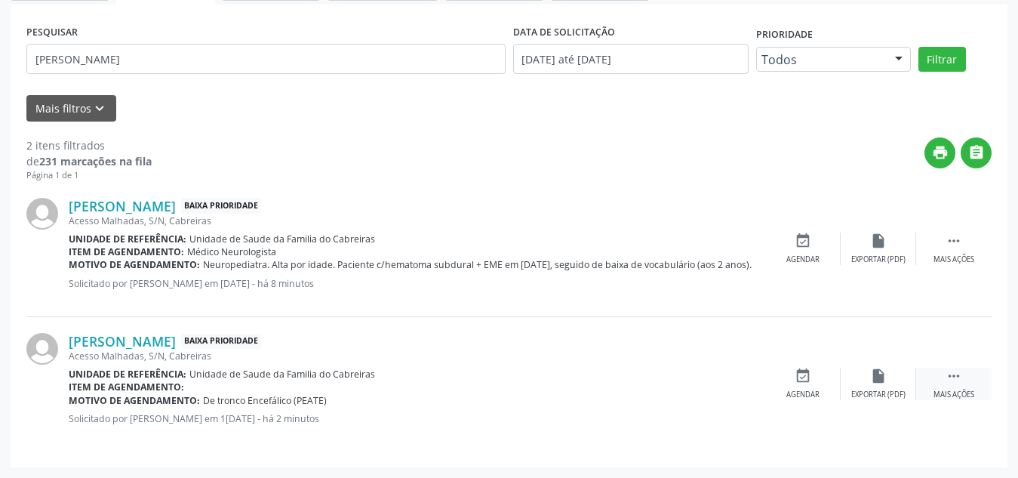
click at [959, 389] on div "Mais ações" at bounding box center [953, 394] width 41 height 11
click at [791, 371] on div "cancel Cancelar" at bounding box center [802, 383] width 75 height 32
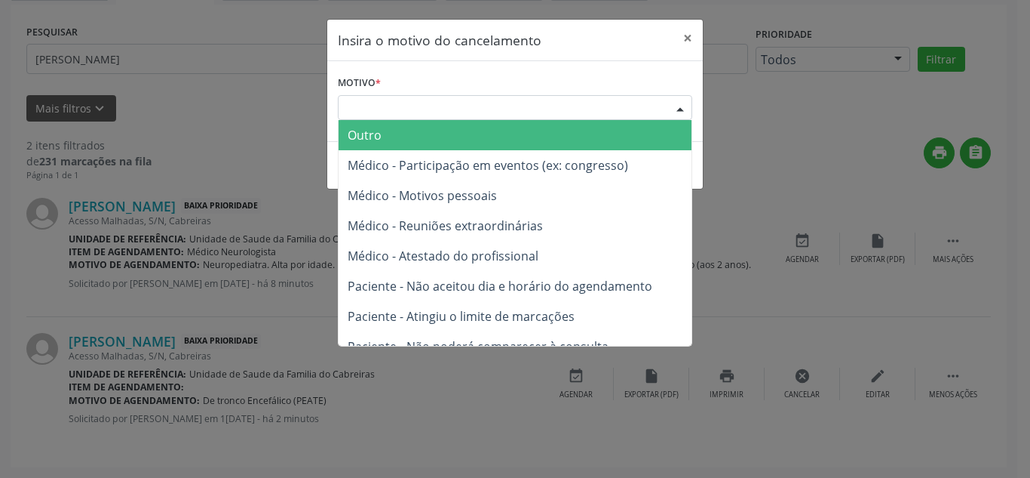
click at [640, 115] on div "Escolha o motivo" at bounding box center [515, 108] width 355 height 26
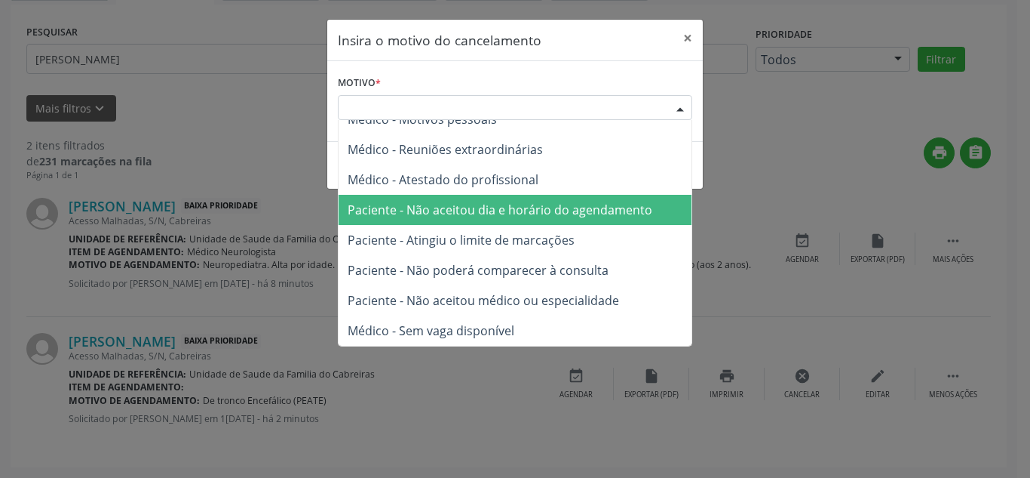
scroll to position [0, 0]
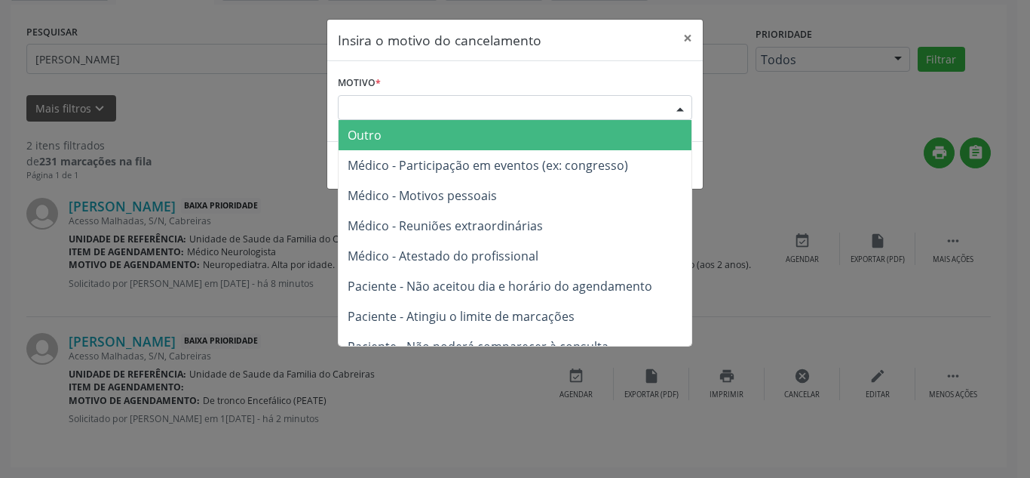
click at [524, 105] on div "Escolha o motivo" at bounding box center [515, 108] width 355 height 26
click at [513, 140] on span "Outro" at bounding box center [515, 135] width 353 height 30
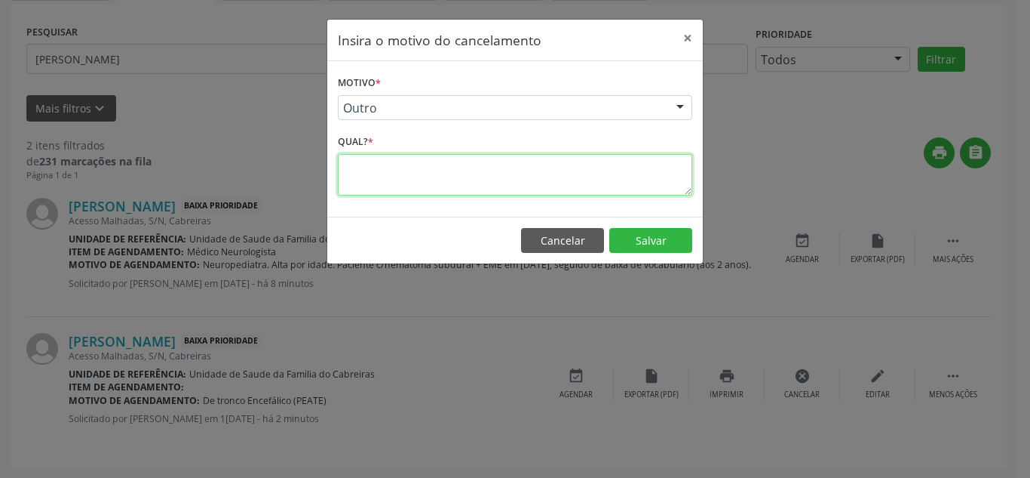
click at [511, 187] on textarea at bounding box center [515, 174] width 355 height 41
type textarea "erro"
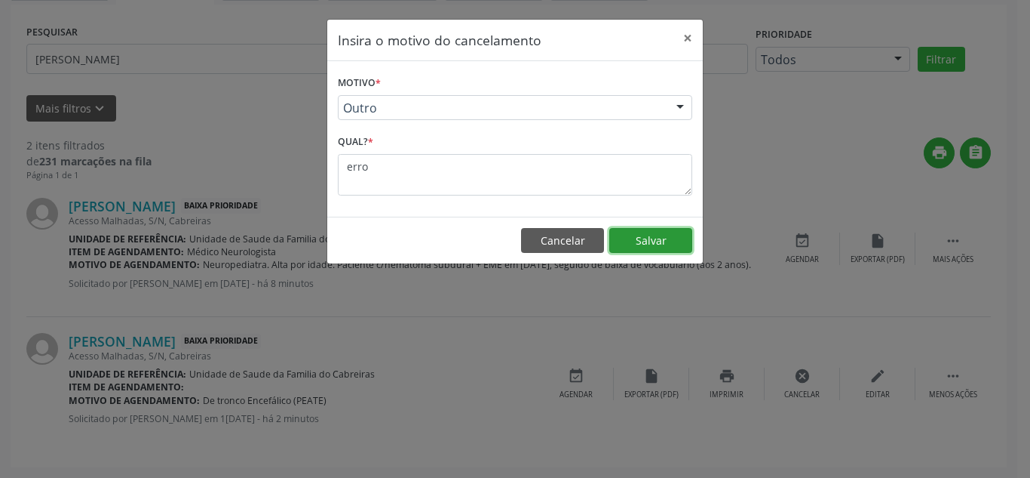
click at [671, 239] on button "Salvar" at bounding box center [651, 241] width 83 height 26
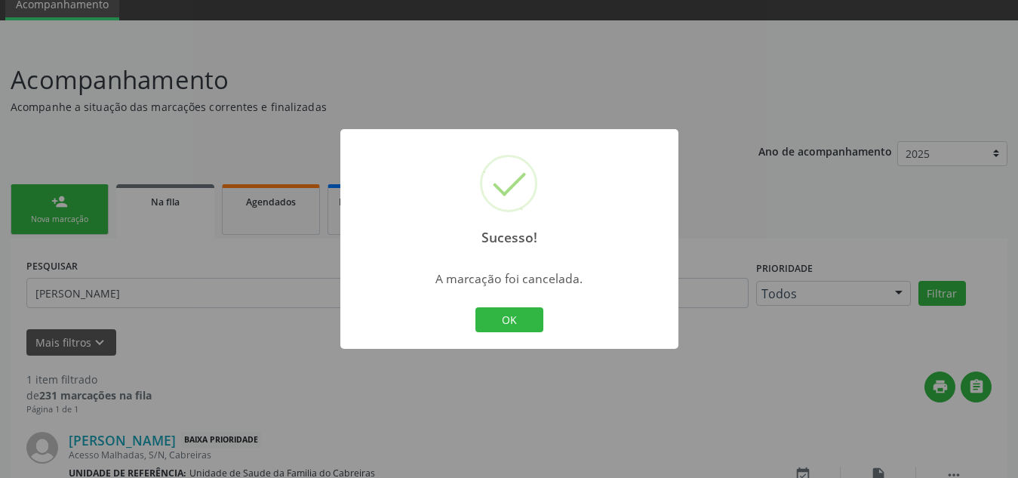
scroll to position [161, 0]
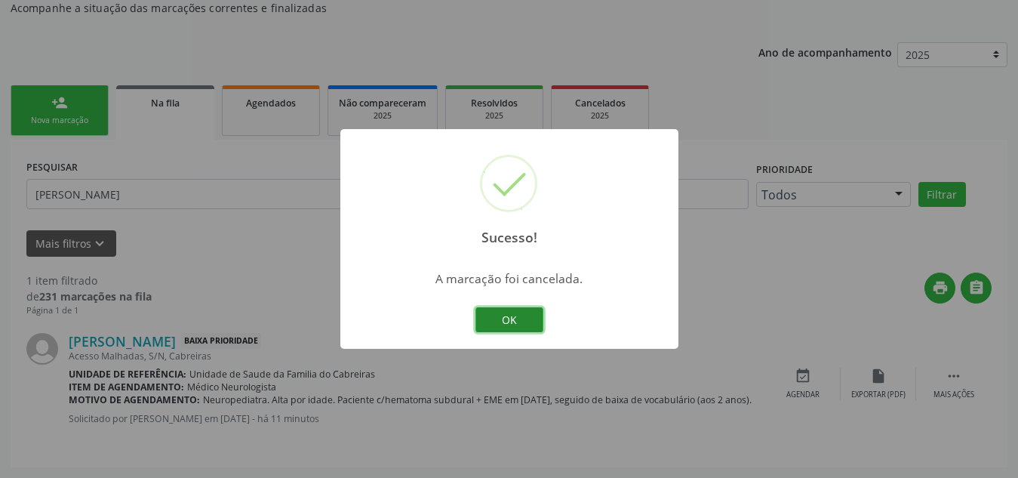
click at [500, 323] on button "OK" at bounding box center [509, 320] width 68 height 26
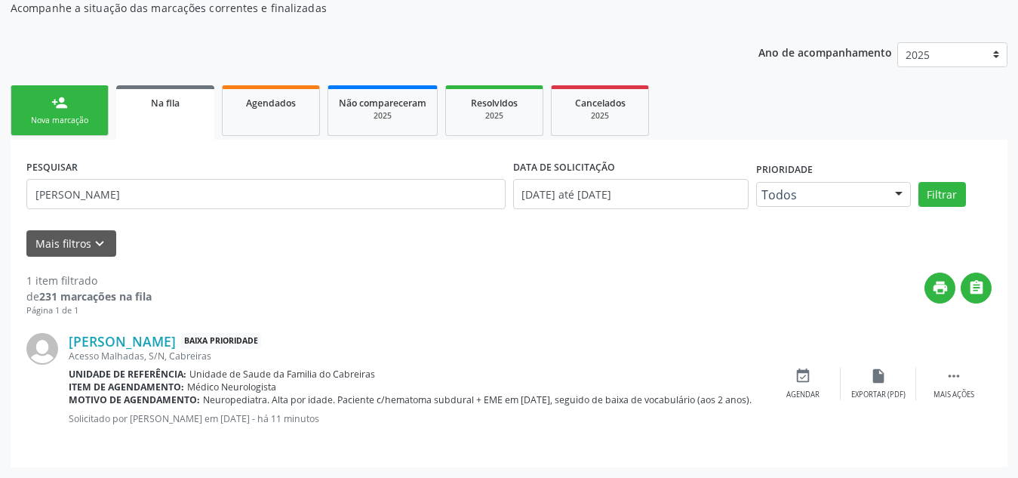
click at [75, 125] on div "Nova marcação" at bounding box center [59, 120] width 75 height 11
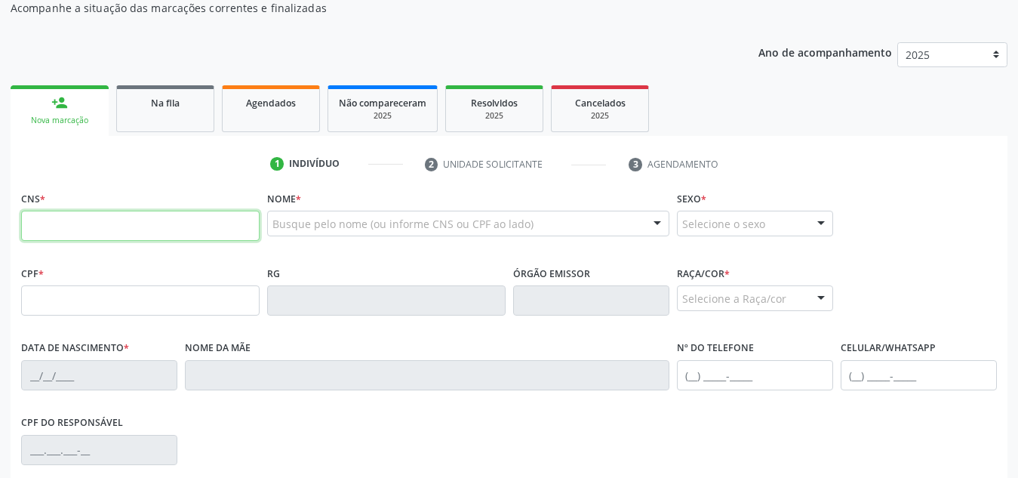
click at [78, 229] on input "text" at bounding box center [140, 225] width 238 height 30
click at [62, 227] on input "705 0023 6152 551" at bounding box center [140, 225] width 238 height 30
type input "705 0002 3615 2551"
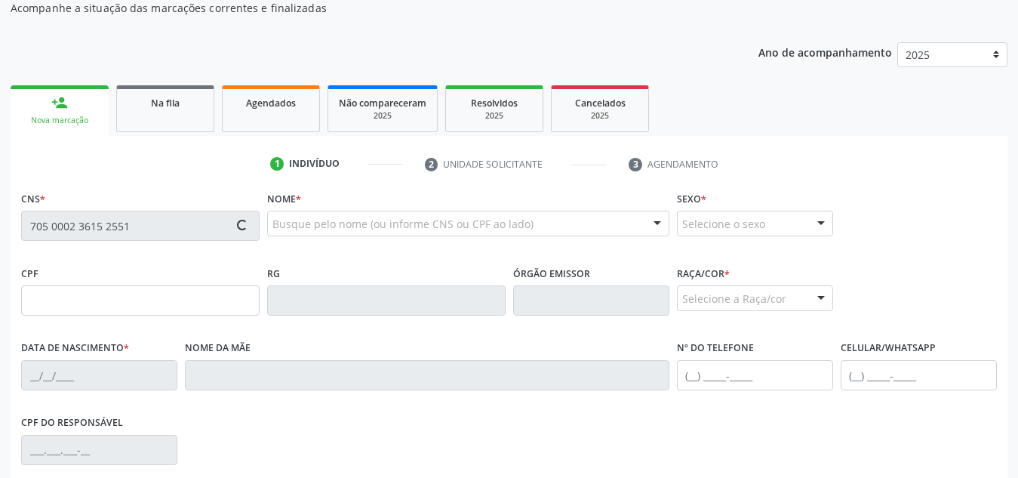
type input "186.045.154-37"
type input "24/07/2023"
type input "Maria Gabriela Araujo Timote"
type input "(82) 99153-3154"
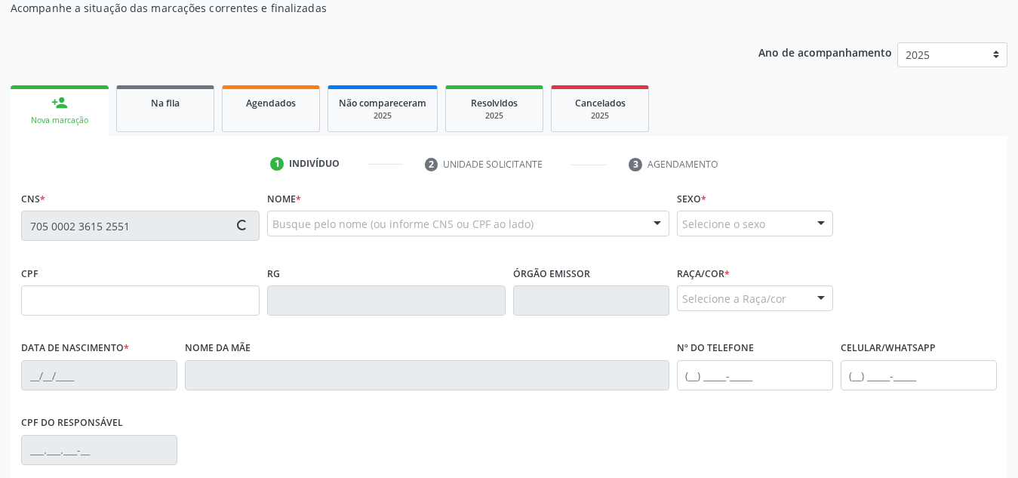
type input "S/N"
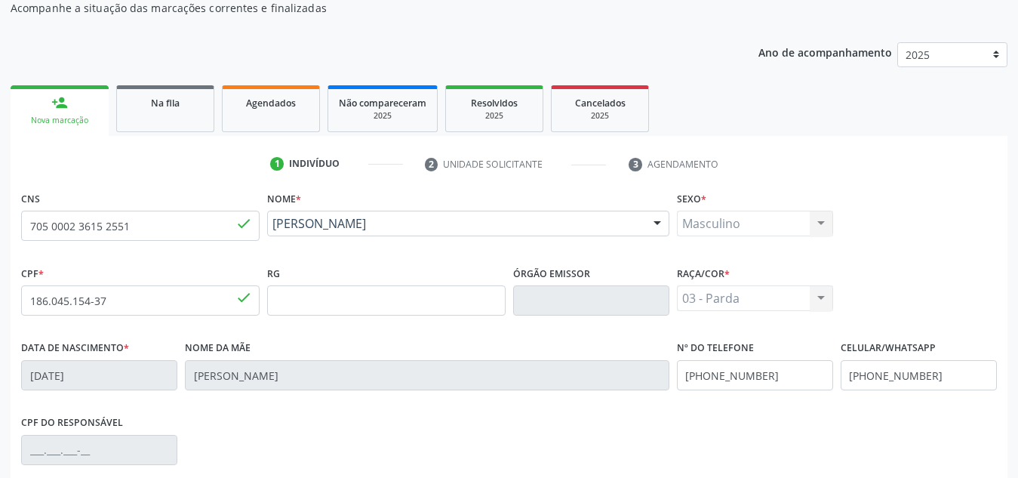
scroll to position [361, 0]
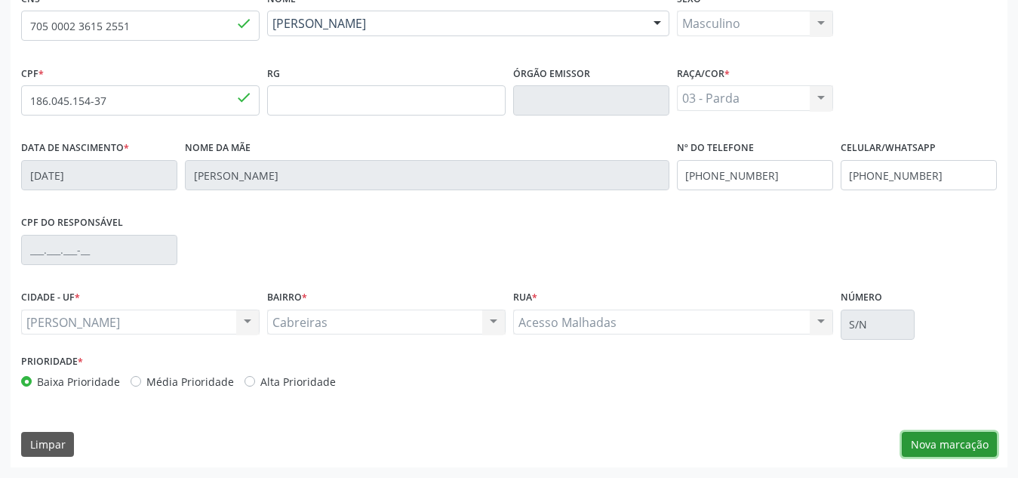
click at [953, 450] on button "Nova marcação" at bounding box center [948, 445] width 95 height 26
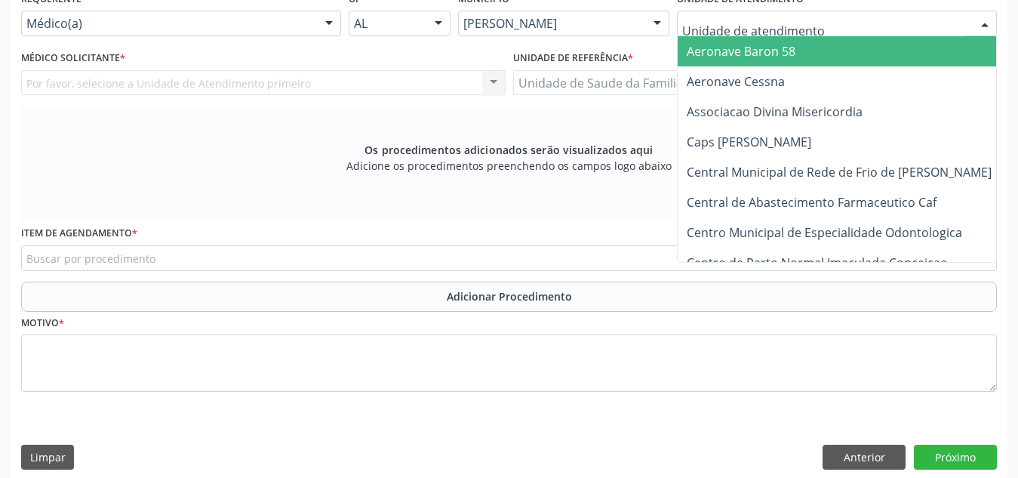
click at [930, 26] on div at bounding box center [837, 24] width 320 height 26
type input "l"
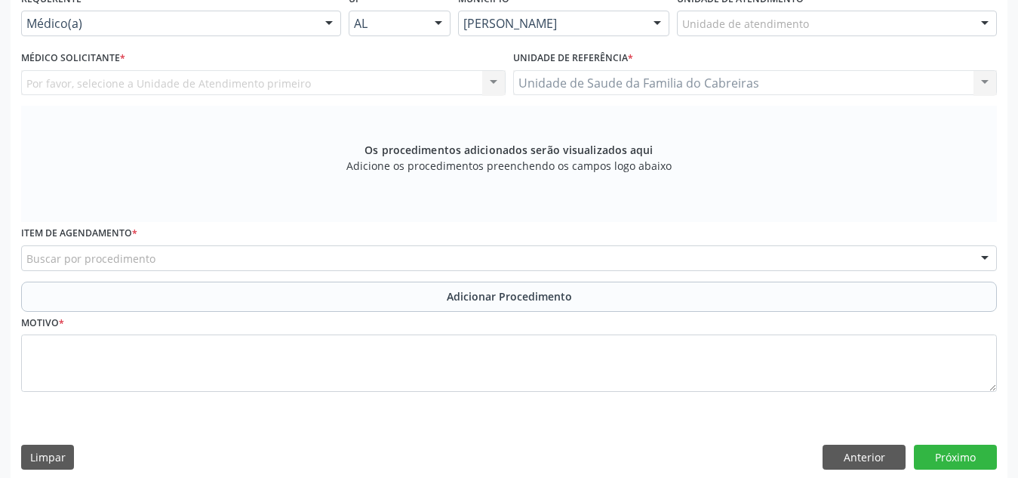
click at [249, 6] on div "Requerente * Médico(a) Médico(a) Enfermeiro(a) Paciente Nenhum resultado encont…" at bounding box center [181, 11] width 320 height 48
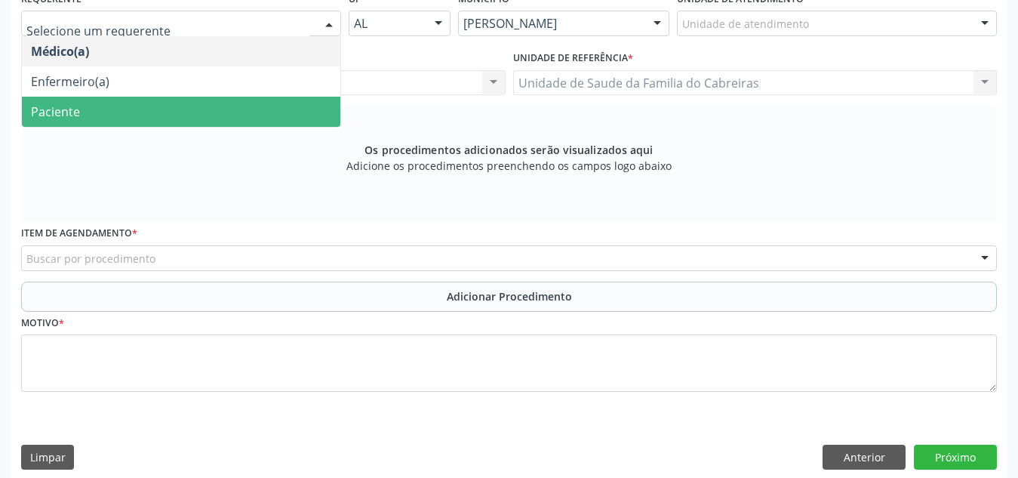
click at [240, 112] on span "Paciente" at bounding box center [181, 112] width 318 height 30
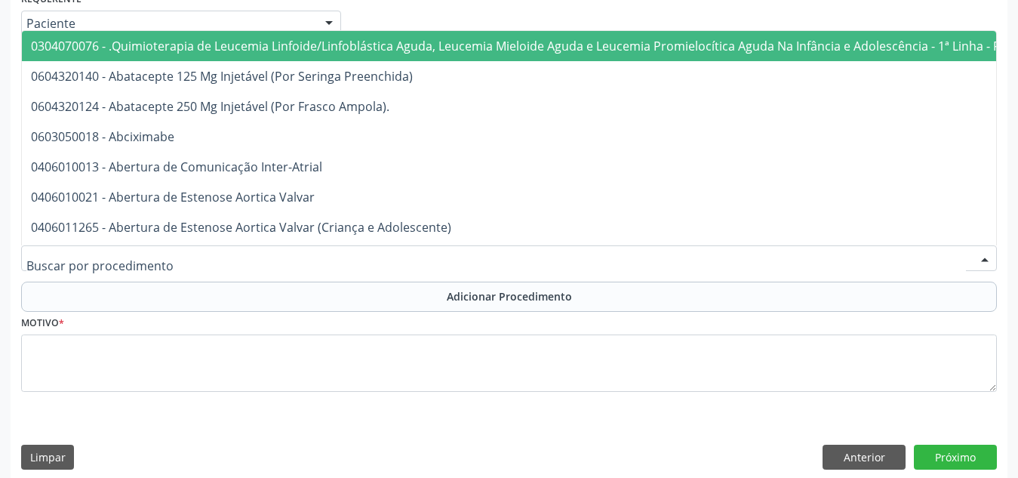
click at [252, 269] on div at bounding box center [508, 258] width 975 height 26
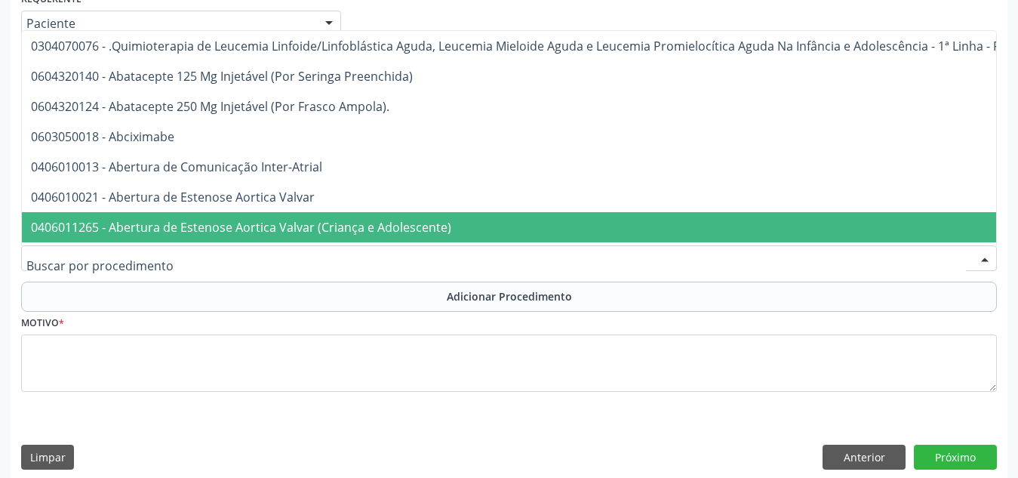
click at [253, 262] on div at bounding box center [508, 258] width 975 height 26
click at [253, 262] on input "text" at bounding box center [495, 265] width 939 height 30
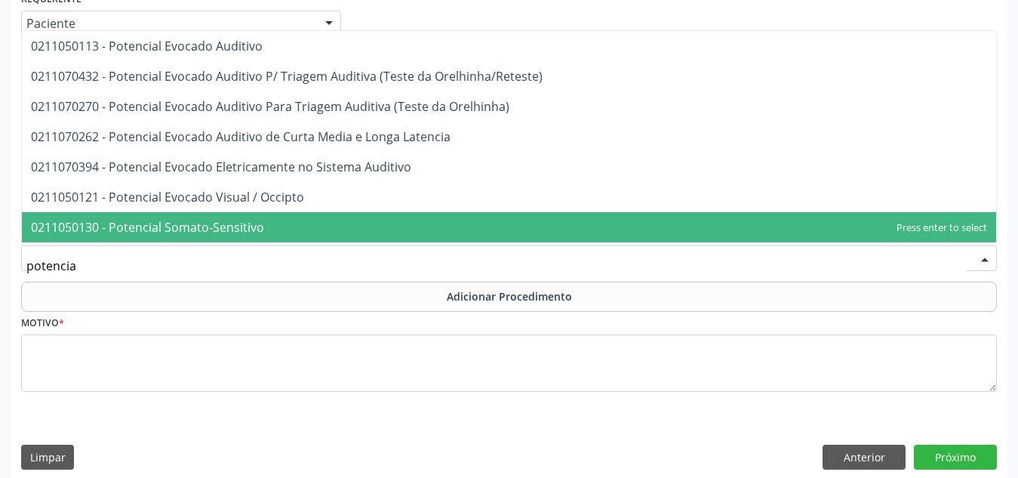
type input "potencial"
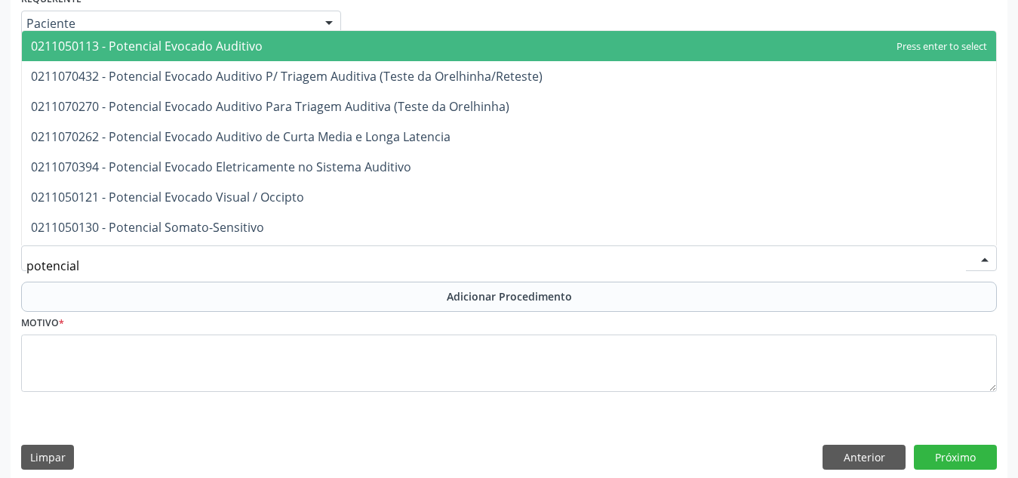
click at [318, 52] on span "0211050113 - Potencial Evocado Auditivo" at bounding box center [509, 46] width 974 height 30
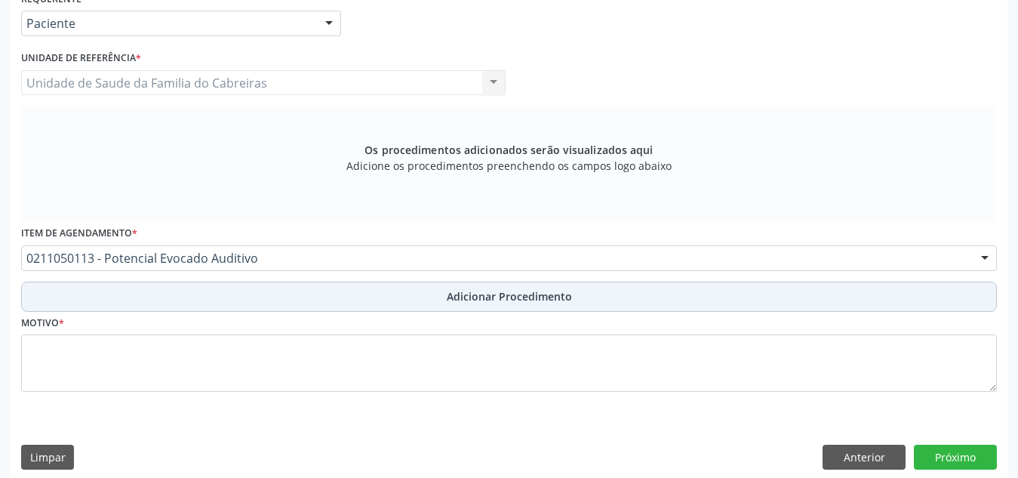
click at [357, 294] on button "Adicionar Procedimento" at bounding box center [508, 296] width 975 height 30
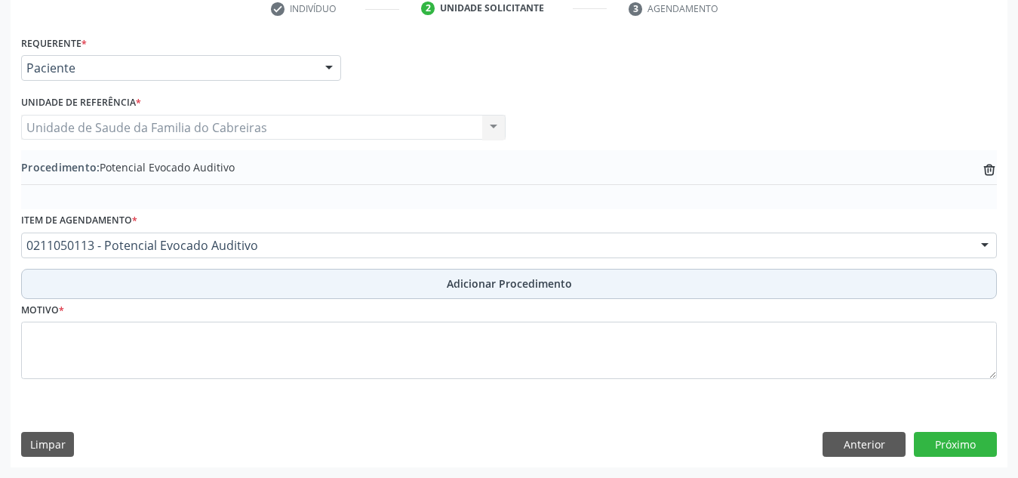
scroll to position [317, 0]
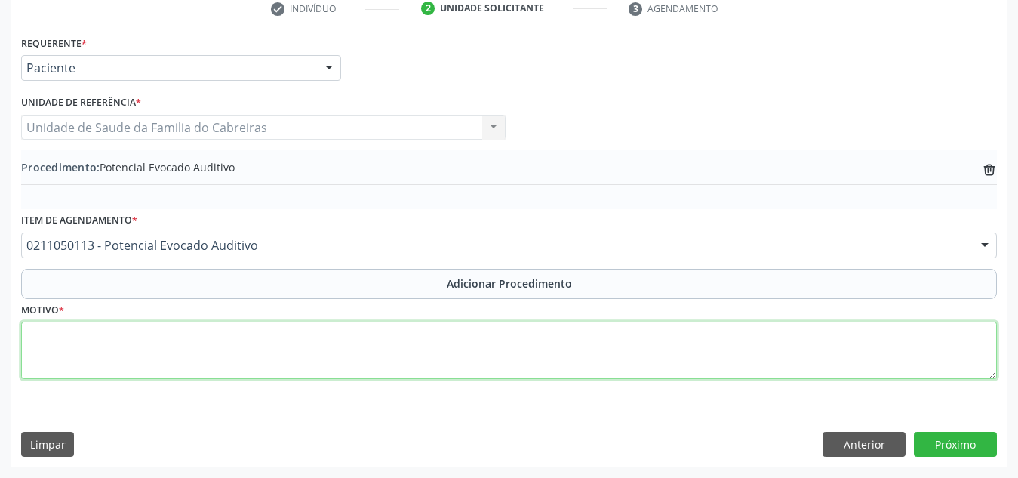
click at [352, 351] on textarea at bounding box center [508, 349] width 975 height 57
click at [349, 347] on textarea at bounding box center [508, 349] width 975 height 57
click at [223, 349] on textarea "BERA" at bounding box center [508, 349] width 975 height 57
paste textarea "de Tronco Encefálico (PEATE)"
type textarea "BERA - de Tronco Encefálico (PEATE)"
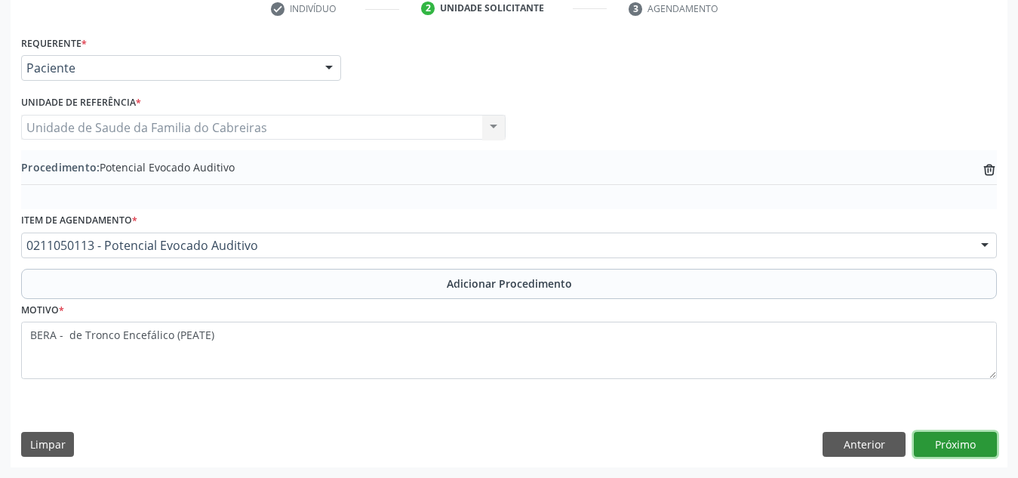
click at [953, 439] on button "Próximo" at bounding box center [955, 445] width 83 height 26
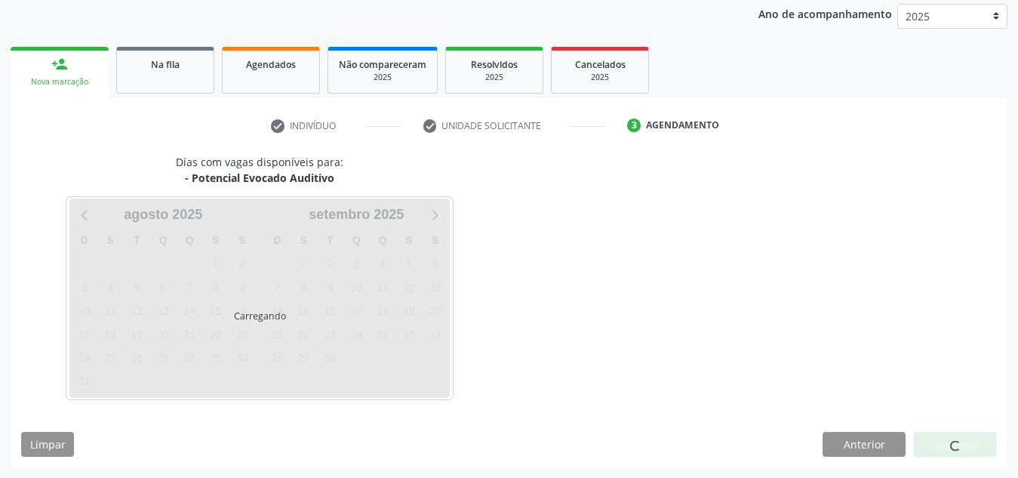
scroll to position [200, 0]
click at [953, 439] on div at bounding box center [955, 444] width 11 height 16
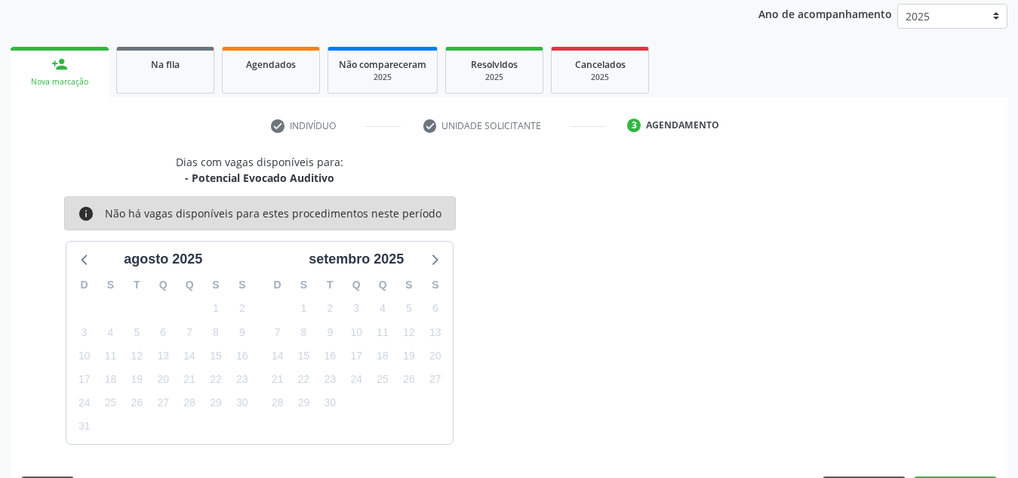
scroll to position [244, 0]
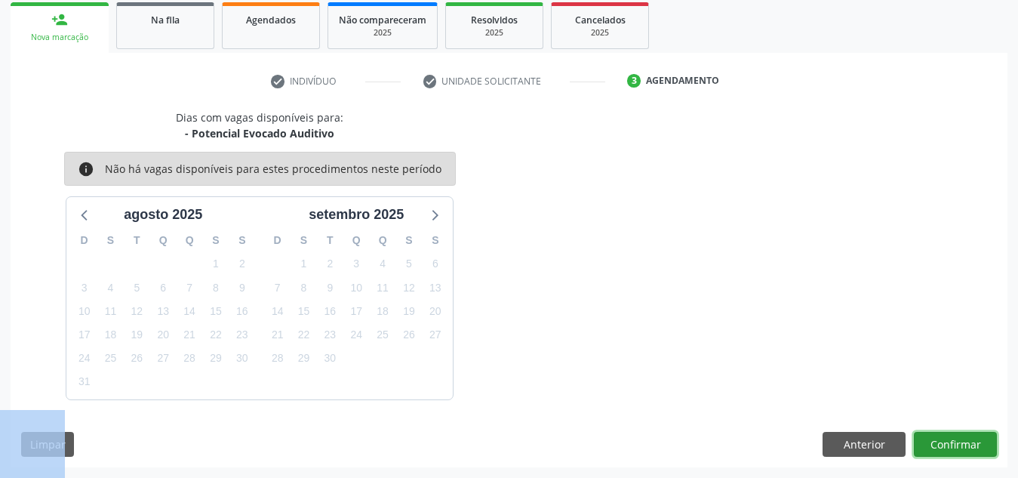
click at [953, 439] on button "Confirmar" at bounding box center [955, 445] width 83 height 26
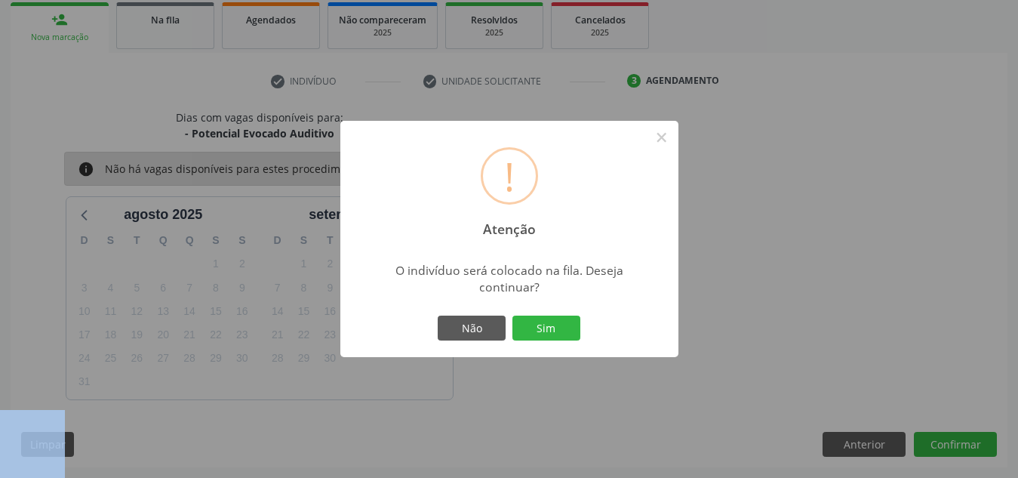
click at [512, 315] on button "Sim" at bounding box center [546, 328] width 68 height 26
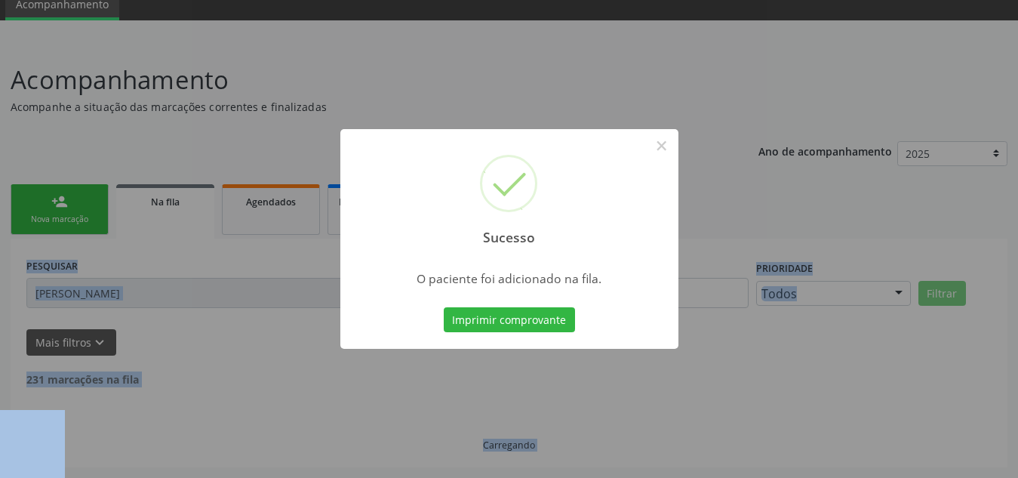
scroll to position [47, 0]
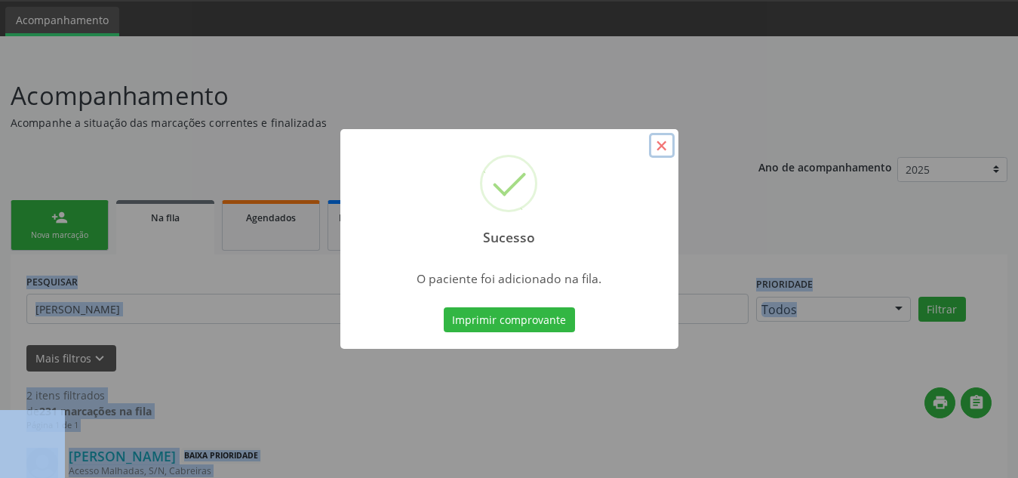
click at [660, 141] on button "×" at bounding box center [662, 146] width 26 height 26
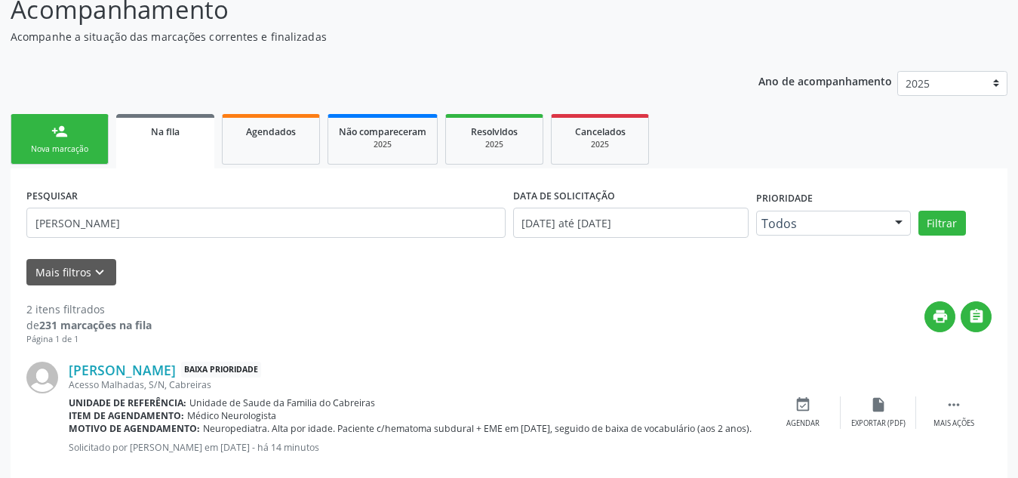
scroll to position [132, 0]
click at [66, 136] on div "person_add" at bounding box center [59, 132] width 17 height 17
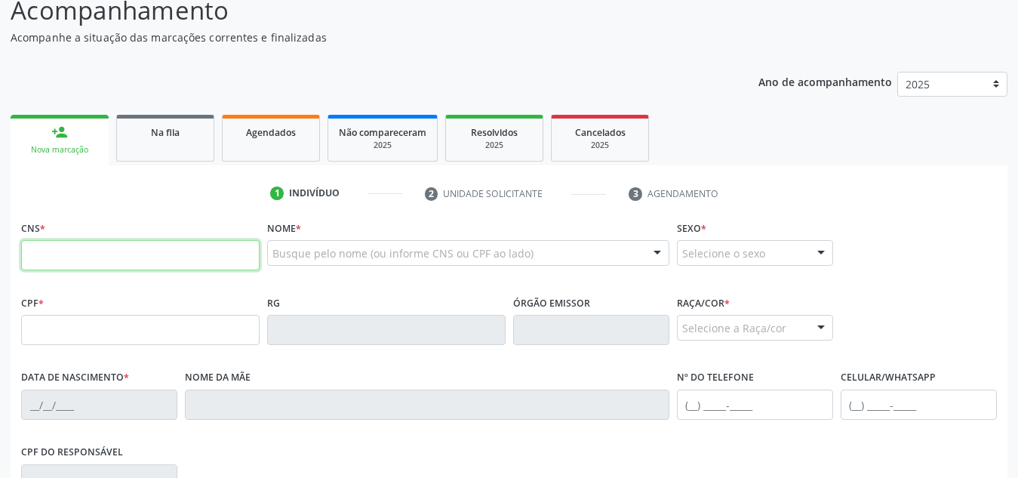
click at [165, 250] on input "text" at bounding box center [140, 255] width 238 height 30
type input "705 0002 3615 2551"
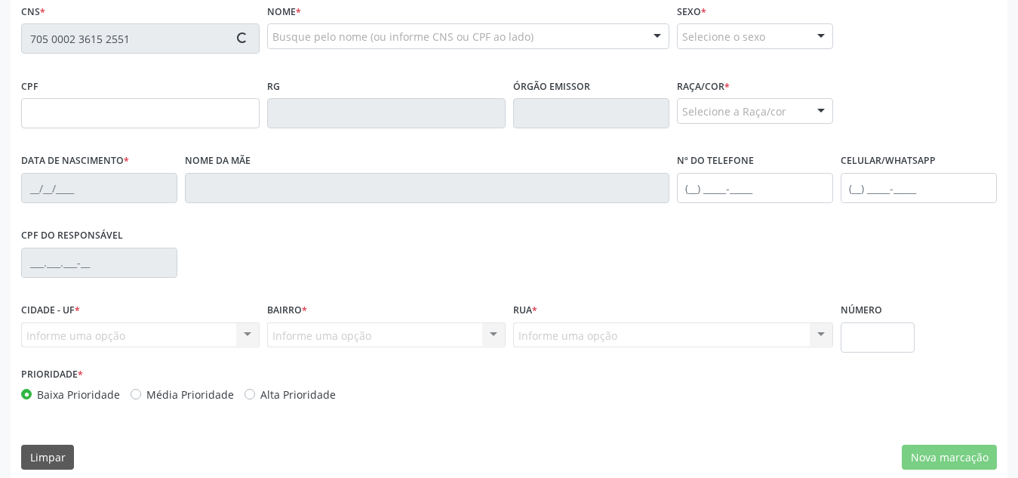
scroll to position [361, 0]
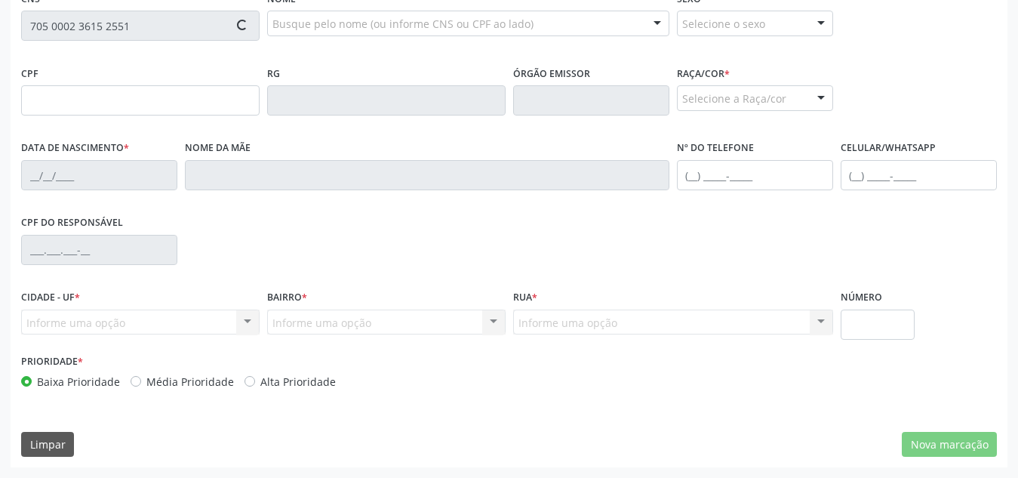
type input "186.045.154-37"
type input "24/07/2023"
type input "Maria Gabriela Araujo Timote"
type input "(82) 99153-3154"
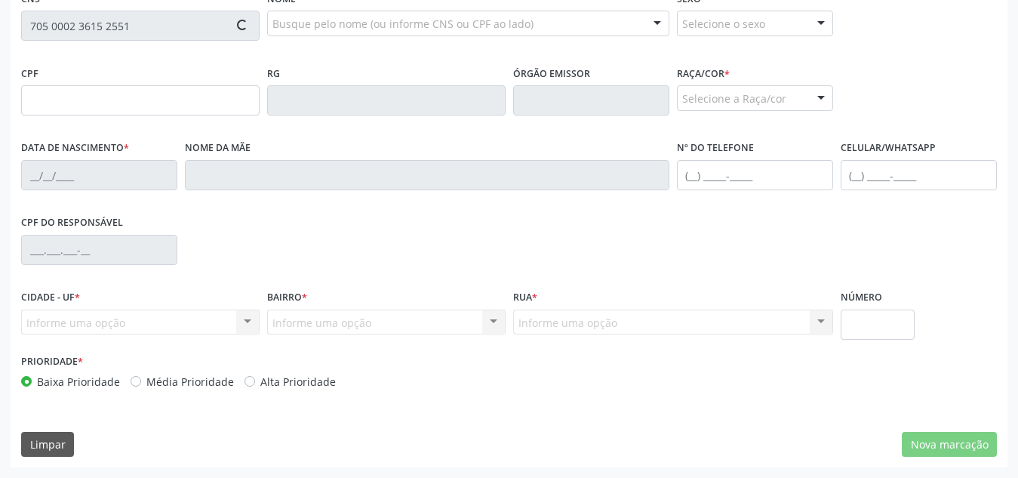
type input "S/N"
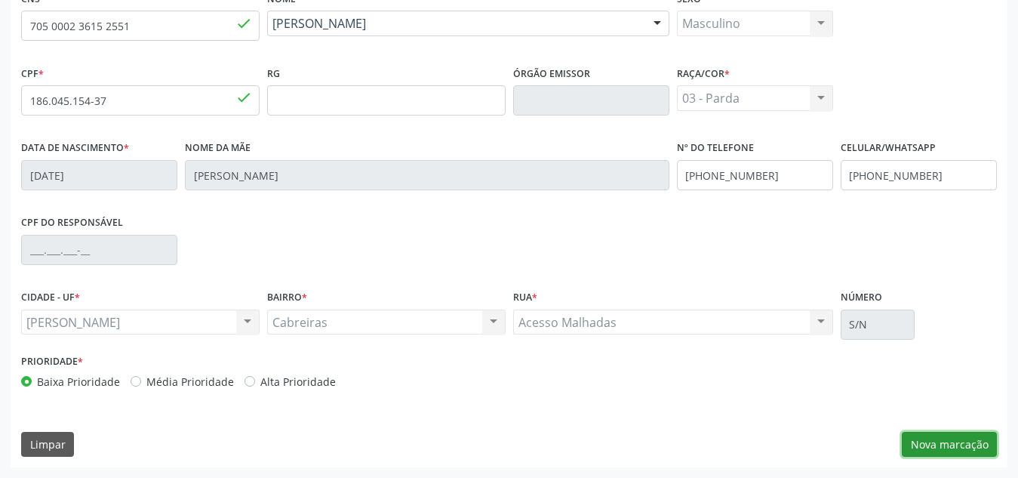
click at [977, 437] on button "Nova marcação" at bounding box center [948, 445] width 95 height 26
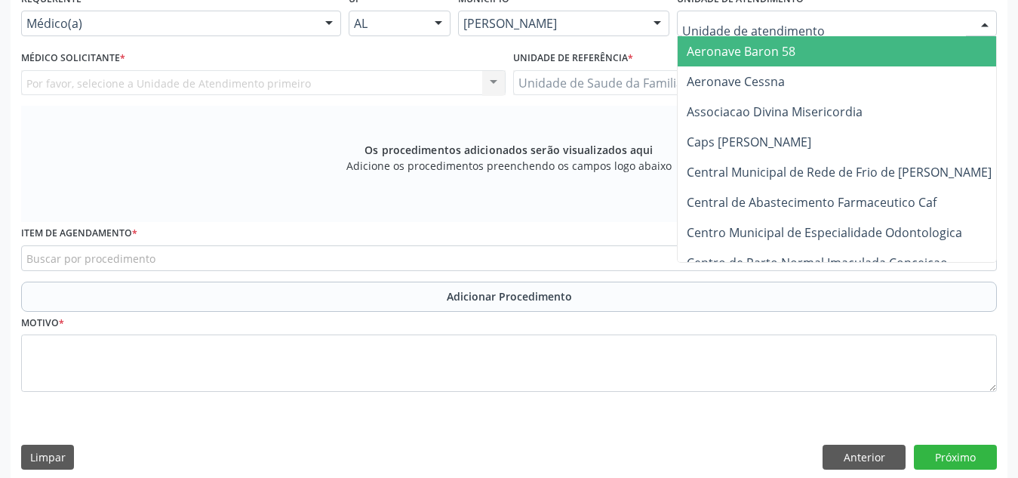
click at [817, 27] on div at bounding box center [837, 24] width 320 height 26
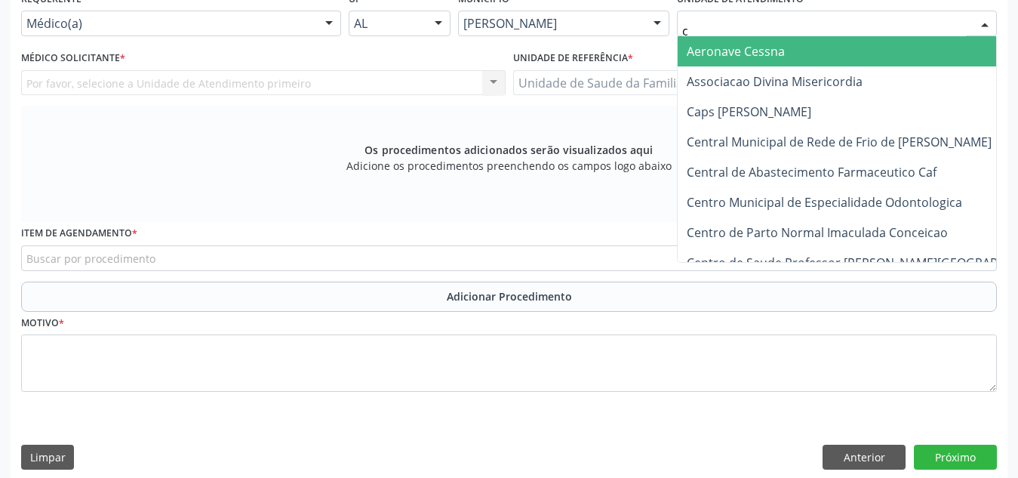
type input "ca"
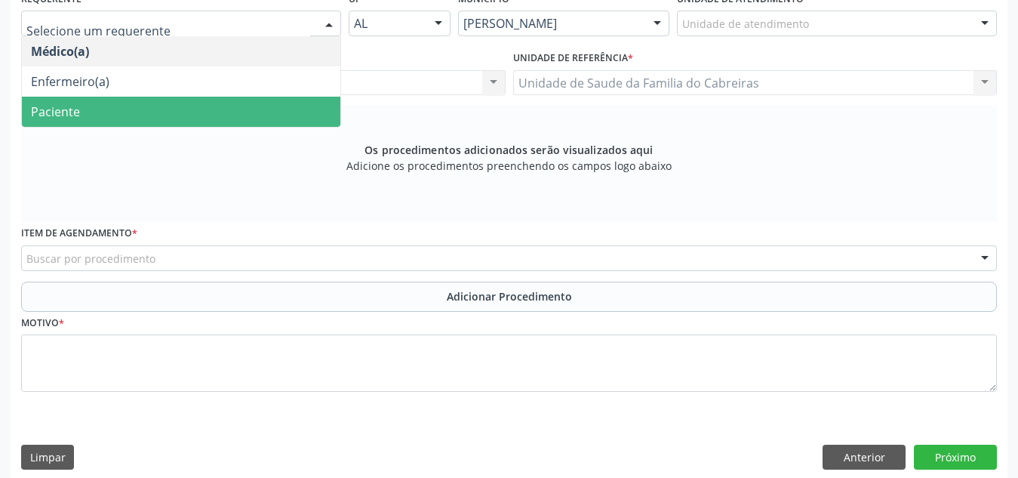
click at [84, 112] on span "Paciente" at bounding box center [181, 112] width 318 height 30
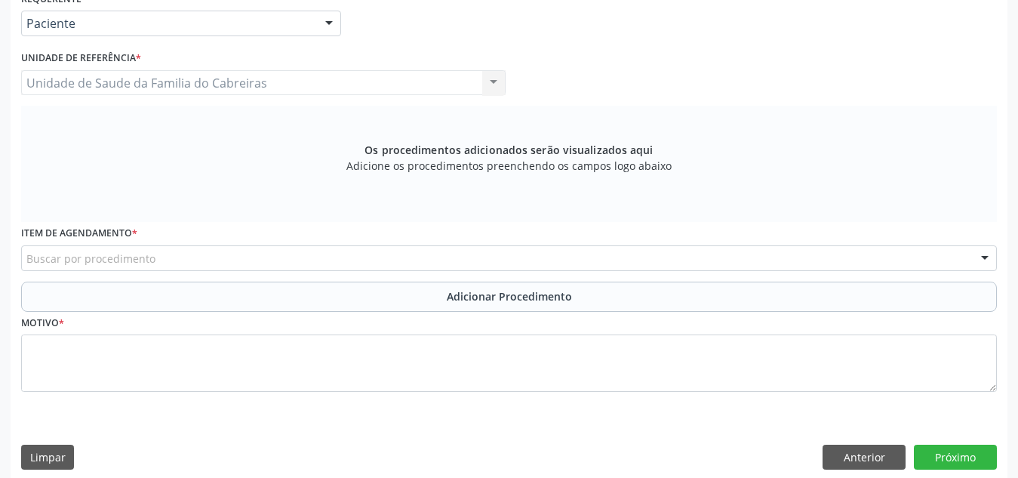
click at [196, 81] on div "Unidade de Saude da Familia do Cabreiras Unidade de Saude da Familia do Cabreir…" at bounding box center [263, 83] width 484 height 26
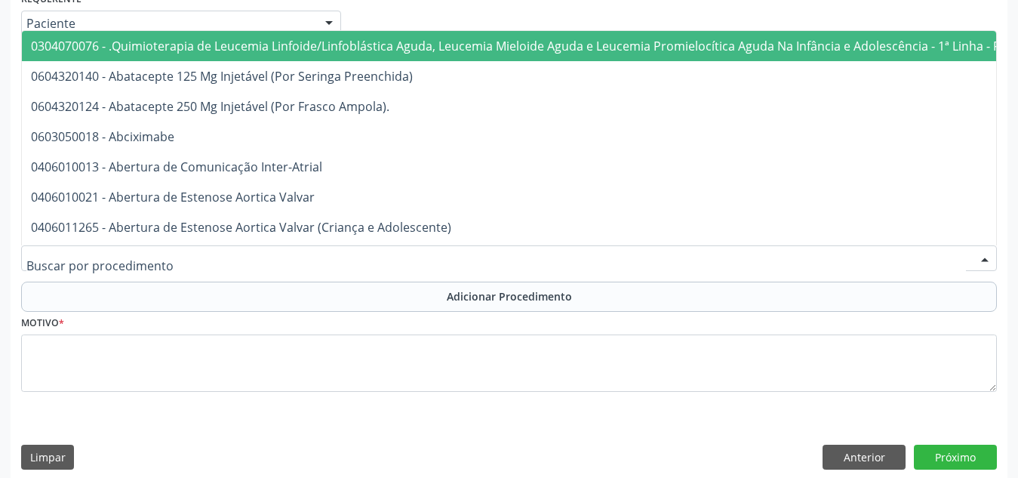
click at [180, 269] on div at bounding box center [508, 258] width 975 height 26
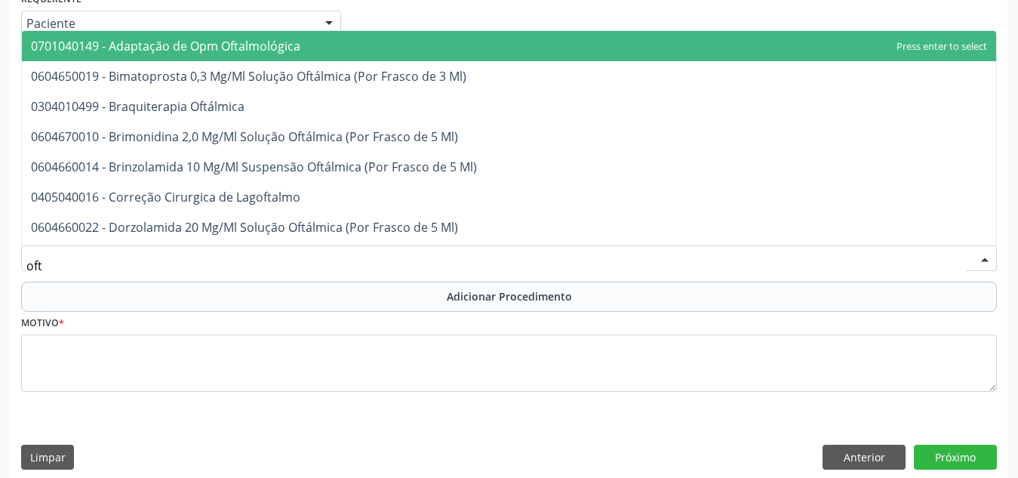
type input "ofta"
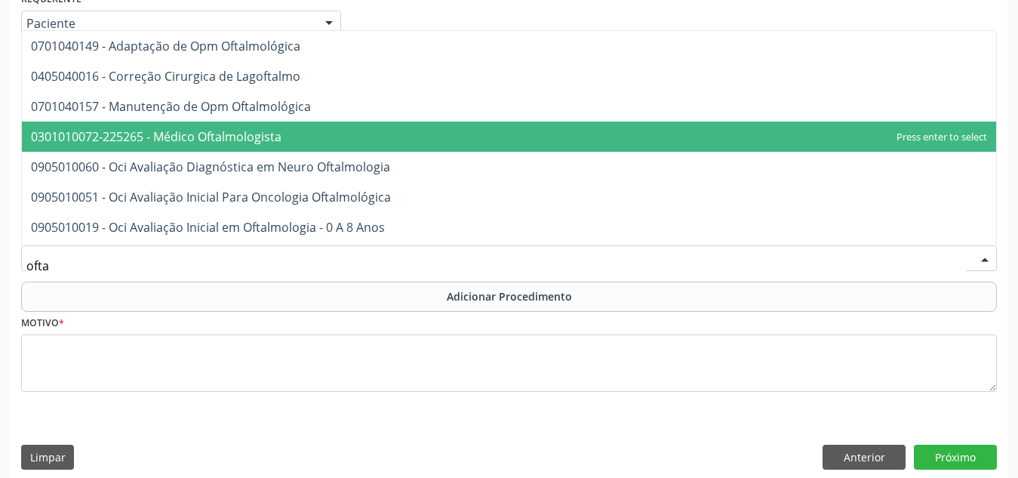
click at [296, 137] on span "0301010072-225265 - Médico Oftalmologista" at bounding box center [509, 136] width 974 height 30
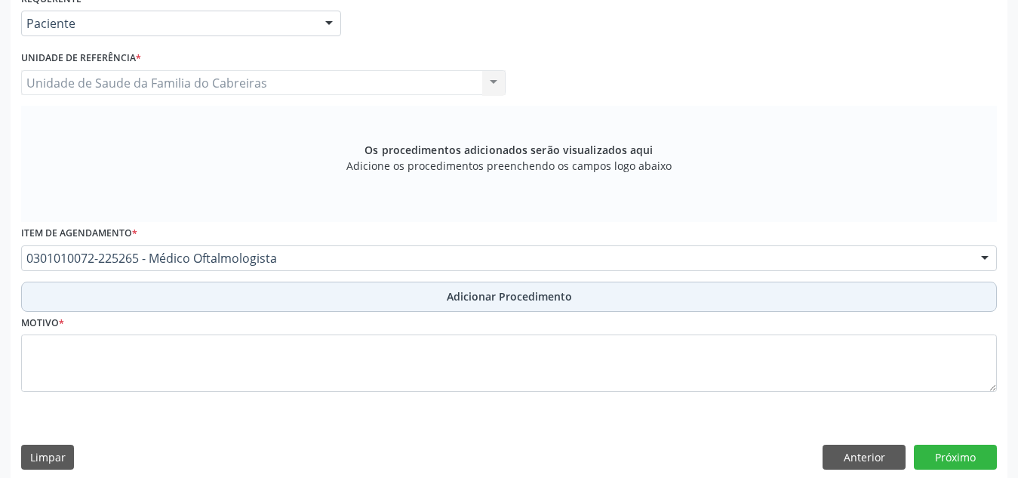
click at [384, 298] on button "Adicionar Procedimento" at bounding box center [508, 296] width 975 height 30
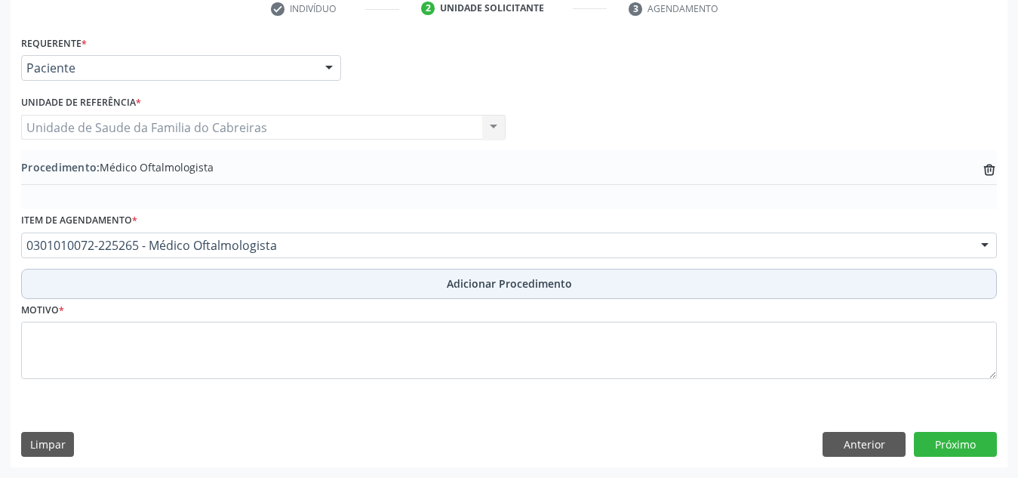
scroll to position [317, 0]
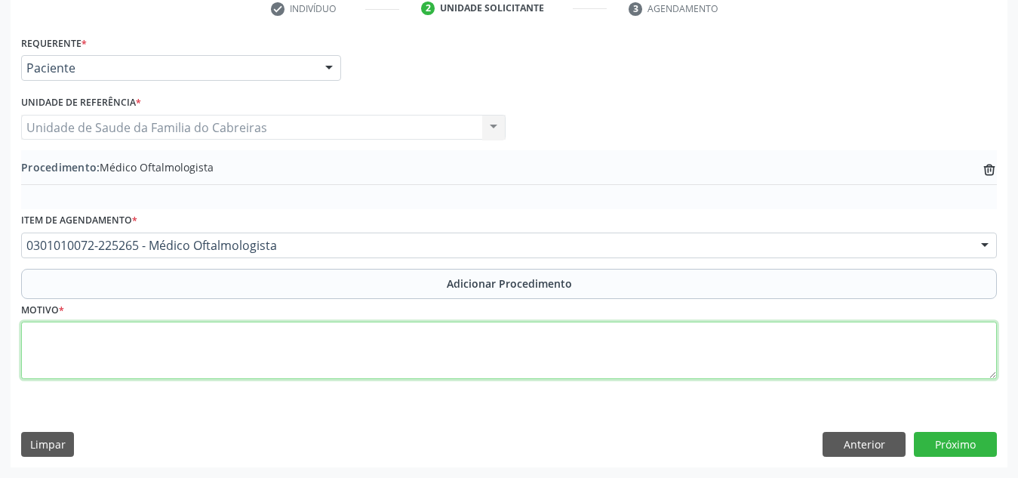
click at [697, 360] on textarea at bounding box center [508, 349] width 975 height 57
type textarea "Rotina."
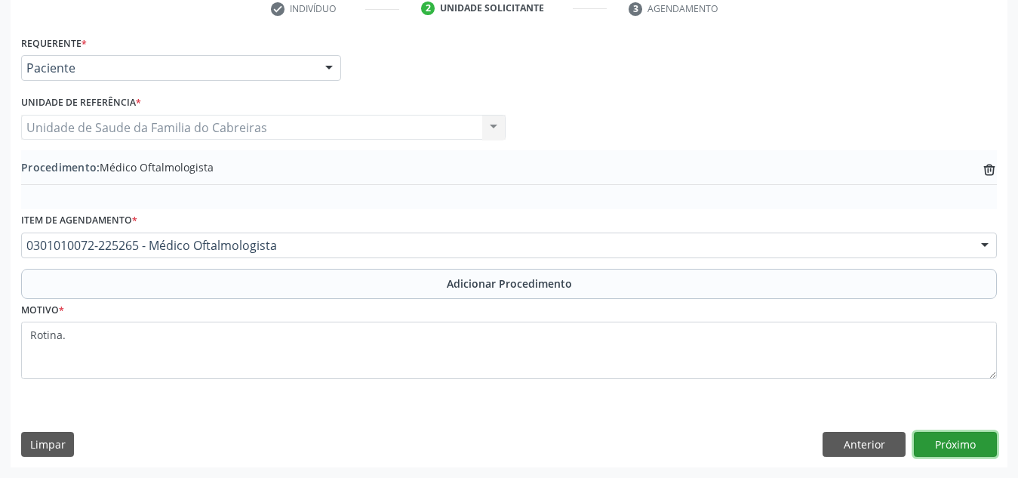
click at [966, 450] on button "Próximo" at bounding box center [955, 445] width 83 height 26
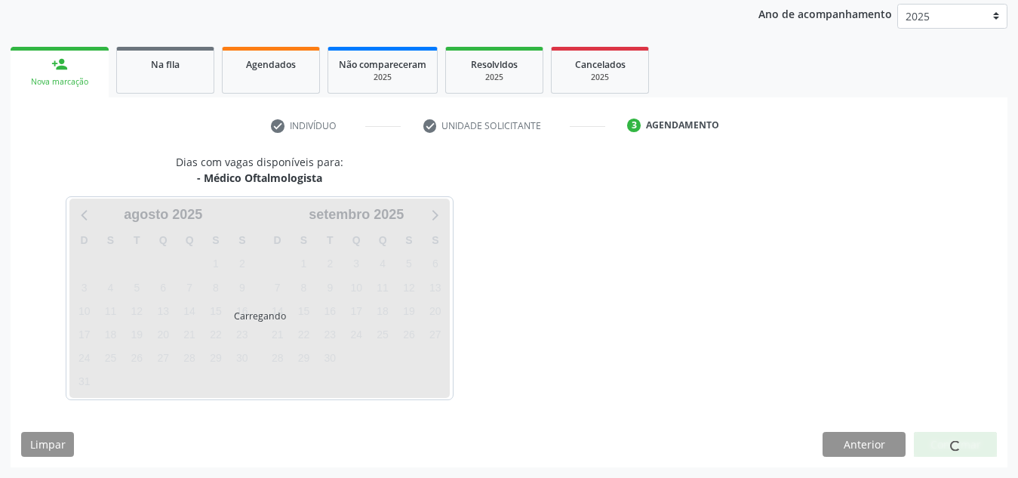
scroll to position [200, 0]
click at [966, 450] on div at bounding box center [955, 445] width 83 height 26
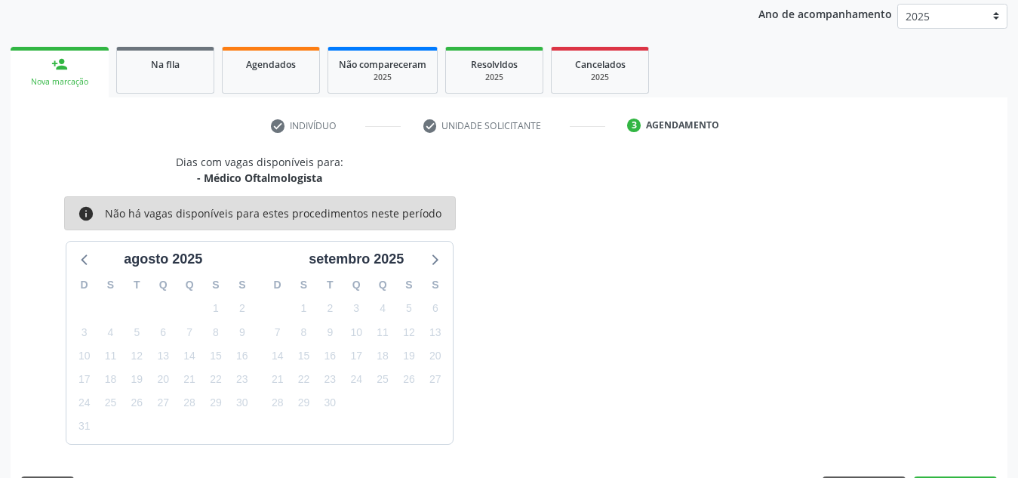
scroll to position [244, 0]
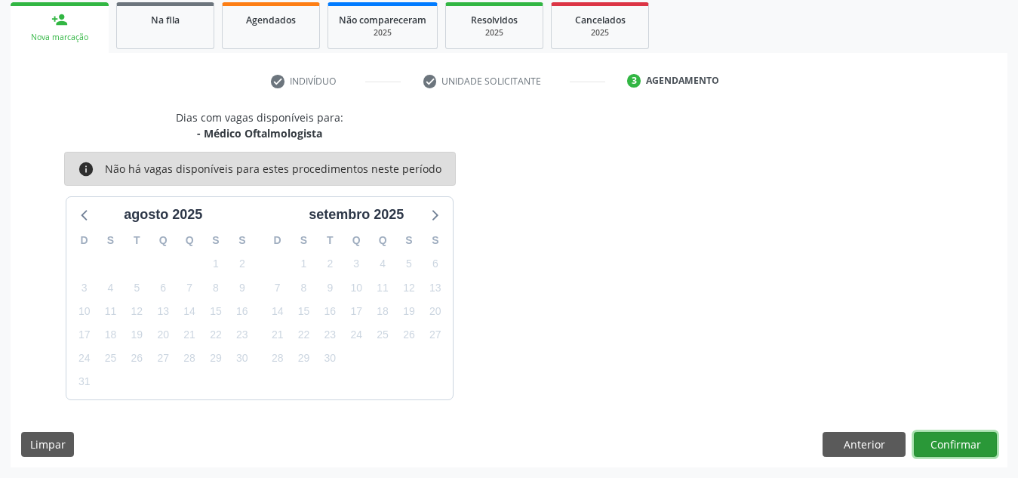
click at [966, 450] on button "Confirmar" at bounding box center [955, 445] width 83 height 26
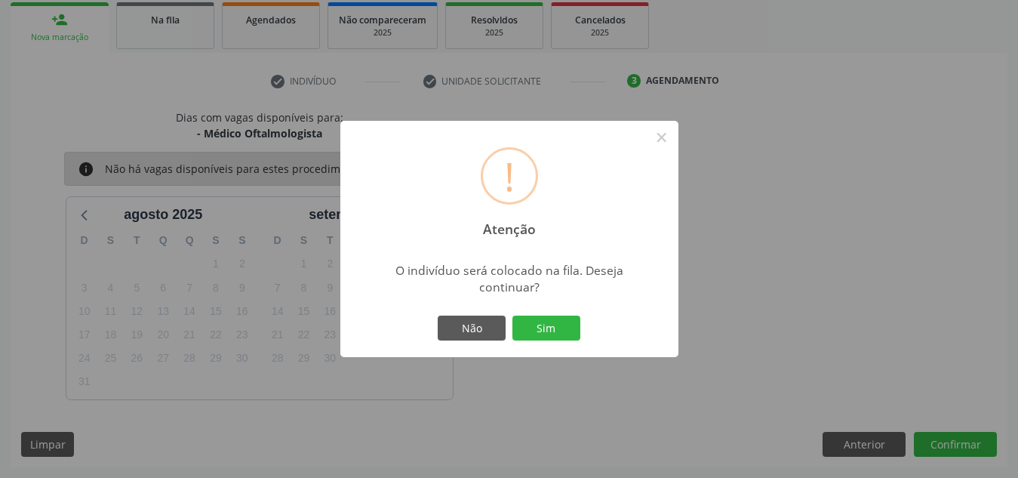
click at [512, 315] on button "Sim" at bounding box center [546, 328] width 68 height 26
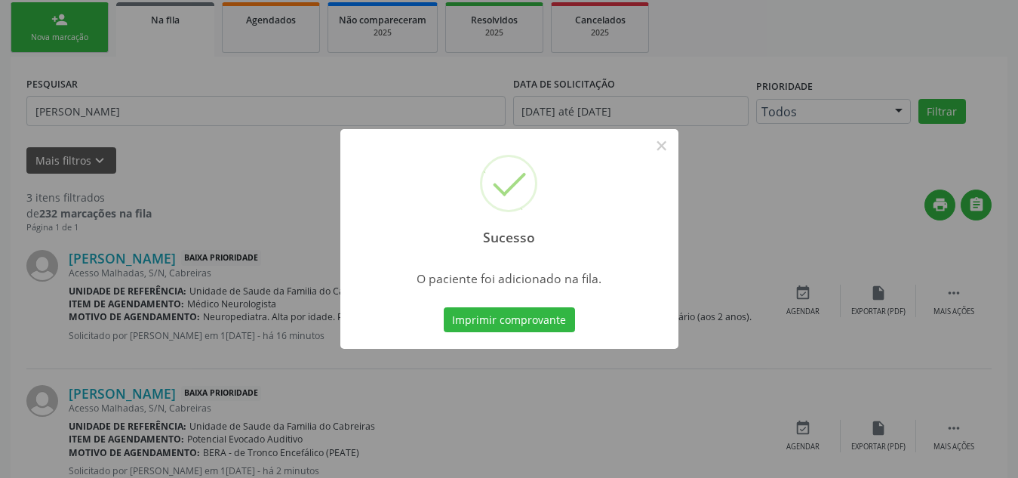
scroll to position [47, 0]
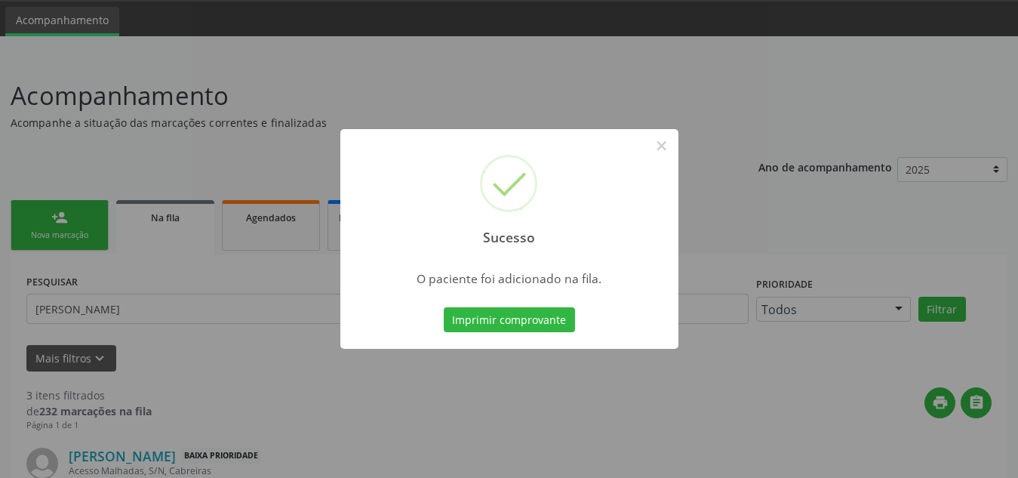
scroll to position [47, 0]
click at [444, 307] on button "Imprimir comprovante" at bounding box center [509, 320] width 131 height 26
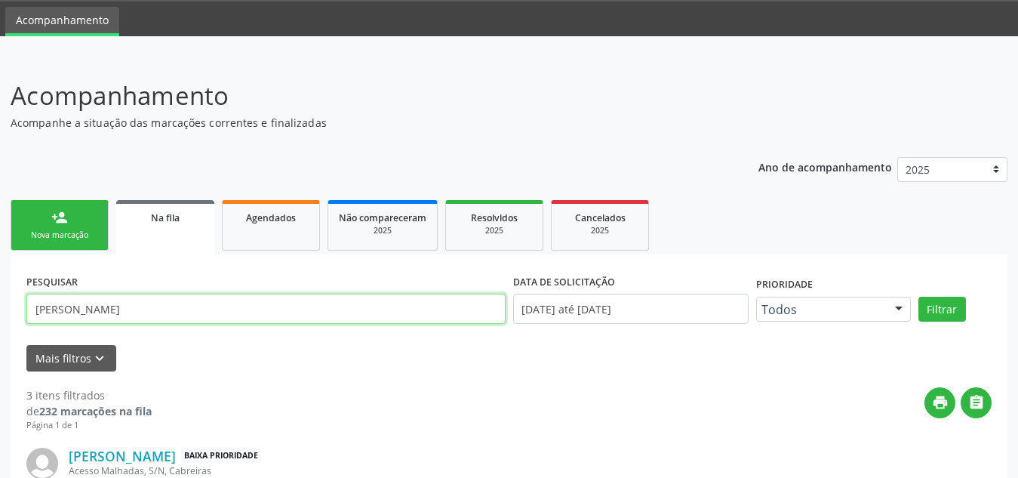
drag, startPoint x: 142, startPoint y: 300, endPoint x: 0, endPoint y: 307, distance: 142.0
click at [0, 307] on div "Acompanhamento Acompanhe a situação das marcações correntes e finalizadas Relat…" at bounding box center [509, 459] width 1018 height 805
type input "[PERSON_NAME]"
click at [918, 296] on button "Filtrar" at bounding box center [942, 309] width 48 height 26
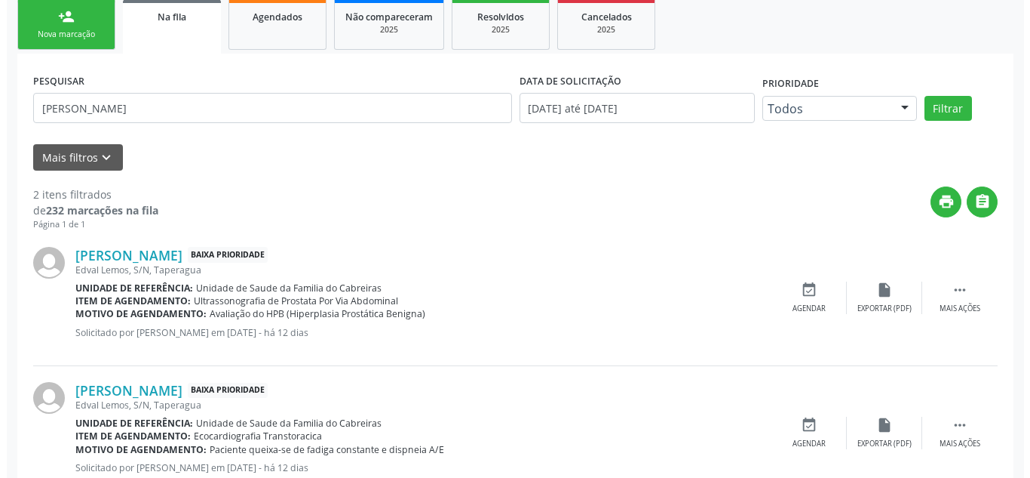
scroll to position [248, 0]
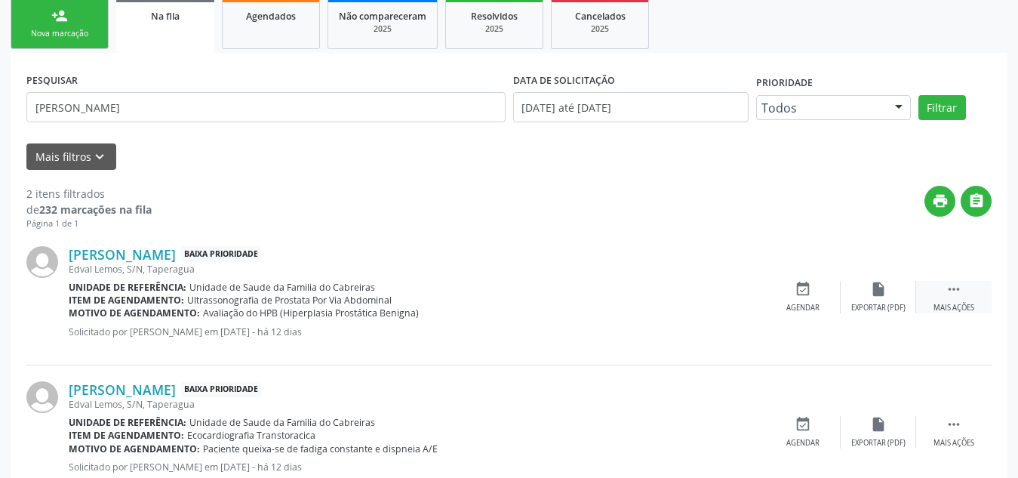
click at [982, 306] on div " Mais ações" at bounding box center [953, 297] width 75 height 32
click at [801, 303] on div "Cancelar" at bounding box center [802, 308] width 35 height 11
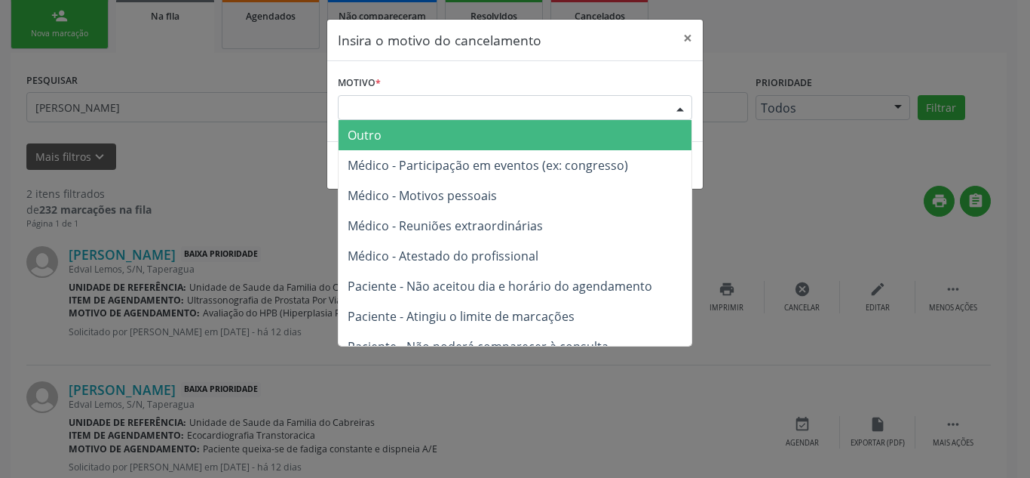
click at [510, 104] on div "Escolha o motivo" at bounding box center [515, 108] width 355 height 26
click at [496, 120] on span "Outro" at bounding box center [515, 135] width 353 height 30
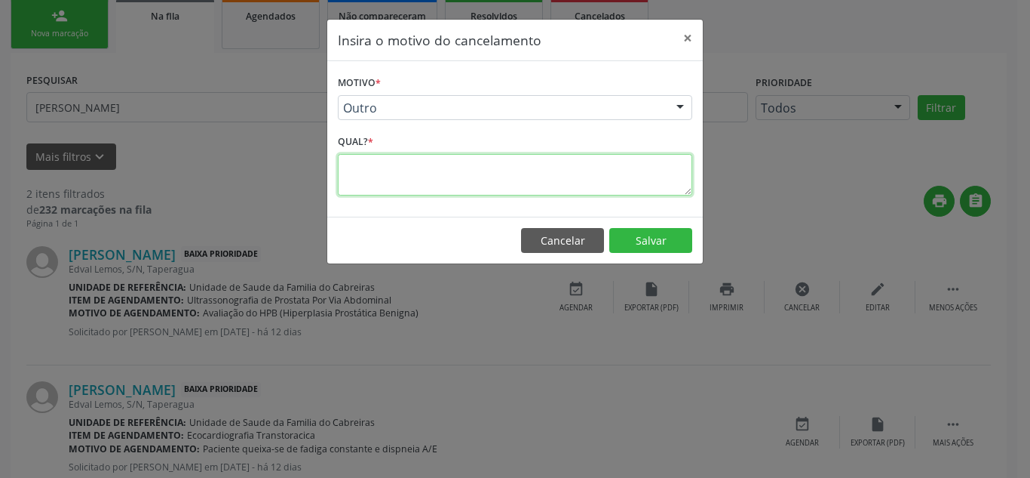
click at [482, 176] on textarea at bounding box center [515, 174] width 355 height 41
type textarea "irá fazer"
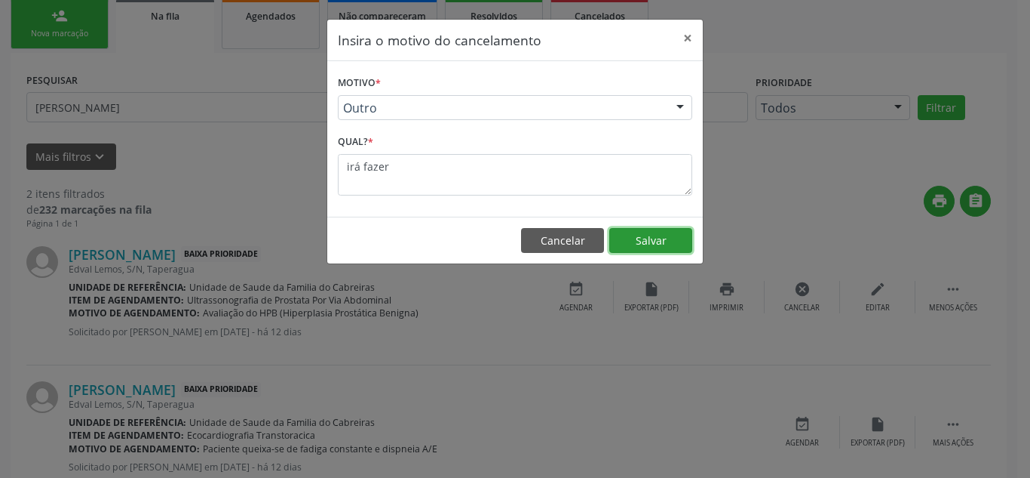
click at [656, 239] on button "Salvar" at bounding box center [651, 241] width 83 height 26
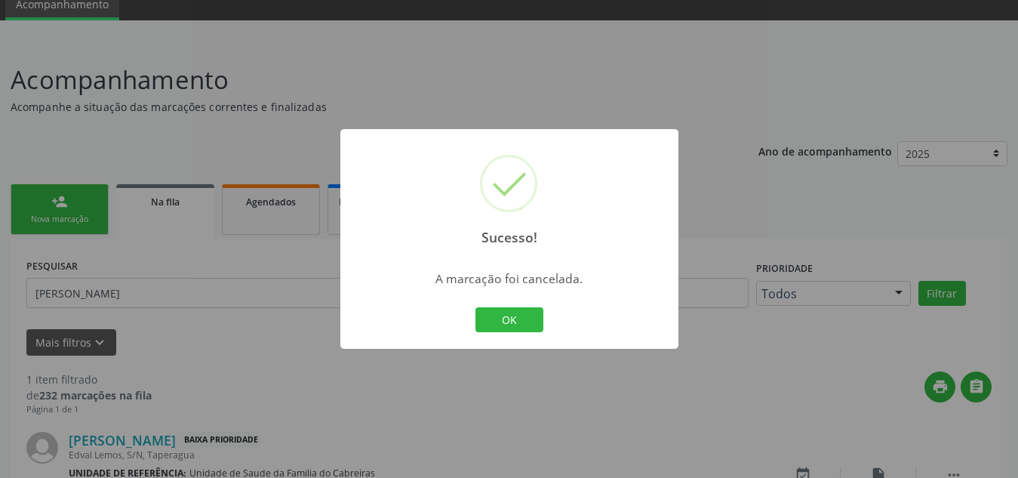
scroll to position [161, 0]
